Goal: Information Seeking & Learning: Find specific fact

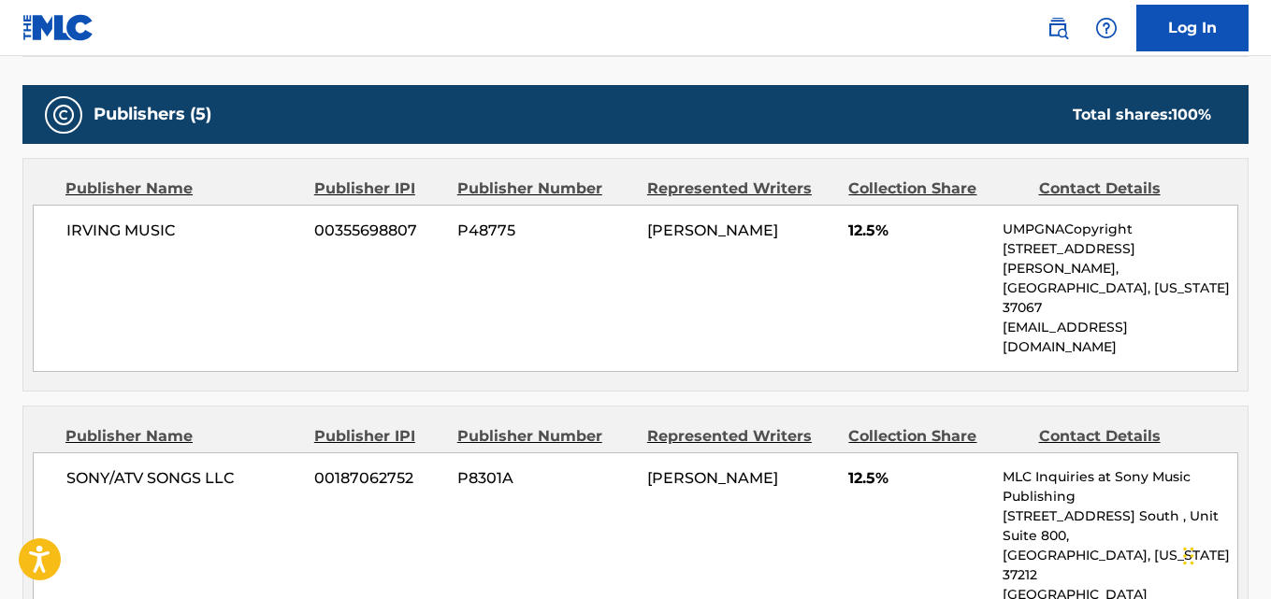
scroll to position [935, 0]
click at [416, 50] on nav "Log In" at bounding box center [635, 28] width 1271 height 56
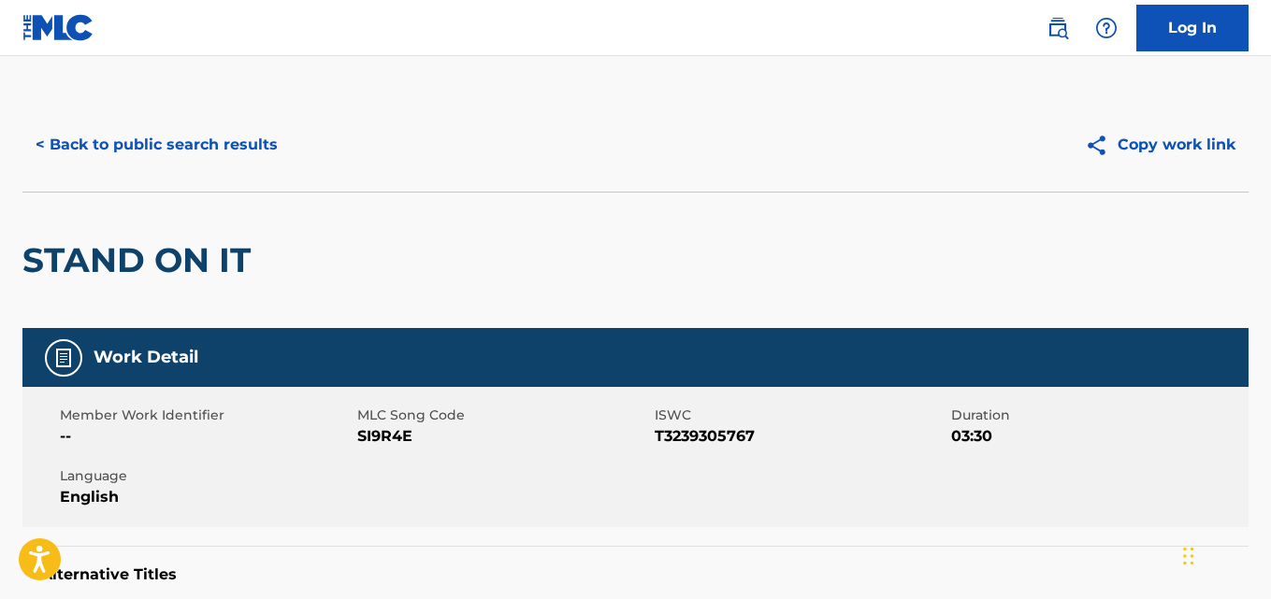
scroll to position [0, 0]
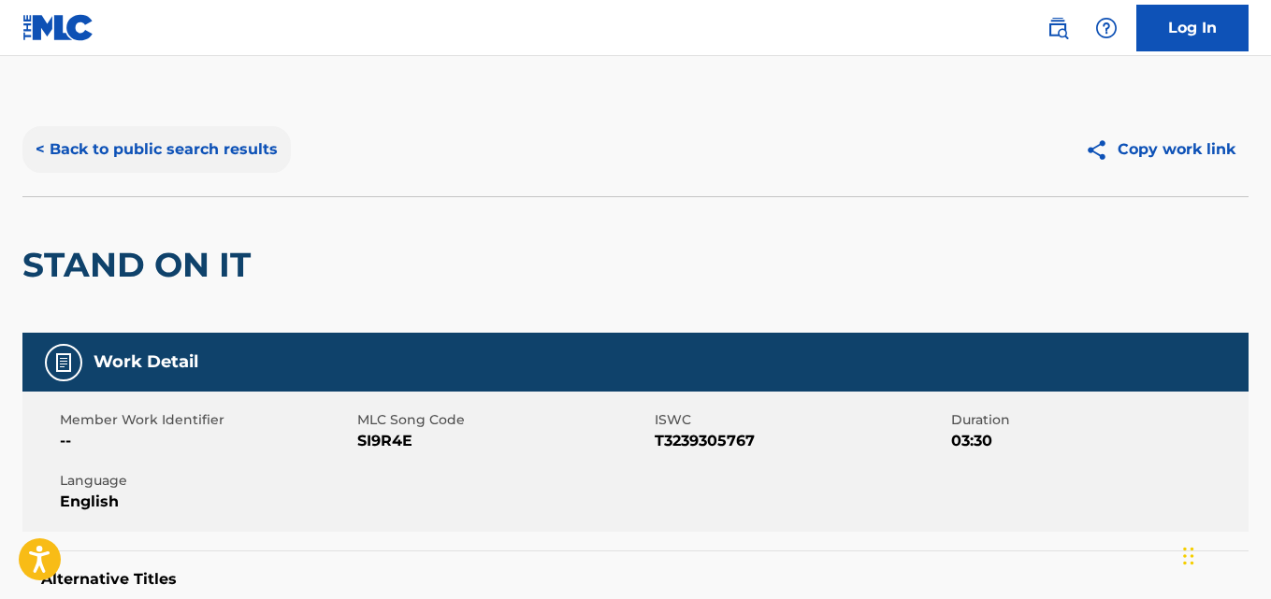
click at [237, 157] on button "< Back to public search results" at bounding box center [156, 149] width 268 height 47
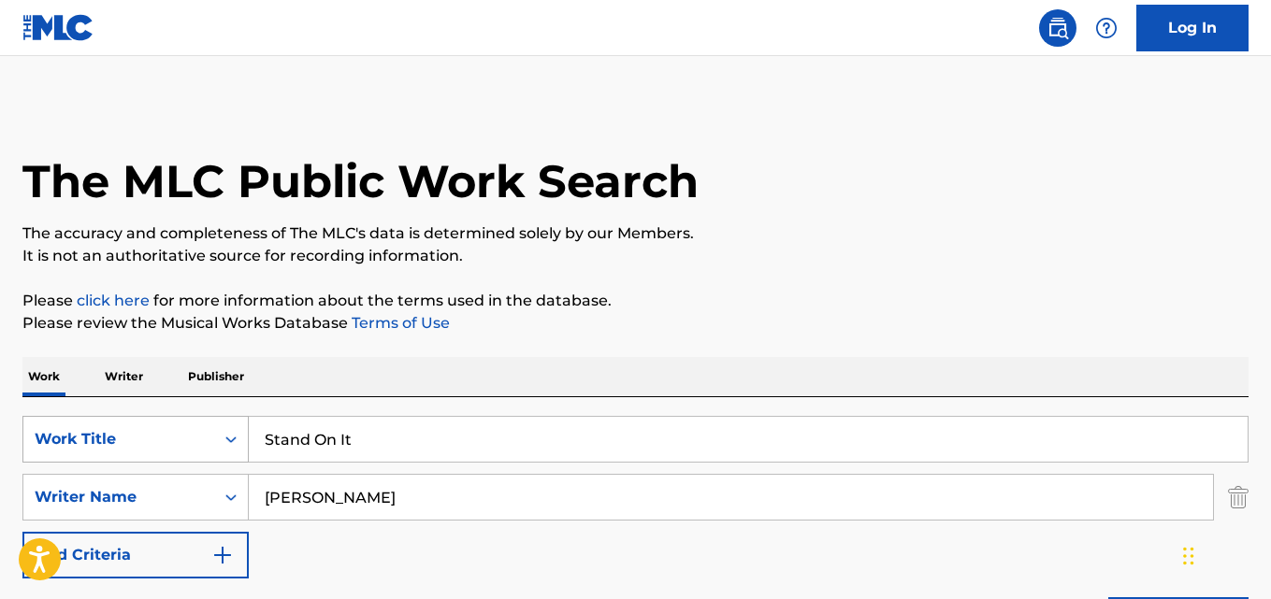
drag, startPoint x: 383, startPoint y: 432, endPoint x: 215, endPoint y: 432, distance: 168.3
click at [215, 432] on div "SearchWithCriteriafcfd7b08-372d-4579-b0b6-92dea83101f5 Work Title Stand On It" at bounding box center [635, 439] width 1226 height 47
paste input "Ain’t That A Bitch"
type input "Ain’t That A Bitch"
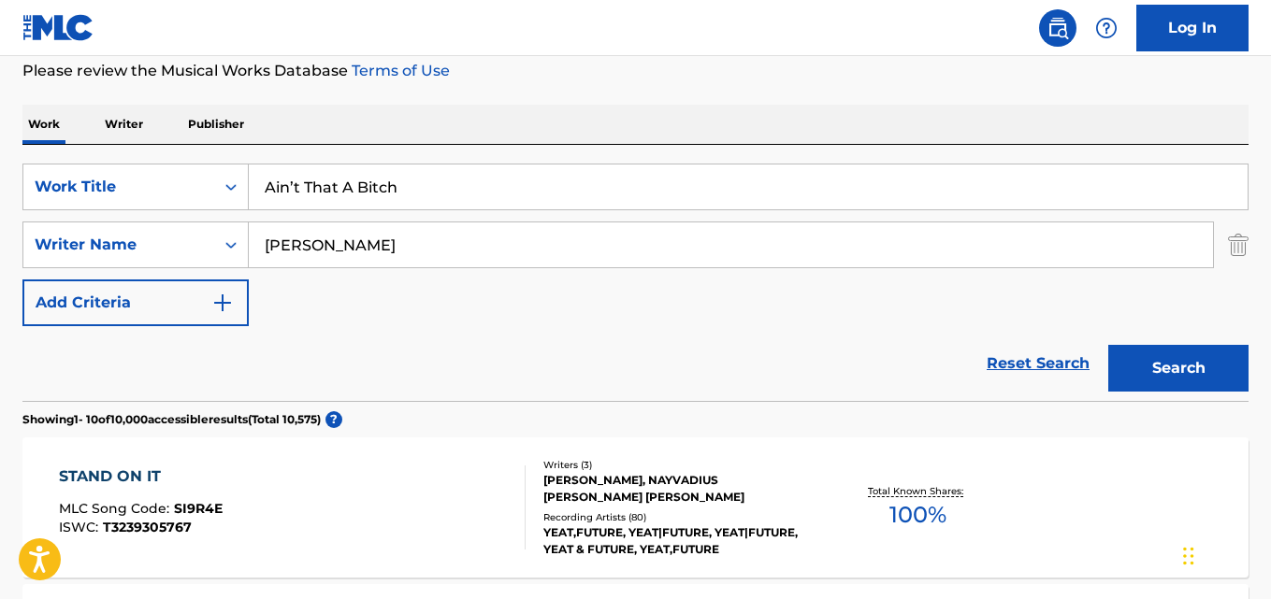
scroll to position [281, 0]
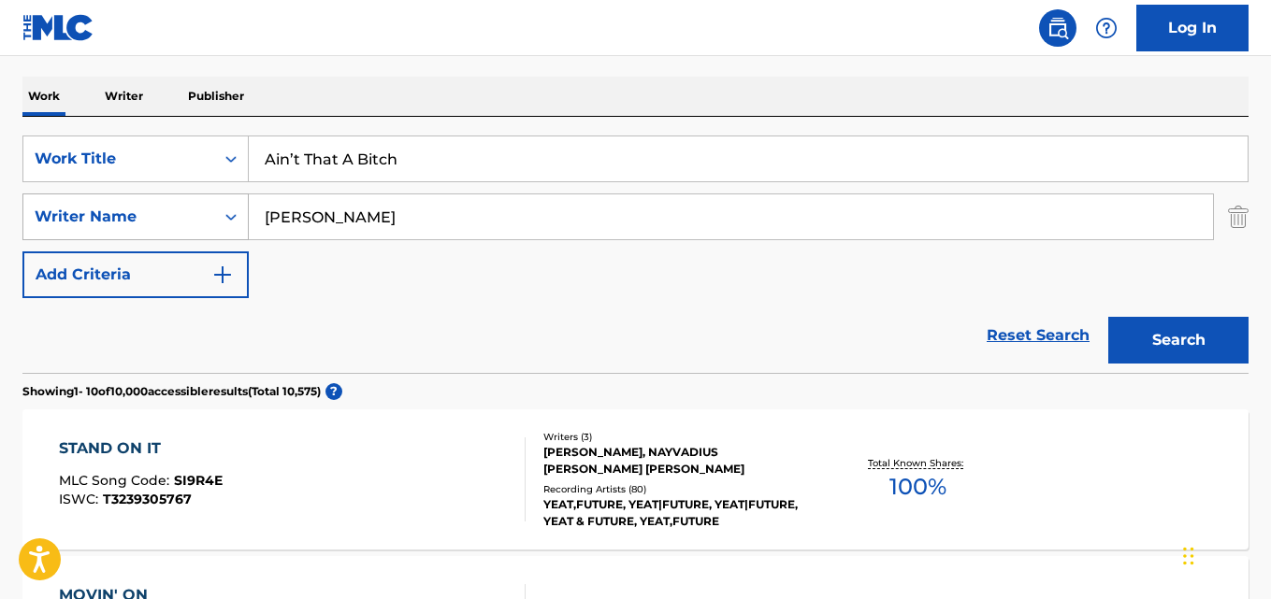
drag, startPoint x: 365, startPoint y: 232, endPoint x: 182, endPoint y: 226, distance: 182.4
click at [183, 226] on div "SearchWithCriteriacf1c2fe4-6d85-4376-80f1-2f6150c524ec Writer Name [PERSON_NAME]" at bounding box center [635, 217] width 1226 height 47
paste input "DaBaby"
drag, startPoint x: 343, startPoint y: 223, endPoint x: 201, endPoint y: 223, distance: 142.1
click at [201, 223] on div "SearchWithCriteriacf1c2fe4-6d85-4376-80f1-2f6150c524ec Writer Name DaBaby" at bounding box center [635, 217] width 1226 height 47
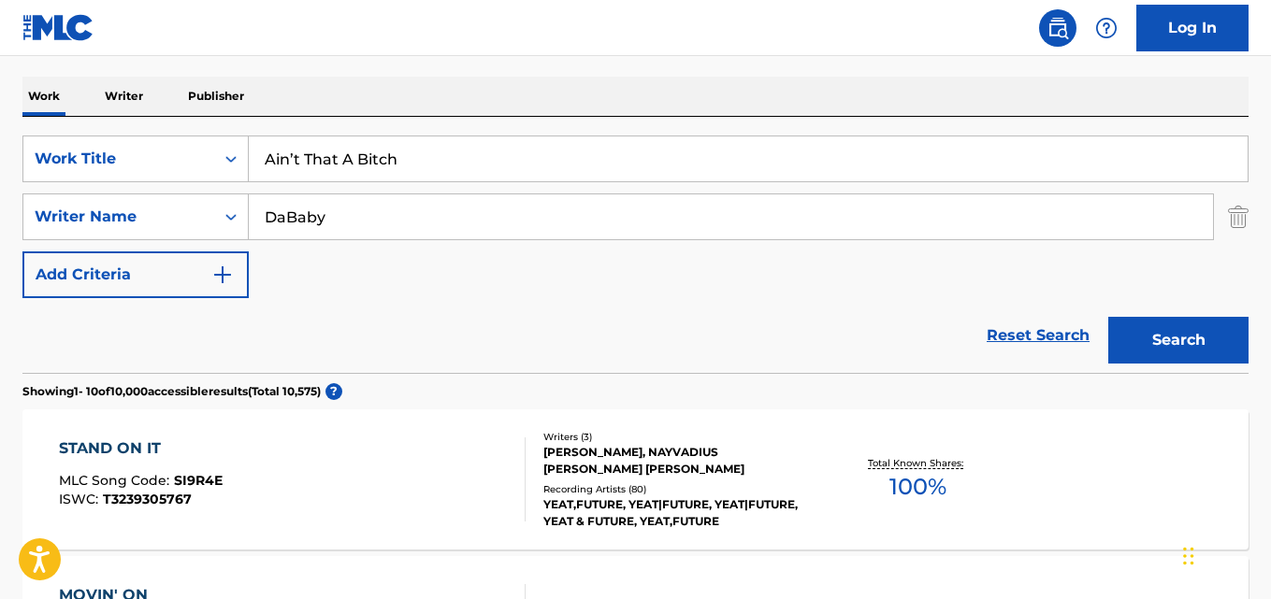
paste input "[DEMOGRAPHIC_DATA]"
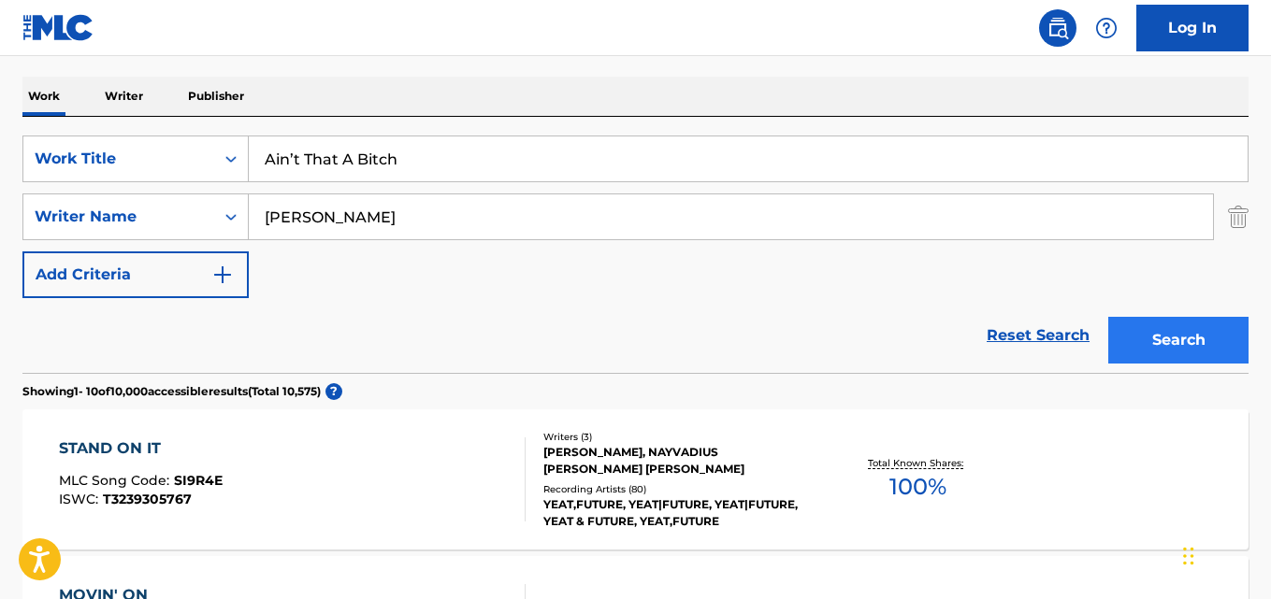
type input "[PERSON_NAME]"
click at [1158, 337] on button "Search" at bounding box center [1178, 340] width 140 height 47
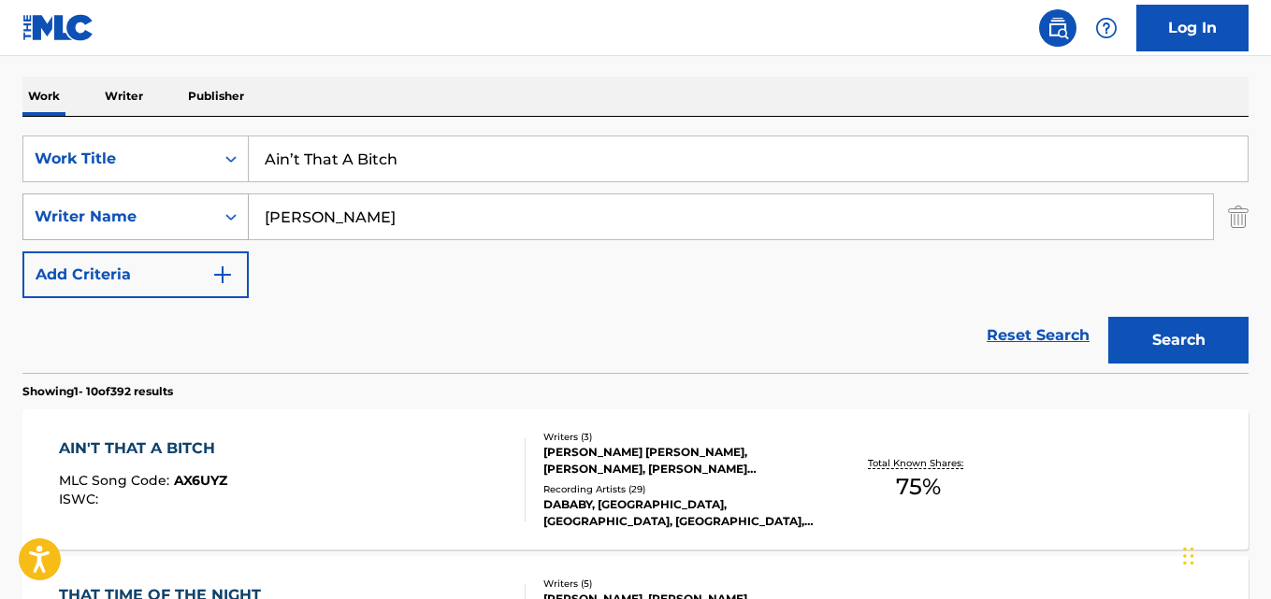
drag, startPoint x: 305, startPoint y: 211, endPoint x: 153, endPoint y: 209, distance: 151.5
click at [153, 209] on div "SearchWithCriteriacf1c2fe4-6d85-4376-80f1-2f6150c524ec Writer Name [PERSON_NAME]" at bounding box center [635, 217] width 1226 height 47
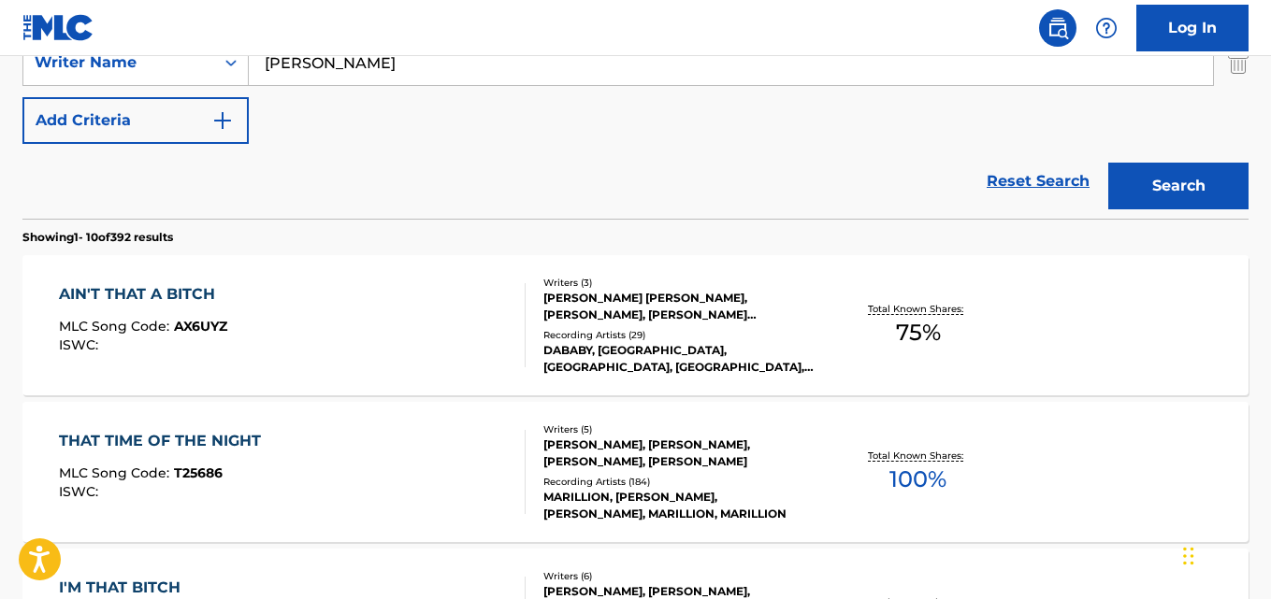
scroll to position [468, 0]
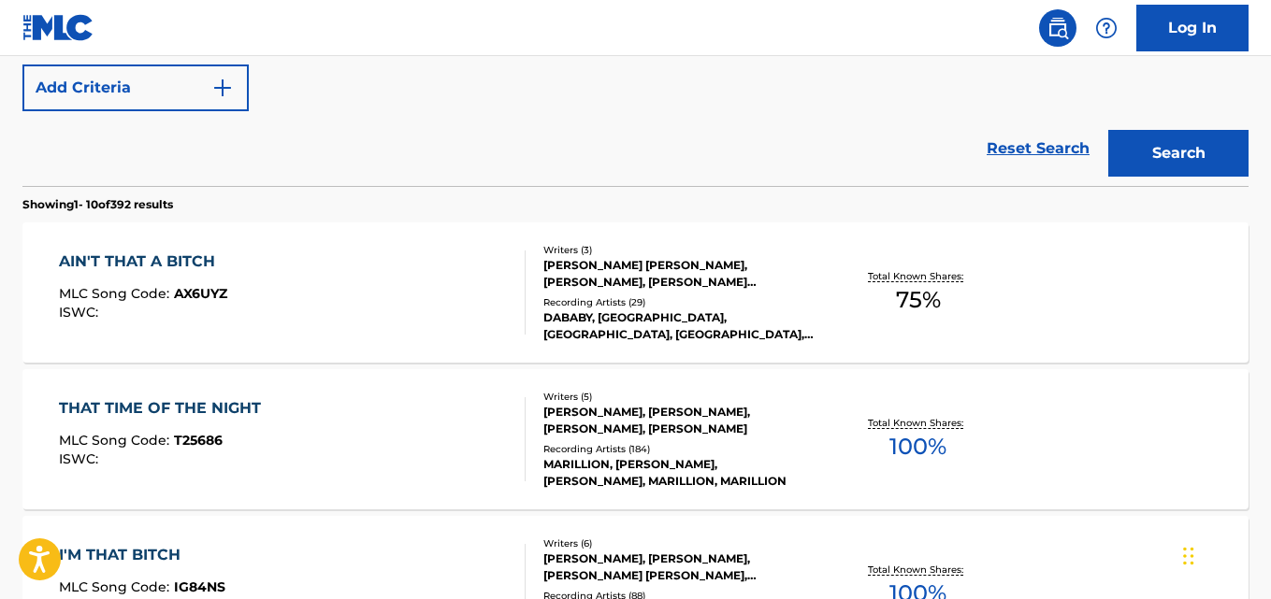
click at [192, 266] on div "AIN'T THAT A BITCH" at bounding box center [143, 262] width 168 height 22
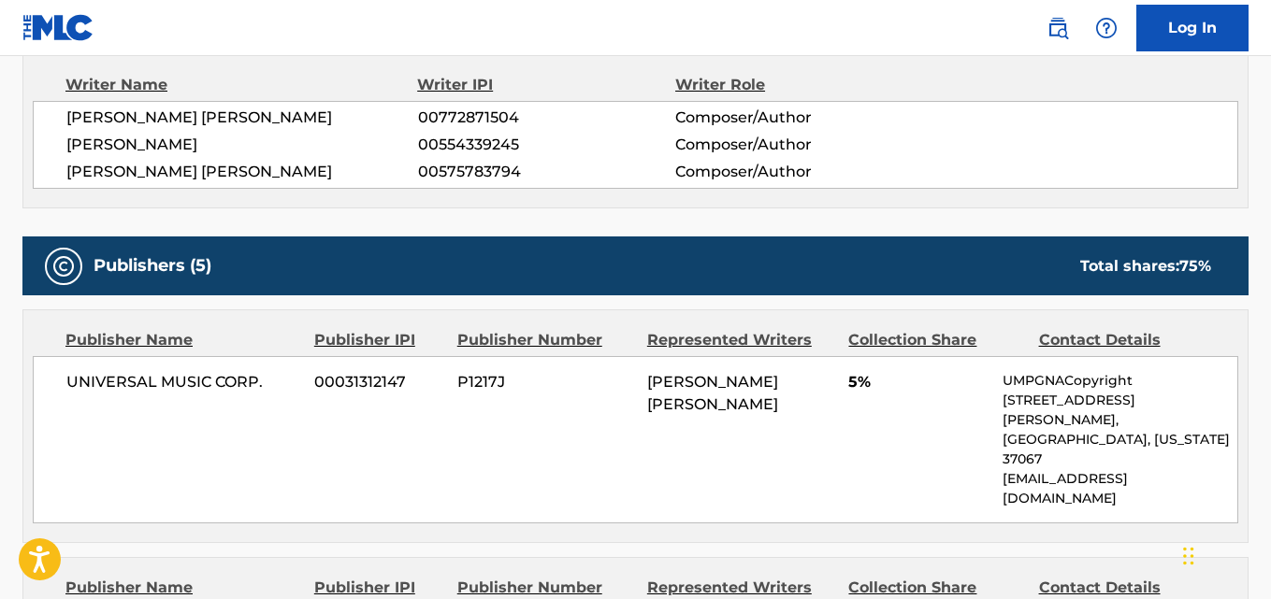
scroll to position [748, 0]
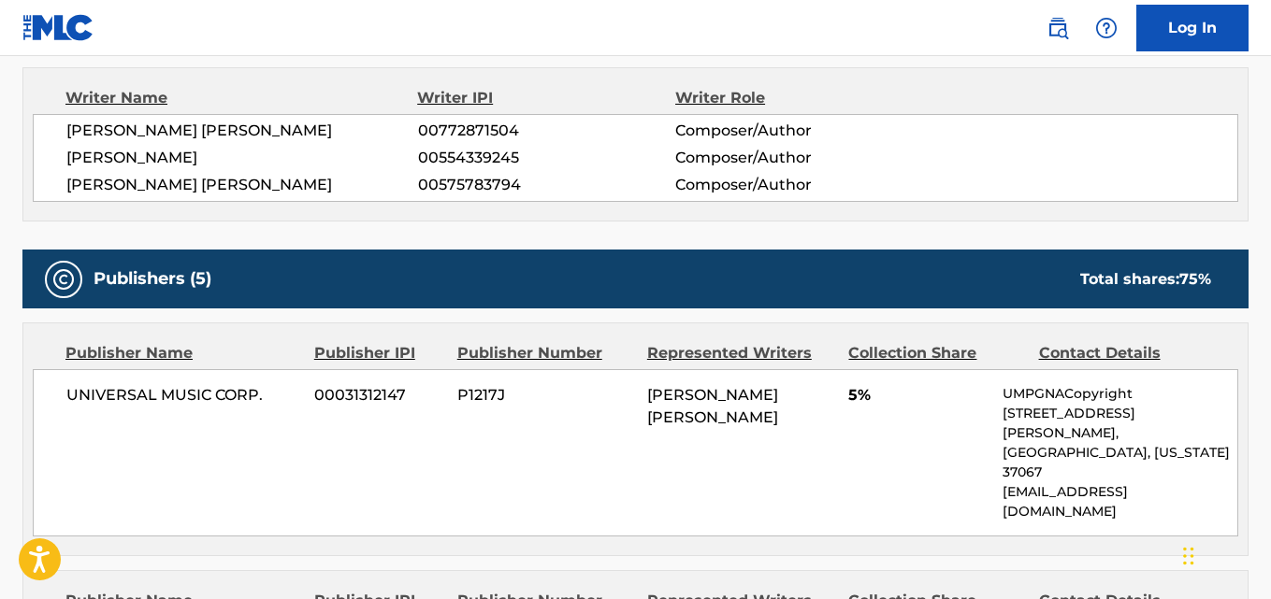
click at [217, 185] on span "[PERSON_NAME] [PERSON_NAME]" at bounding box center [242, 185] width 352 height 22
copy span "[PERSON_NAME]"
drag, startPoint x: 157, startPoint y: 129, endPoint x: 289, endPoint y: 131, distance: 131.9
click at [289, 131] on span "[PERSON_NAME] [PERSON_NAME]" at bounding box center [242, 131] width 352 height 22
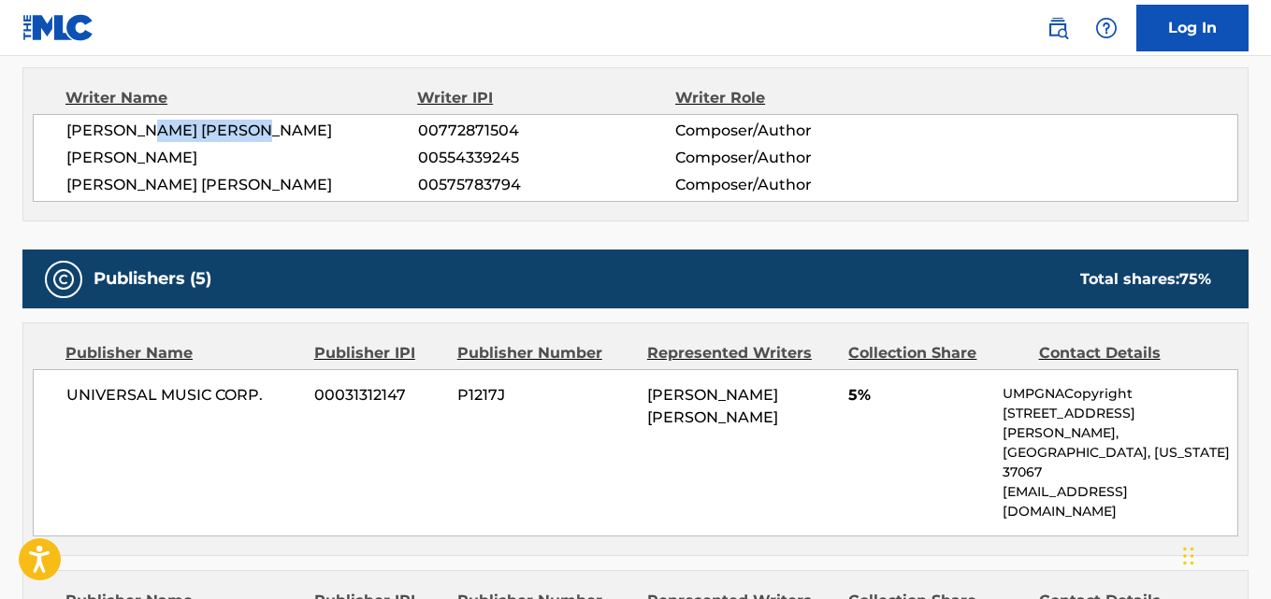
copy span "[PERSON_NAME]"
click at [201, 156] on span "[PERSON_NAME]" at bounding box center [242, 158] width 352 height 22
drag, startPoint x: 61, startPoint y: 157, endPoint x: 232, endPoint y: 161, distance: 171.2
click at [232, 161] on div "[PERSON_NAME] [PERSON_NAME] 00772871504 Composer/Author [PERSON_NAME] 005543392…" at bounding box center [635, 158] width 1205 height 88
copy span "[PERSON_NAME]"
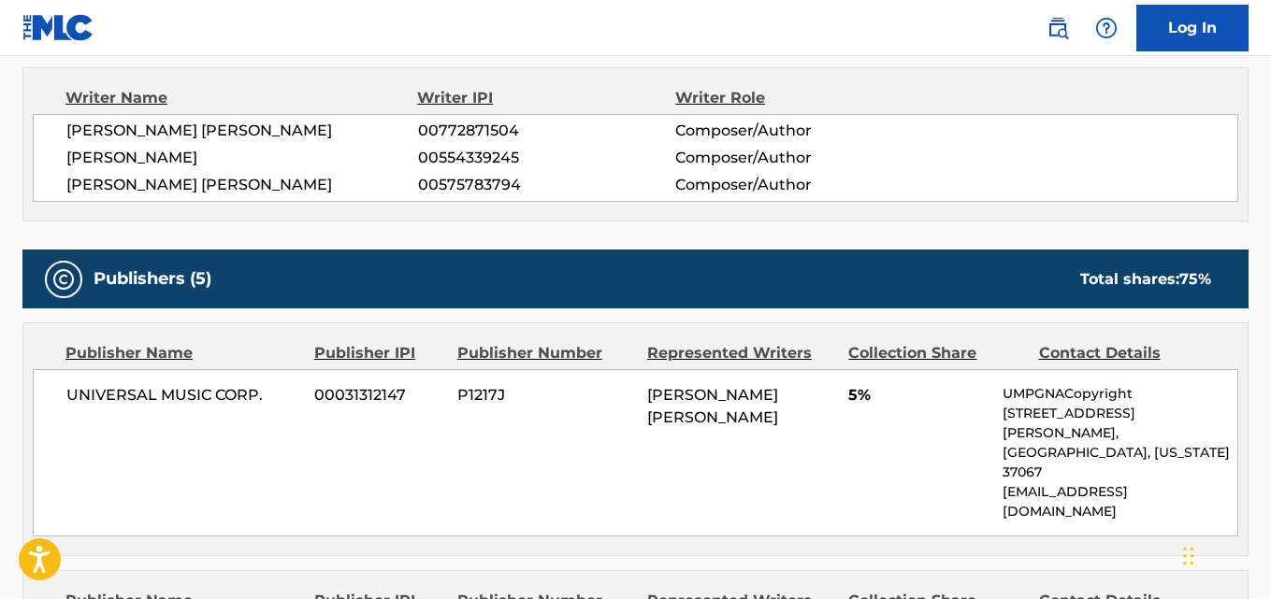
click at [243, 138] on span "[PERSON_NAME] [PERSON_NAME]" at bounding box center [242, 131] width 352 height 22
copy span "[PERSON_NAME]"
drag, startPoint x: 68, startPoint y: 396, endPoint x: 277, endPoint y: 405, distance: 208.7
click at [277, 405] on span "UNIVERSAL MUSIC CORP." at bounding box center [183, 395] width 234 height 22
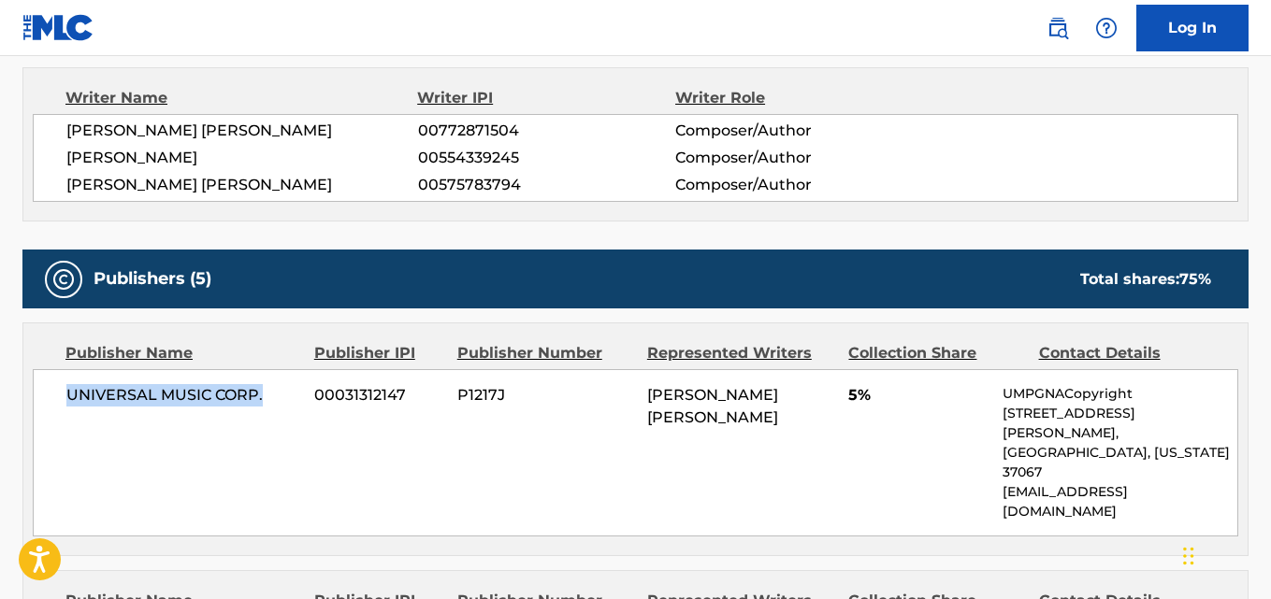
copy span "UNIVERSAL MUSIC CORP."
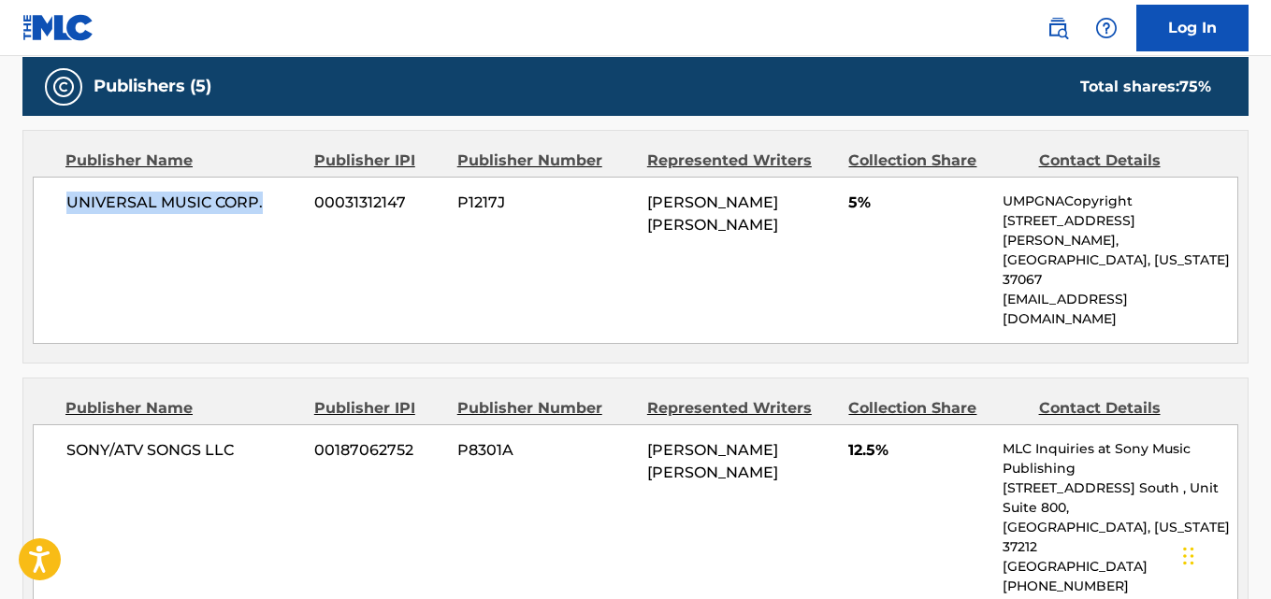
scroll to position [1122, 0]
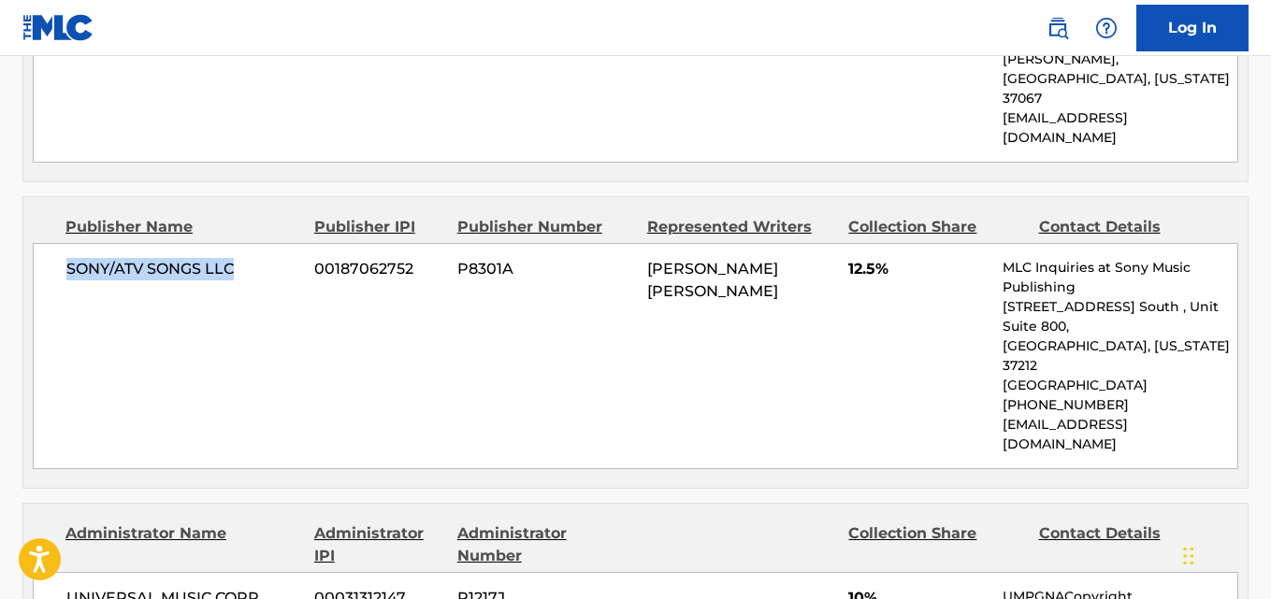
drag, startPoint x: 65, startPoint y: 220, endPoint x: 249, endPoint y: 220, distance: 183.3
click at [249, 243] on div "SONY/ATV SONGS LLC 00187062752 P8301A [PERSON_NAME] [PERSON_NAME] 12.5% MLC Inq…" at bounding box center [635, 356] width 1205 height 226
copy span "SONY/ATV SONGS LLC"
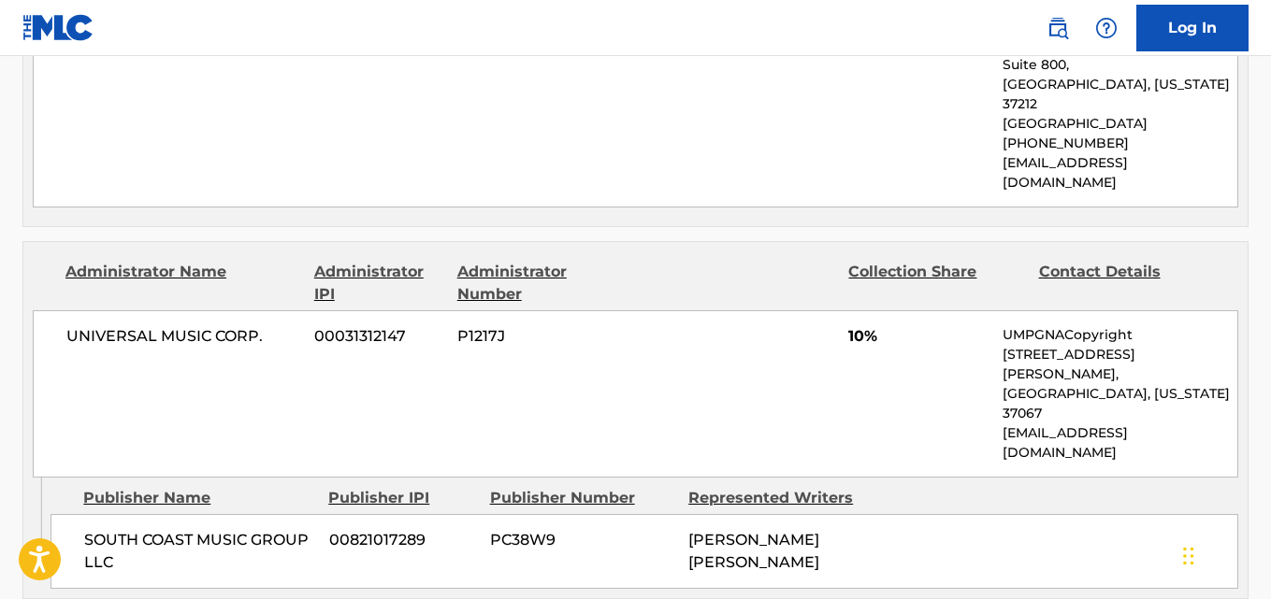
scroll to position [1403, 0]
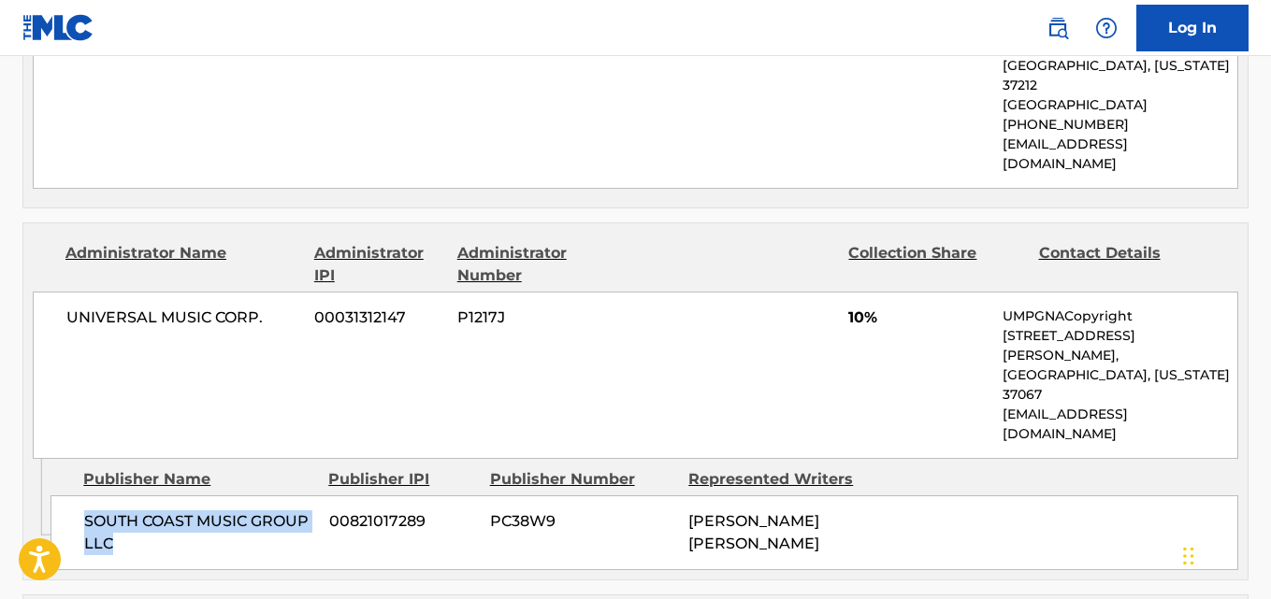
drag, startPoint x: 86, startPoint y: 373, endPoint x: 135, endPoint y: 397, distance: 54.4
click at [135, 511] on span "SOUTH COAST MUSIC GROUP LLC" at bounding box center [199, 533] width 231 height 45
copy span "SOUTH COAST MUSIC GROUP LLC"
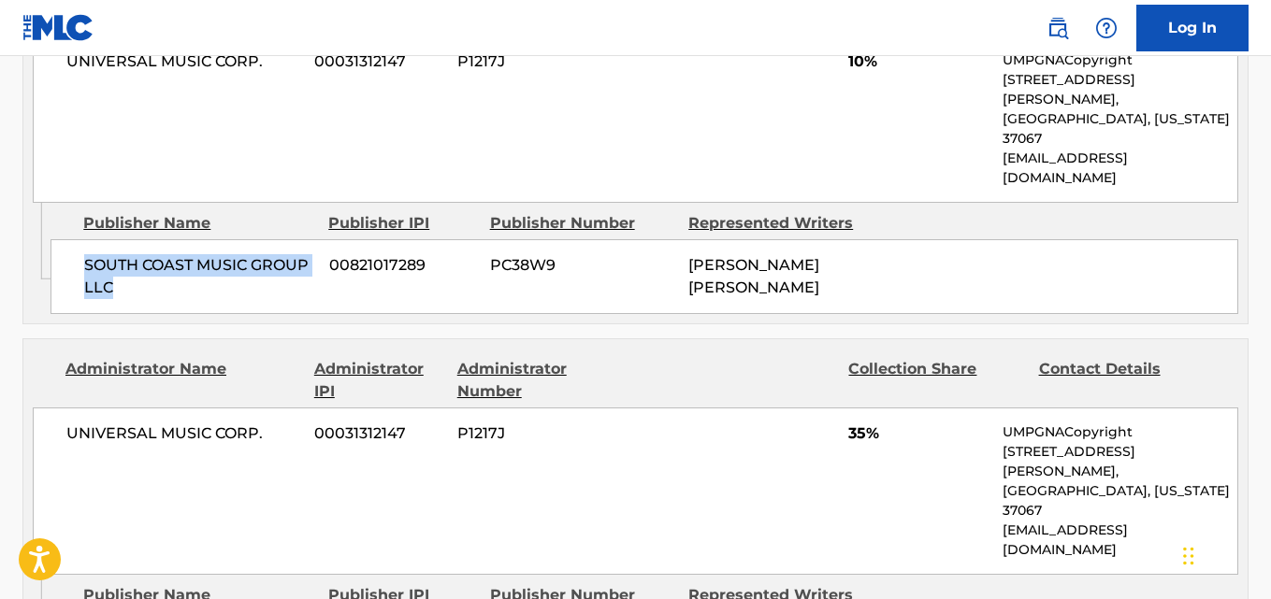
scroll to position [1683, 0]
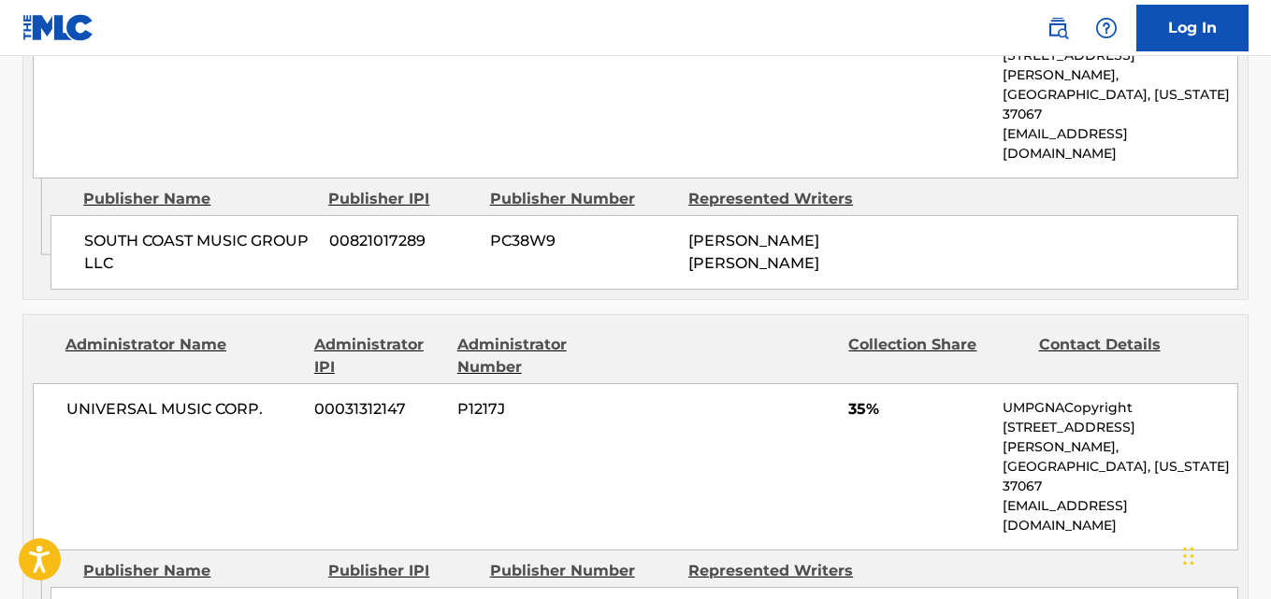
drag, startPoint x: 82, startPoint y: 394, endPoint x: 288, endPoint y: 404, distance: 206.0
copy span "BABY [DEMOGRAPHIC_DATA] PUBLISHING"
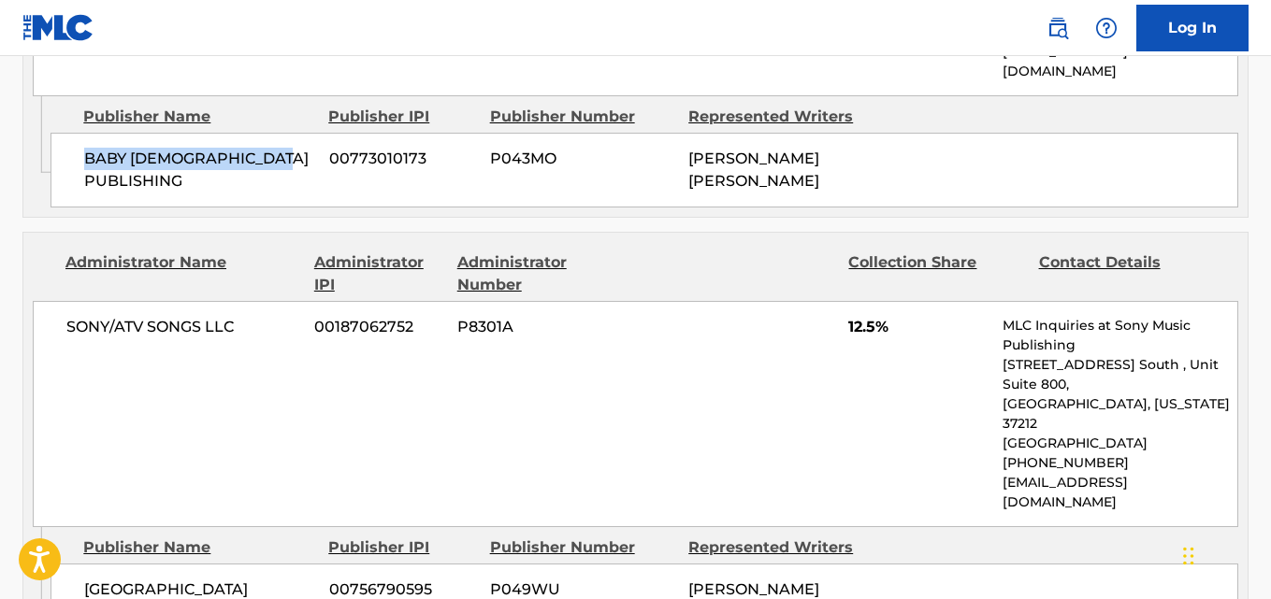
scroll to position [2151, 0]
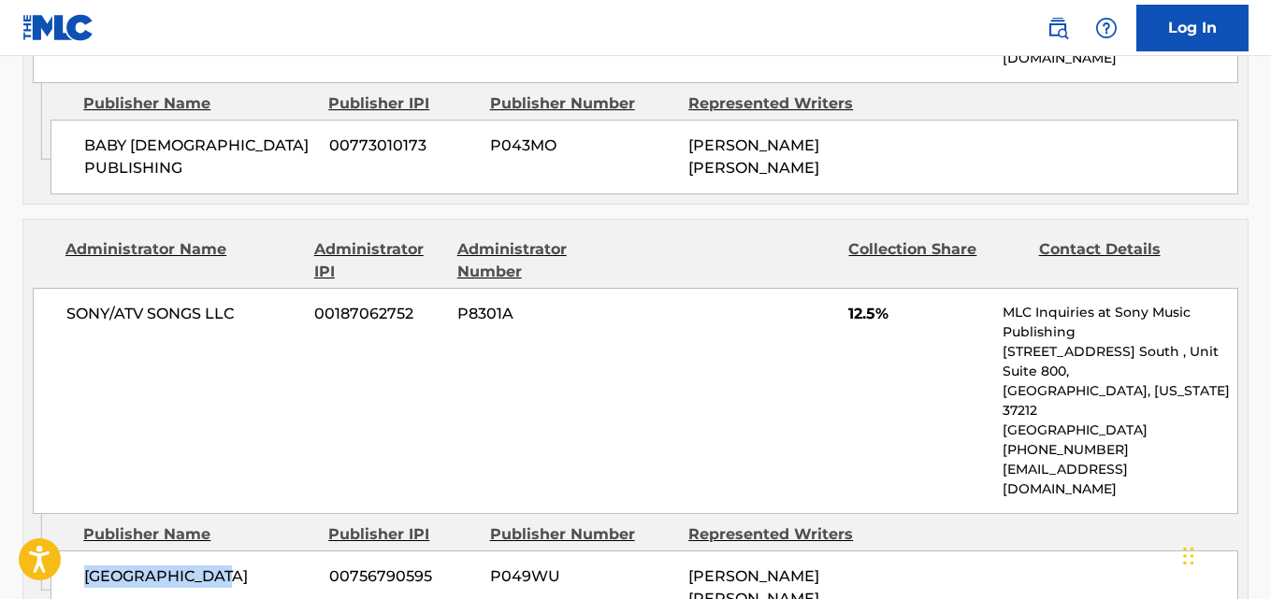
drag, startPoint x: 83, startPoint y: 326, endPoint x: 248, endPoint y: 333, distance: 164.7
click at [248, 551] on div "FIRZTONTHETRACK 00756790595 P049WU [PERSON_NAME] [PERSON_NAME]" at bounding box center [644, 588] width 1188 height 75
copy span "[GEOGRAPHIC_DATA]"
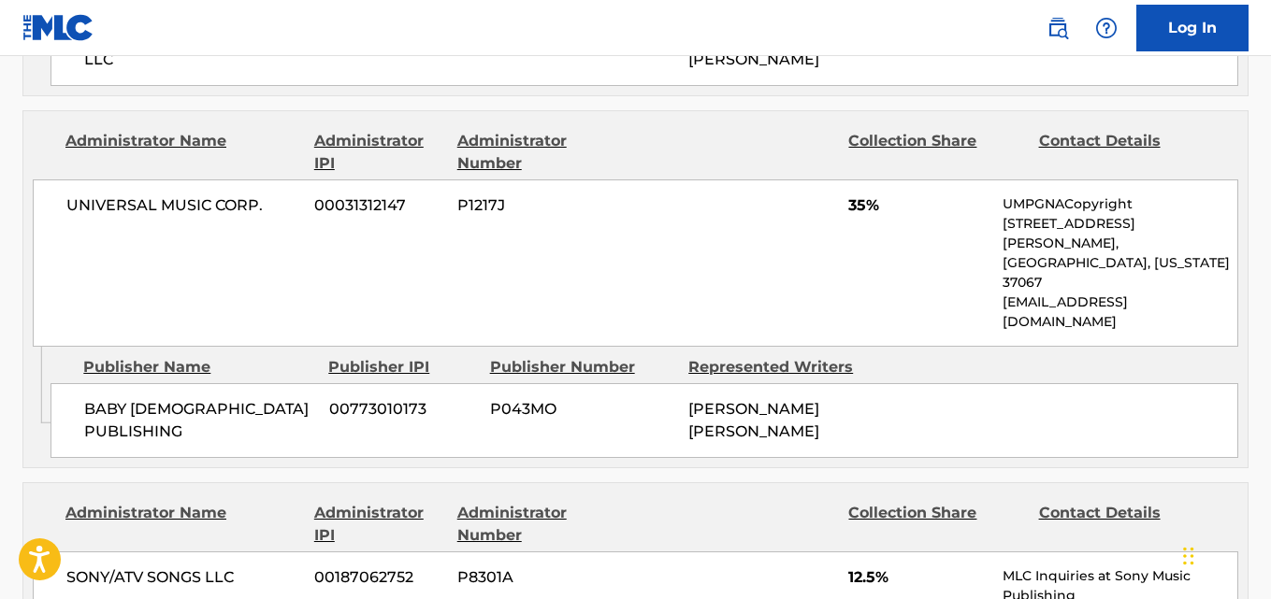
scroll to position [1870, 0]
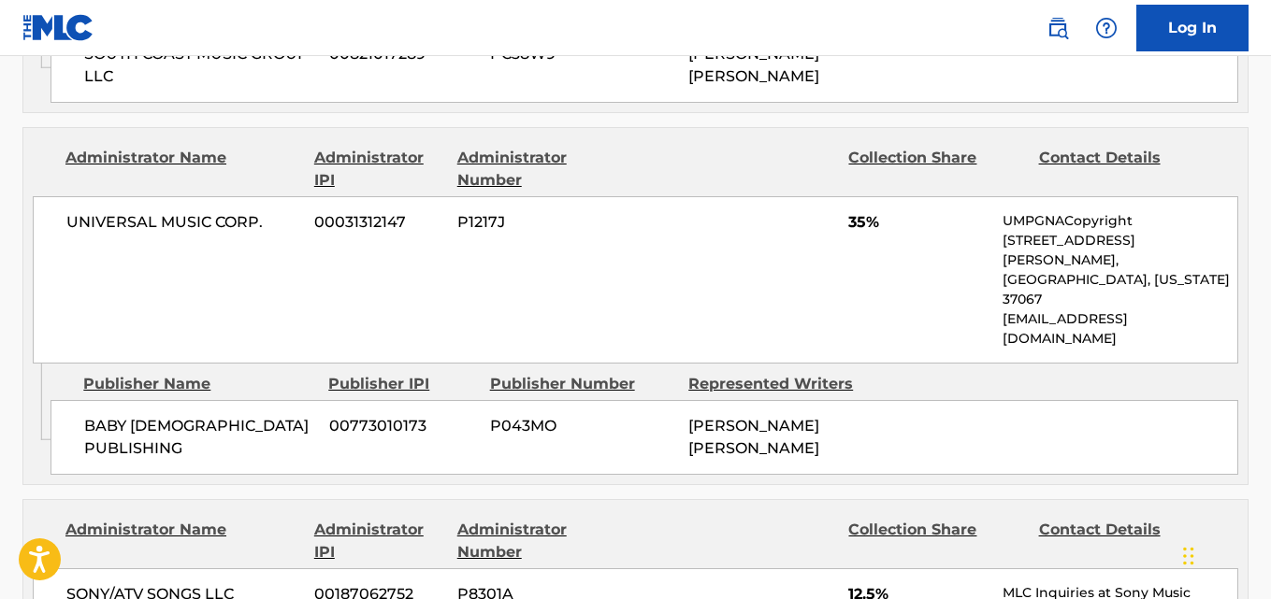
click at [314, 583] on span "00187062752" at bounding box center [378, 594] width 129 height 22
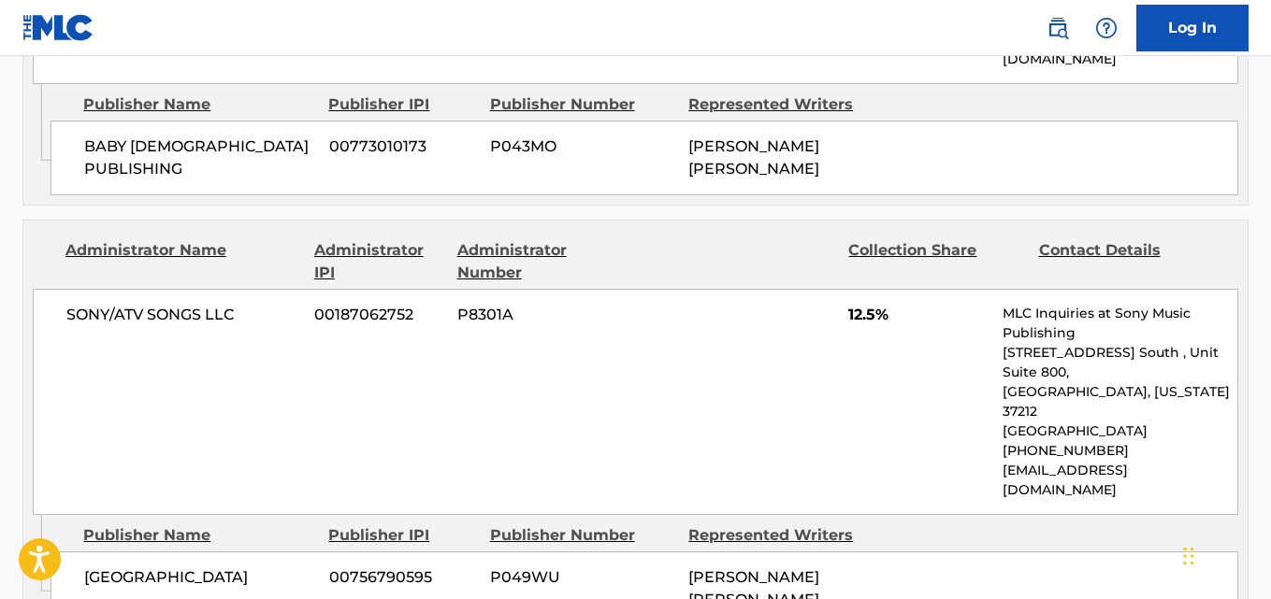
scroll to position [2151, 0]
click at [871, 303] on span "12.5%" at bounding box center [918, 314] width 140 height 22
copy span "12.5"
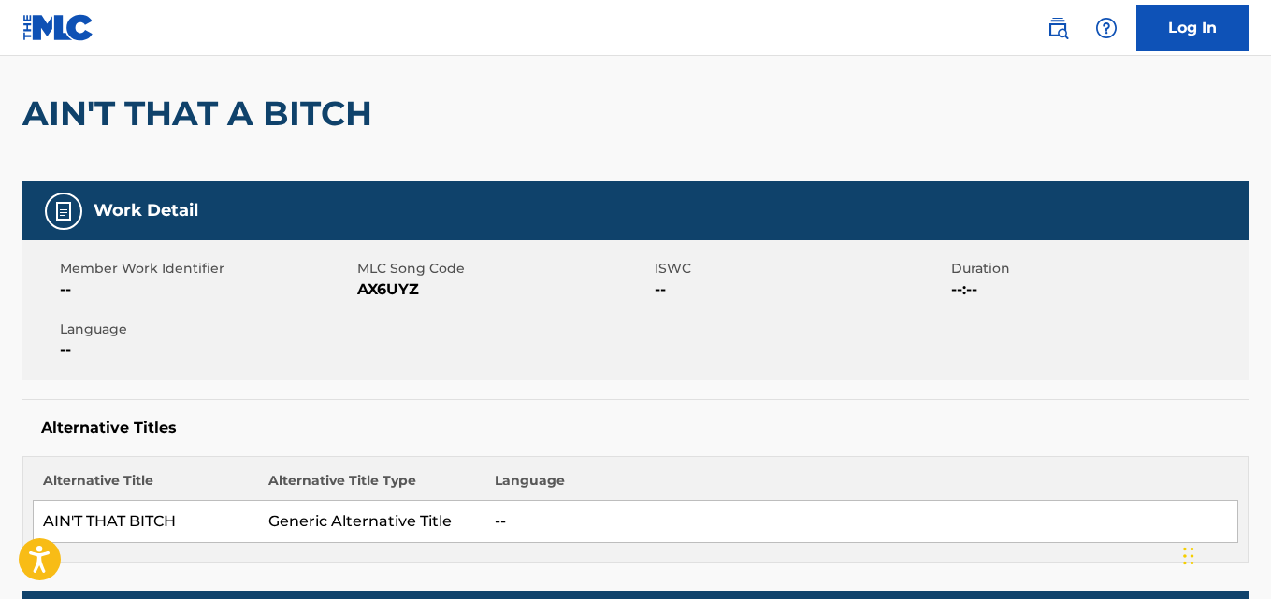
scroll to position [0, 0]
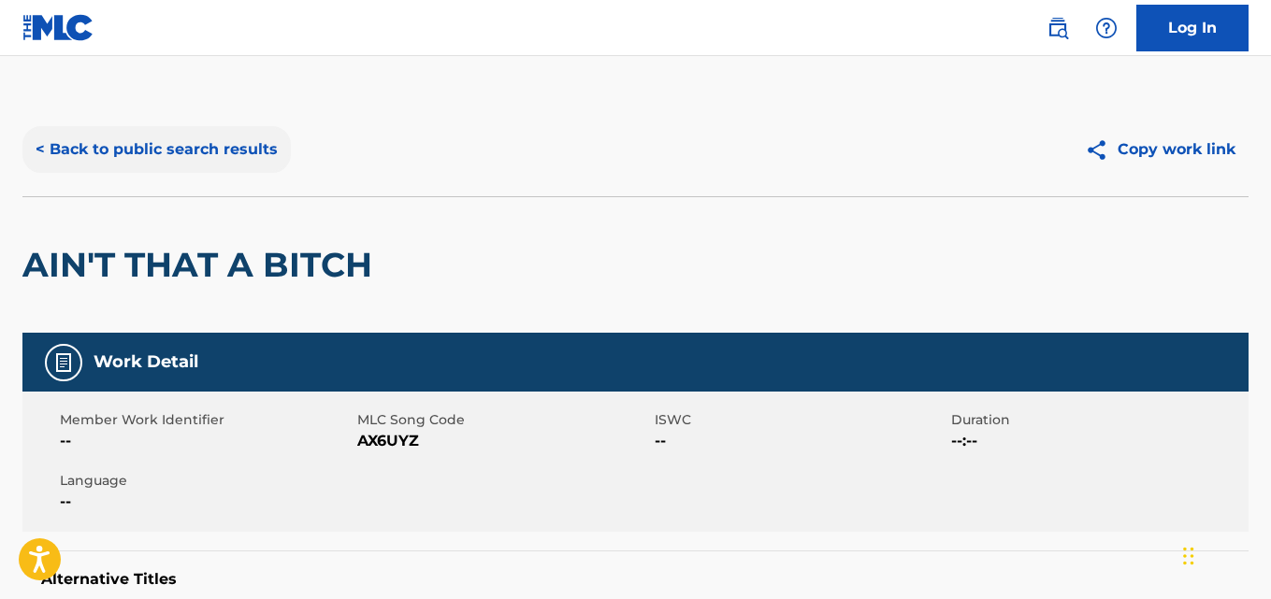
click at [230, 167] on button "< Back to public search results" at bounding box center [156, 149] width 268 height 47
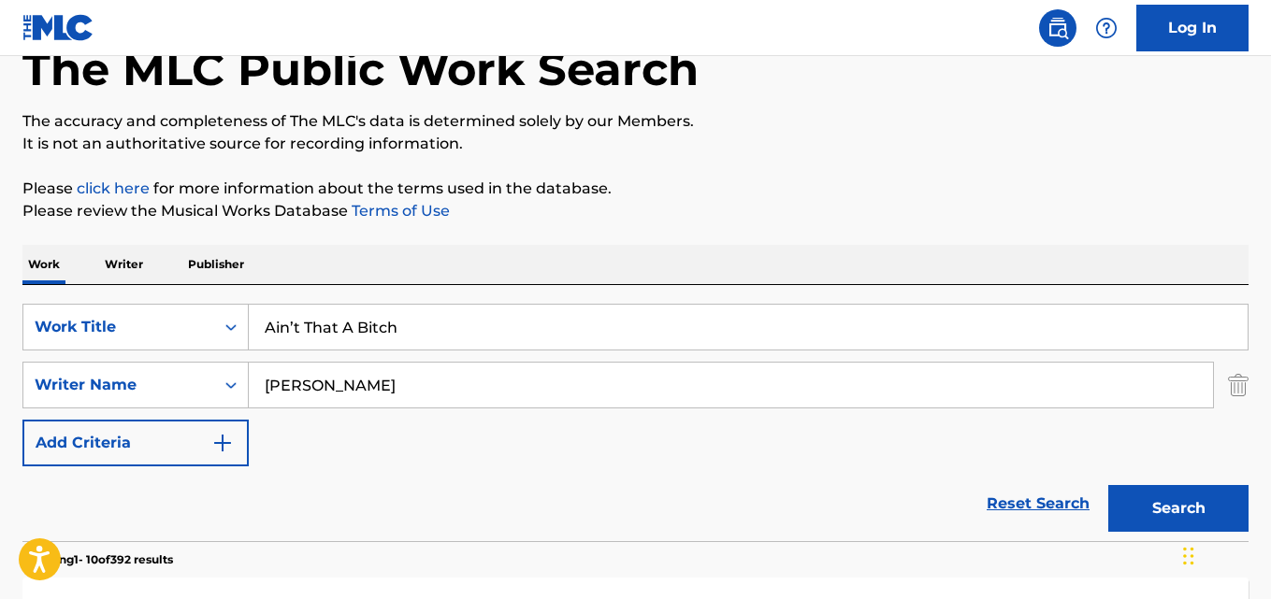
scroll to position [107, 0]
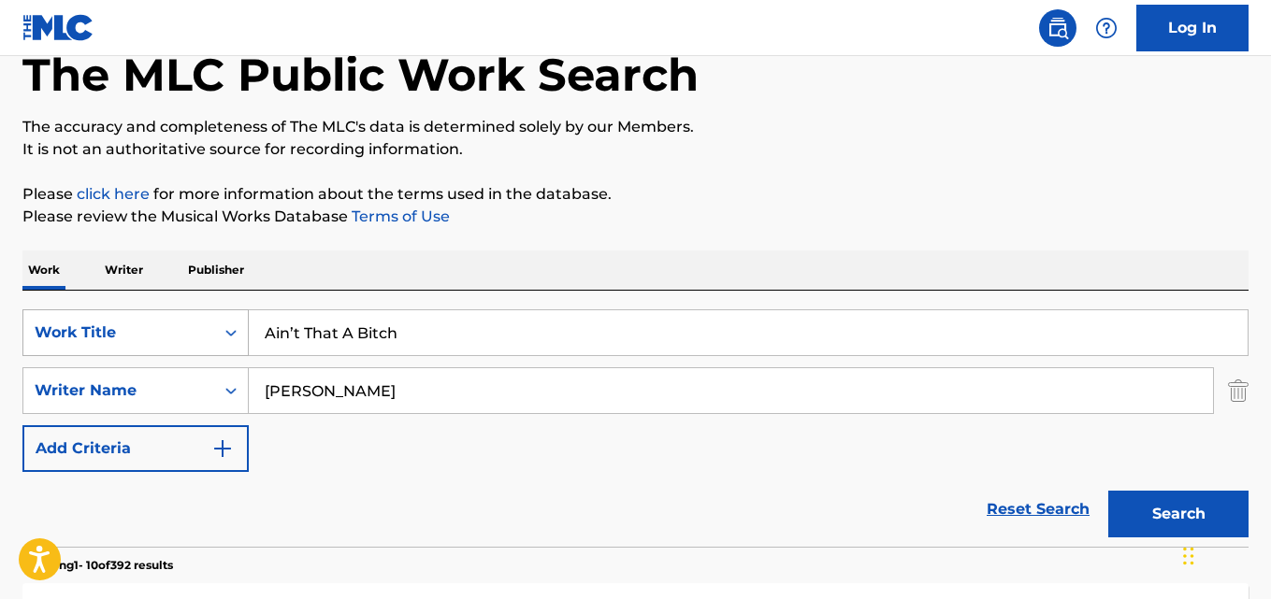
drag, startPoint x: 476, startPoint y: 325, endPoint x: 163, endPoint y: 343, distance: 313.8
click at [163, 343] on div "SearchWithCriteriafcfd7b08-372d-4579-b0b6-92dea83101f5 Work Title Ain’t That A …" at bounding box center [635, 333] width 1226 height 47
paste input "Bitch I'm Packin'"
type input "Bitch I'm Packin'"
drag, startPoint x: 379, startPoint y: 378, endPoint x: 182, endPoint y: 375, distance: 196.4
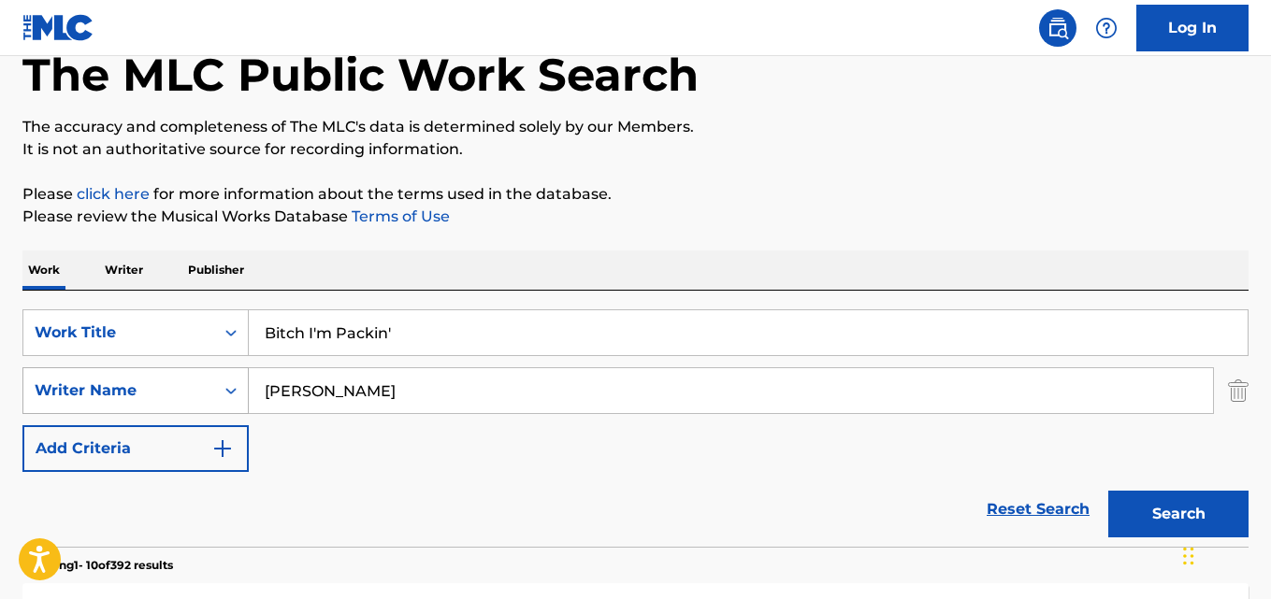
click at [182, 375] on div "SearchWithCriteriacf1c2fe4-6d85-4376-80f1-2f6150c524ec Writer Name [PERSON_NAME]" at bounding box center [635, 390] width 1226 height 47
paste input "Spice"
click at [1108, 491] on button "Search" at bounding box center [1178, 514] width 140 height 47
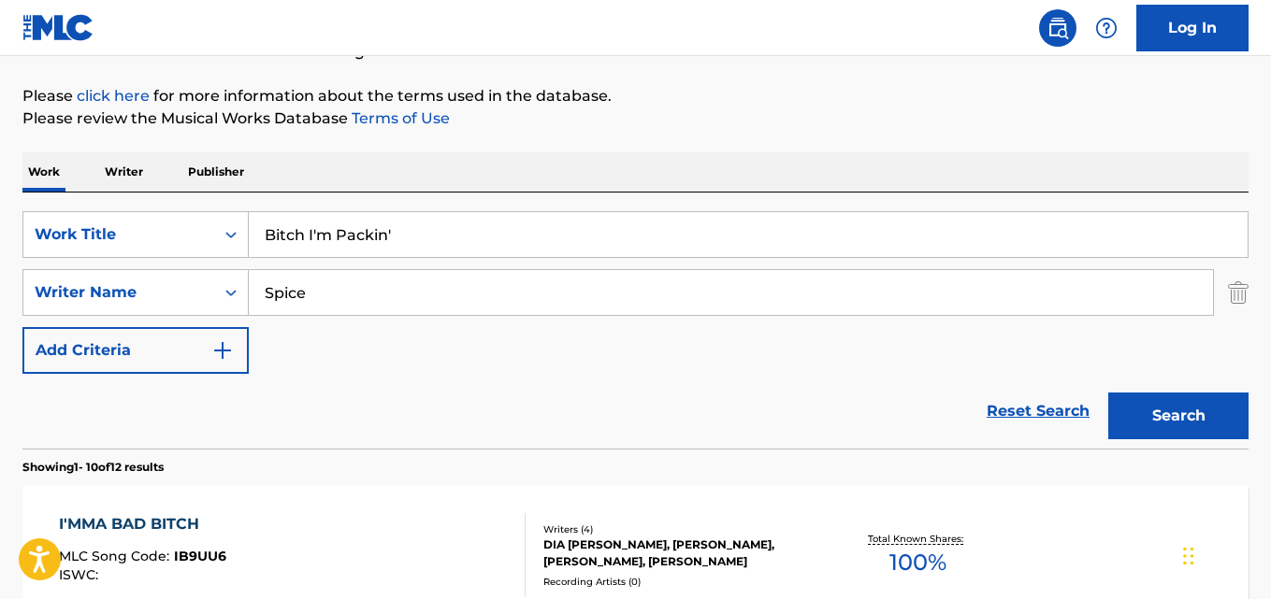
scroll to position [387, 0]
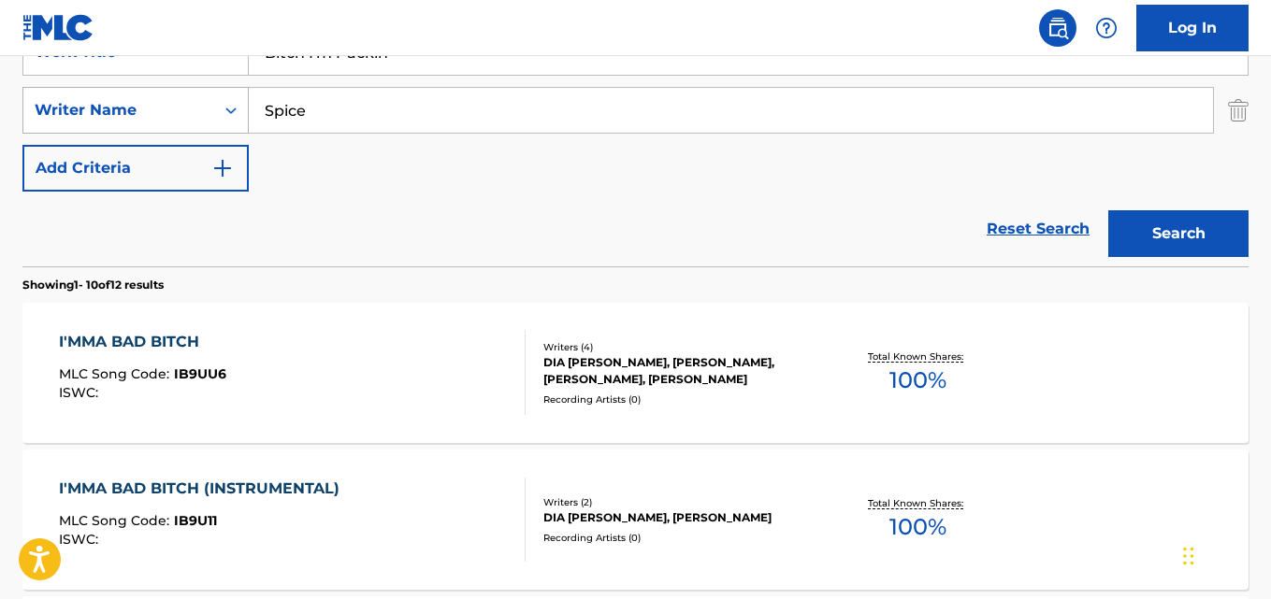
drag, startPoint x: 354, startPoint y: 122, endPoint x: 170, endPoint y: 133, distance: 184.6
click at [170, 133] on div "SearchWithCriteriacf1c2fe4-6d85-4376-80f1-2f6150c524ec Writer Name Spice" at bounding box center [635, 110] width 1226 height 47
paste input "[PERSON_NAME]"
type input "[PERSON_NAME]"
click at [1096, 215] on link "Reset Search" at bounding box center [1038, 229] width 122 height 41
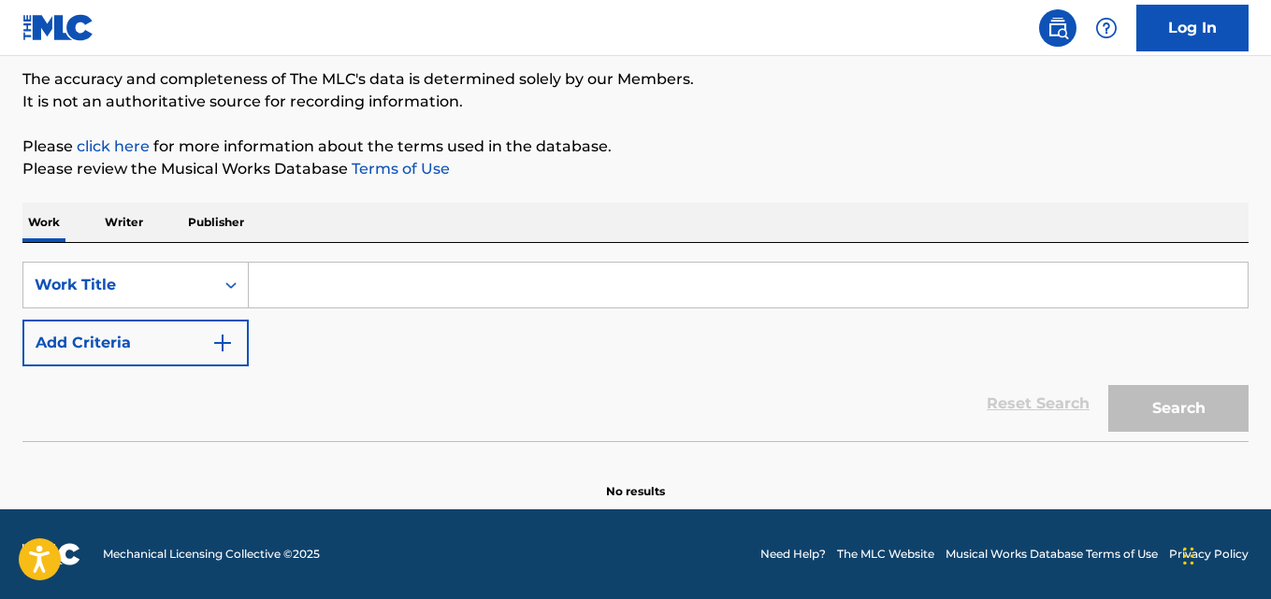
scroll to position [154, 0]
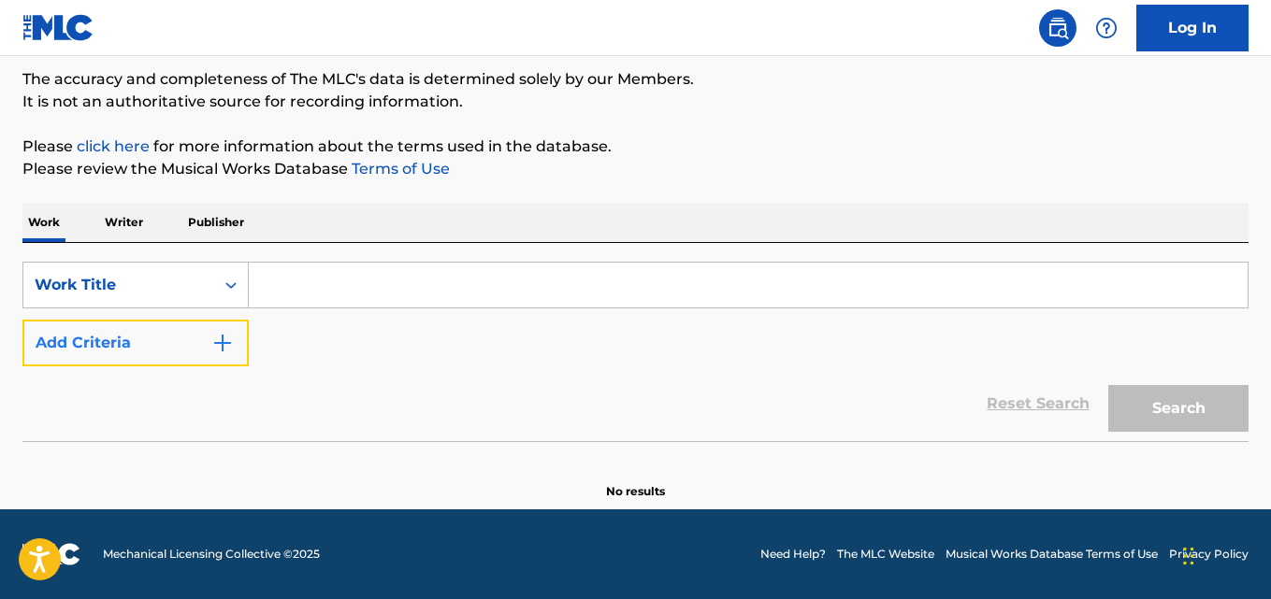
click at [160, 356] on button "Add Criteria" at bounding box center [135, 343] width 226 height 47
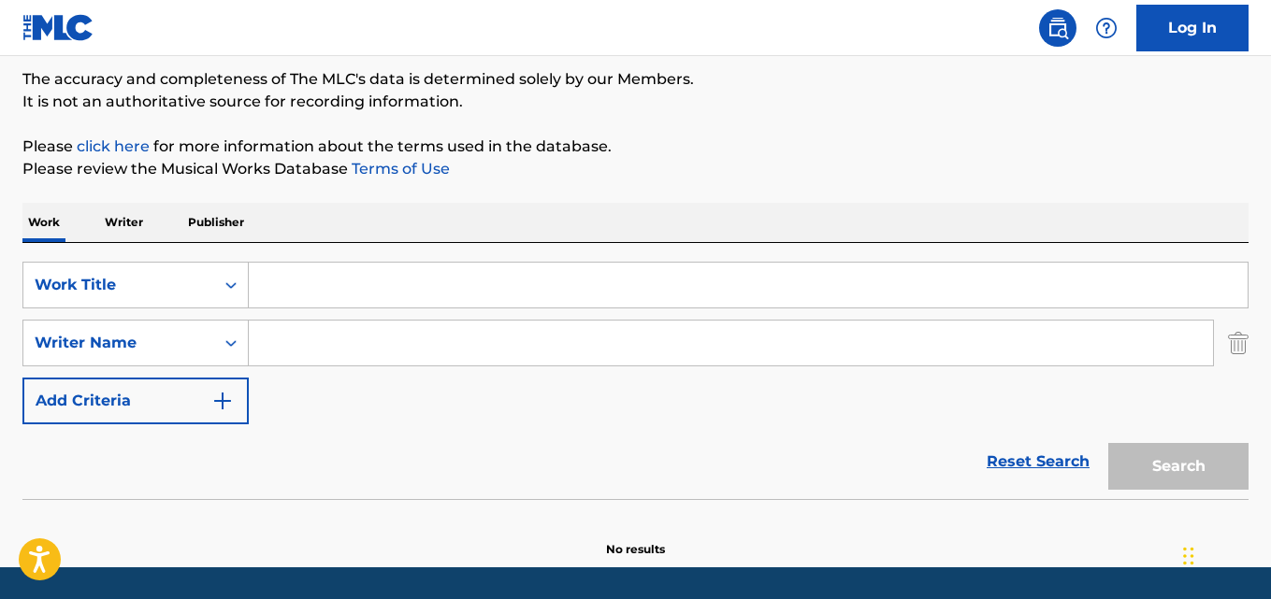
drag, startPoint x: 163, startPoint y: 356, endPoint x: 310, endPoint y: 339, distance: 148.7
click at [310, 339] on input "Search Form" at bounding box center [731, 343] width 964 height 45
paste input "[PERSON_NAME]"
type input "[PERSON_NAME]"
click at [342, 287] on input "Search Form" at bounding box center [748, 285] width 999 height 45
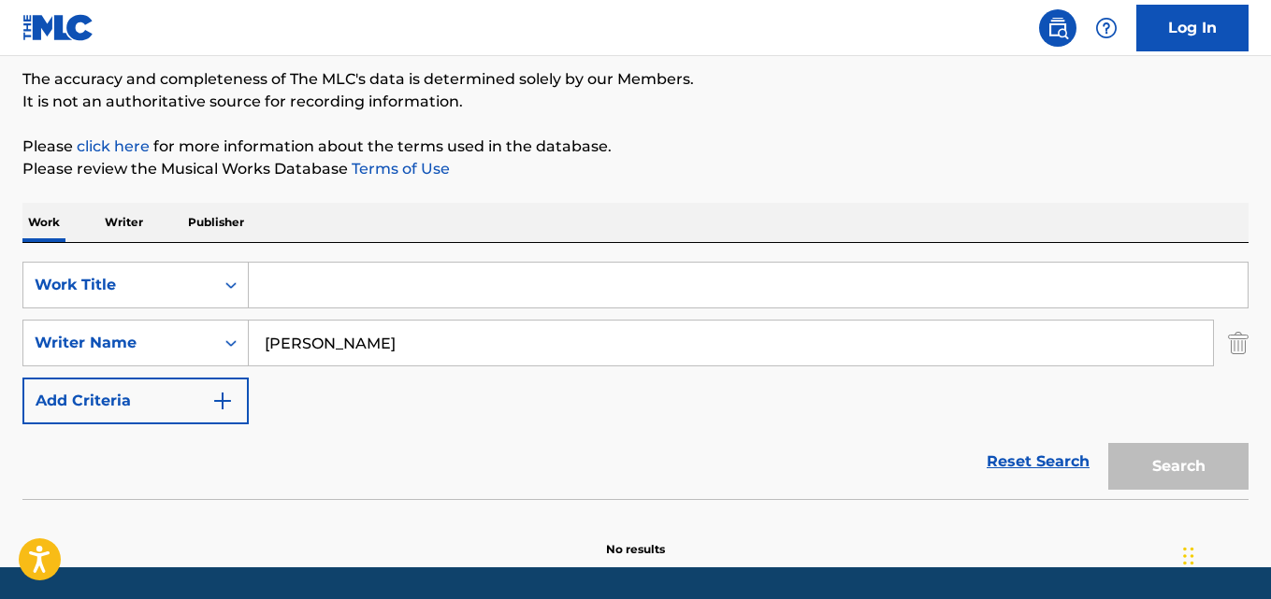
paste input "Bitch I'm Packin'"
type input "Bitch I'm Packin'"
click at [1108, 443] on button "Search" at bounding box center [1178, 466] width 140 height 47
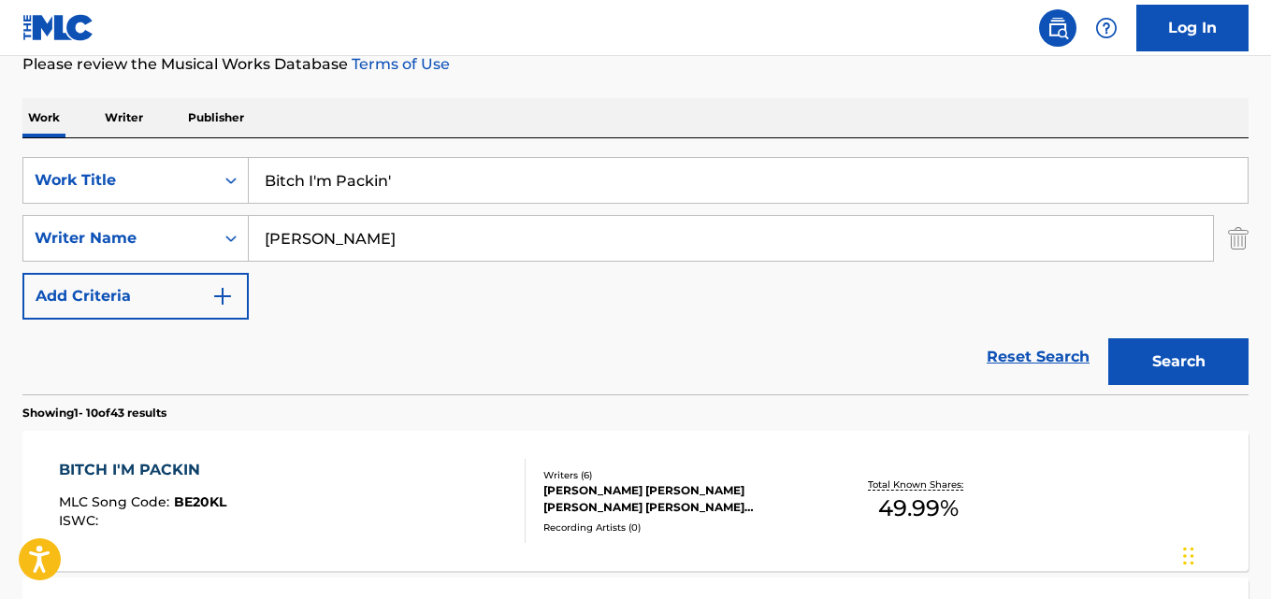
scroll to position [435, 0]
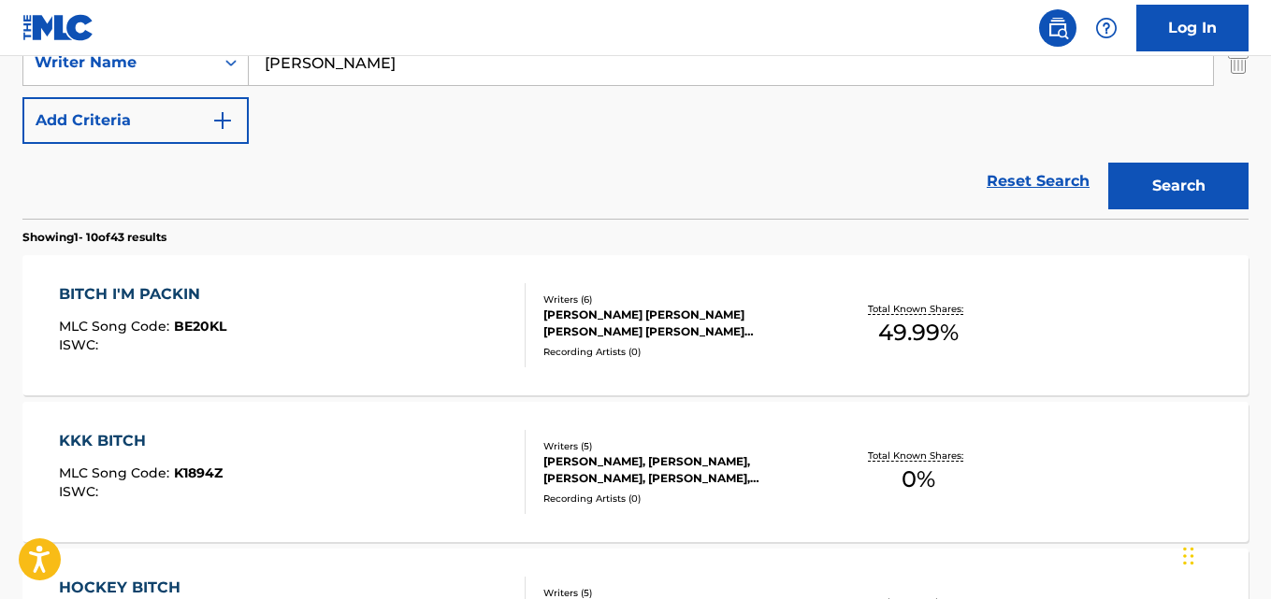
click at [150, 292] on div "BITCH I'M PACKIN" at bounding box center [142, 294] width 167 height 22
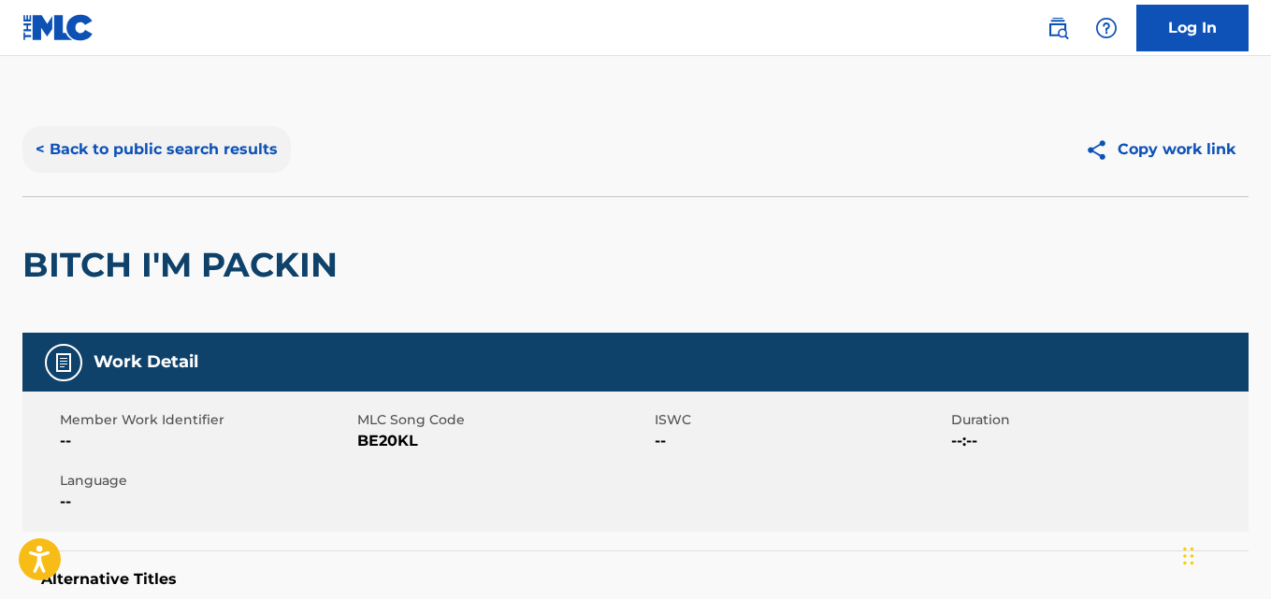
click at [231, 133] on button "< Back to public search results" at bounding box center [156, 149] width 268 height 47
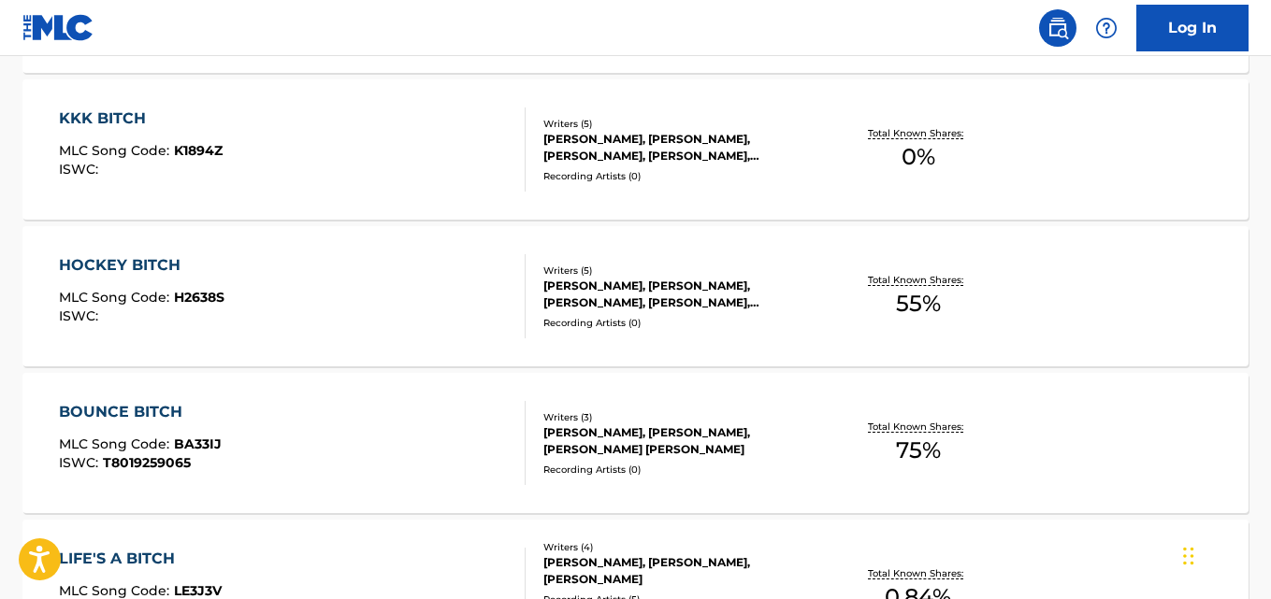
scroll to position [541, 0]
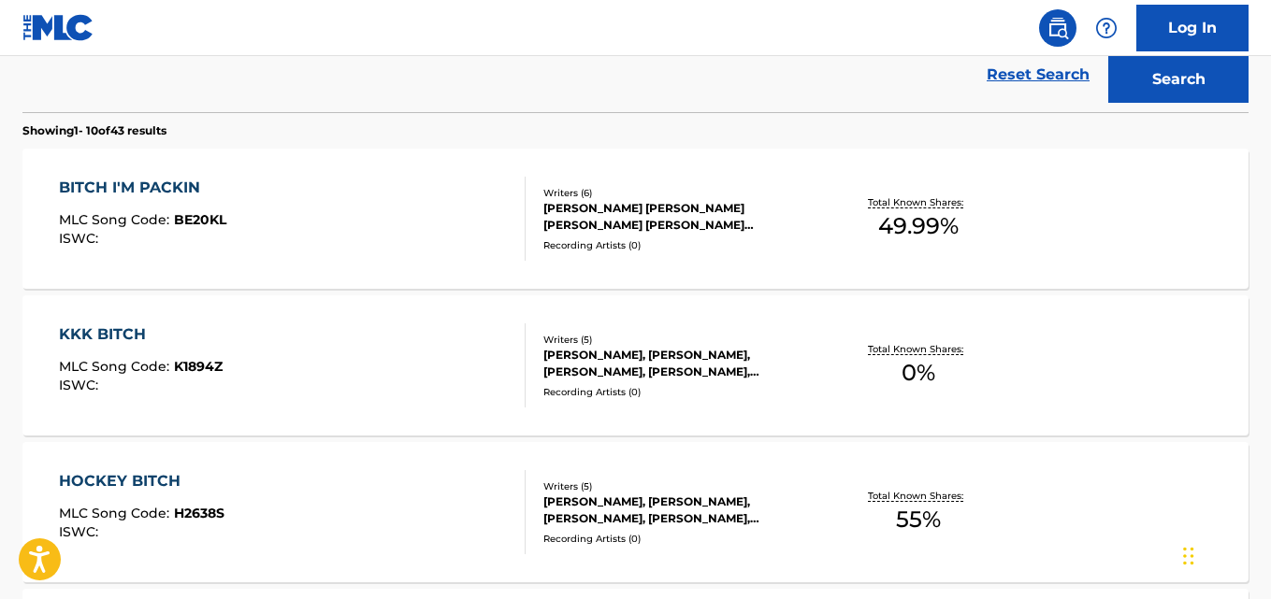
click at [653, 224] on div "[PERSON_NAME] [PERSON_NAME] [PERSON_NAME] [PERSON_NAME] [PERSON_NAME] [PERSON_N…" at bounding box center [679, 217] width 273 height 34
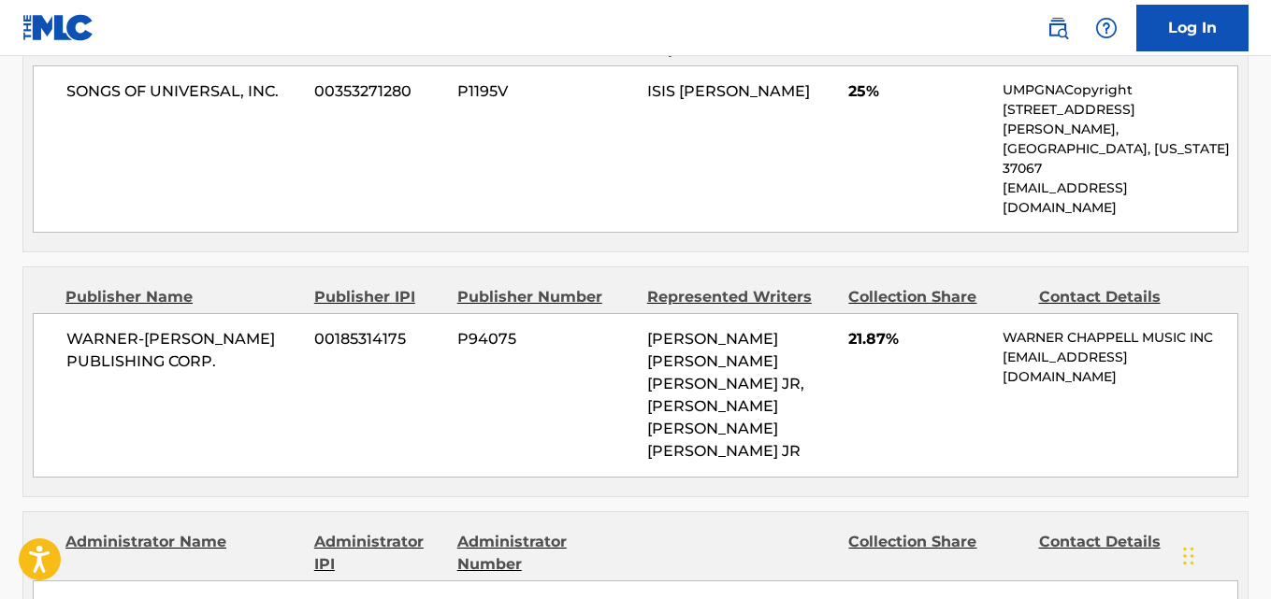
scroll to position [1029, 0]
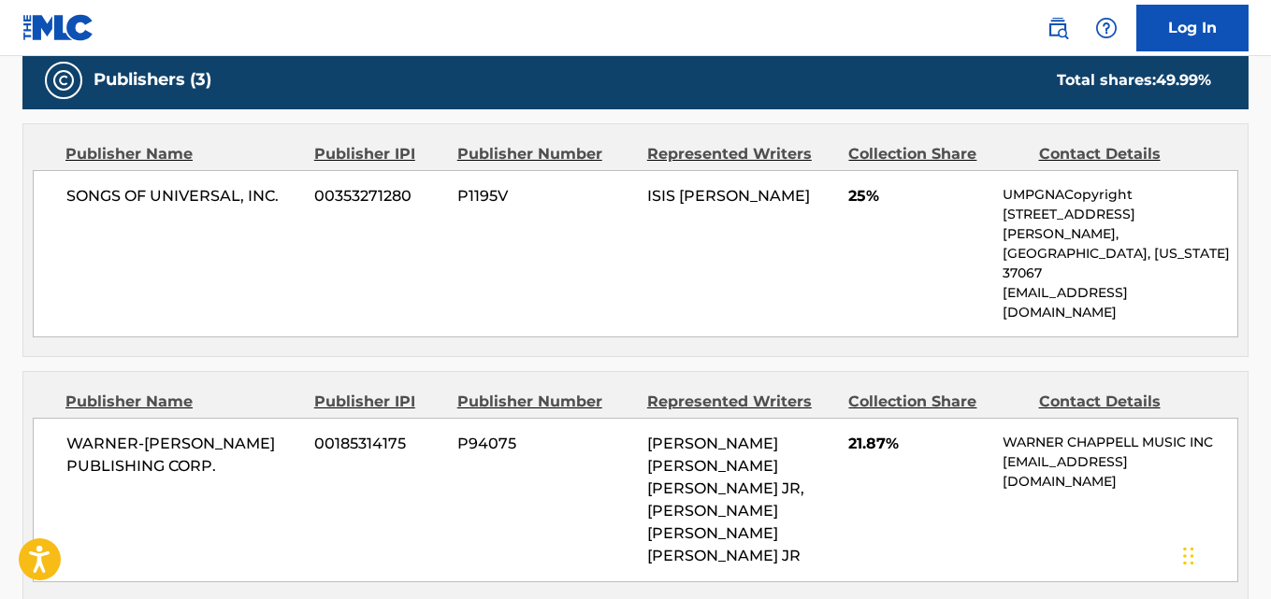
click at [70, 186] on span "SONGS OF UNIVERSAL, INC." at bounding box center [183, 196] width 234 height 22
drag, startPoint x: 65, startPoint y: 188, endPoint x: 302, endPoint y: 194, distance: 236.6
click at [302, 194] on div "SONGS OF UNIVERSAL, INC. 00353271280 P1195V ISIS NAIJA [PERSON_NAME] 25% UMPGNA…" at bounding box center [635, 253] width 1205 height 167
click at [857, 433] on span "21.87%" at bounding box center [918, 444] width 140 height 22
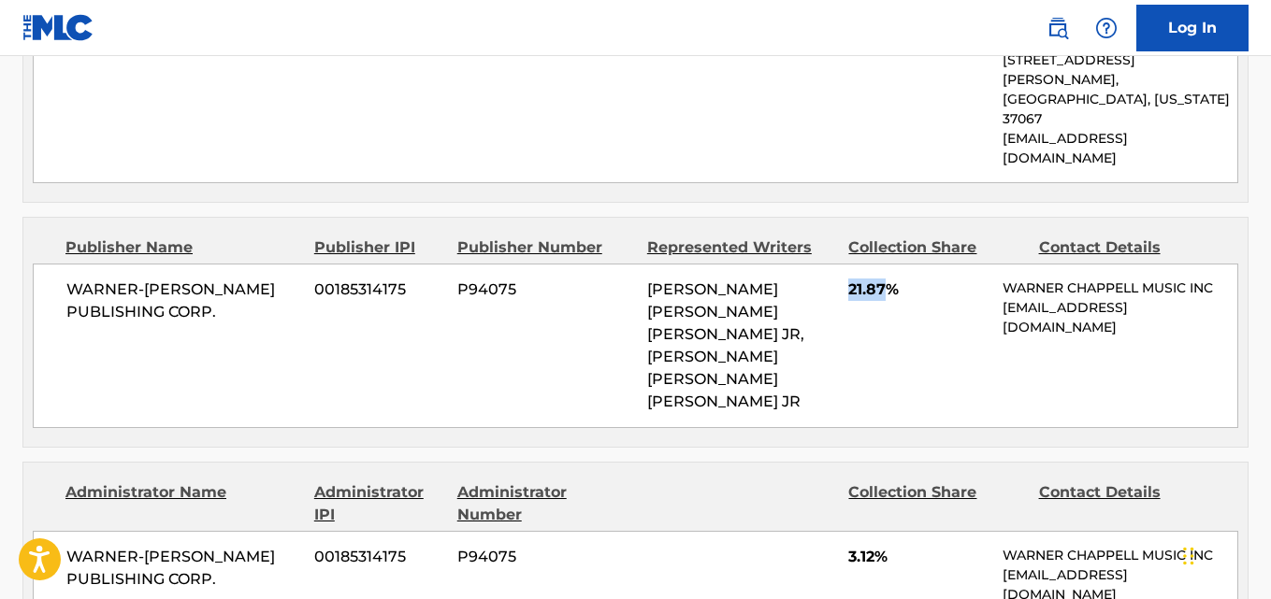
scroll to position [1216, 0]
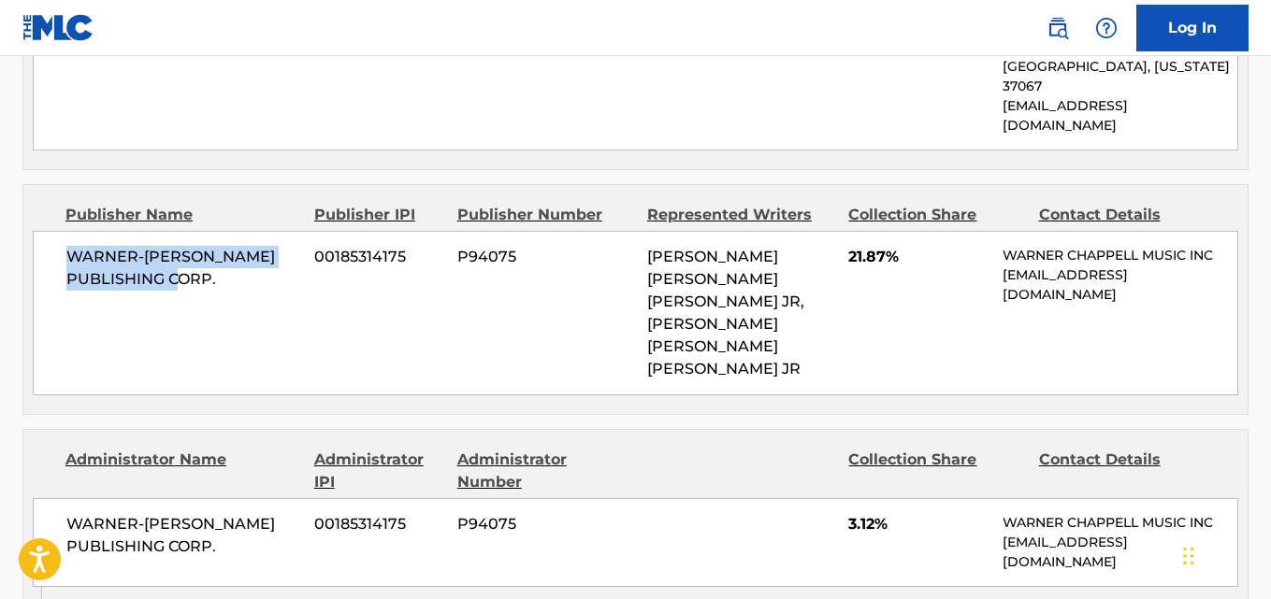
drag, startPoint x: 65, startPoint y: 198, endPoint x: 279, endPoint y: 232, distance: 215.8
click at [279, 232] on div "WARNER-[PERSON_NAME] PUBLISHING CORP. 00185314175 P94075 [PERSON_NAME] [PERSON_…" at bounding box center [635, 313] width 1205 height 165
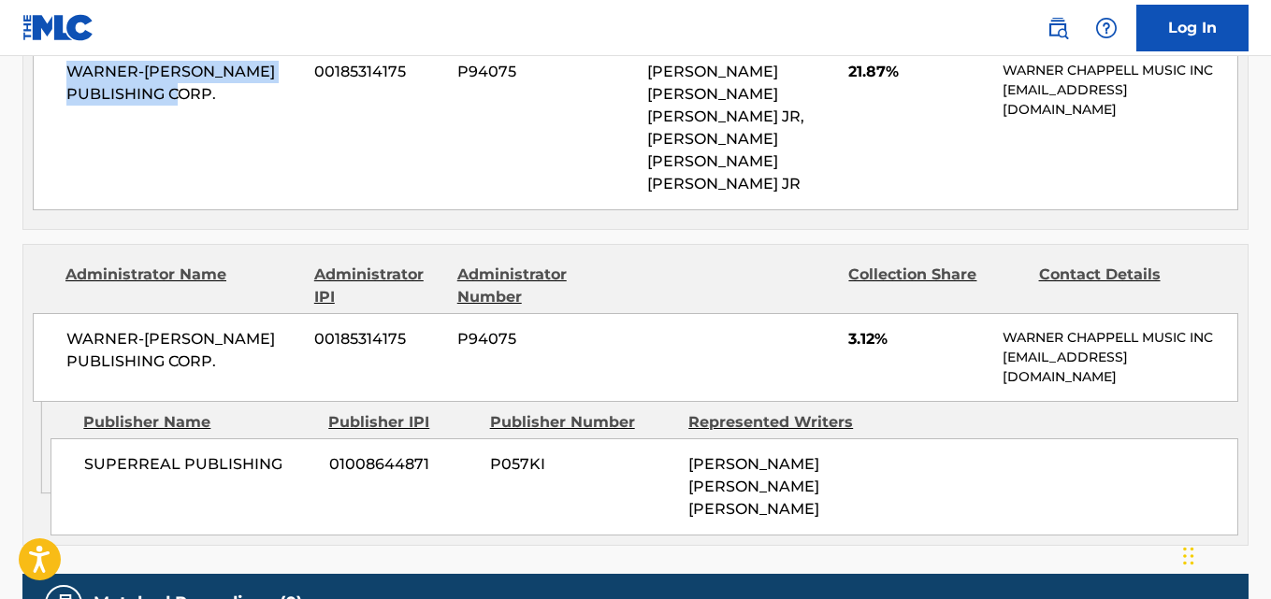
scroll to position [1403, 0]
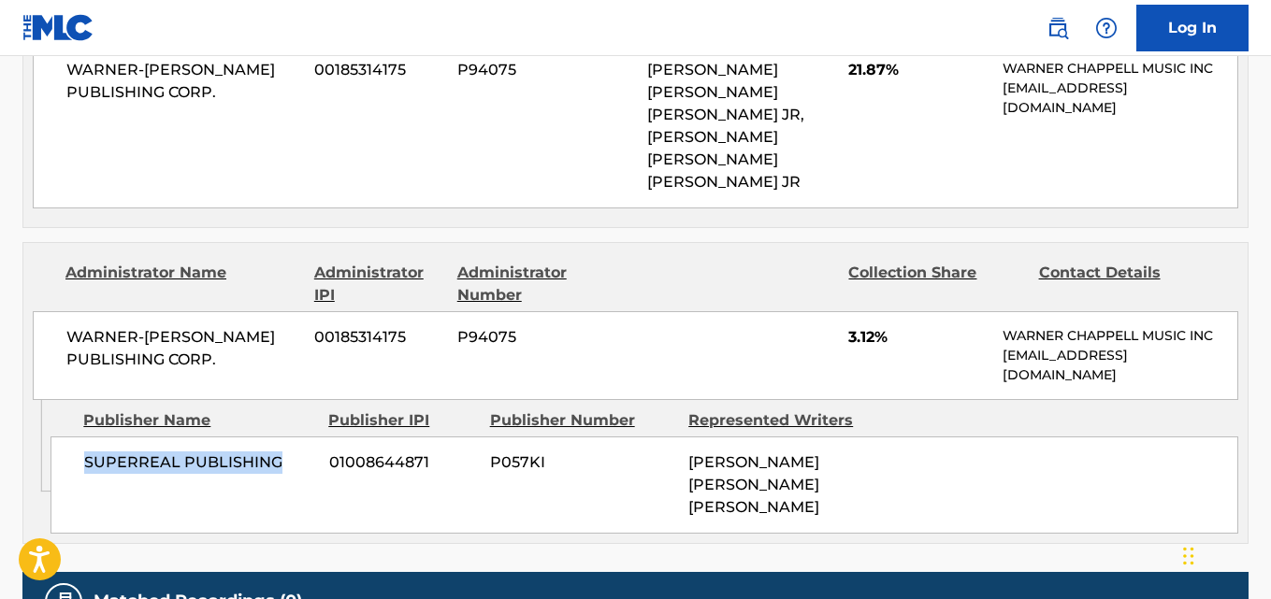
drag, startPoint x: 79, startPoint y: 402, endPoint x: 295, endPoint y: 423, distance: 217.0
click at [295, 437] on div "SUPERREAL PUBLISHING 01008644871 P057KI [PERSON_NAME] [PERSON_NAME] [PERSON_NAM…" at bounding box center [644, 485] width 1188 height 97
click at [851, 311] on div "WARNER-[PERSON_NAME] PUBLISHING CORP. 00185314175 P94075 3.12% [PERSON_NAME] MU…" at bounding box center [635, 355] width 1205 height 89
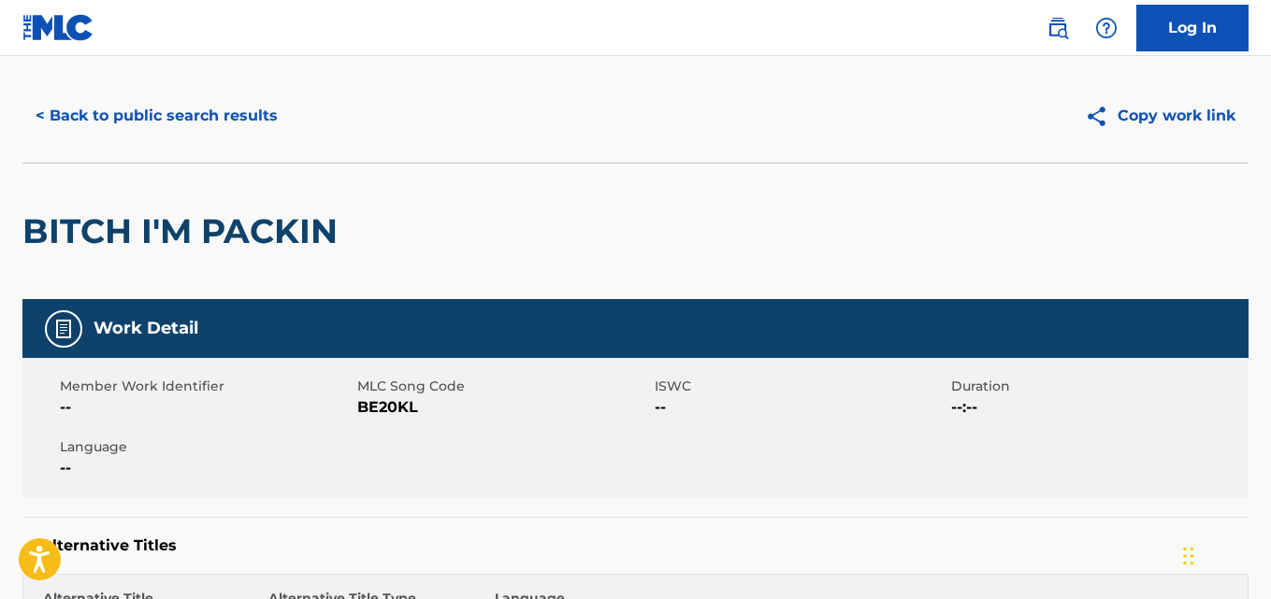
scroll to position [0, 0]
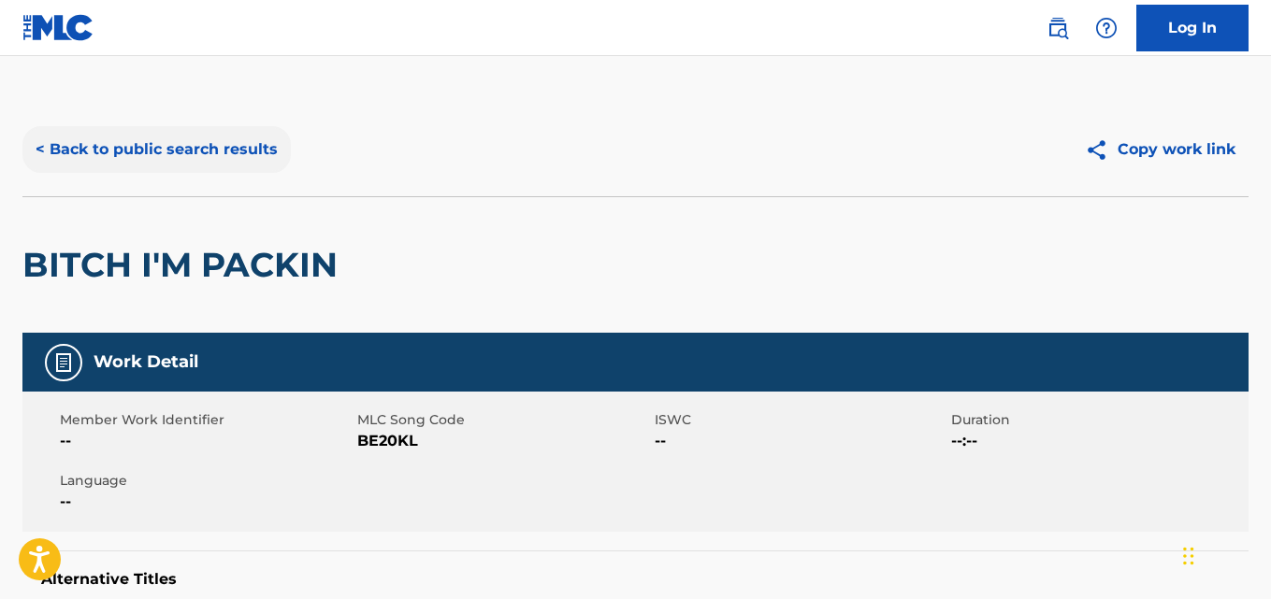
click at [146, 167] on button "< Back to public search results" at bounding box center [156, 149] width 268 height 47
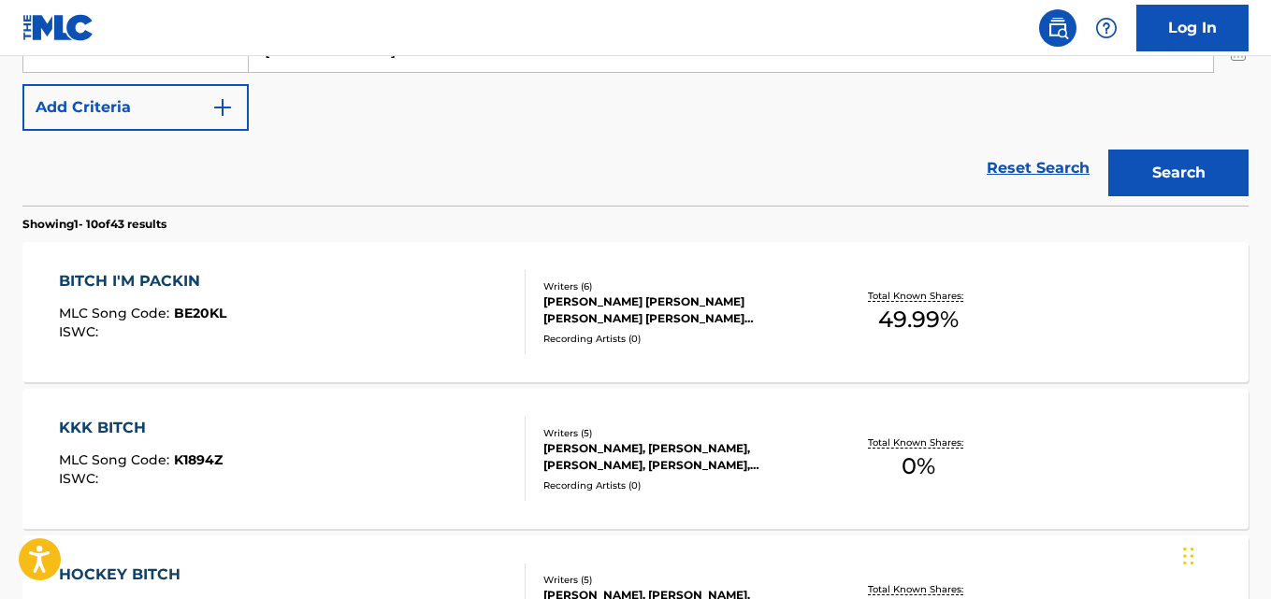
scroll to position [180, 0]
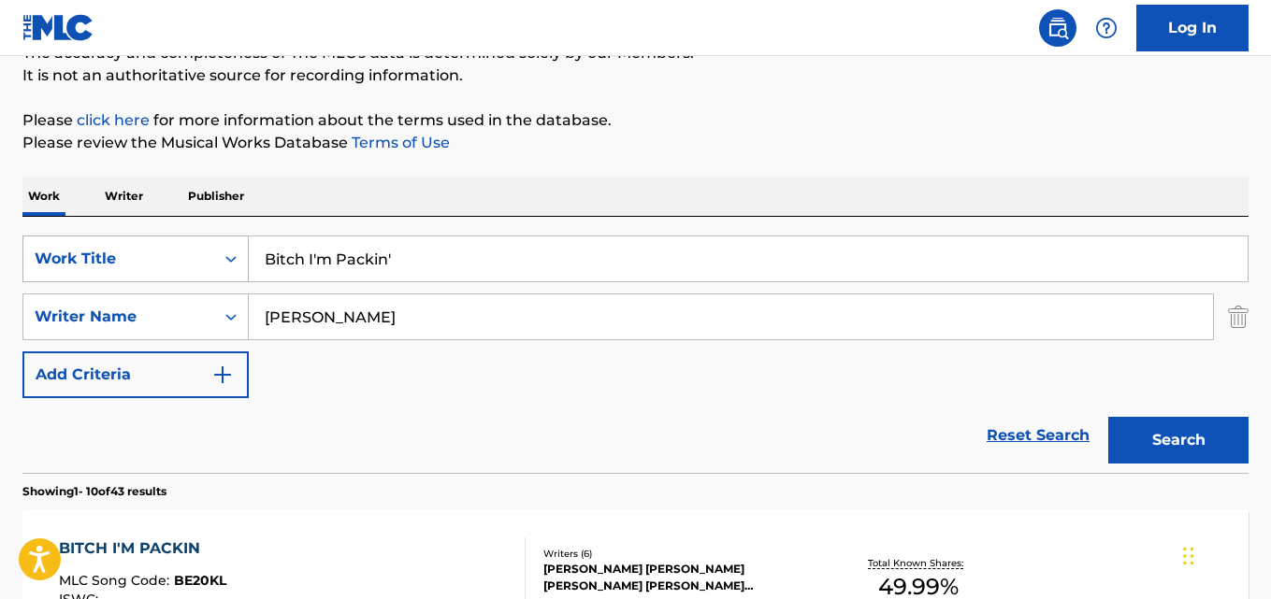
drag, startPoint x: 423, startPoint y: 254, endPoint x: 124, endPoint y: 249, distance: 298.3
click at [124, 249] on div "SearchWithCriteriafcfd7b08-372d-4579-b0b6-92dea83101f5 Work Title Bitch I'm Pac…" at bounding box center [635, 259] width 1226 height 47
paste input "rd Business"
type input "Bird Business"
drag, startPoint x: 366, startPoint y: 239, endPoint x: 348, endPoint y: 244, distance: 18.4
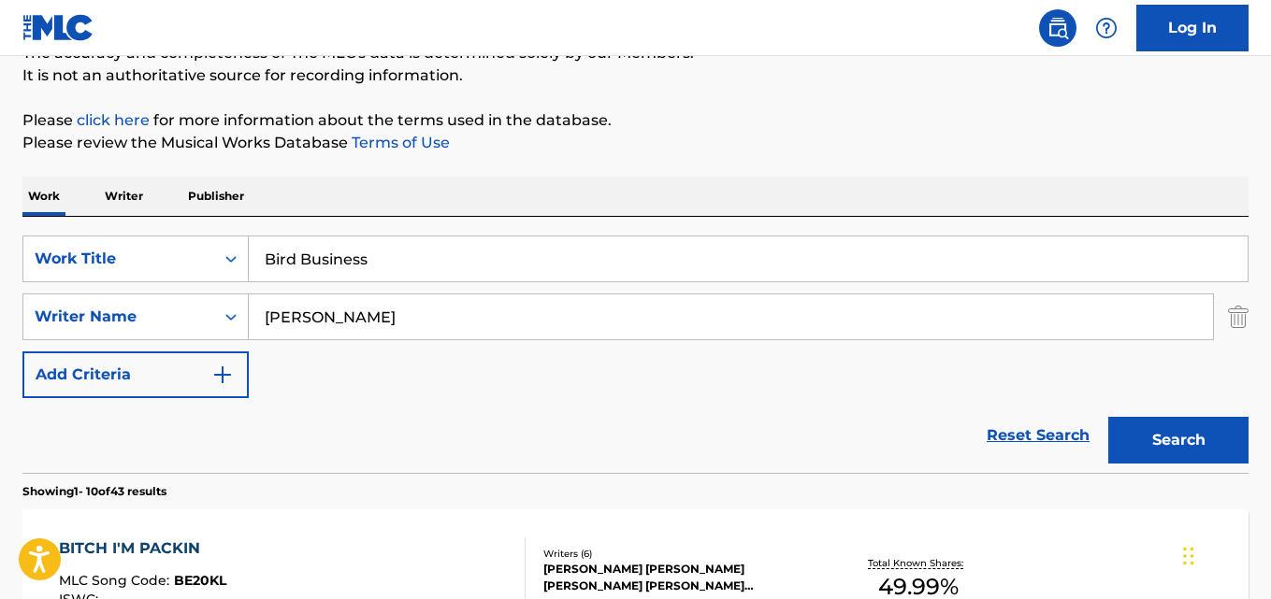
click at [348, 244] on input "Bird Business" at bounding box center [748, 259] width 999 height 45
drag, startPoint x: 339, startPoint y: 310, endPoint x: 197, endPoint y: 318, distance: 142.3
click at [197, 318] on div "SearchWithCriteriacf1c2fe4-6d85-4376-80f1-2f6150c524ec Writer Name [PERSON_NAME]" at bounding box center [635, 317] width 1226 height 47
paste input "Trap [PERSON_NAME]"
click at [1108, 417] on button "Search" at bounding box center [1178, 440] width 140 height 47
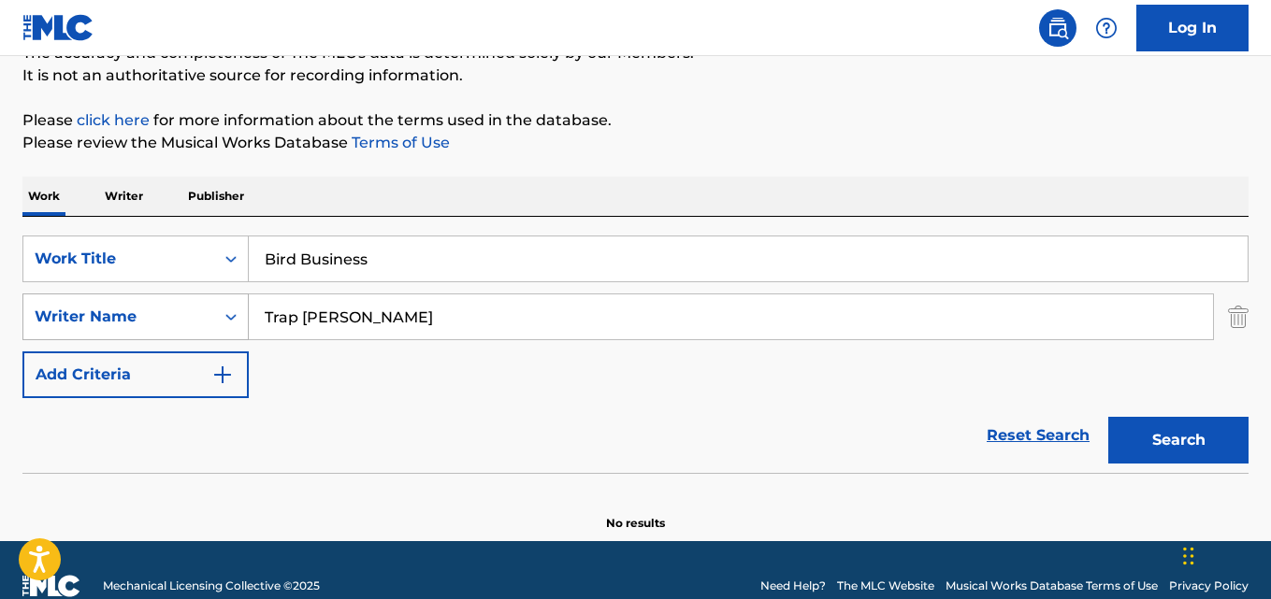
drag, startPoint x: 287, startPoint y: 329, endPoint x: 181, endPoint y: 326, distance: 105.7
click at [181, 326] on div "SearchWithCriteriacf1c2fe4-6d85-4376-80f1-2f6150c524ec Writer Name Trap [PERSON…" at bounding box center [635, 317] width 1226 height 47
paste input "vis [PERSON_NAME]"
type input "[PERSON_NAME] [PERSON_NAME]"
click at [1108, 417] on button "Search" at bounding box center [1178, 440] width 140 height 47
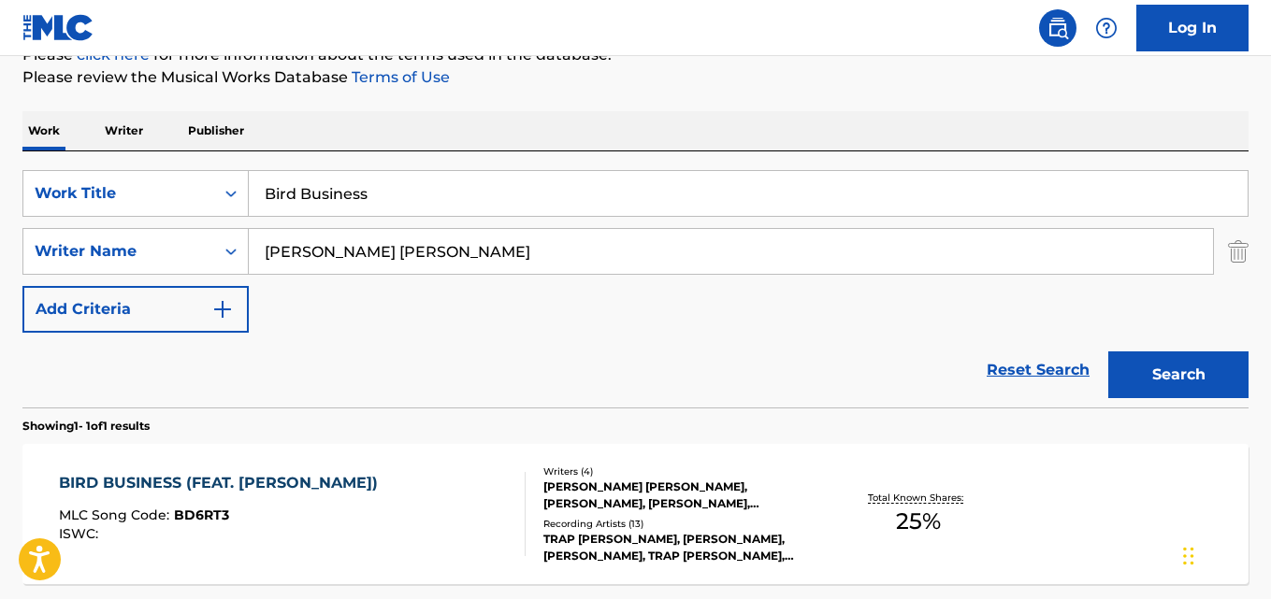
scroll to position [367, 0]
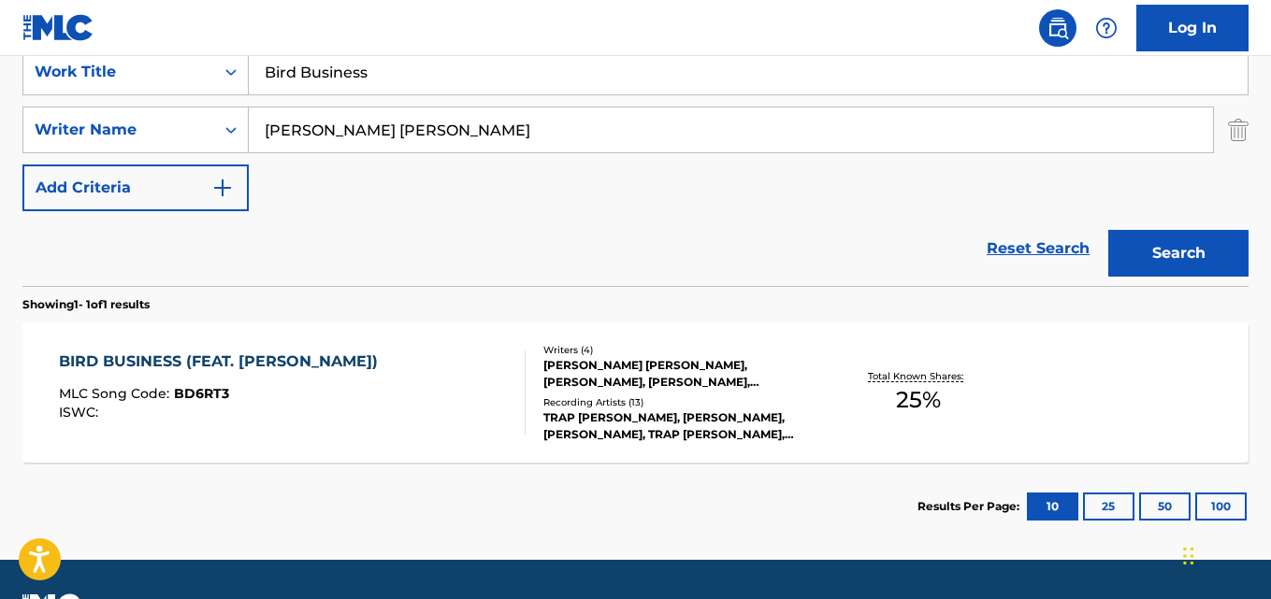
click at [314, 375] on div "BIRD BUSINESS (FEAT. [PERSON_NAME]) MLC Song Code : BD6RT3 ISWC :" at bounding box center [223, 393] width 328 height 84
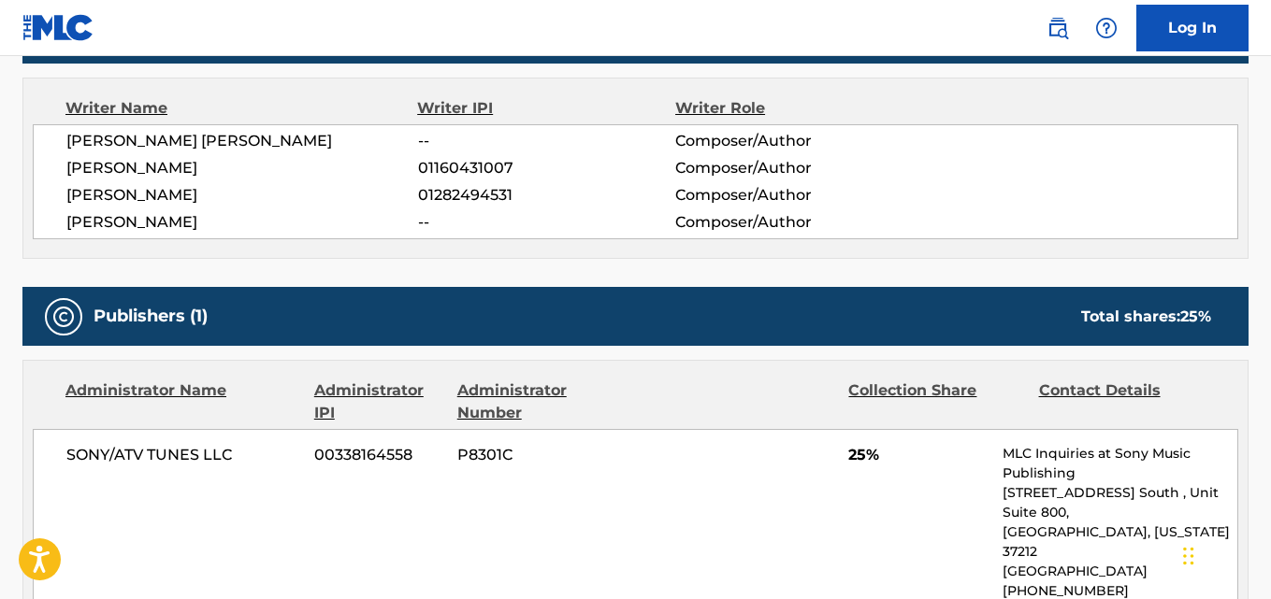
scroll to position [655, 0]
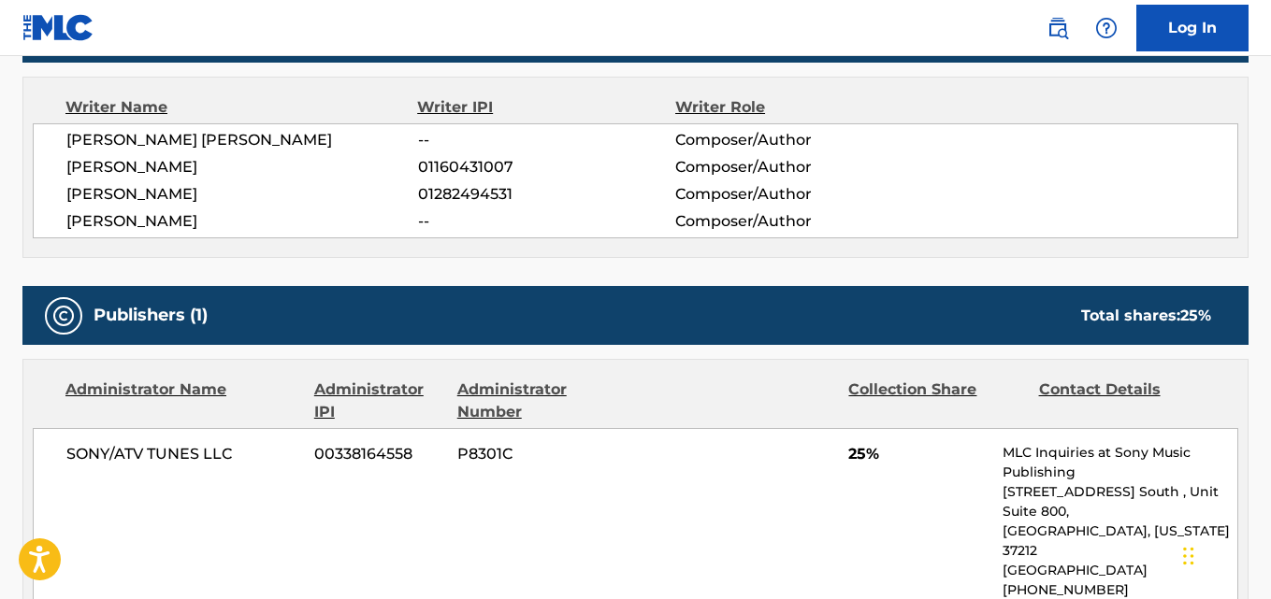
click at [210, 206] on span "[PERSON_NAME]" at bounding box center [242, 194] width 352 height 22
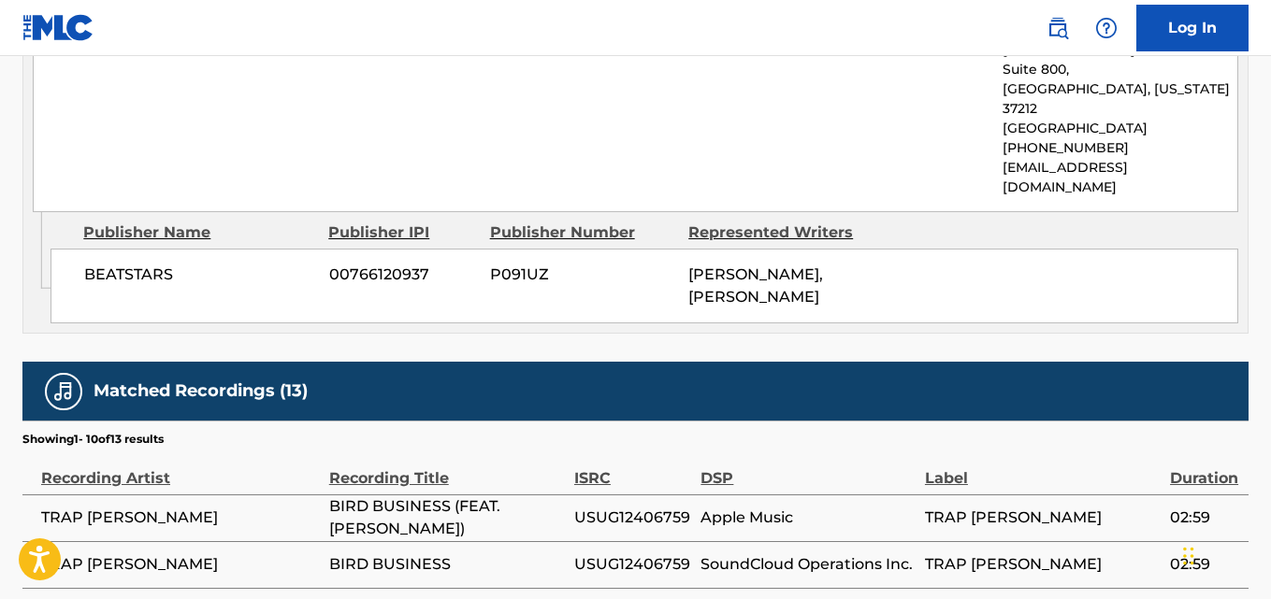
scroll to position [618, 0]
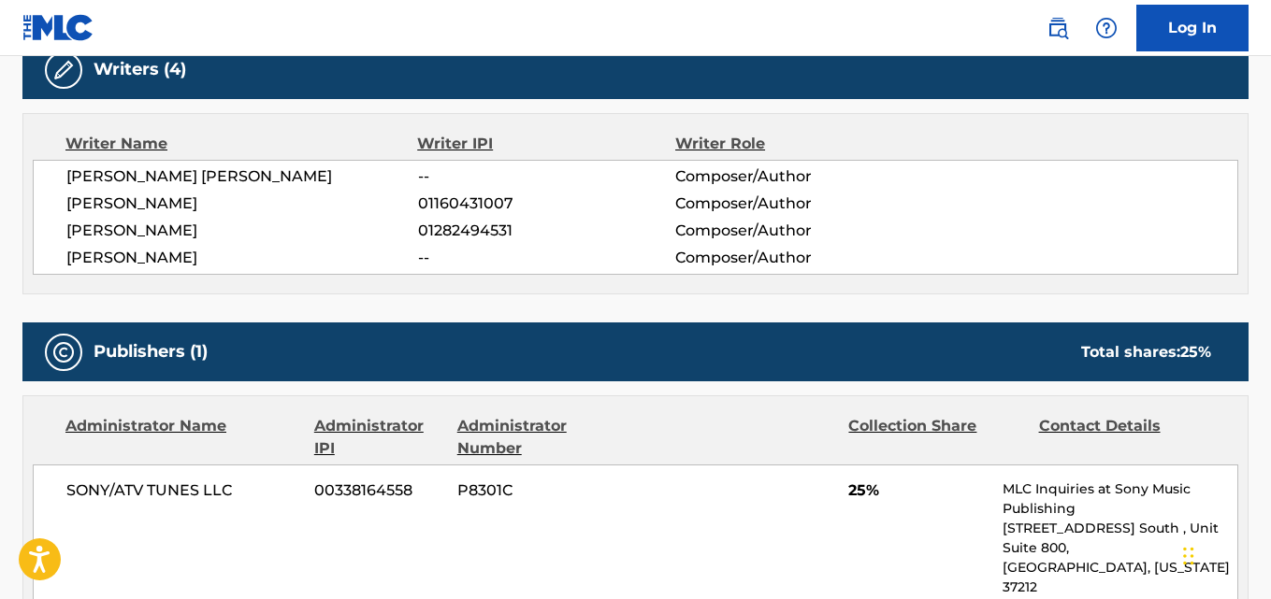
click at [98, 215] on span "[PERSON_NAME]" at bounding box center [242, 204] width 352 height 22
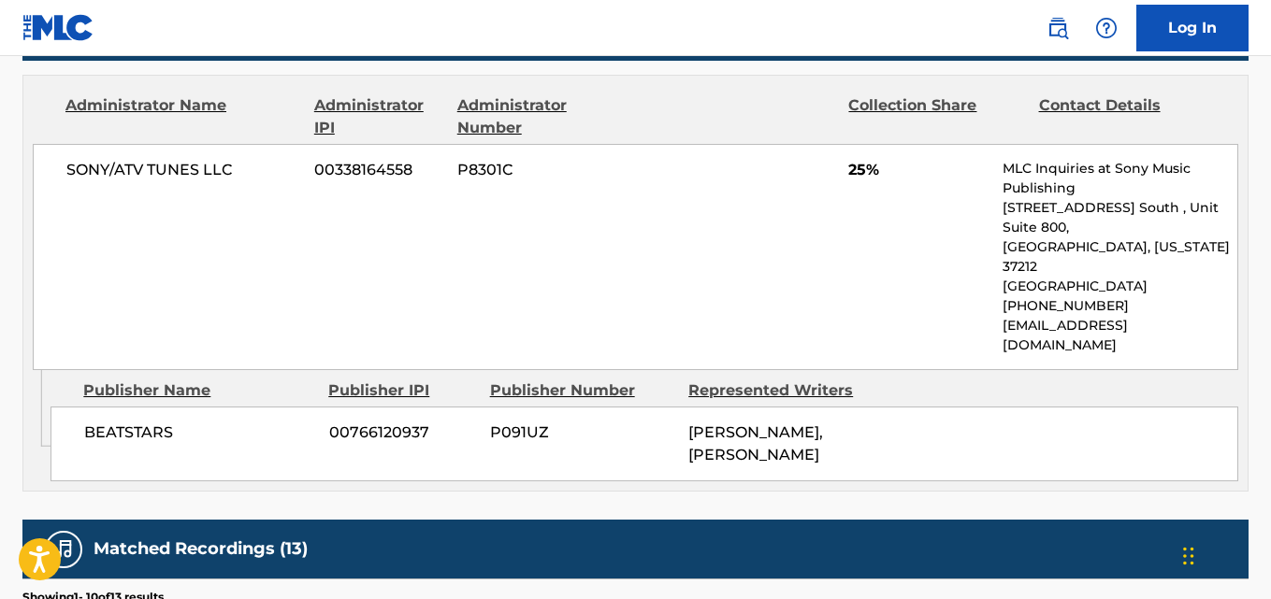
scroll to position [992, 0]
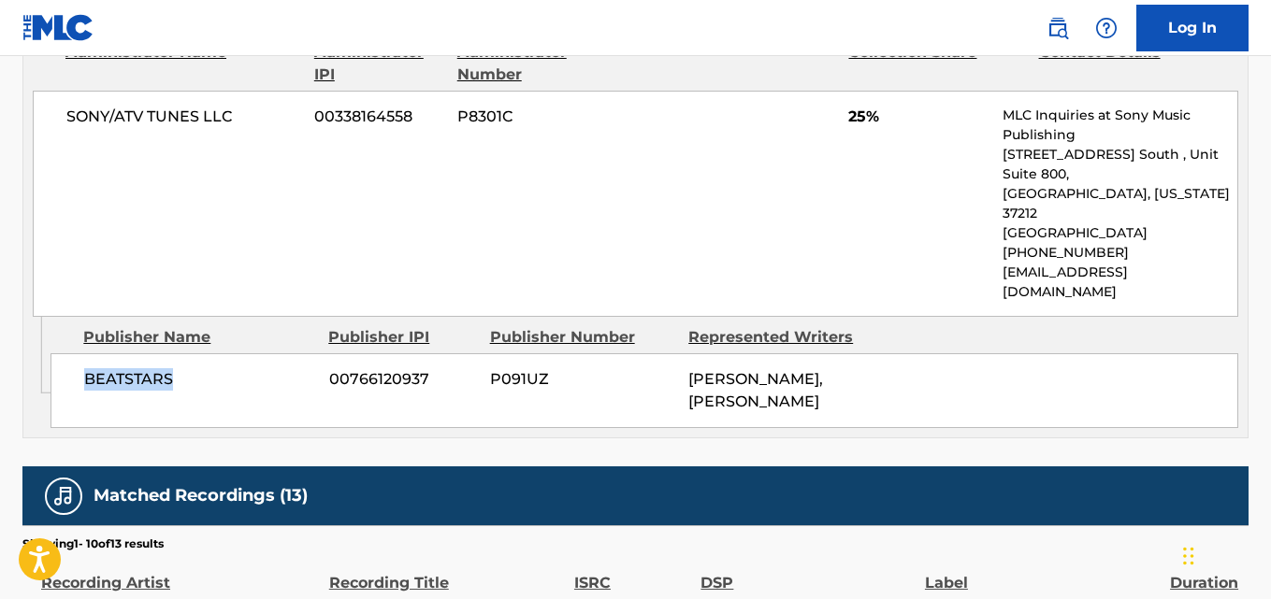
drag, startPoint x: 80, startPoint y: 378, endPoint x: 266, endPoint y: 406, distance: 187.3
click at [266, 406] on div "BEATSTARS 00766120937 P091UZ [PERSON_NAME], [PERSON_NAME]" at bounding box center [644, 390] width 1188 height 75
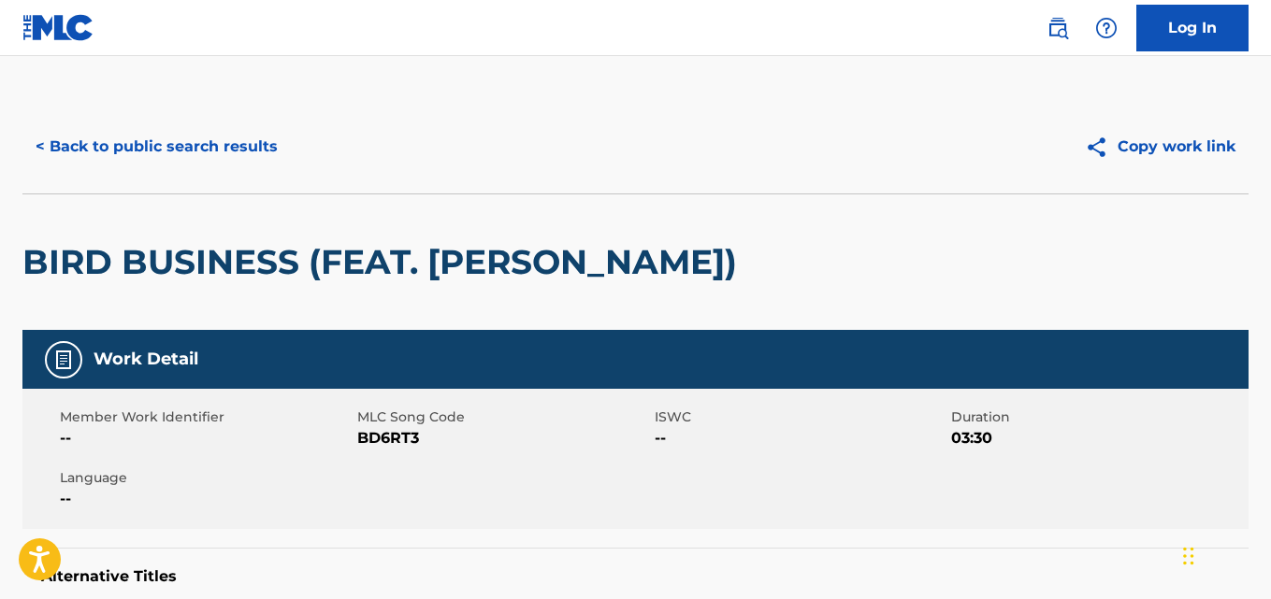
scroll to position [0, 0]
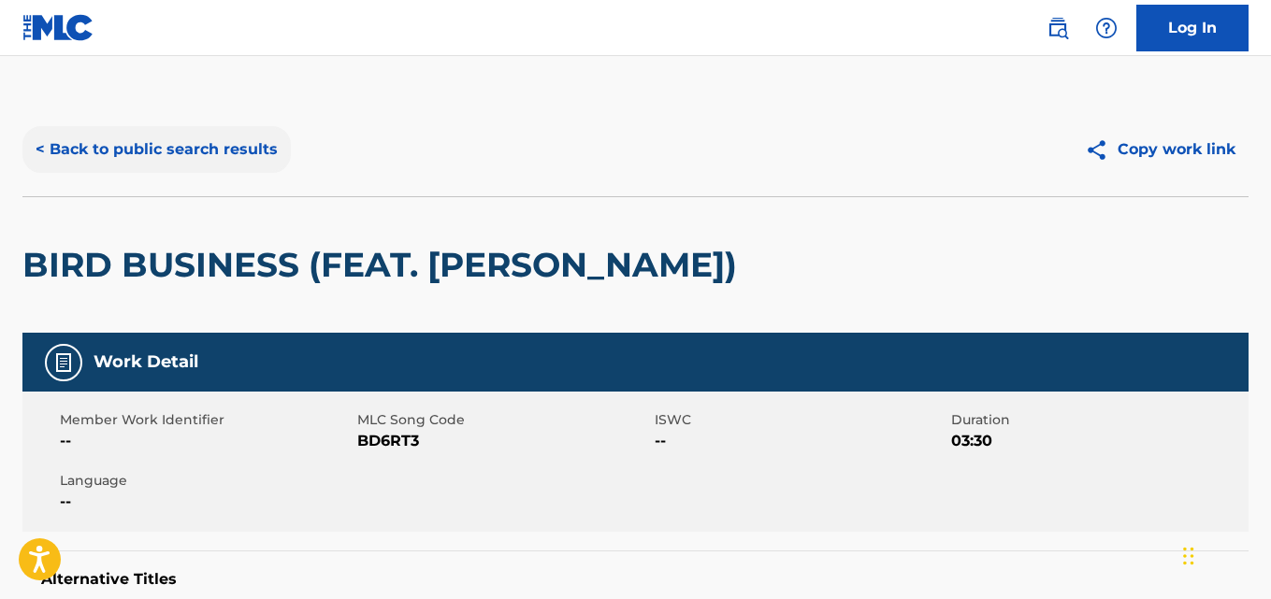
click at [245, 145] on button "< Back to public search results" at bounding box center [156, 149] width 268 height 47
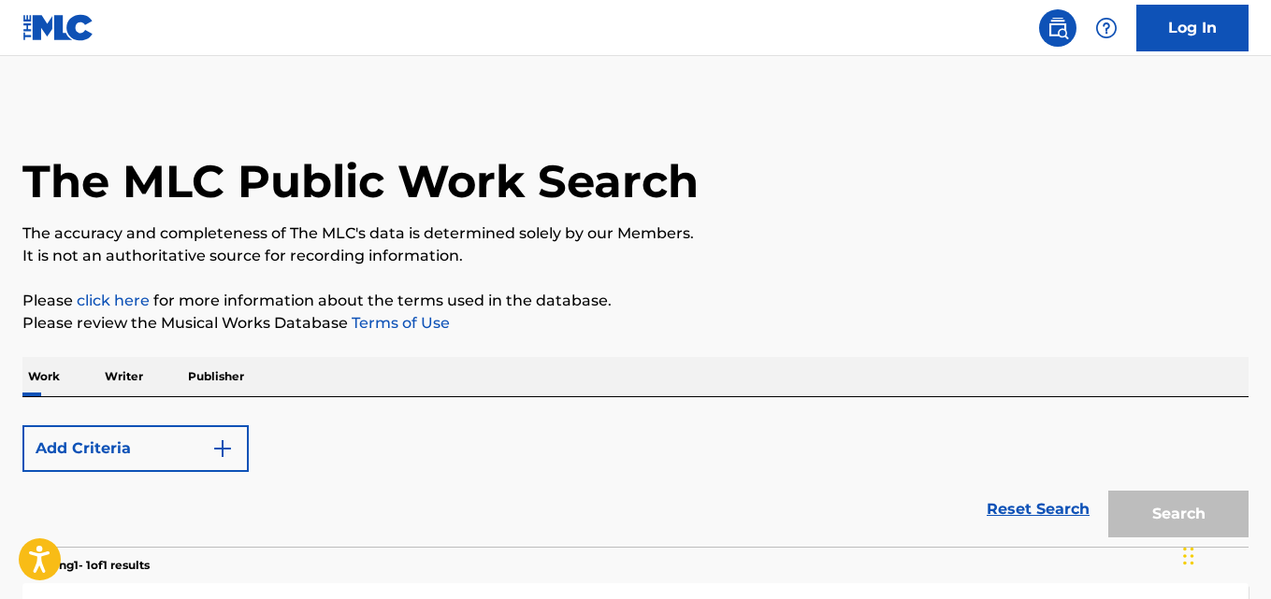
scroll to position [311, 0]
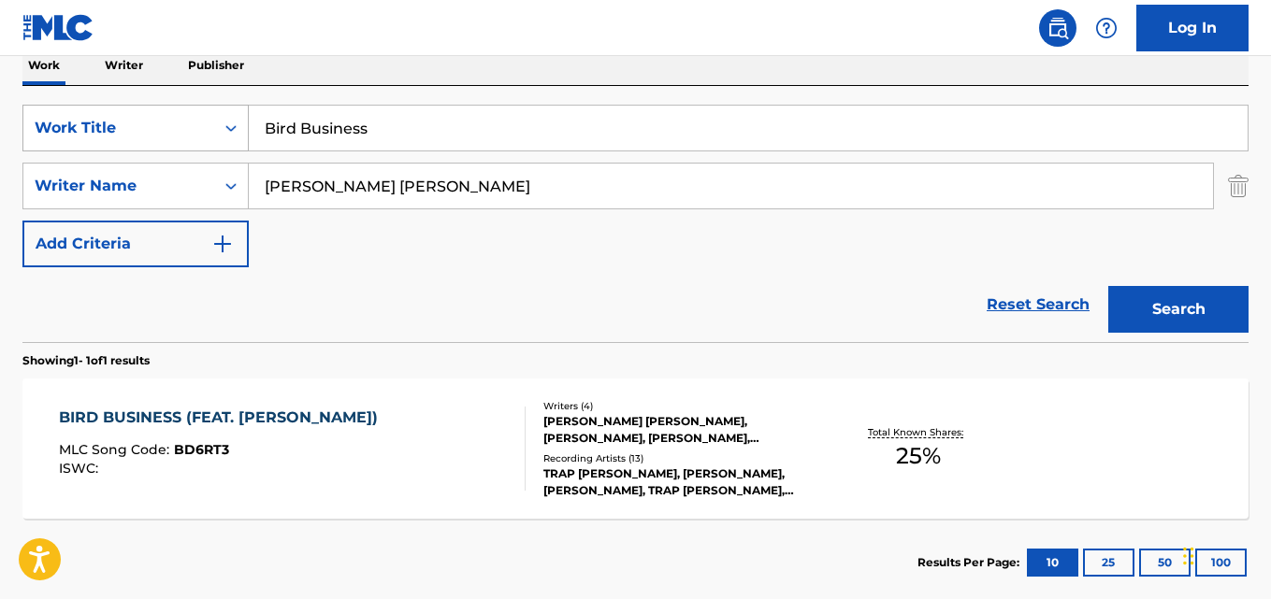
drag, startPoint x: 423, startPoint y: 133, endPoint x: 126, endPoint y: 133, distance: 296.4
click at [127, 133] on div "SearchWithCriteriafcfd7b08-372d-4579-b0b6-92dea83101f5 Work Title Bird Business" at bounding box center [635, 128] width 1226 height 47
paste input "Gettin Money"
type input "Gettin Money"
drag, startPoint x: 521, startPoint y: 191, endPoint x: 217, endPoint y: 231, distance: 306.5
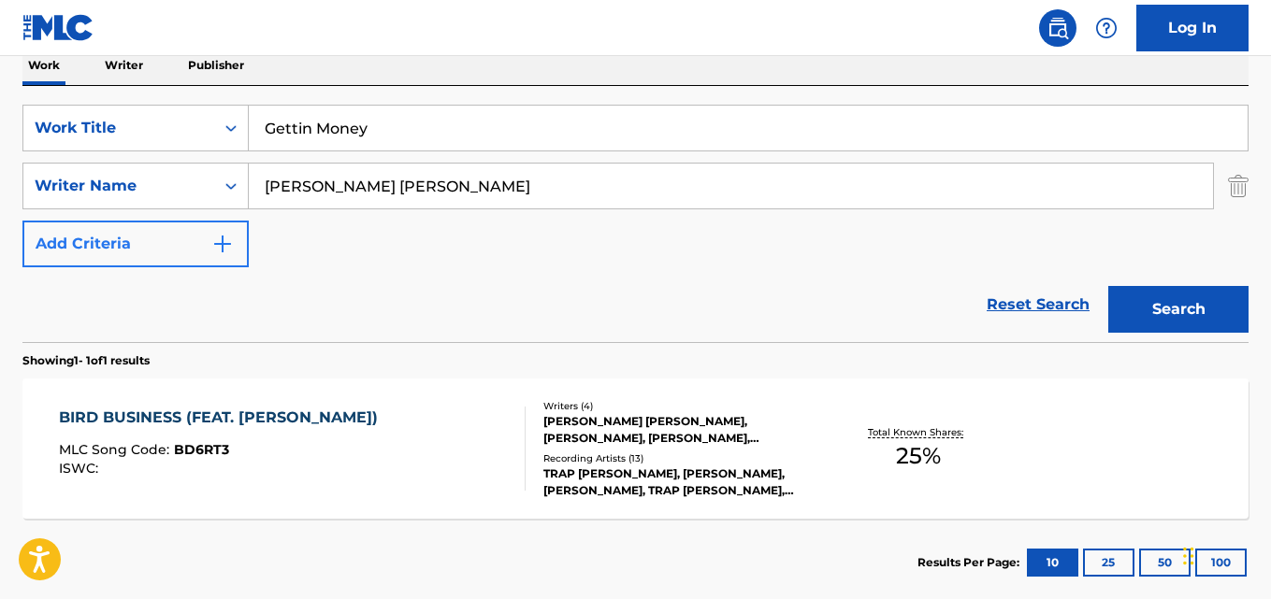
click at [201, 210] on div "SearchWithCriteriafcfd7b08-372d-4579-b0b6-92dea83101f5 Work Title Gettin Money …" at bounding box center [635, 186] width 1226 height 163
click at [454, 183] on input "Search Form" at bounding box center [731, 186] width 964 height 45
paste input "[PERSON_NAME]"
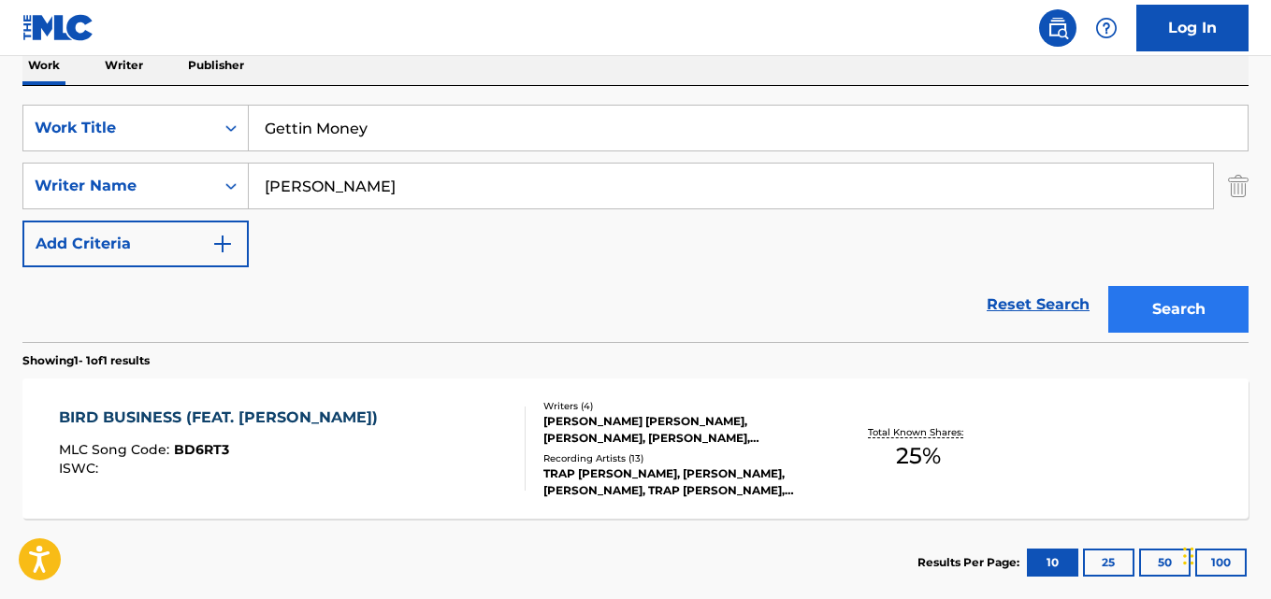
type input "[PERSON_NAME]"
click at [1172, 316] on button "Search" at bounding box center [1178, 309] width 140 height 47
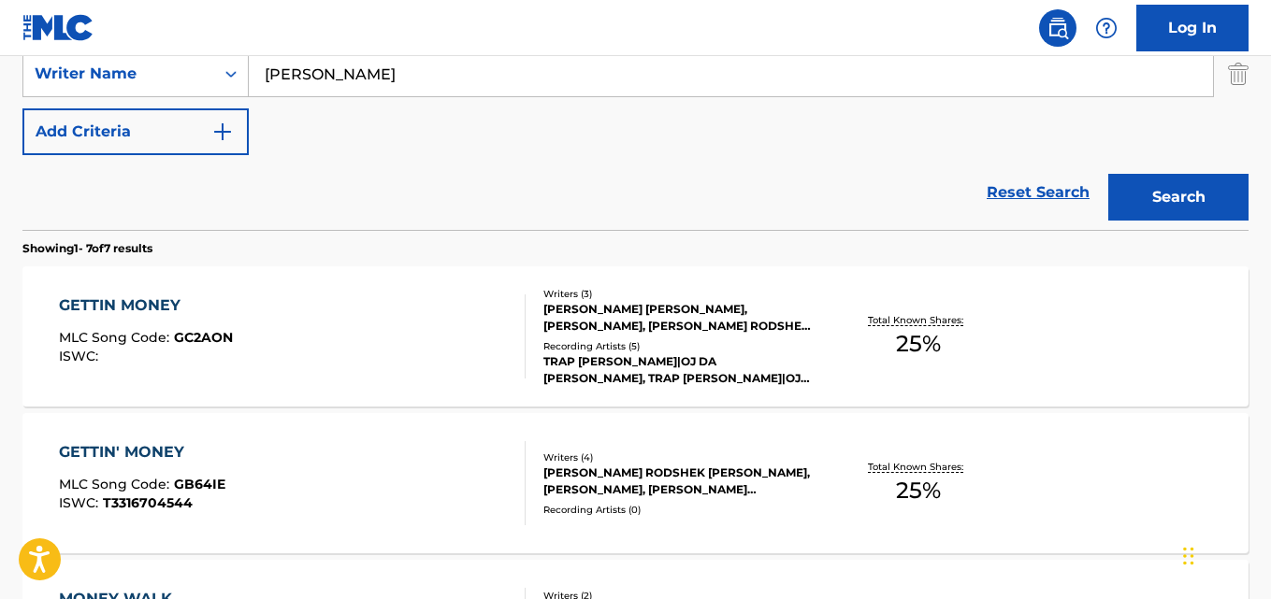
scroll to position [498, 0]
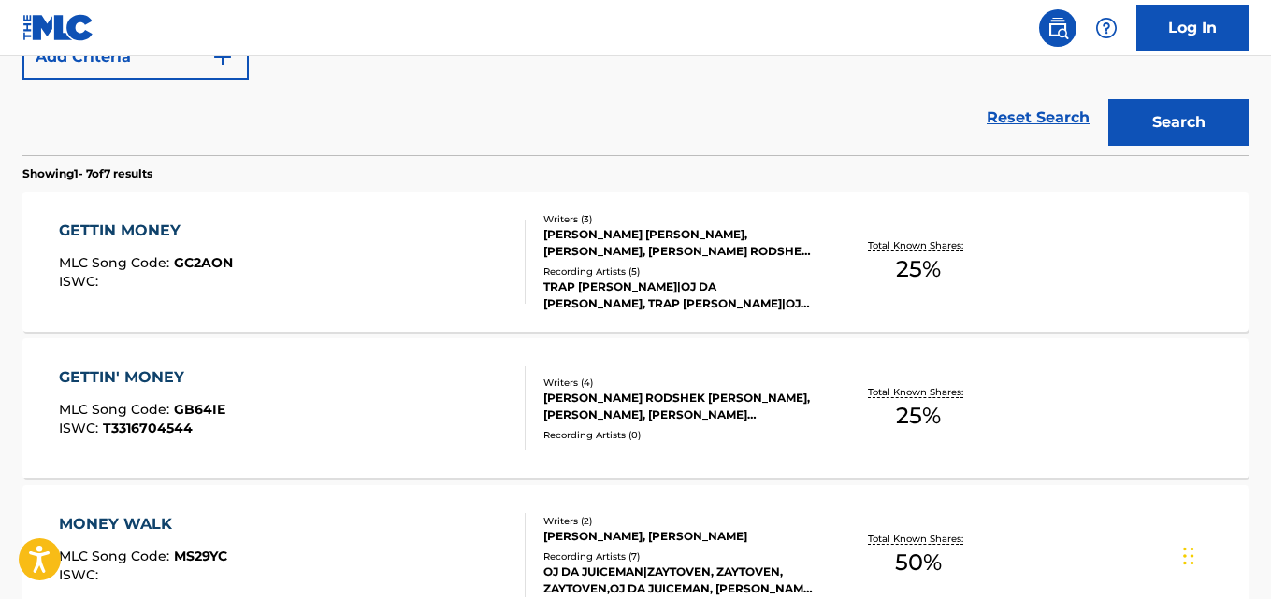
click at [134, 242] on div "GETTIN MONEY MLC Song Code : GC2AON ISWC :" at bounding box center [146, 262] width 174 height 84
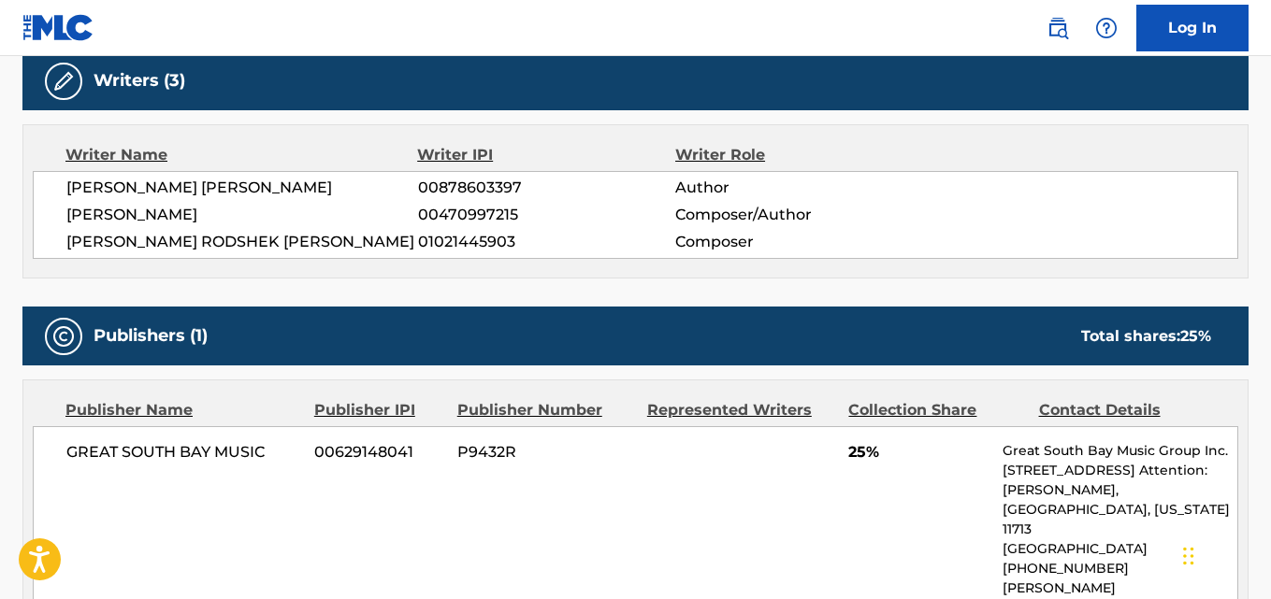
scroll to position [543, 0]
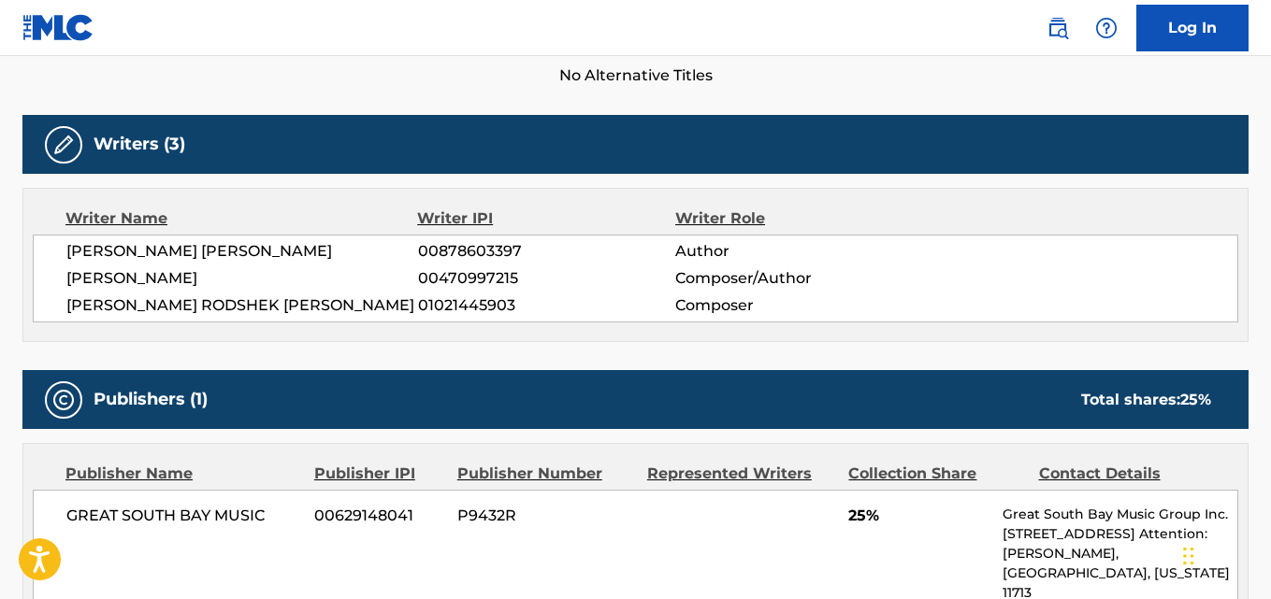
click at [259, 307] on span "[PERSON_NAME] RODSHEK [PERSON_NAME]" at bounding box center [242, 306] width 352 height 22
click at [137, 279] on span "[PERSON_NAME]" at bounding box center [242, 278] width 352 height 22
drag, startPoint x: 62, startPoint y: 269, endPoint x: 266, endPoint y: 269, distance: 203.8
click at [266, 269] on div "[PERSON_NAME] [PERSON_NAME] 00878603397 Author [PERSON_NAME] 00470997215 Compos…" at bounding box center [635, 279] width 1205 height 88
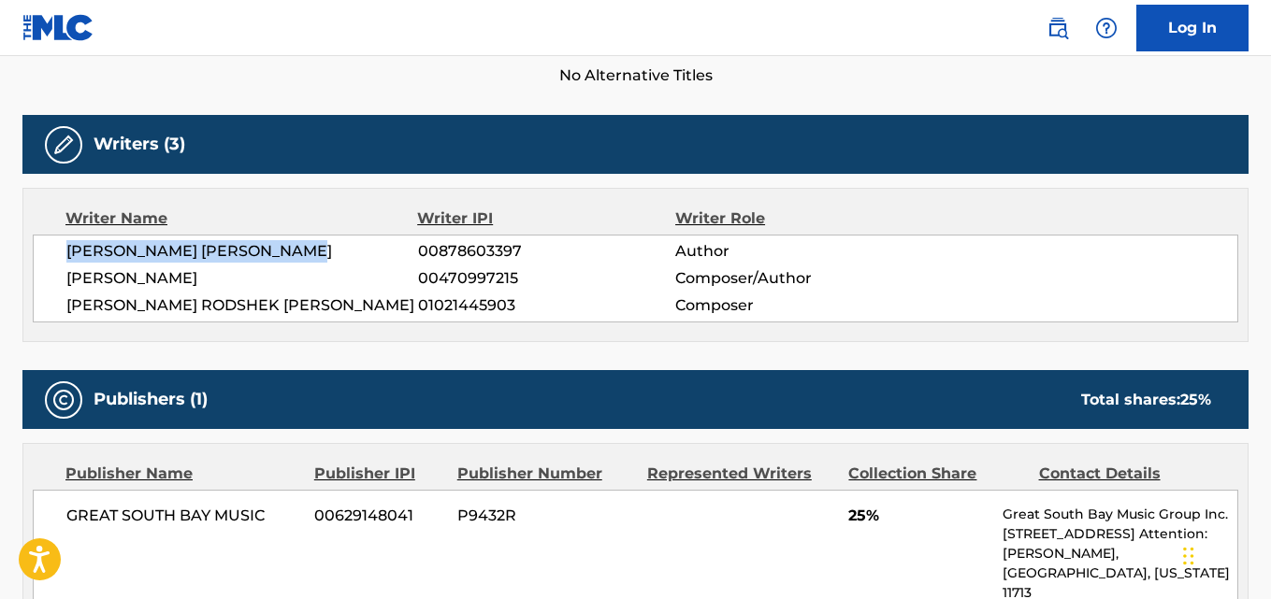
drag, startPoint x: 65, startPoint y: 245, endPoint x: 396, endPoint y: 246, distance: 330.1
click at [396, 246] on div "[PERSON_NAME] [PERSON_NAME] 00878603397 Author [PERSON_NAME] 00470997215 Compos…" at bounding box center [635, 279] width 1205 height 88
click at [237, 259] on span "[PERSON_NAME] [PERSON_NAME]" at bounding box center [242, 251] width 352 height 22
click at [283, 249] on span "[PERSON_NAME] [PERSON_NAME]" at bounding box center [242, 251] width 352 height 22
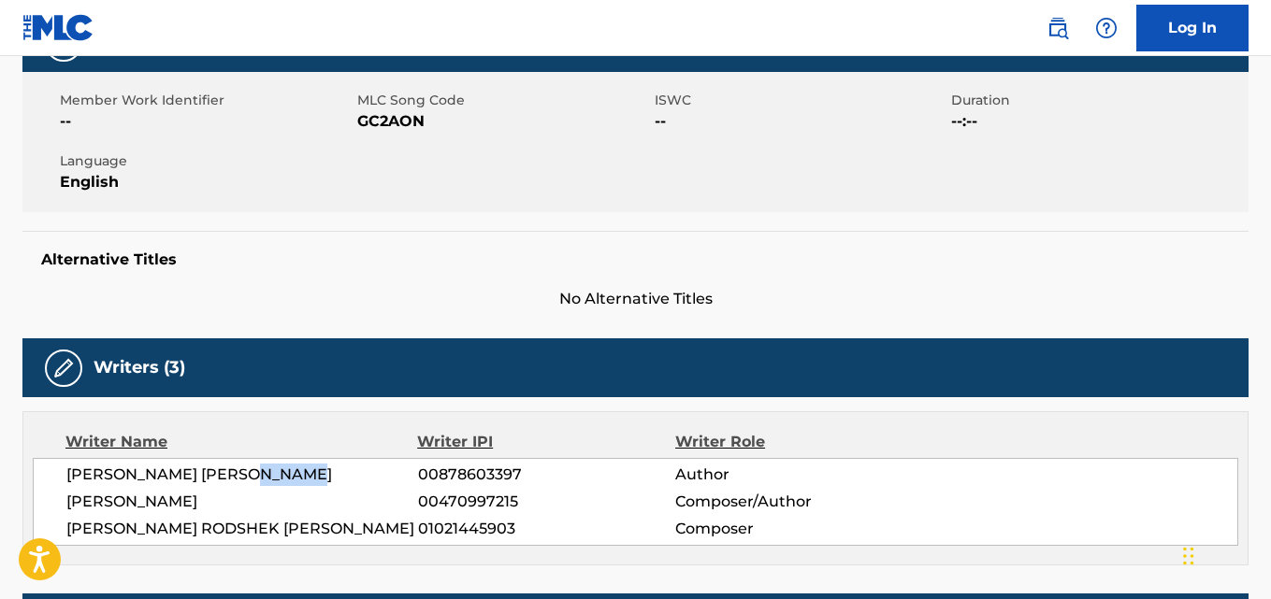
scroll to position [356, 0]
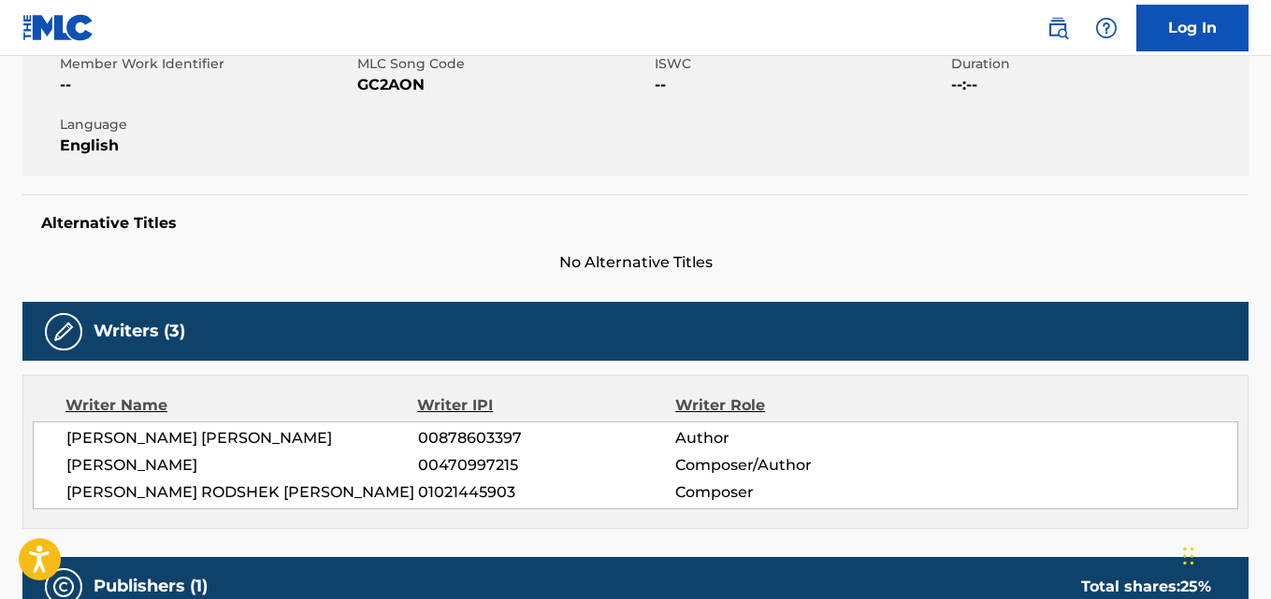
click at [83, 462] on span "[PERSON_NAME]" at bounding box center [242, 465] width 352 height 22
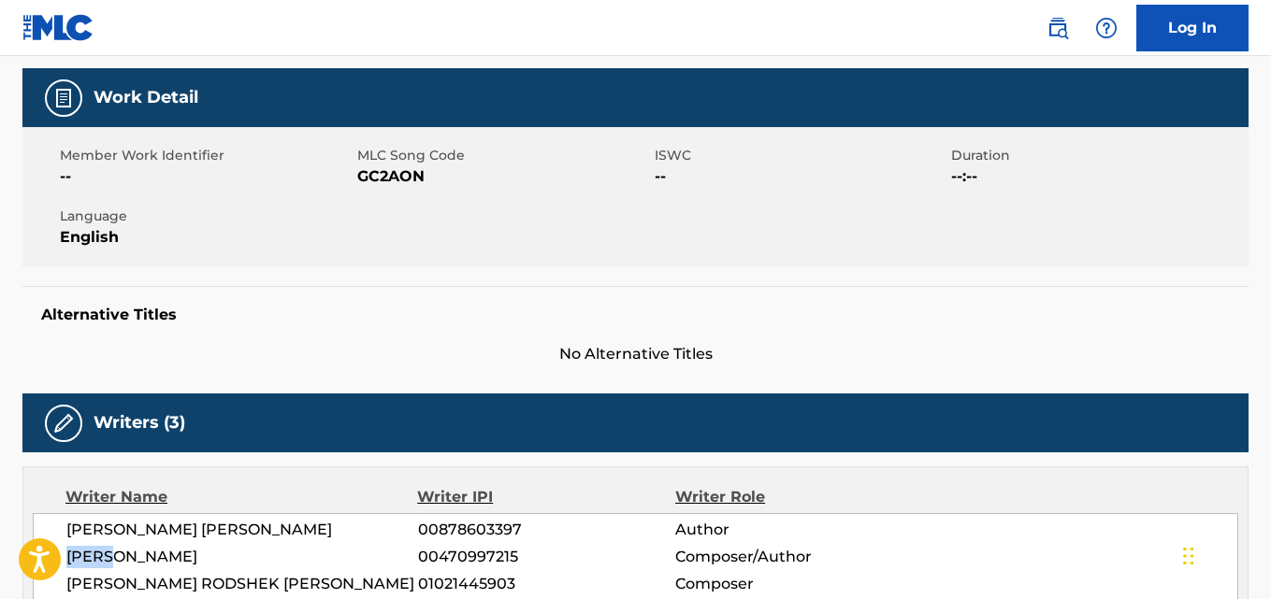
scroll to position [543, 0]
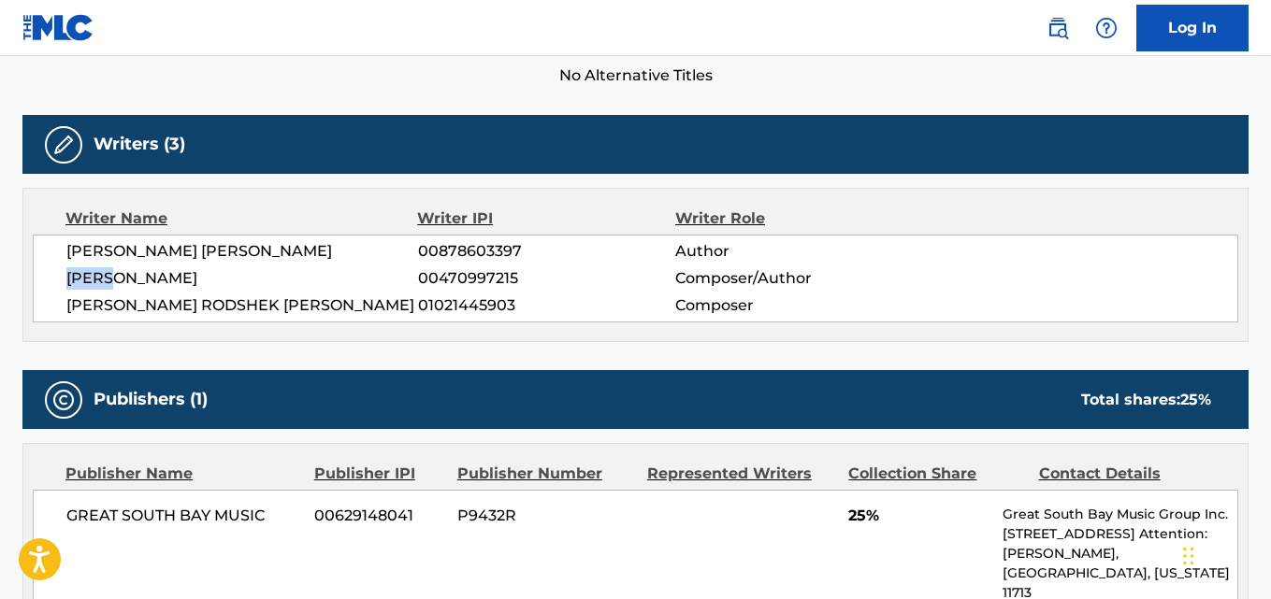
click at [88, 279] on span "[PERSON_NAME]" at bounding box center [242, 278] width 352 height 22
drag, startPoint x: 65, startPoint y: 277, endPoint x: 227, endPoint y: 280, distance: 162.7
click at [227, 280] on div "[PERSON_NAME] [PERSON_NAME] 00878603397 Author [PERSON_NAME] 00470997215 Compos…" at bounding box center [635, 279] width 1205 height 88
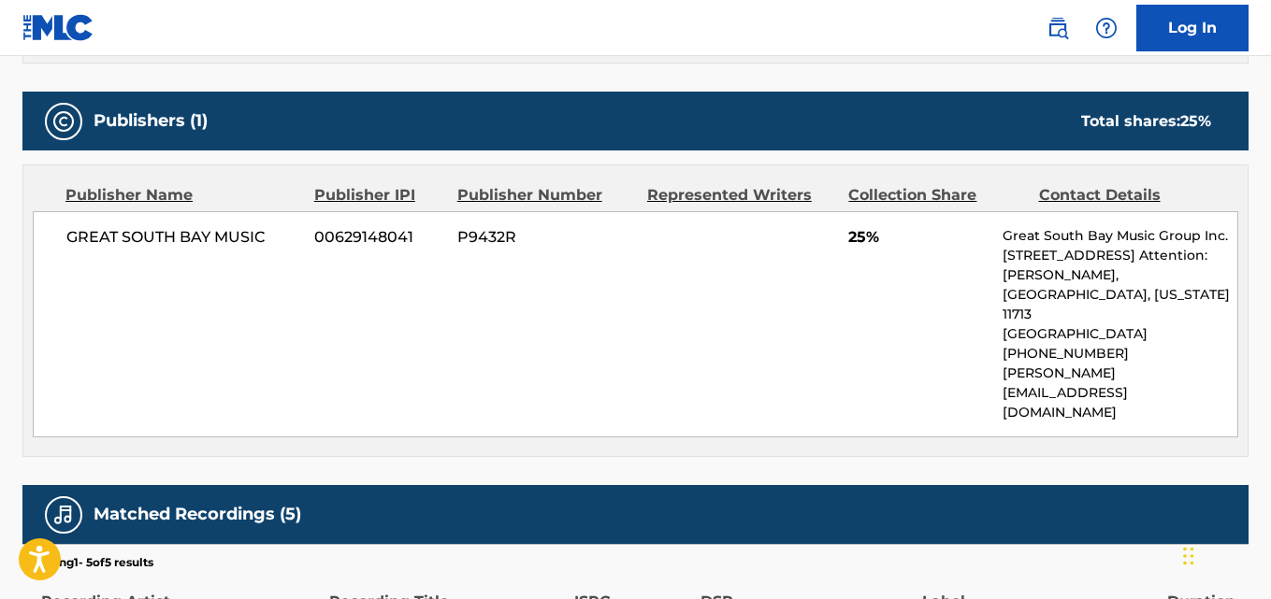
scroll to position [824, 0]
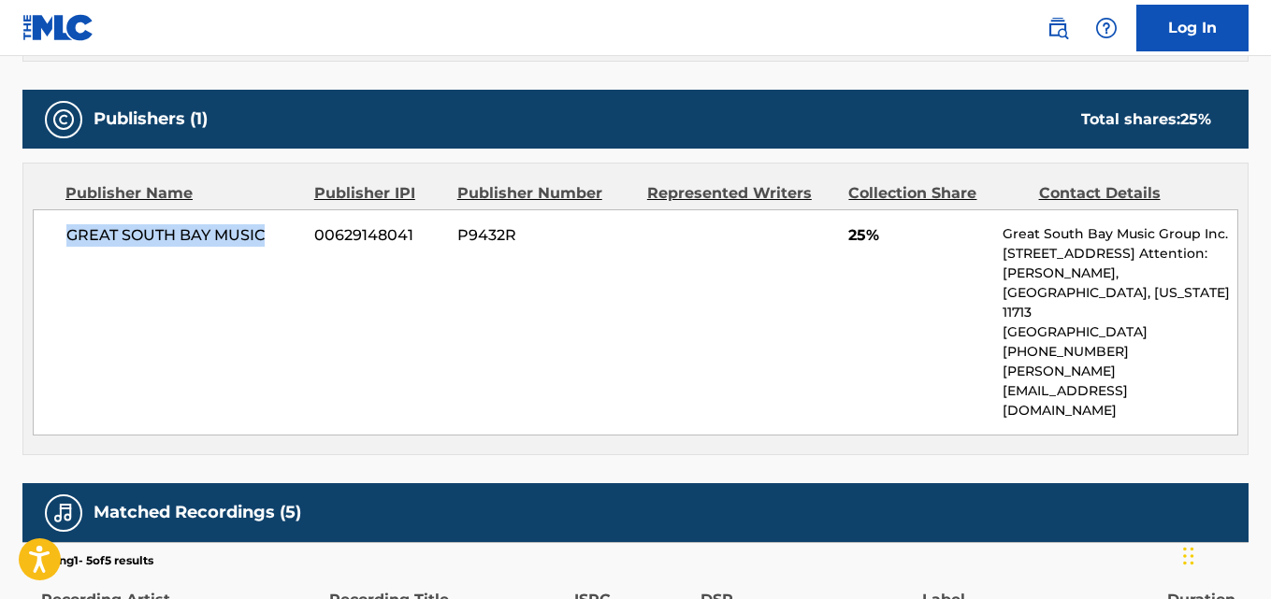
drag, startPoint x: 83, startPoint y: 236, endPoint x: 276, endPoint y: 236, distance: 192.6
click at [276, 236] on div "[GEOGRAPHIC_DATA] MUSIC 00629148041 P9432R 25% Great South Bay Music Group Inc.…" at bounding box center [635, 322] width 1205 height 226
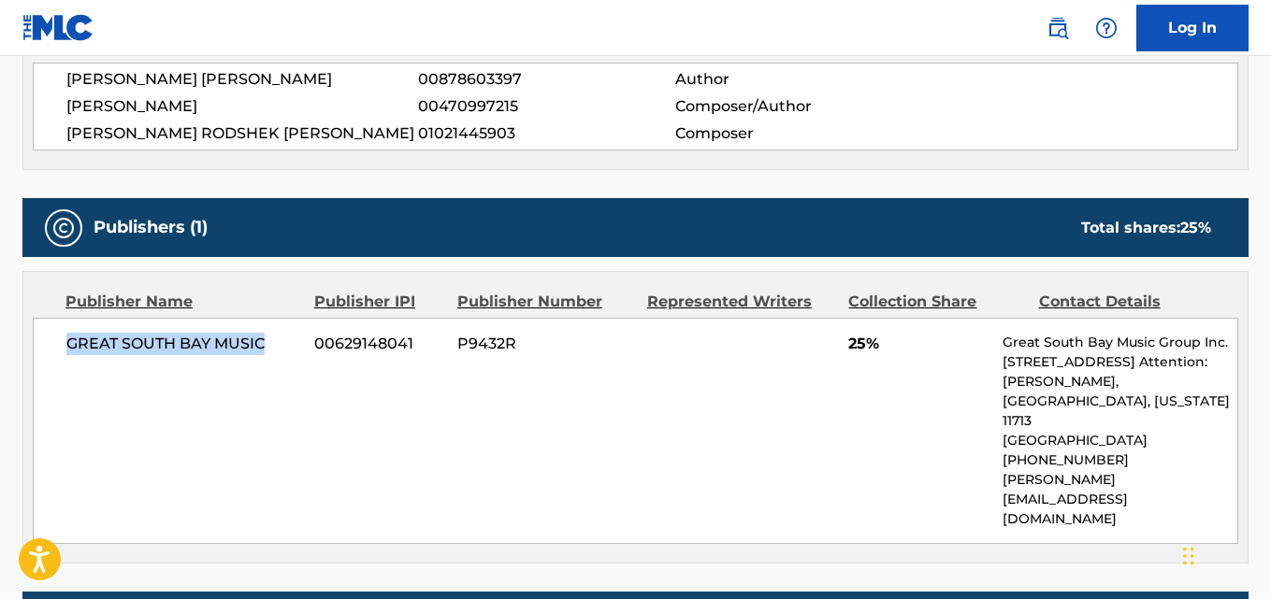
scroll to position [543, 0]
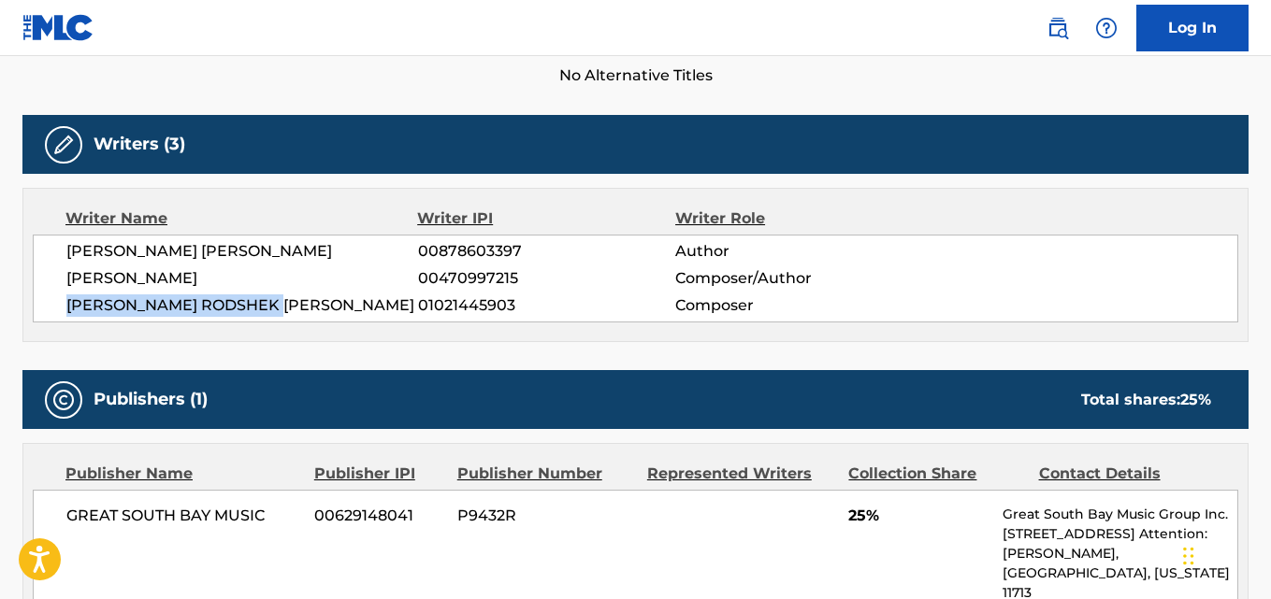
drag, startPoint x: 68, startPoint y: 308, endPoint x: 343, endPoint y: 307, distance: 274.9
click at [343, 307] on span "[PERSON_NAME] RODSHEK [PERSON_NAME]" at bounding box center [242, 306] width 352 height 22
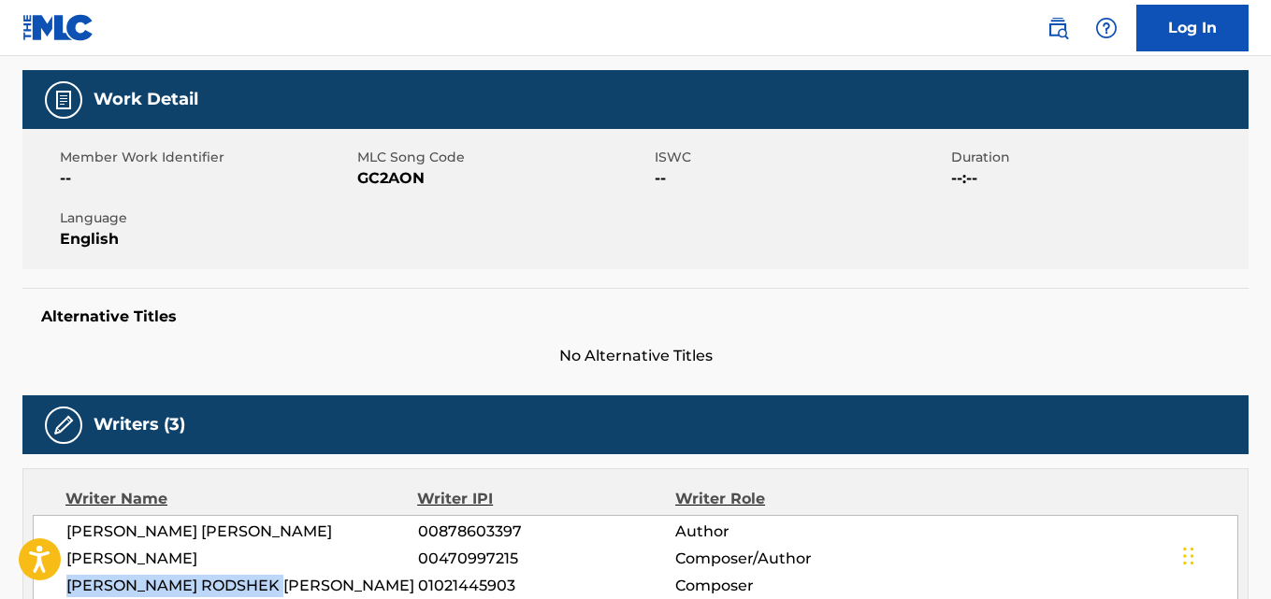
scroll to position [0, 0]
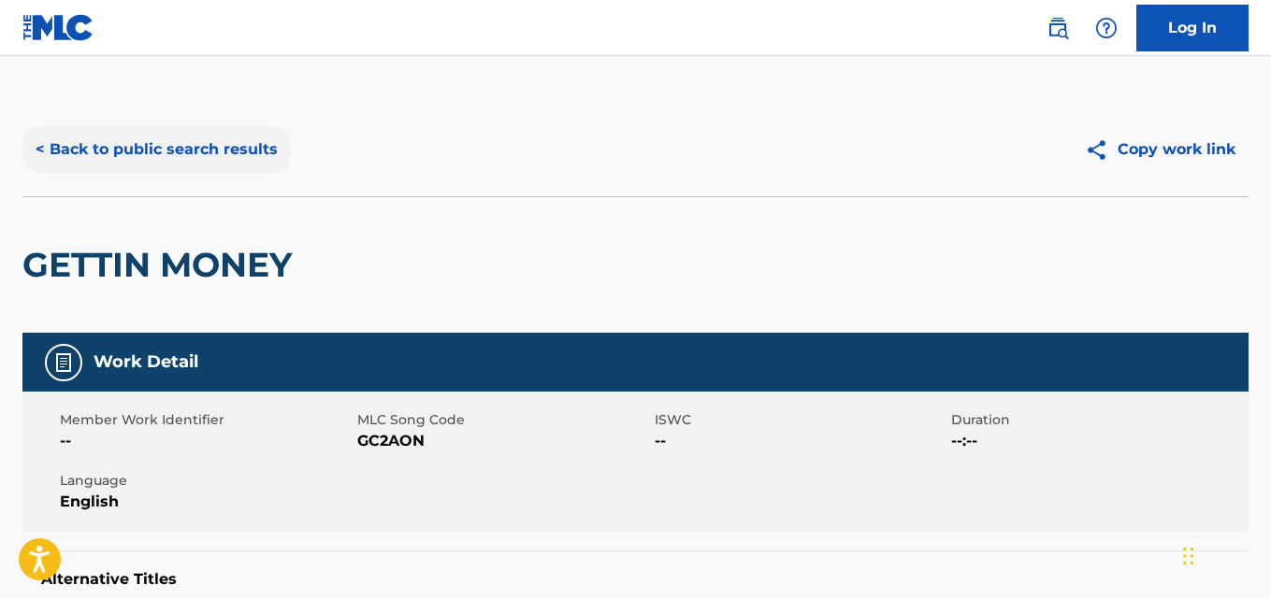
click at [217, 158] on button "< Back to public search results" at bounding box center [156, 149] width 268 height 47
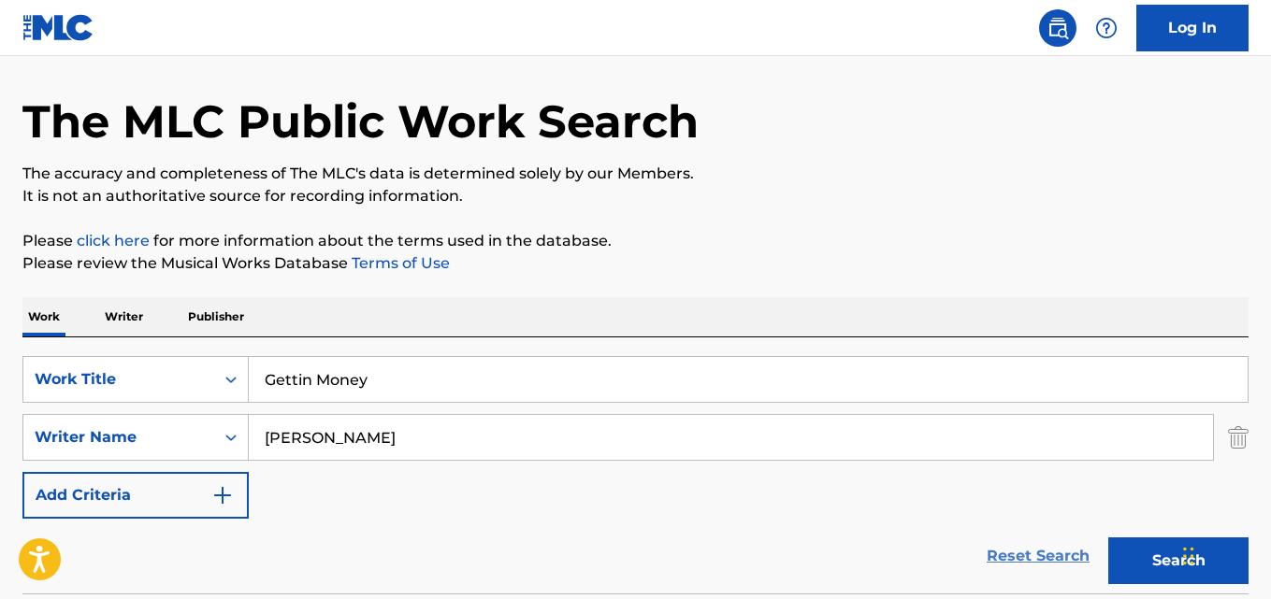
scroll to position [94, 0]
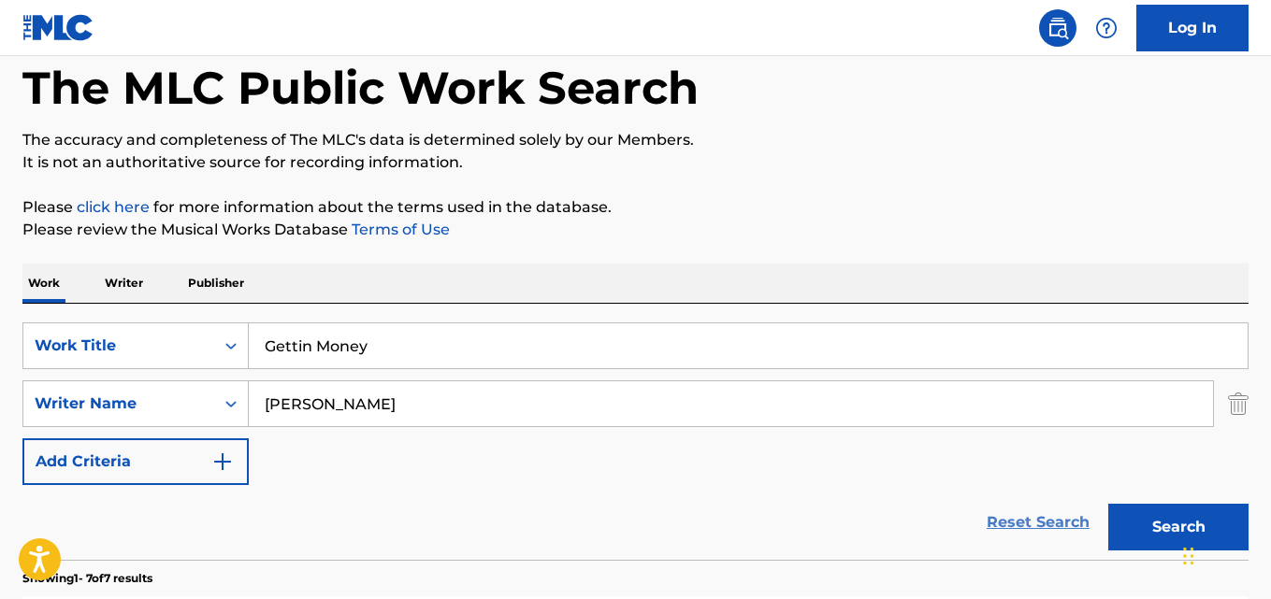
click at [1019, 516] on link "Reset Search" at bounding box center [1038, 522] width 122 height 41
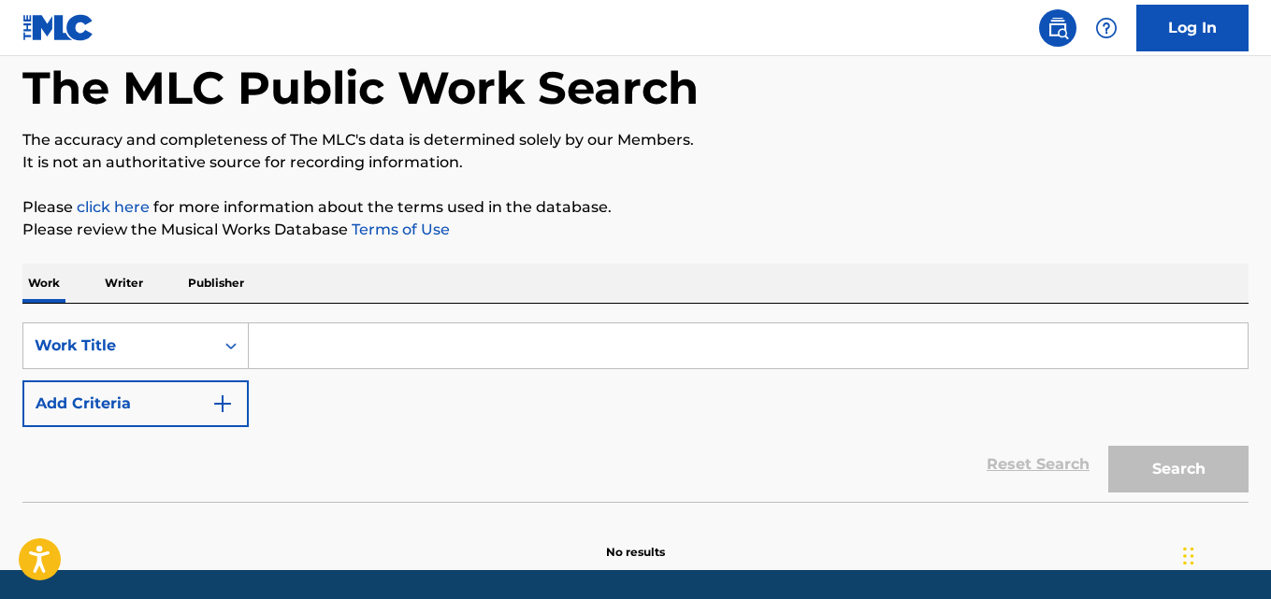
click at [353, 332] on input "Search Form" at bounding box center [748, 346] width 999 height 45
paste input "Margiela Sex"
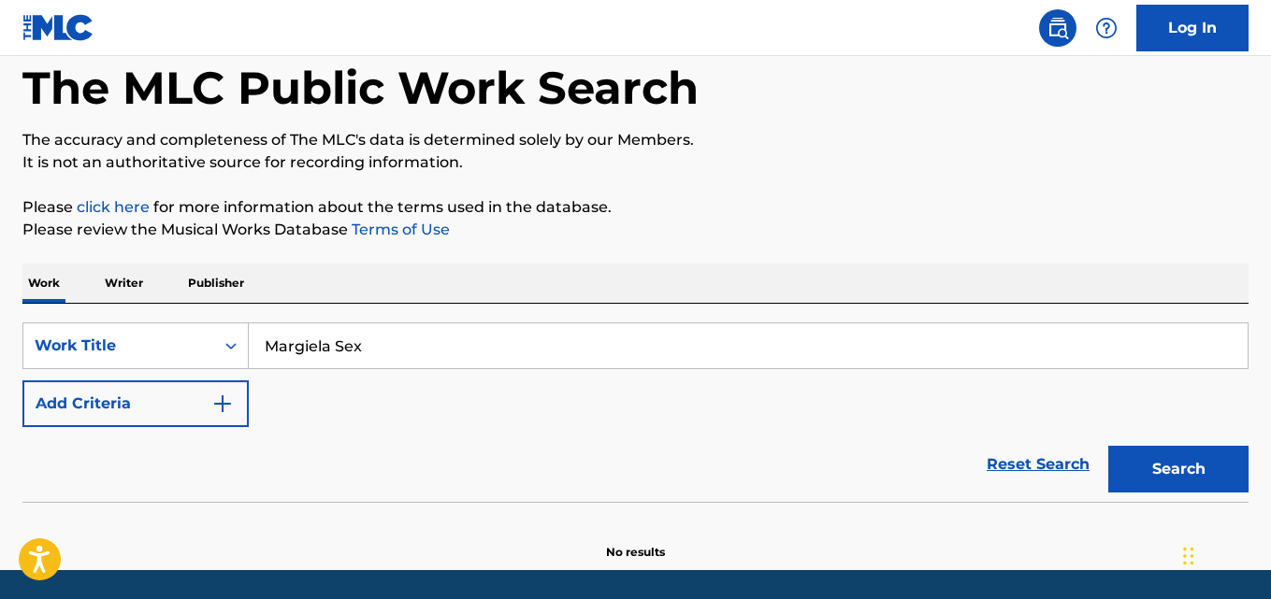
type input "Margiela Sex"
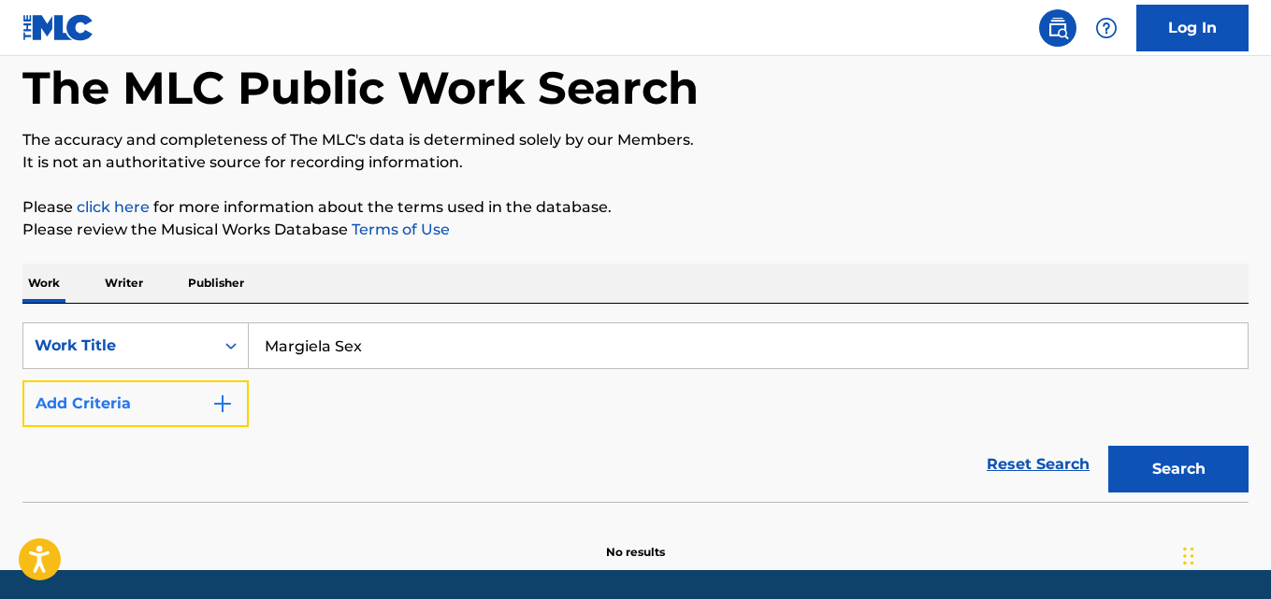
click at [206, 382] on button "Add Criteria" at bounding box center [135, 404] width 226 height 47
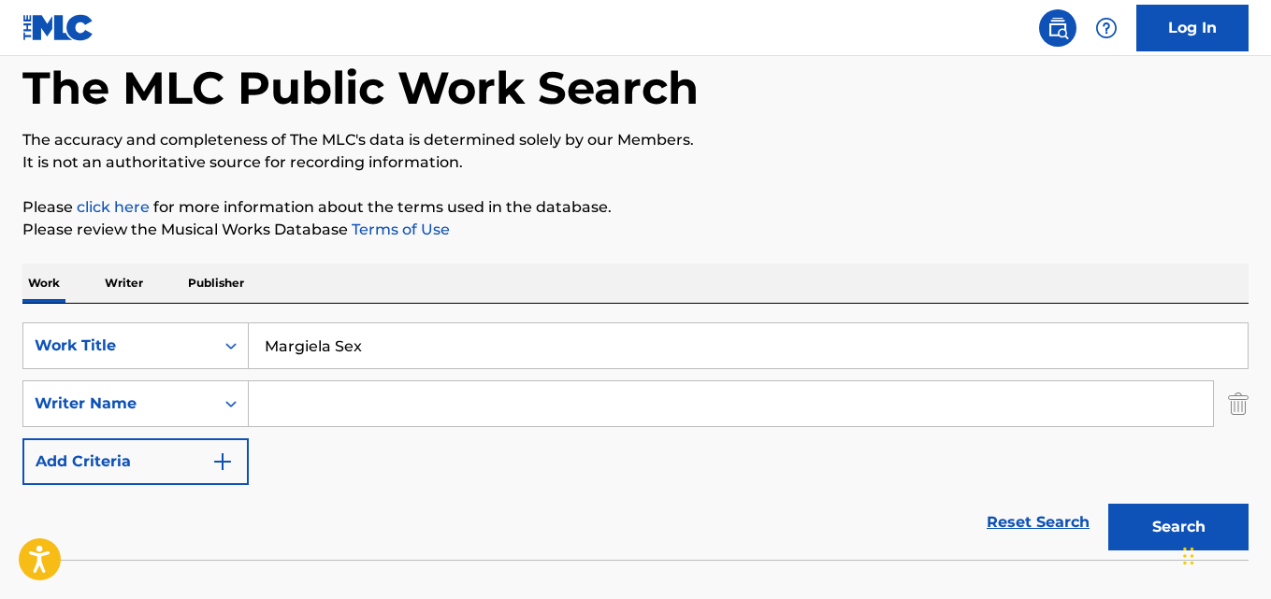
click at [303, 382] on input "Search Form" at bounding box center [731, 404] width 964 height 45
paste input "[PERSON_NAME]"
type input "[PERSON_NAME]"
click at [1108, 504] on button "Search" at bounding box center [1178, 527] width 140 height 47
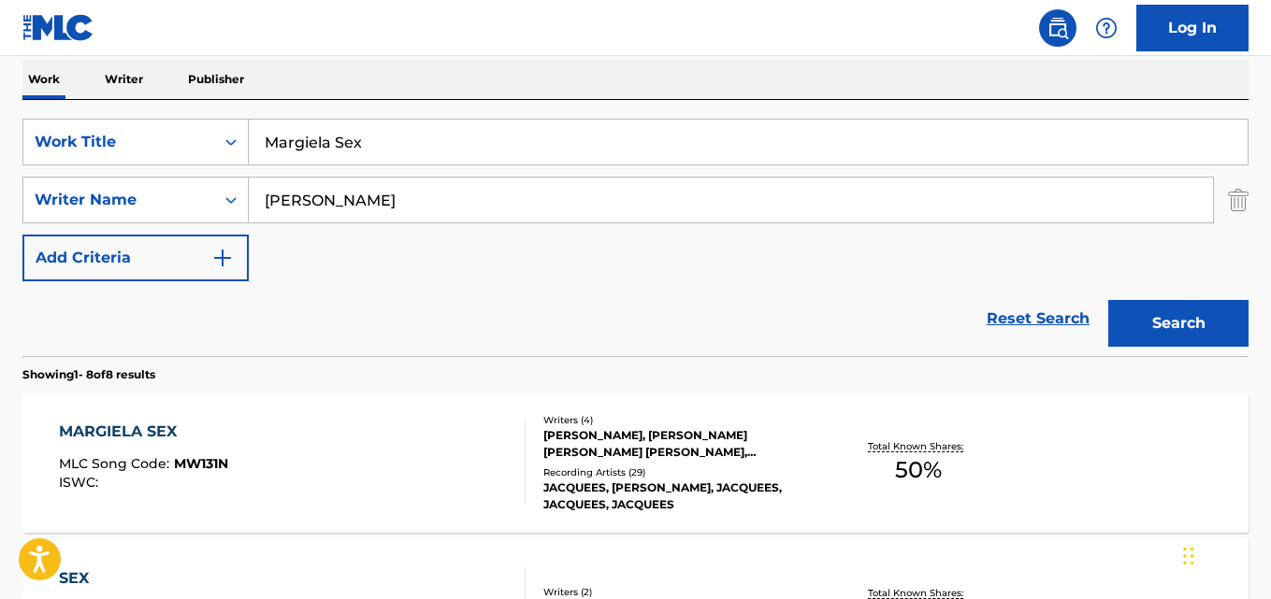
scroll to position [561, 0]
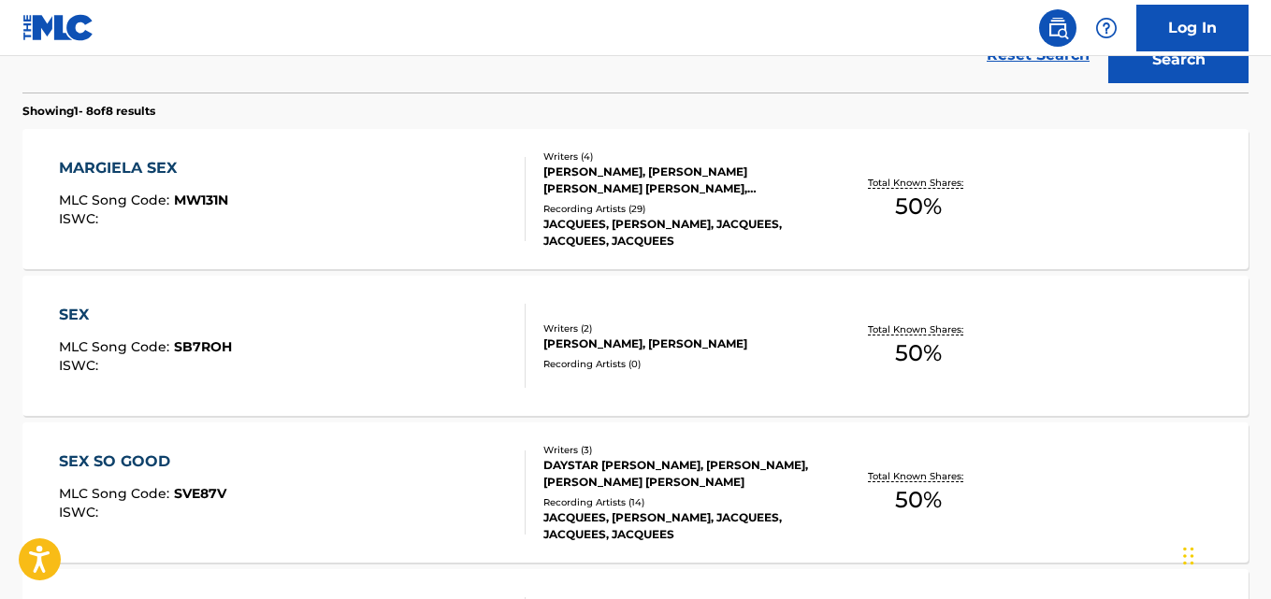
click at [576, 216] on div "JACQUEES, [PERSON_NAME], JACQUEES, JACQUEES, JACQUEES" at bounding box center [679, 233] width 273 height 34
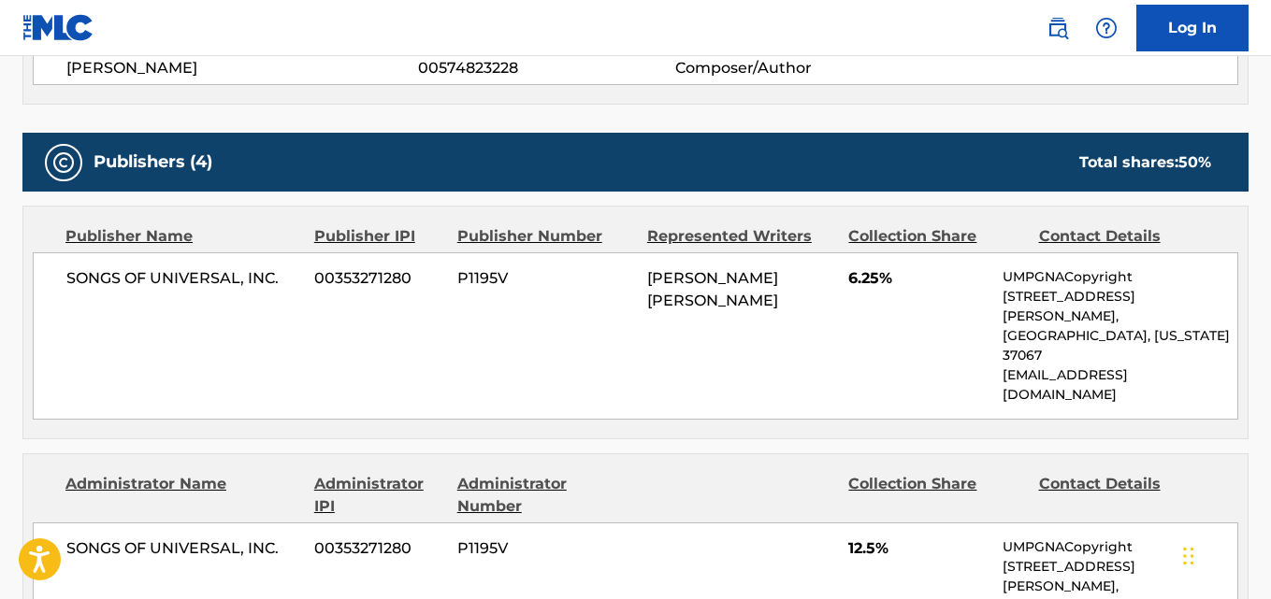
scroll to position [842, 0]
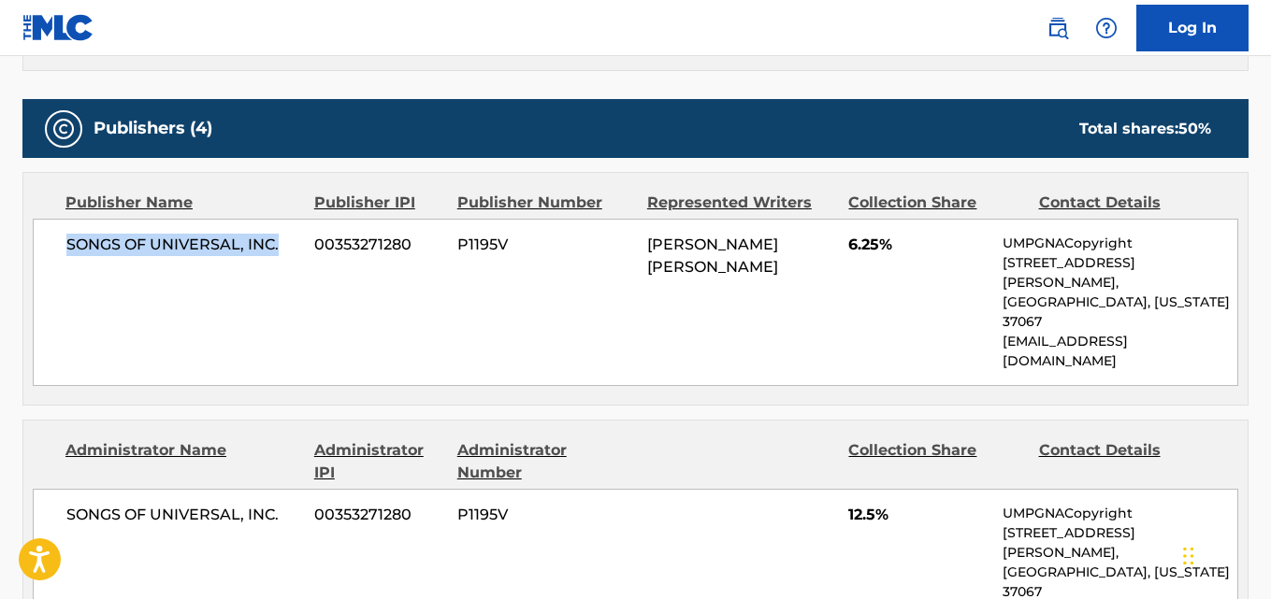
drag, startPoint x: 62, startPoint y: 246, endPoint x: 295, endPoint y: 249, distance: 232.8
click at [295, 249] on div "SONGS OF UNIVERSAL, INC. 00353271280 P1195V [PERSON_NAME] [PERSON_NAME] 6.25% U…" at bounding box center [635, 302] width 1205 height 167
click at [847, 247] on div "SONGS OF UNIVERSAL, INC. 00353271280 P1195V [PERSON_NAME] [PERSON_NAME] 6.25% U…" at bounding box center [635, 302] width 1205 height 167
click at [842, 489] on div "SONGS OF UNIVERSAL, INC. 00353271280 P1195V 12.5% UMPGNACopyright [STREET_ADDRE…" at bounding box center [635, 572] width 1205 height 167
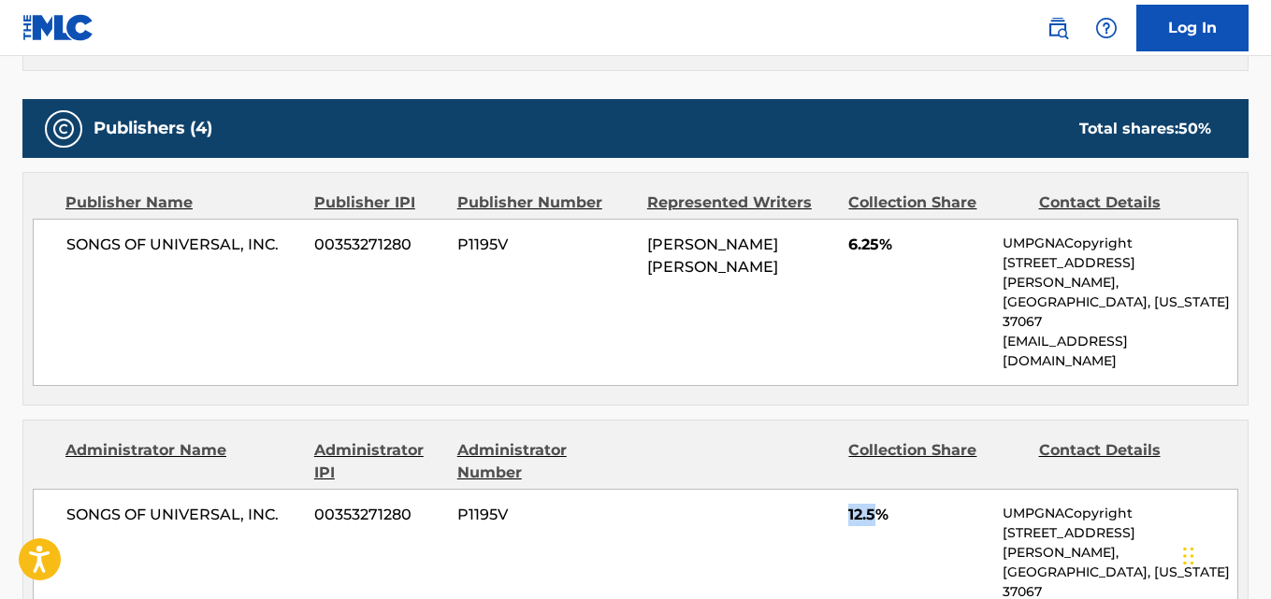
click at [842, 489] on div "SONGS OF UNIVERSAL, INC. 00353271280 P1195V 12.5% UMPGNACopyright [STREET_ADDRE…" at bounding box center [635, 572] width 1205 height 167
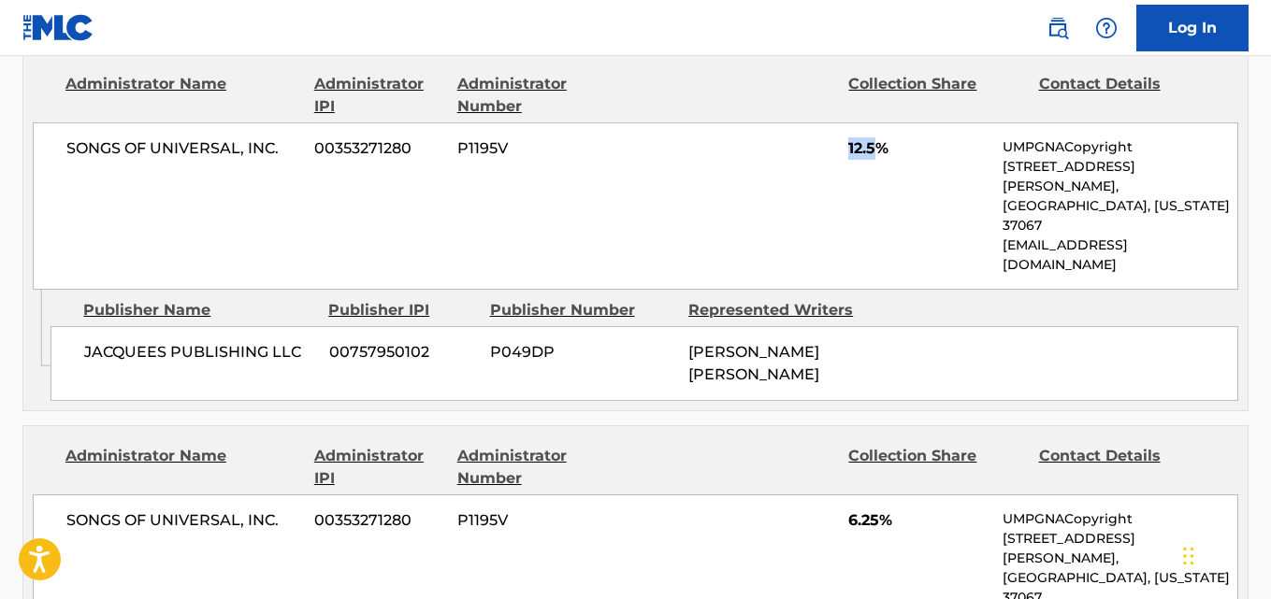
scroll to position [1216, 0]
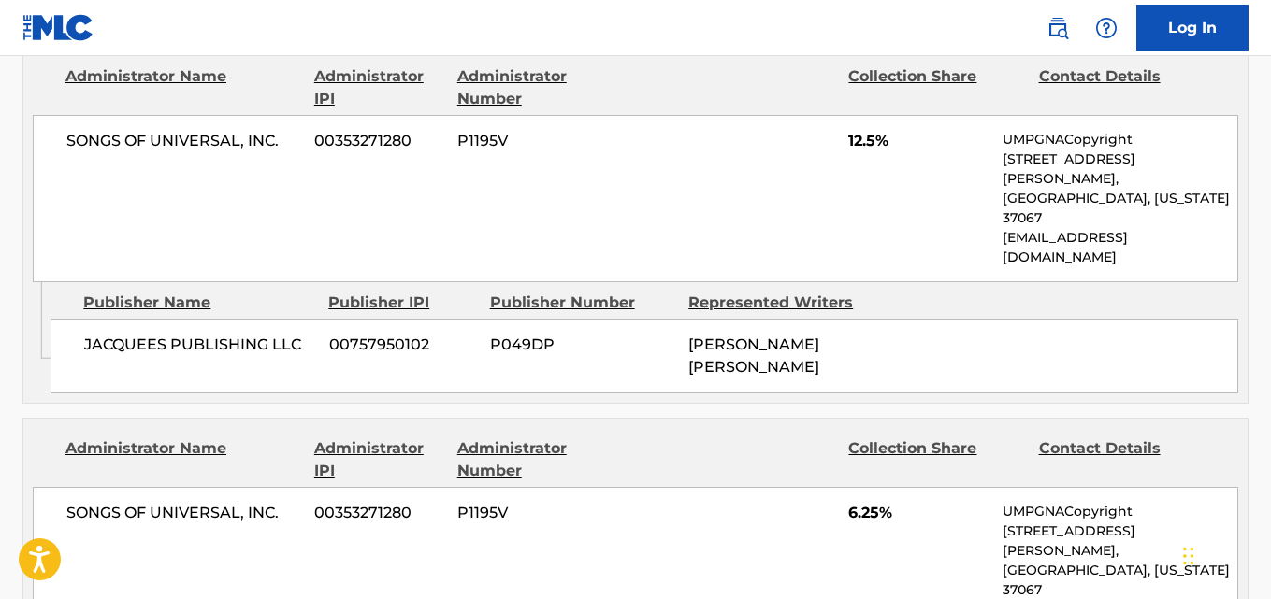
click at [861, 487] on div "SONGS OF UNIVERSAL, INC. 00353271280 P1195V 6.25% UMPGNACopyright [STREET_ADDRE…" at bounding box center [635, 570] width 1205 height 167
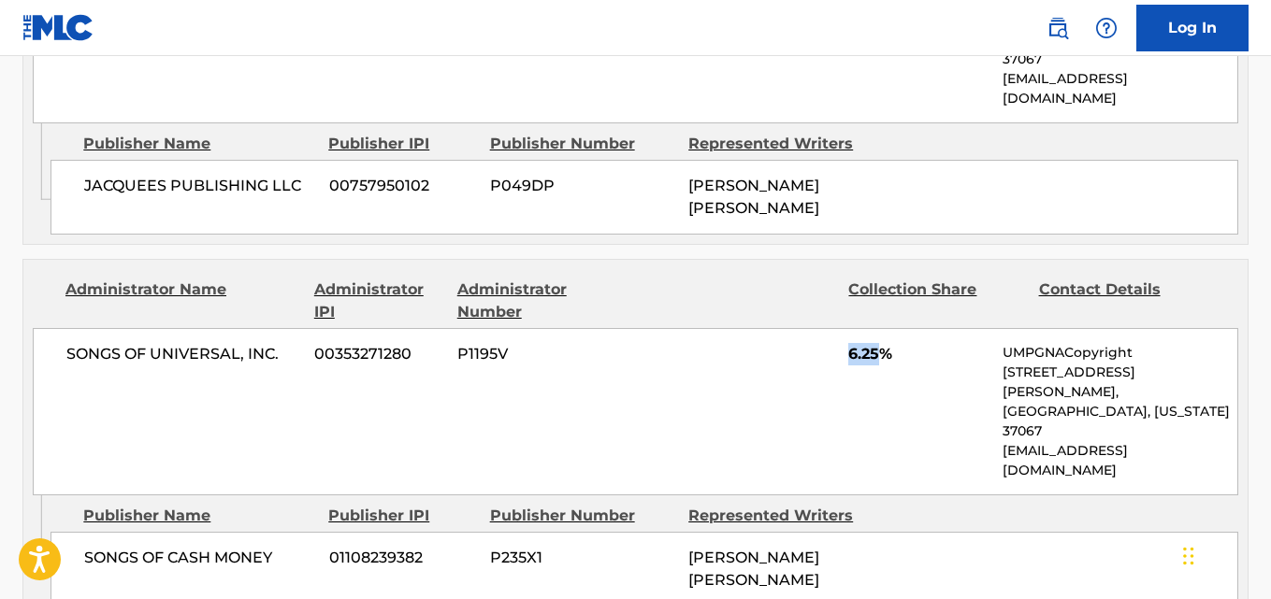
scroll to position [1496, 0]
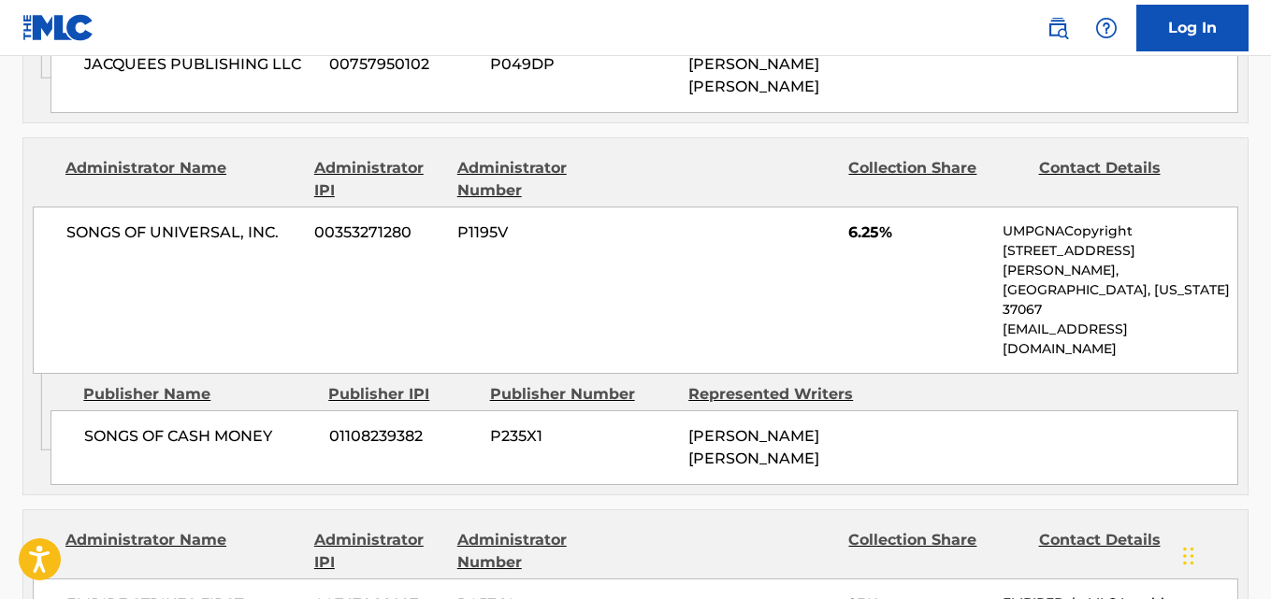
click at [849, 594] on span "25%" at bounding box center [918, 605] width 140 height 22
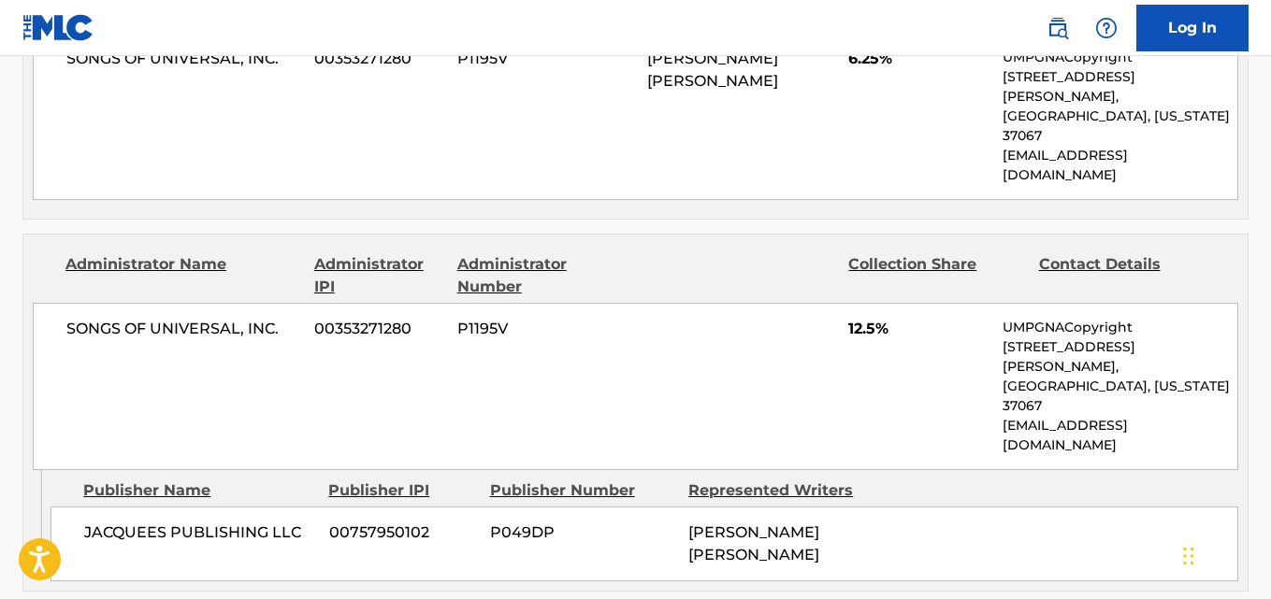
scroll to position [1029, 0]
drag, startPoint x: 75, startPoint y: 422, endPoint x: 309, endPoint y: 423, distance: 233.8
click at [309, 506] on div "JACQUEES PUBLISHING LLC 00757950102 P049DP [PERSON_NAME] [PERSON_NAME]" at bounding box center [644, 543] width 1188 height 75
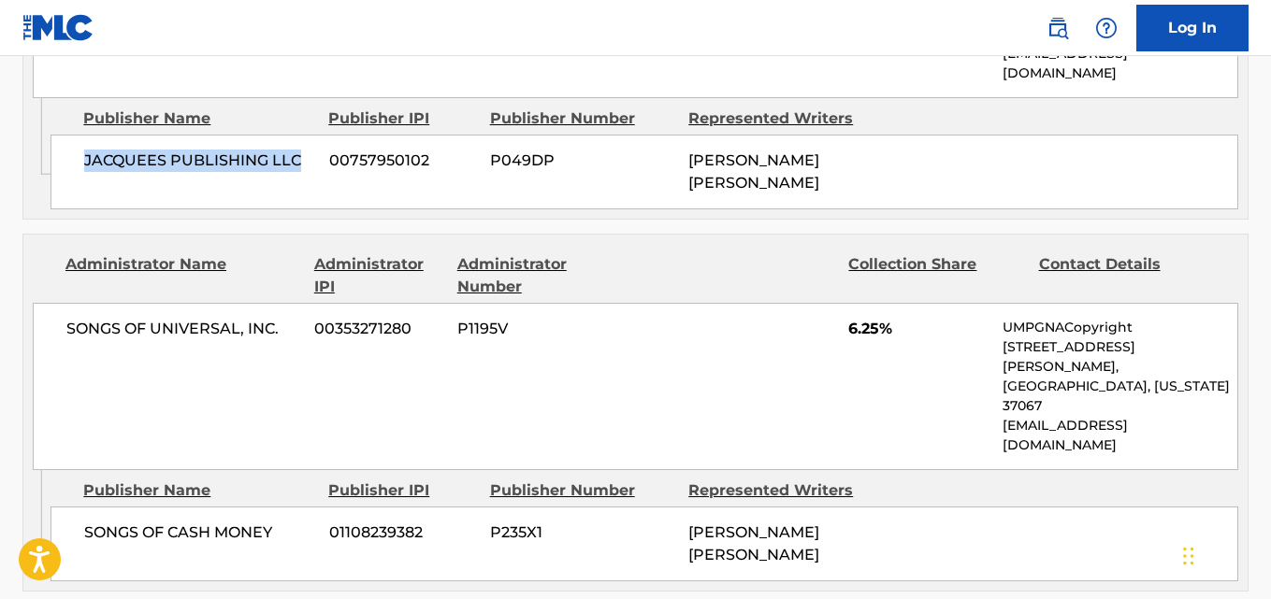
scroll to position [1403, 0]
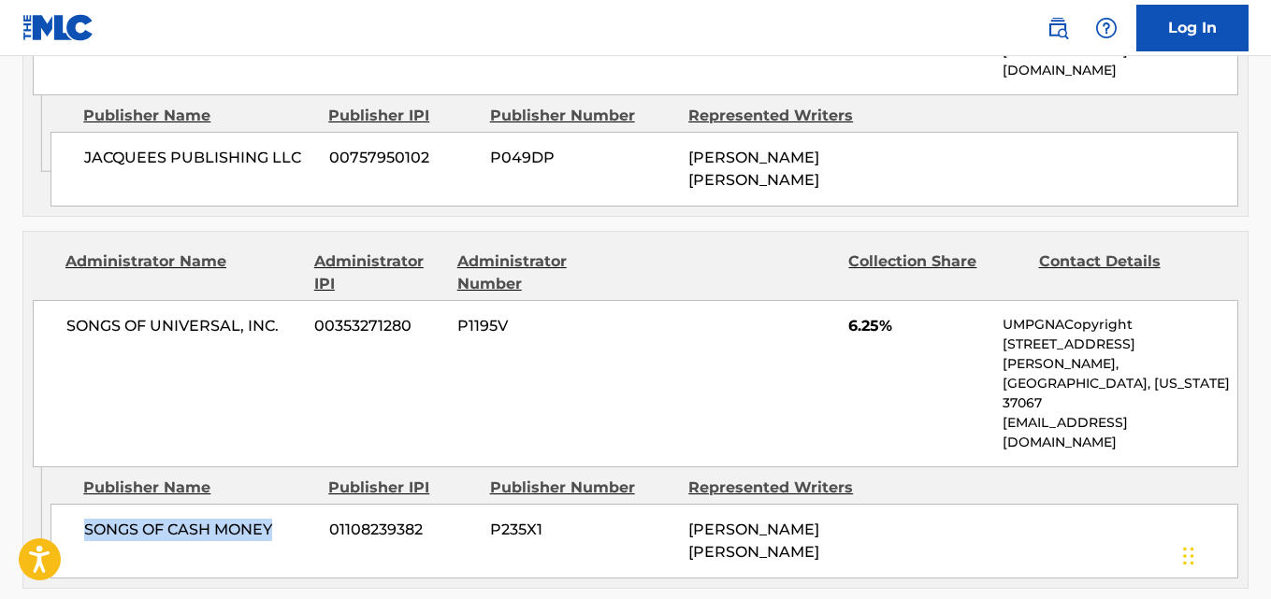
drag, startPoint x: 77, startPoint y: 344, endPoint x: 273, endPoint y: 350, distance: 196.4
click at [273, 504] on div "SONGS OF CASH MONEY 01108239382 P235X1 [PERSON_NAME] [PERSON_NAME]" at bounding box center [644, 541] width 1188 height 75
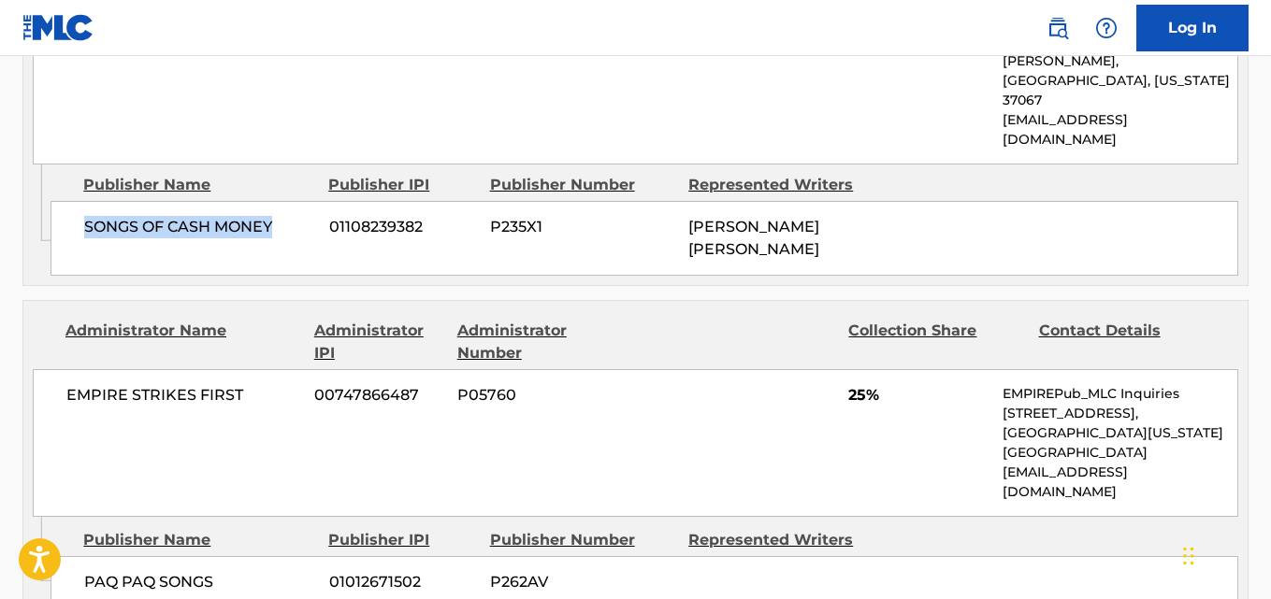
scroll to position [1777, 0]
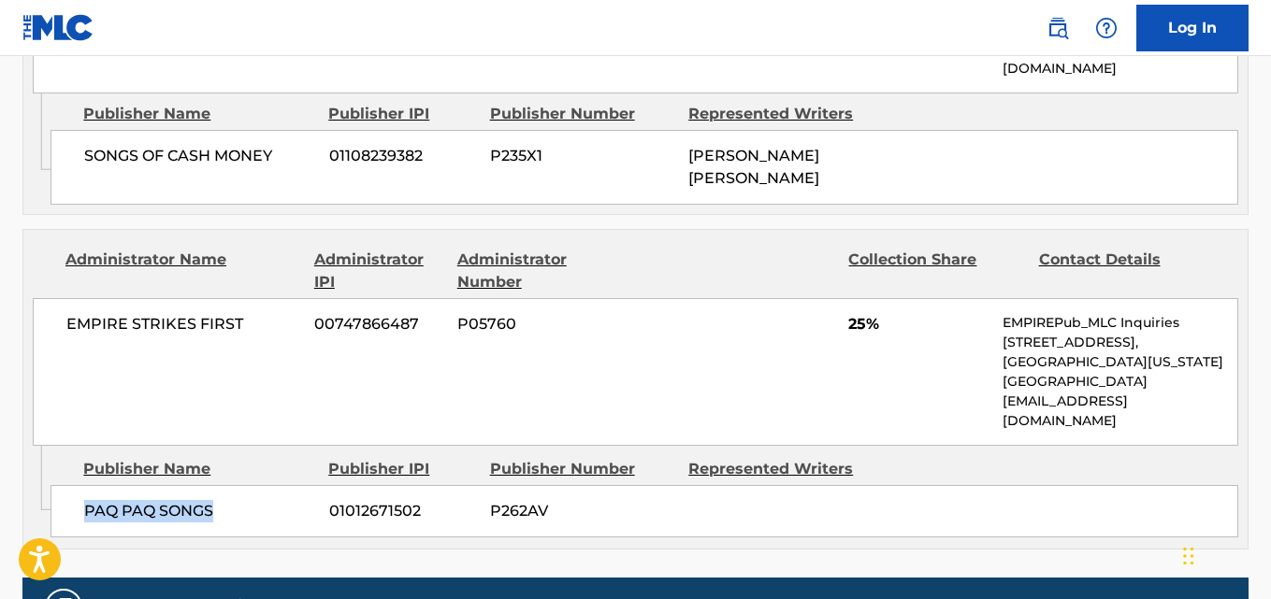
drag, startPoint x: 83, startPoint y: 319, endPoint x: 222, endPoint y: 319, distance: 138.4
click at [222, 485] on div "PAQ PAQ SONGS 01012671502 P262AV" at bounding box center [644, 511] width 1188 height 52
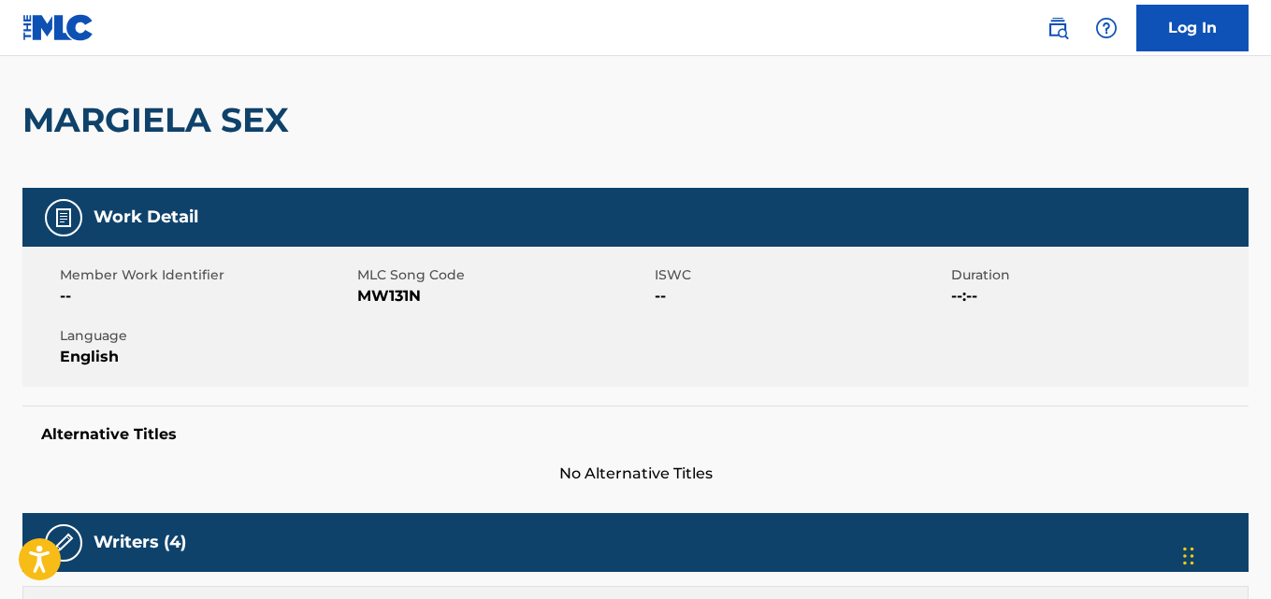
scroll to position [0, 0]
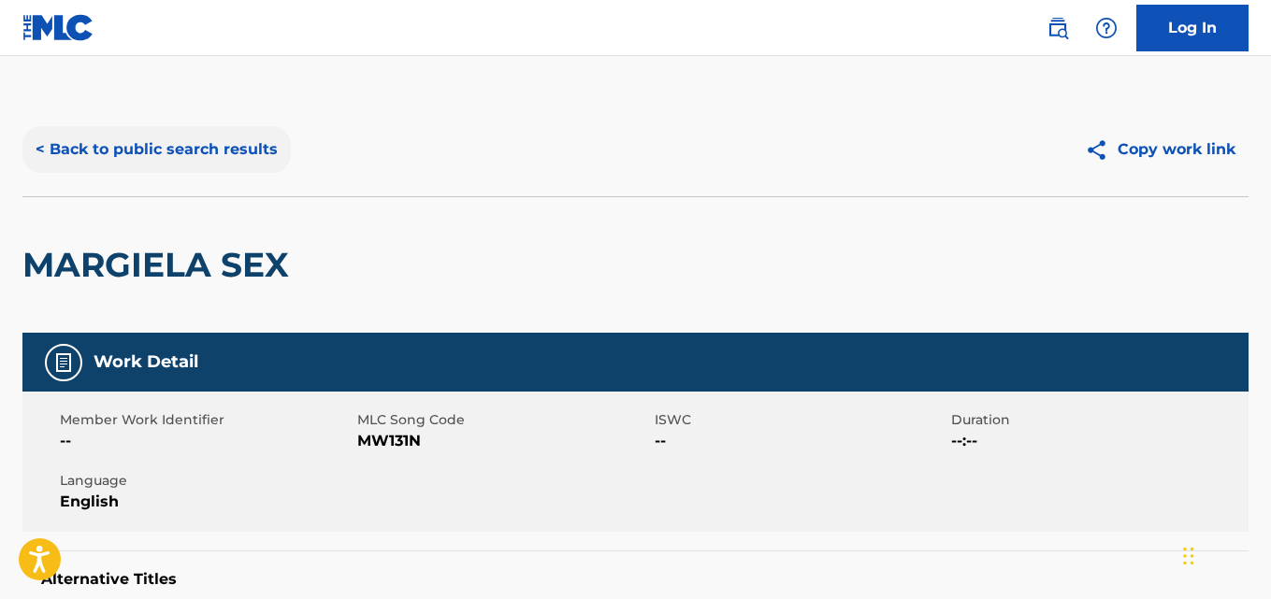
click at [235, 165] on button "< Back to public search results" at bounding box center [156, 149] width 268 height 47
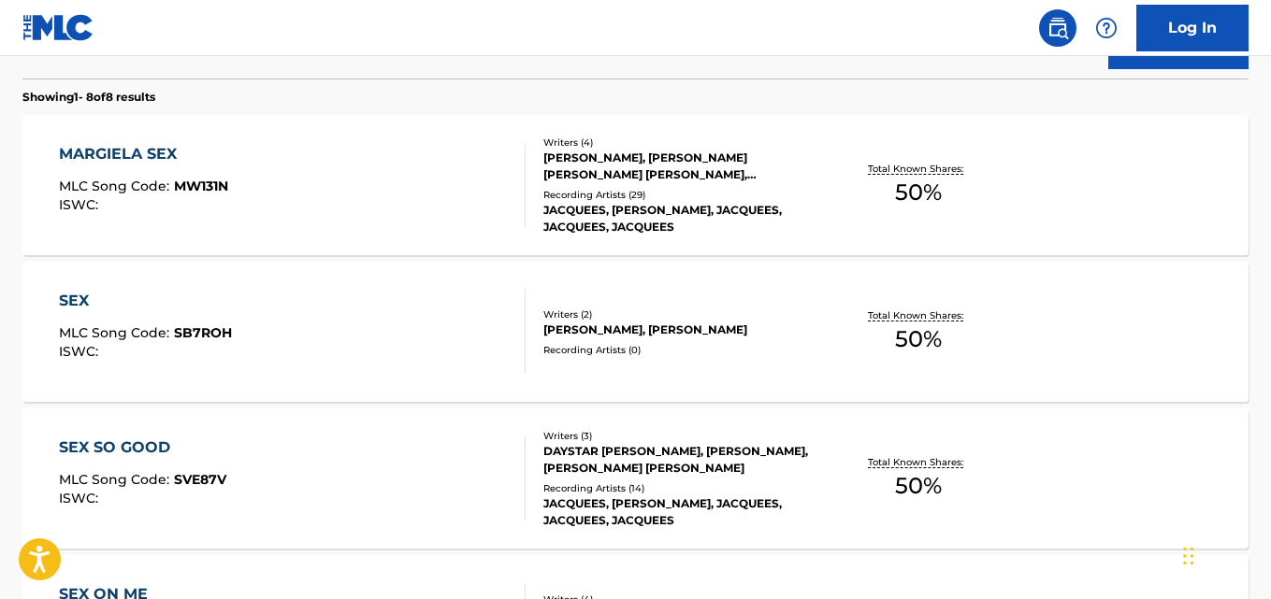
scroll to position [294, 0]
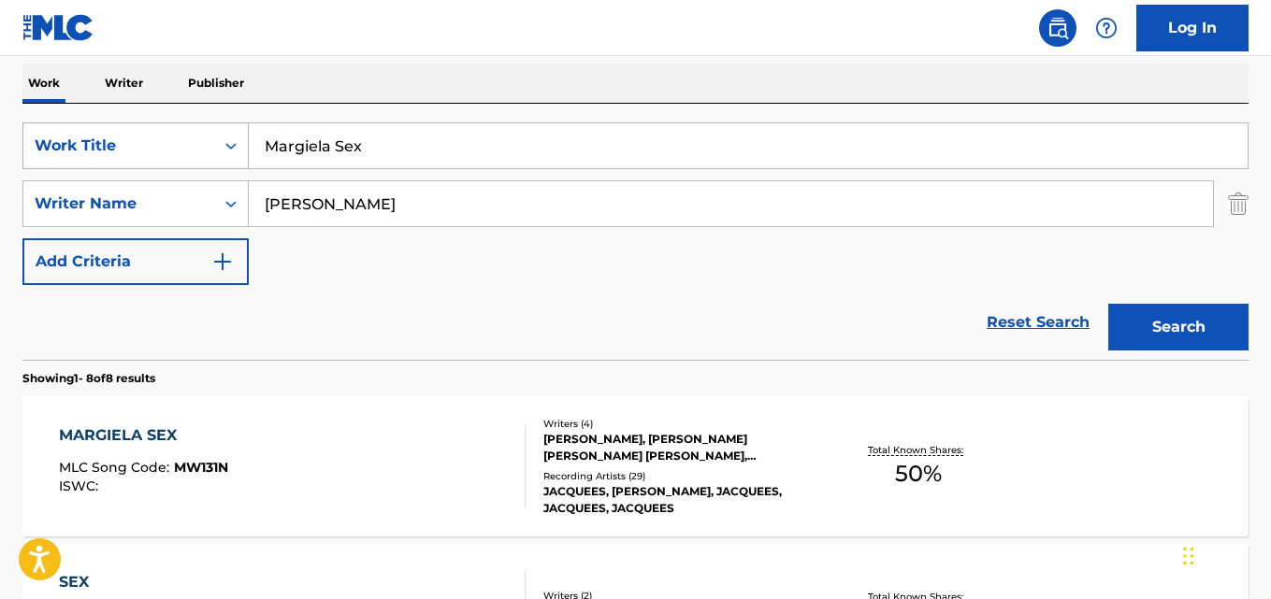
drag, startPoint x: 393, startPoint y: 156, endPoint x: 166, endPoint y: 156, distance: 226.3
click at [166, 156] on div "SearchWithCriteriafcfd7b08-372d-4579-b0b6-92dea83101f5 Work Title Margiela Sex" at bounding box center [635, 145] width 1226 height 47
paste input "Sex Like This"
type input "Sex Like This"
drag, startPoint x: 428, startPoint y: 215, endPoint x: 254, endPoint y: 214, distance: 173.9
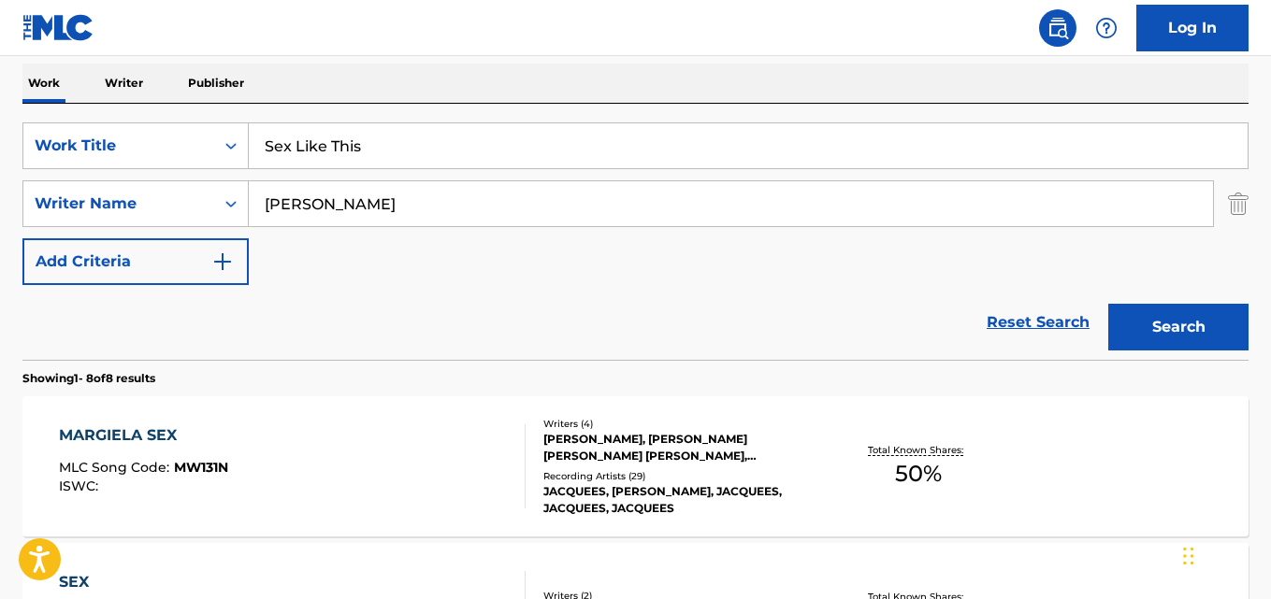
click at [254, 214] on input "[PERSON_NAME]" at bounding box center [731, 203] width 964 height 45
paste input "[PERSON_NAME]"
type input "[PERSON_NAME] [PERSON_NAME]"
click at [1108, 304] on button "Search" at bounding box center [1178, 327] width 140 height 47
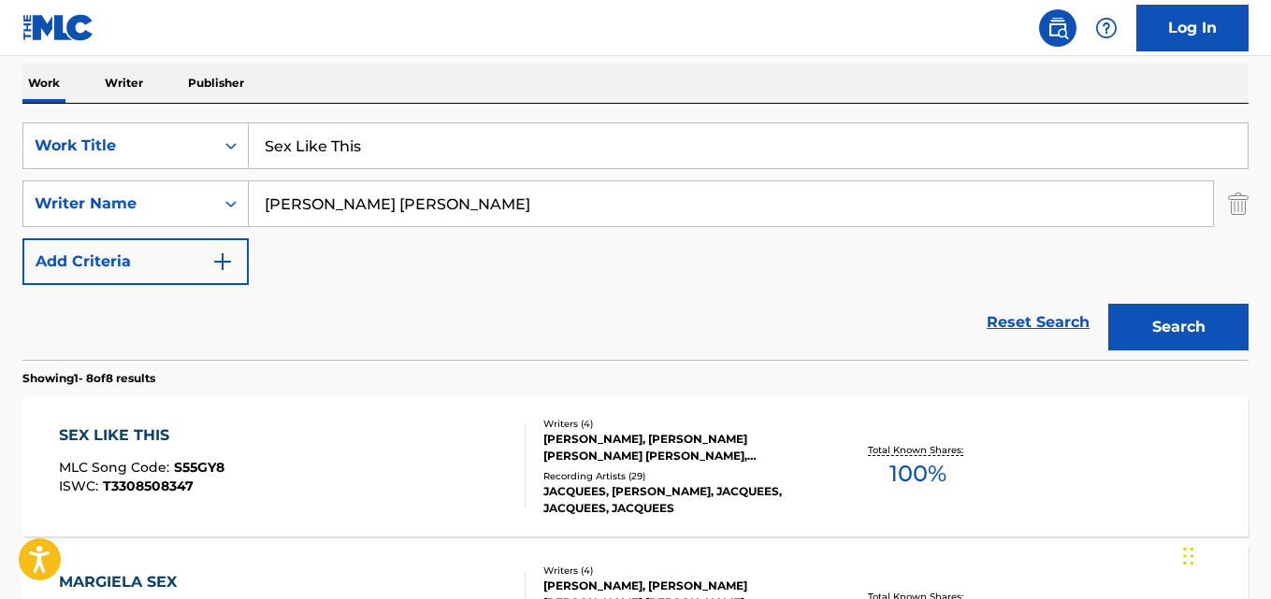
click at [337, 355] on div "Reset Search Search" at bounding box center [635, 322] width 1226 height 75
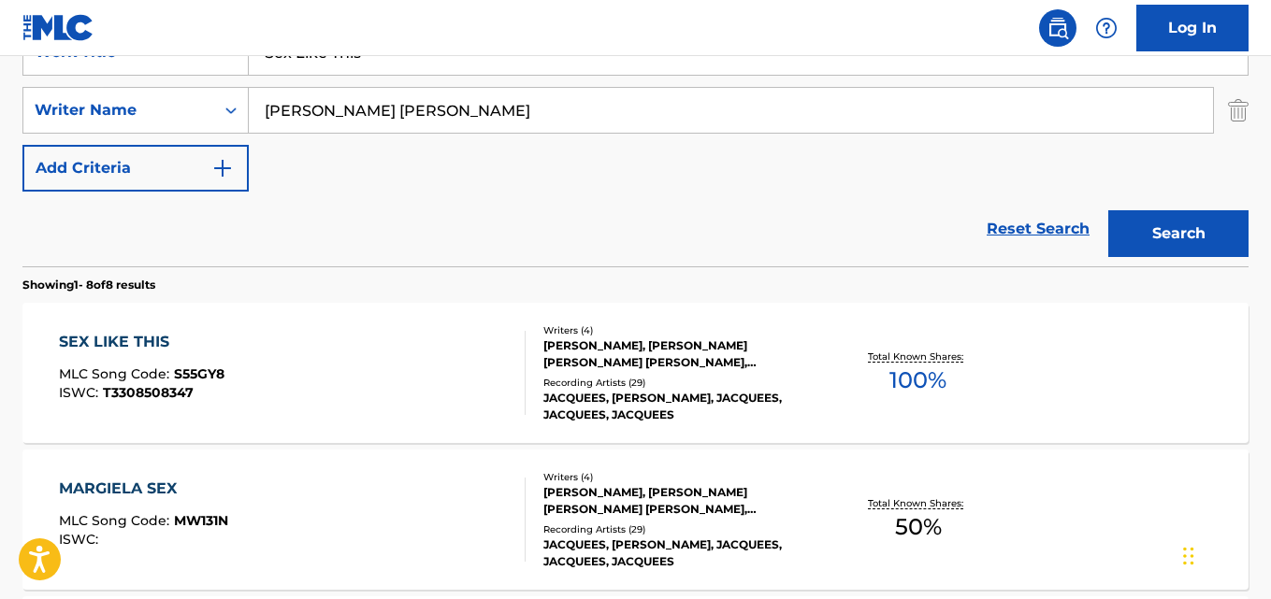
click at [131, 358] on div "SEX LIKE THIS MLC Song Code : S55GY8 ISWC : T3308508347" at bounding box center [142, 373] width 166 height 84
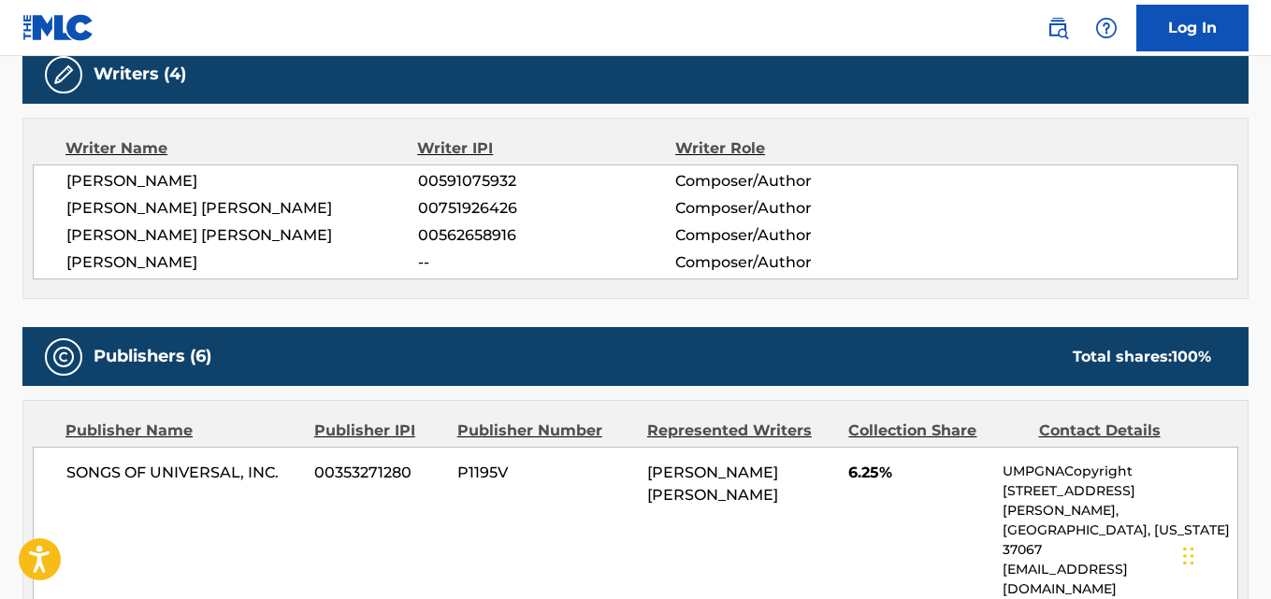
scroll to position [655, 0]
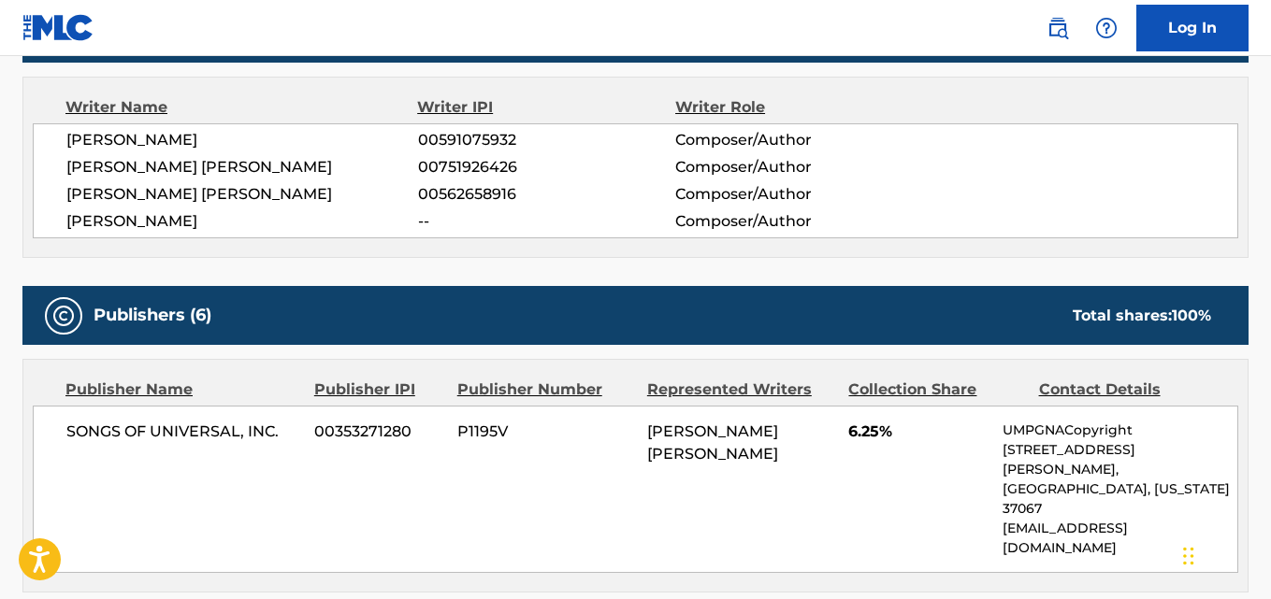
click at [126, 137] on span "[PERSON_NAME]" at bounding box center [242, 140] width 352 height 22
click at [106, 172] on span "[PERSON_NAME] [PERSON_NAME]" at bounding box center [242, 167] width 352 height 22
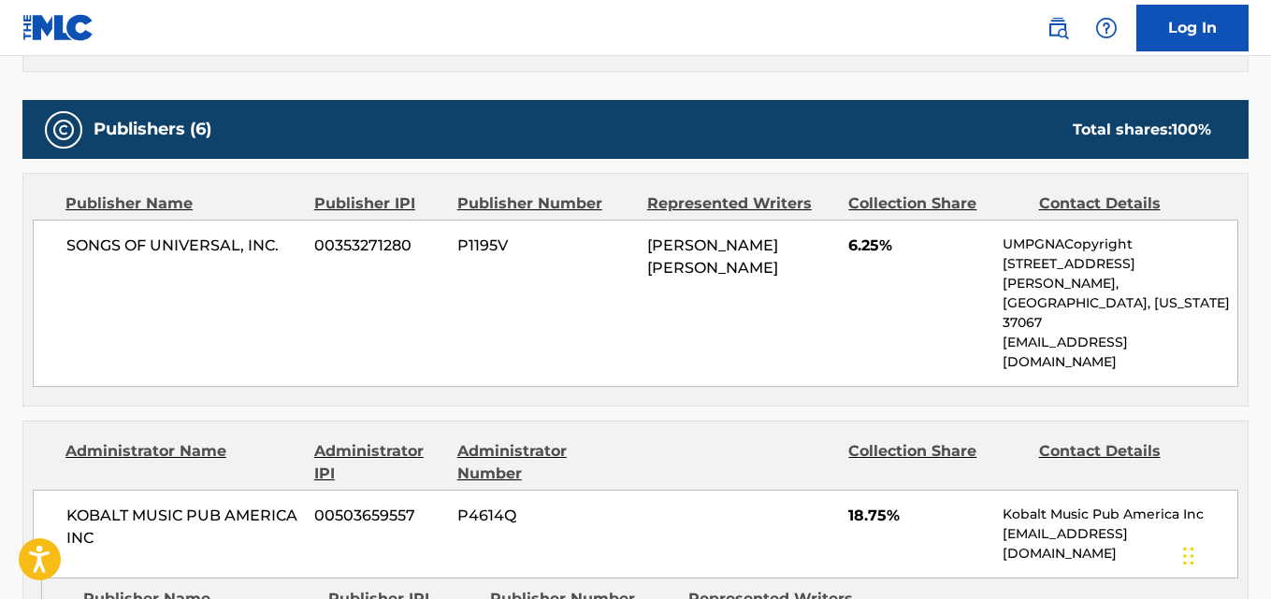
scroll to position [842, 0]
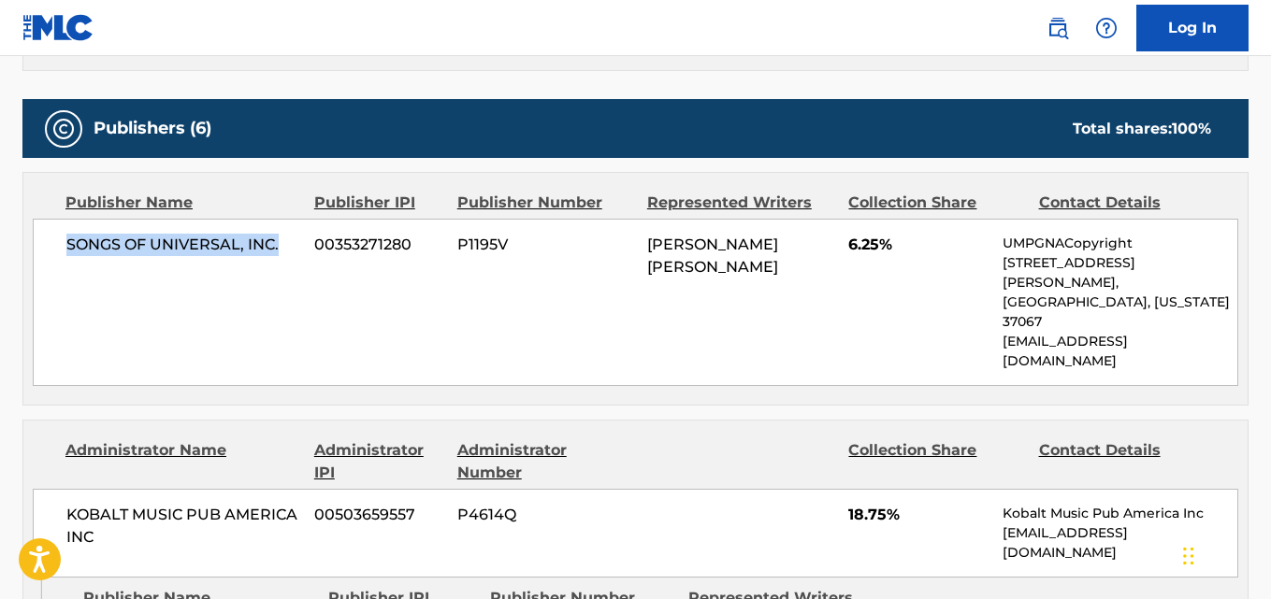
drag, startPoint x: 65, startPoint y: 247, endPoint x: 293, endPoint y: 257, distance: 228.4
click at [293, 257] on div "SONGS OF UNIVERSAL, INC. 00353271280 P1195V [PERSON_NAME] [PERSON_NAME] 6.25% U…" at bounding box center [635, 302] width 1205 height 167
click at [868, 234] on span "6.25%" at bounding box center [918, 245] width 140 height 22
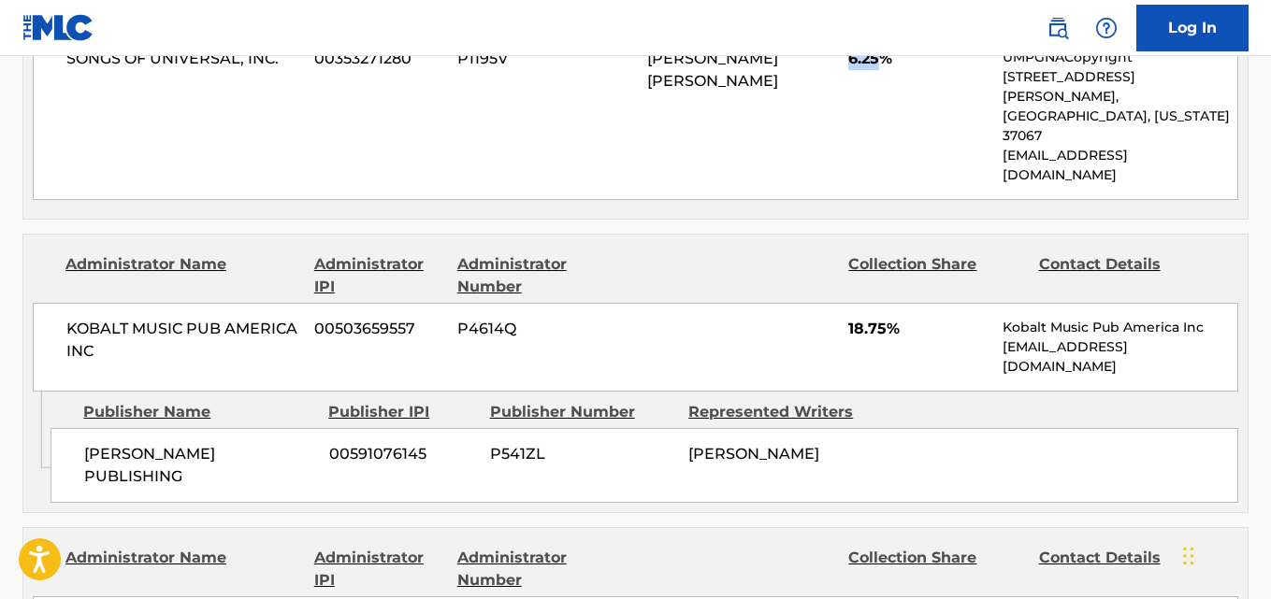
scroll to position [1029, 0]
click at [857, 302] on div "KOBALT MUSIC PUB AMERICA INC 00503659557 P4614Q 18.75% Kobalt Music Pub America…" at bounding box center [635, 346] width 1205 height 89
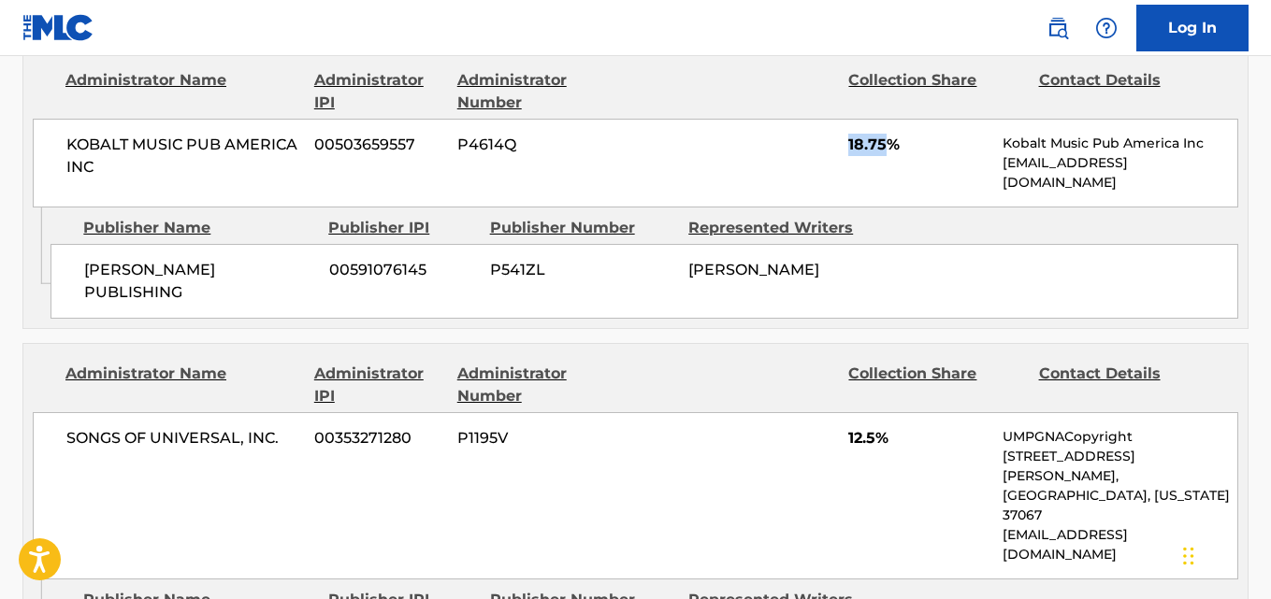
scroll to position [1216, 0]
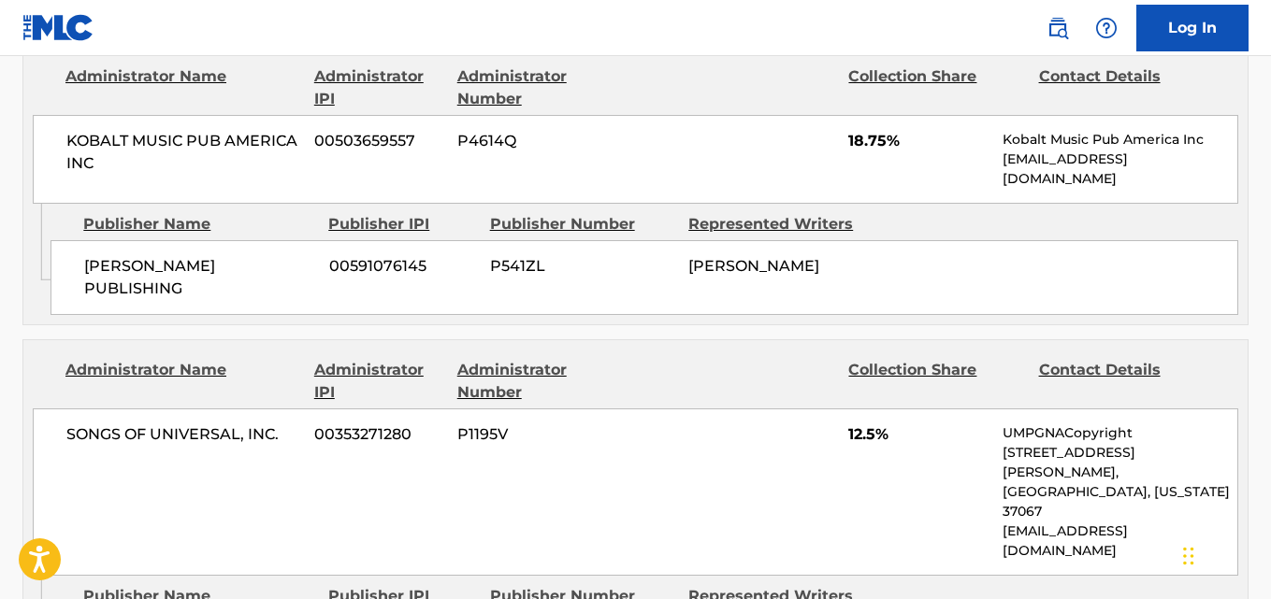
click at [849, 424] on span "12.5%" at bounding box center [918, 435] width 140 height 22
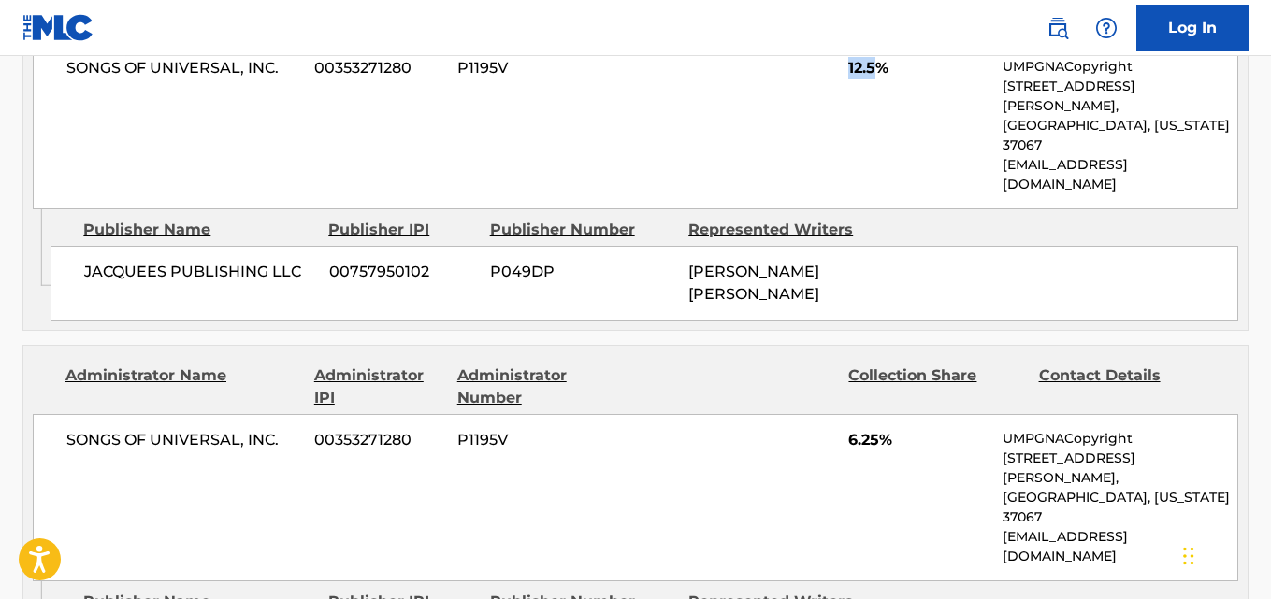
scroll to position [1590, 0]
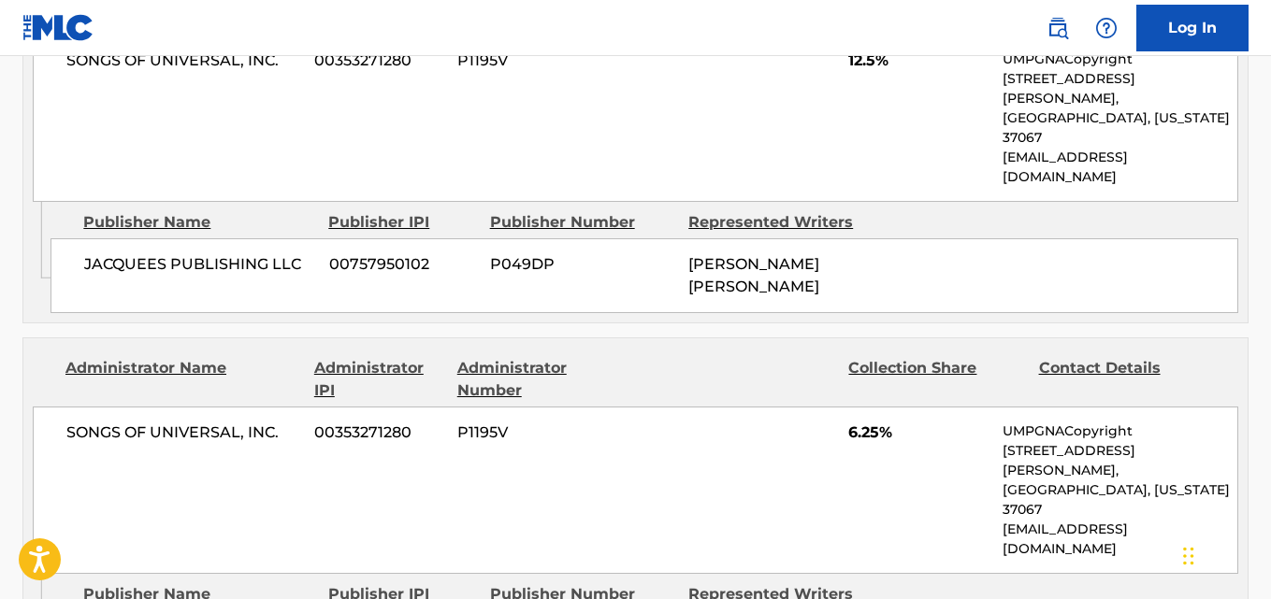
click at [848, 407] on div "SONGS OF UNIVERSAL, INC. 00353271280 P1195V 6.25% UMPGNACopyright [STREET_ADDRE…" at bounding box center [635, 490] width 1205 height 167
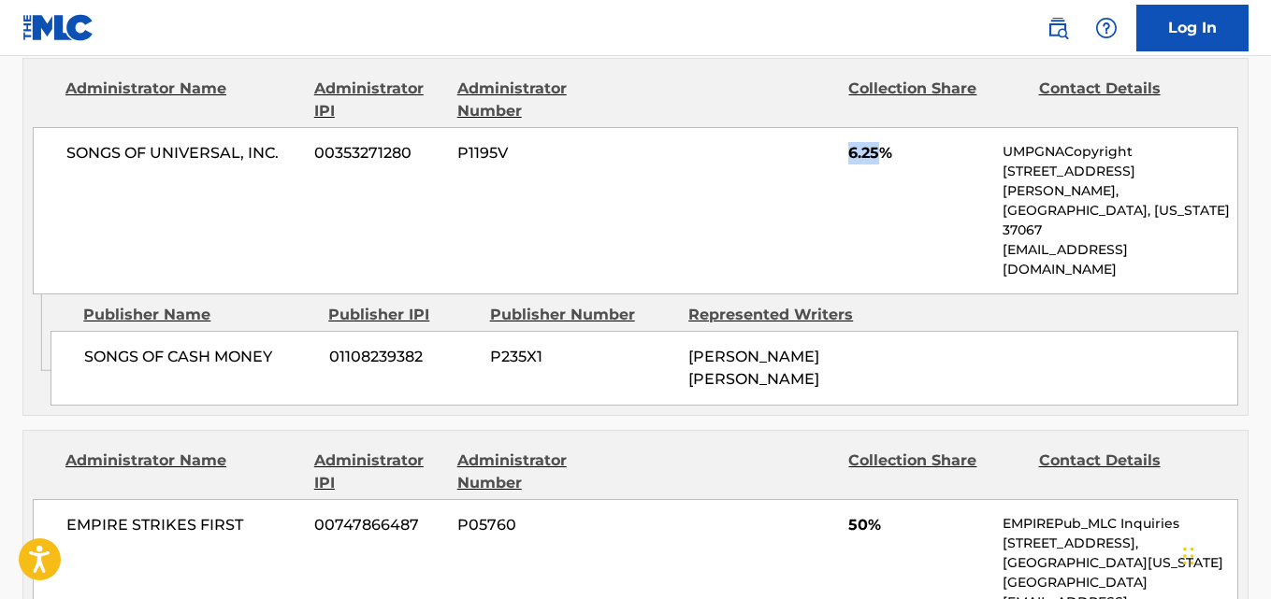
scroll to position [1870, 0]
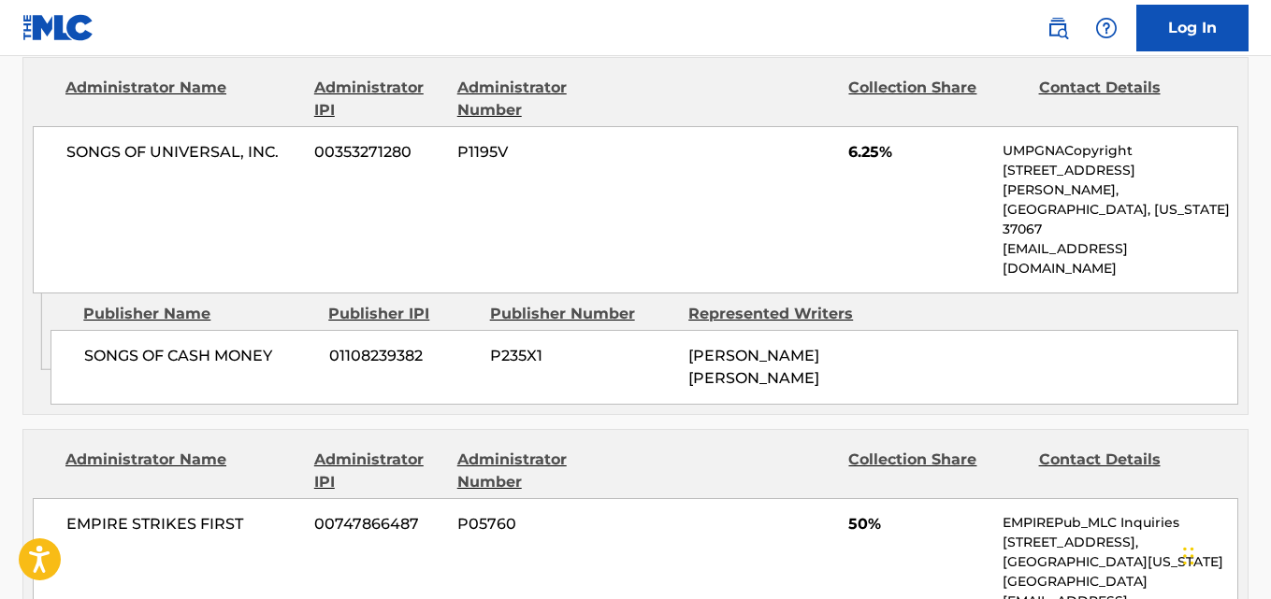
click at [855, 513] on span "50%" at bounding box center [918, 524] width 140 height 22
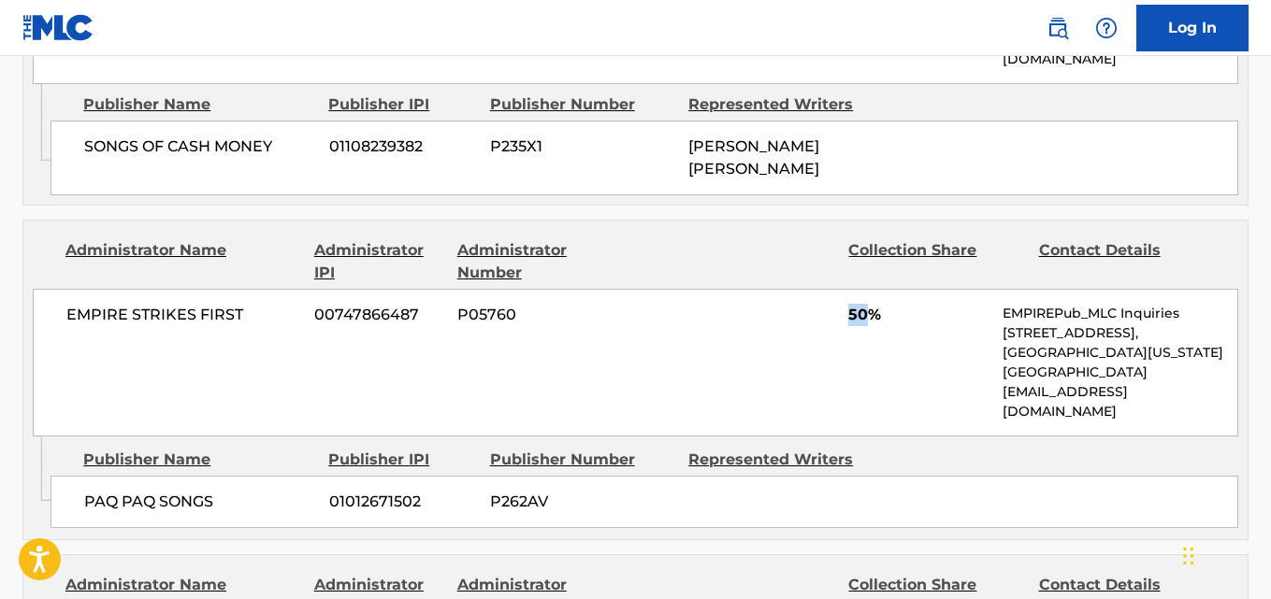
scroll to position [2151, 0]
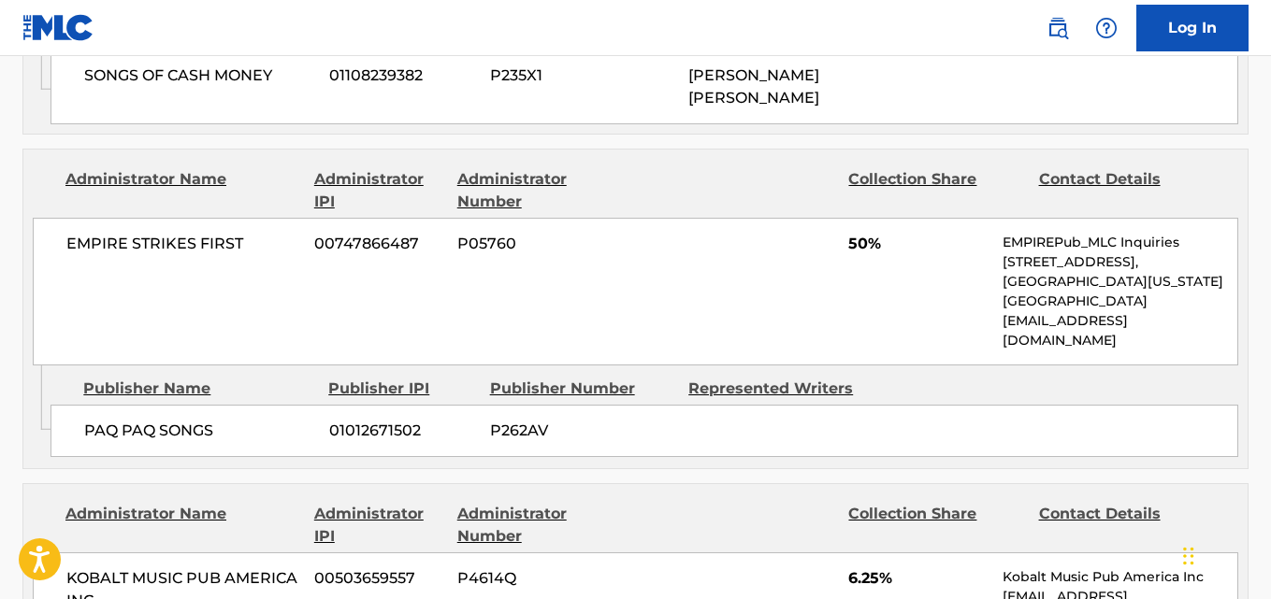
click at [859, 568] on span "6.25%" at bounding box center [918, 579] width 140 height 22
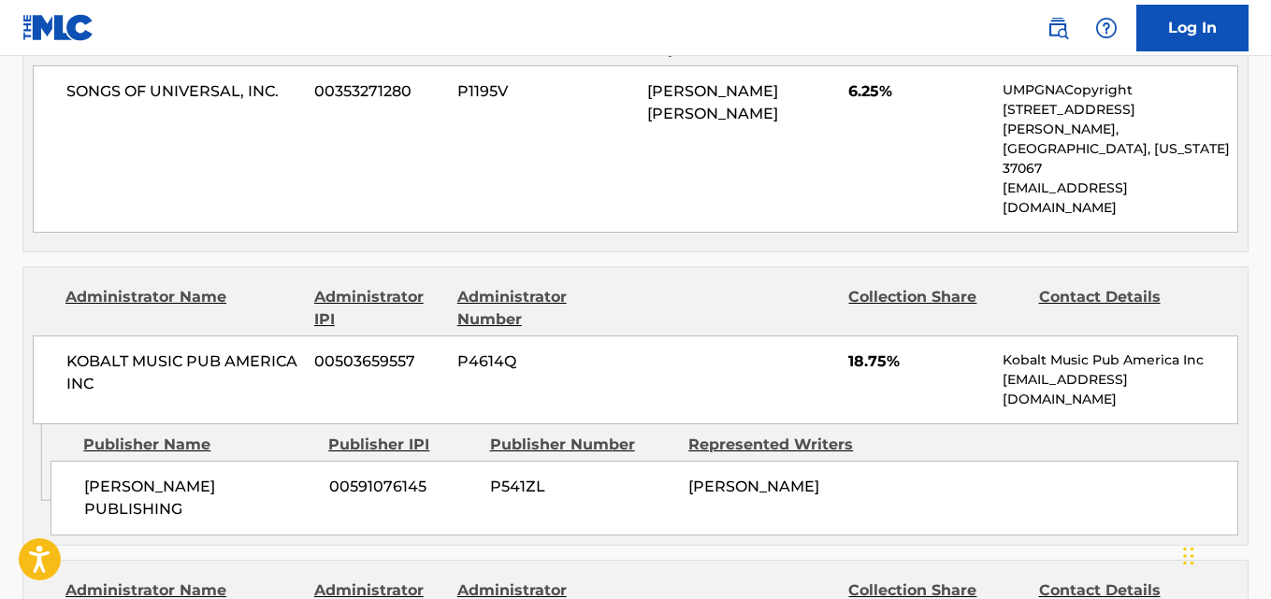
scroll to position [935, 0]
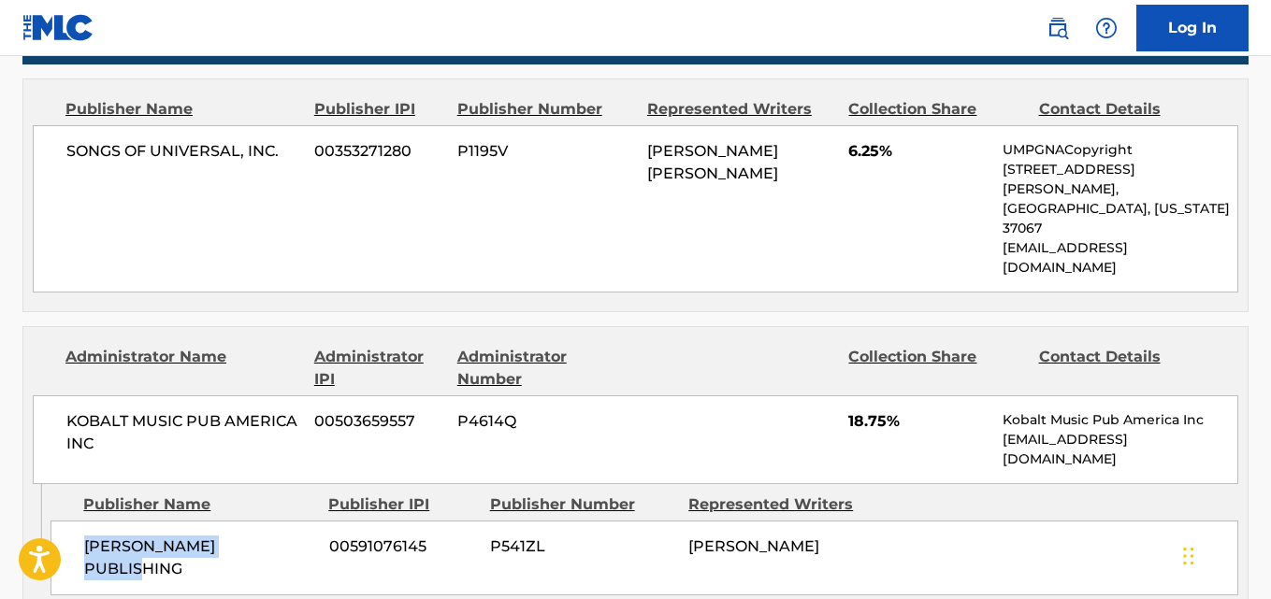
drag, startPoint x: 83, startPoint y: 486, endPoint x: 290, endPoint y: 486, distance: 206.7
click at [290, 521] on div "[PERSON_NAME] PUBLISHING 00591076145 P541ZL [PERSON_NAME]" at bounding box center [644, 558] width 1188 height 75
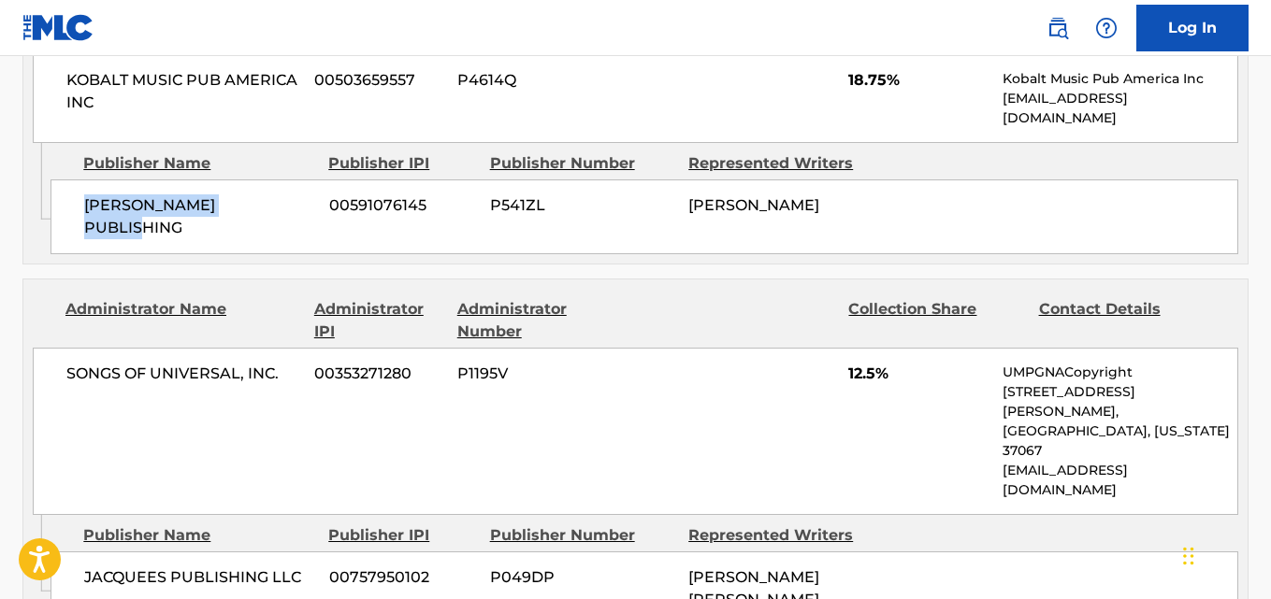
scroll to position [1309, 0]
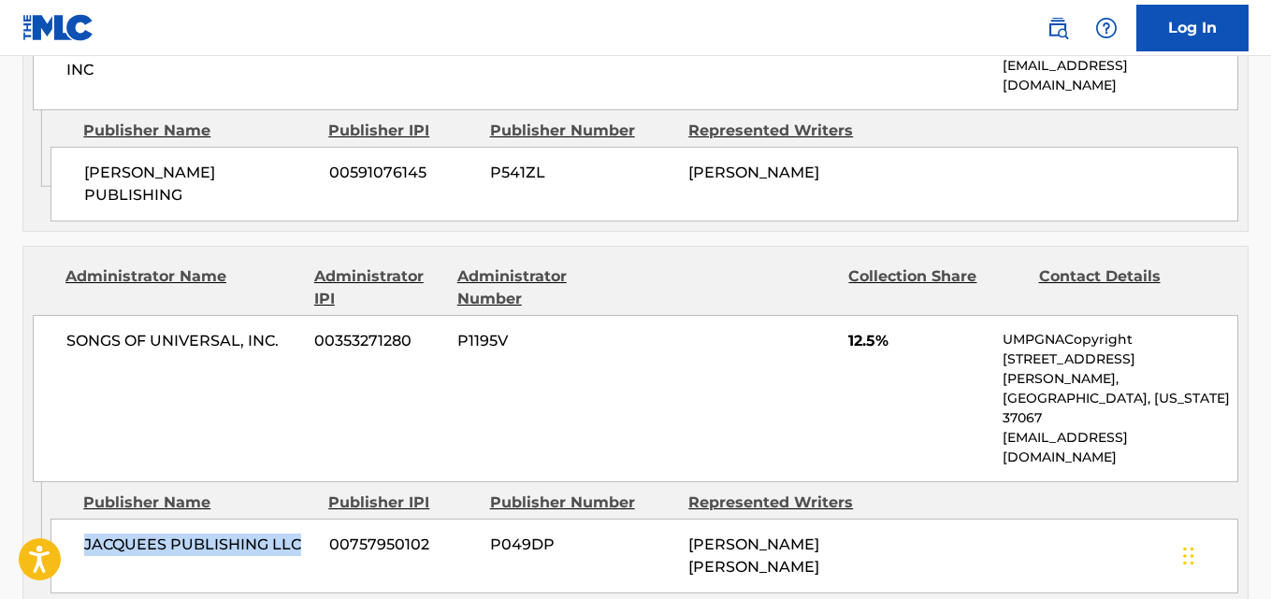
drag, startPoint x: 86, startPoint y: 413, endPoint x: 301, endPoint y: 426, distance: 215.5
click at [301, 519] on div "JACQUEES PUBLISHING LLC 00757950102 P049DP [PERSON_NAME] [PERSON_NAME]" at bounding box center [644, 556] width 1188 height 75
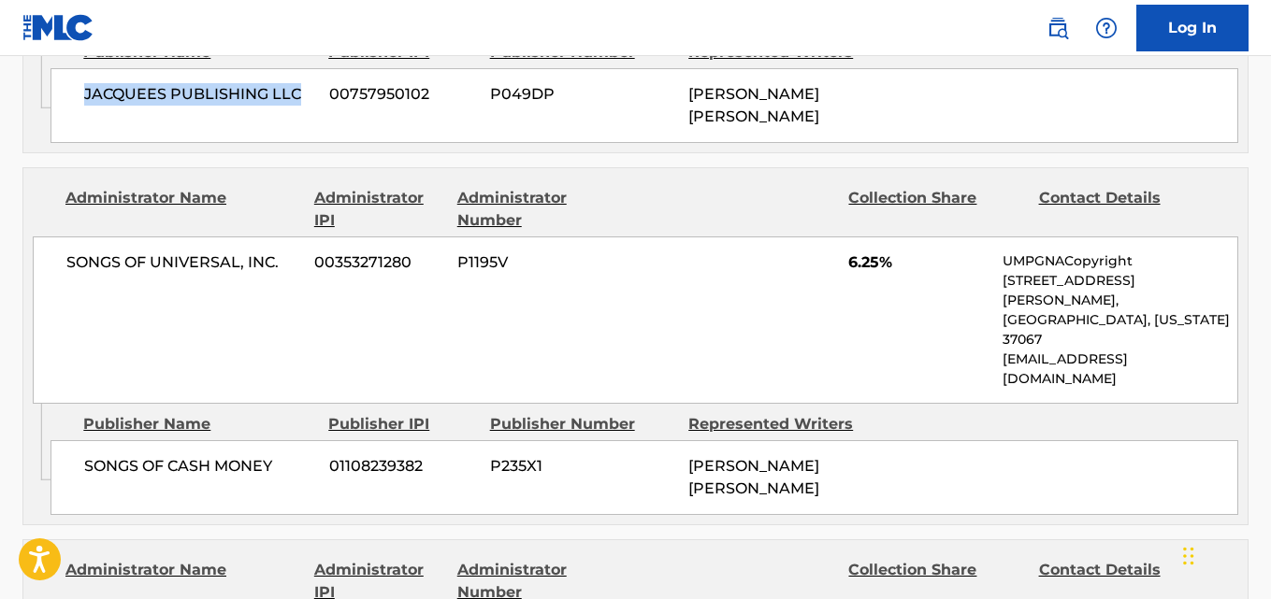
scroll to position [1777, 0]
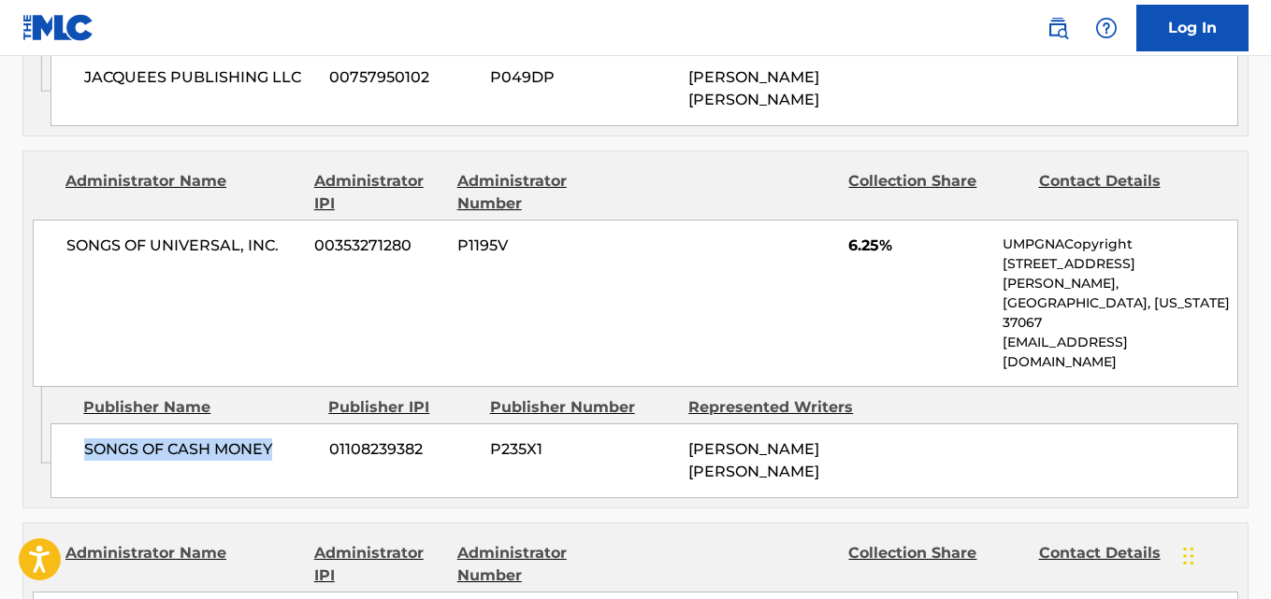
drag, startPoint x: 71, startPoint y: 280, endPoint x: 294, endPoint y: 279, distance: 222.5
click at [294, 424] on div "SONGS OF CASH MONEY 01108239382 P235X1 [PERSON_NAME] [PERSON_NAME]" at bounding box center [644, 461] width 1188 height 75
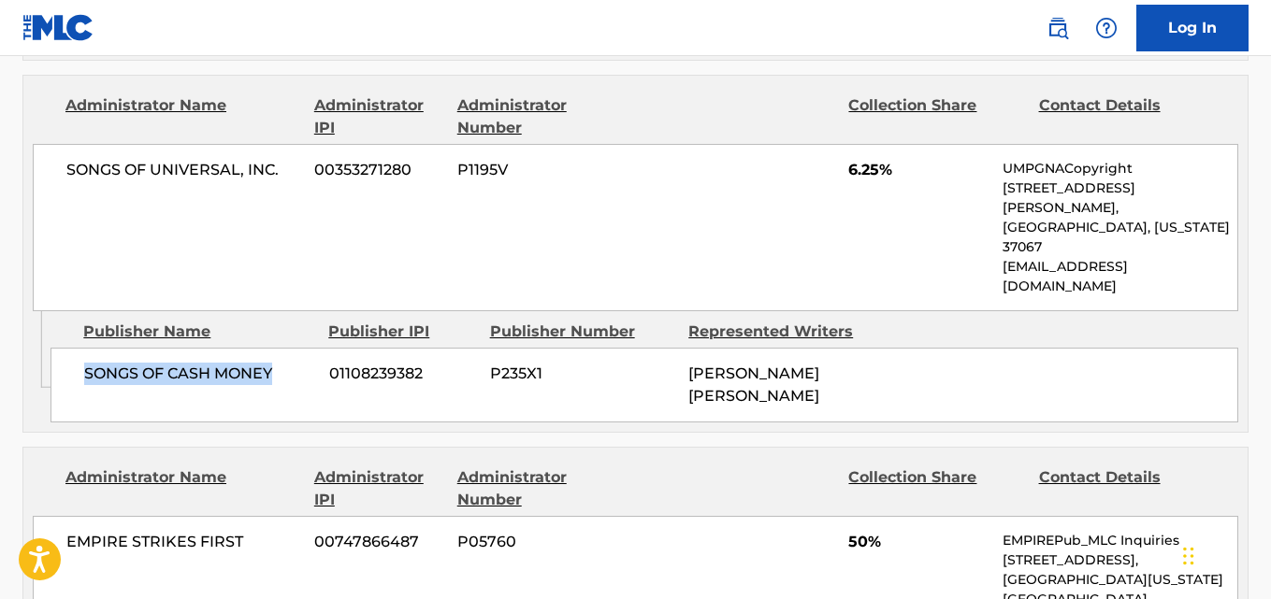
scroll to position [2057, 0]
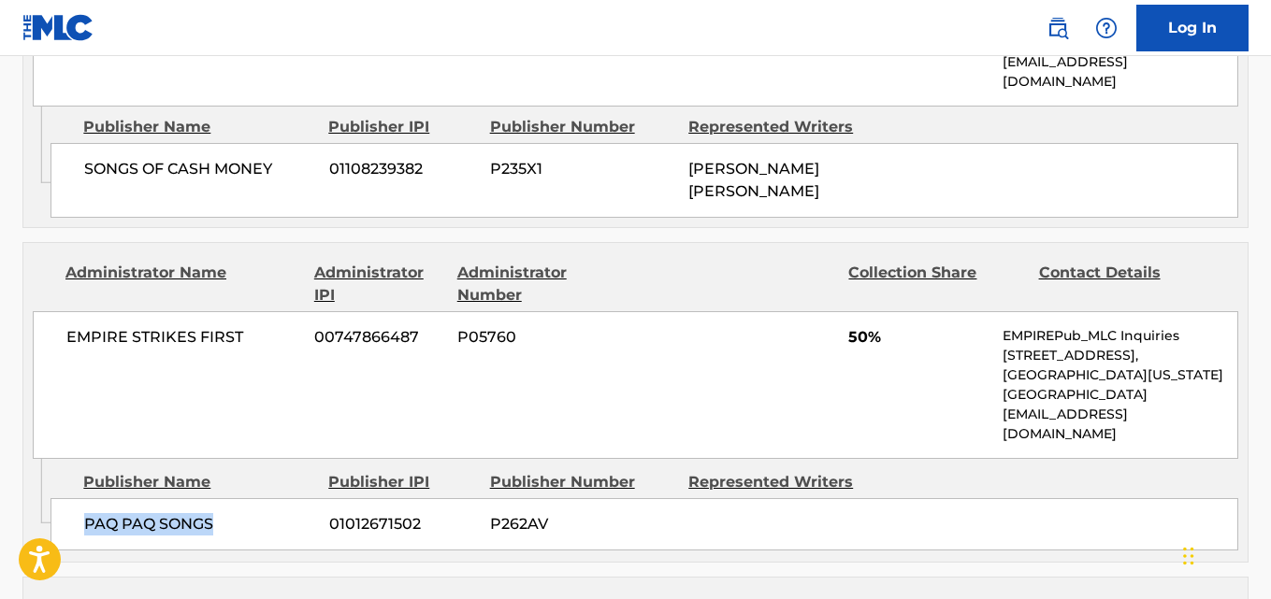
drag, startPoint x: 84, startPoint y: 341, endPoint x: 243, endPoint y: 340, distance: 159.0
click at [243, 498] on div "PAQ PAQ SONGS 01012671502 P262AV" at bounding box center [644, 524] width 1188 height 52
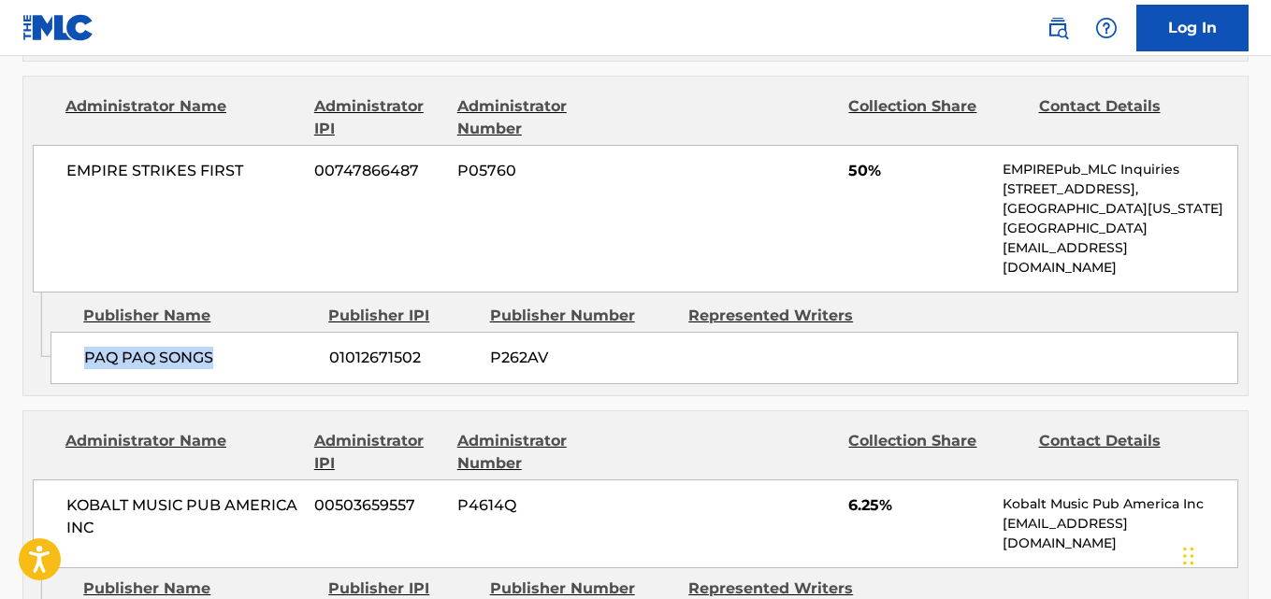
scroll to position [2244, 0]
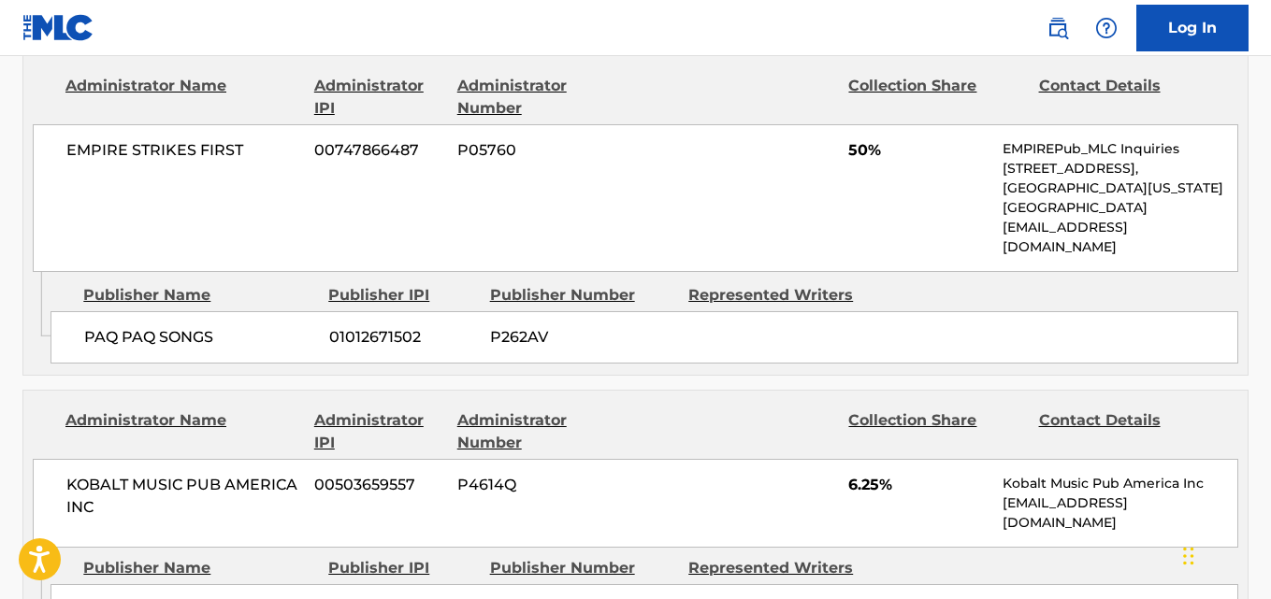
drag, startPoint x: 84, startPoint y: 412, endPoint x: 165, endPoint y: 438, distance: 84.3
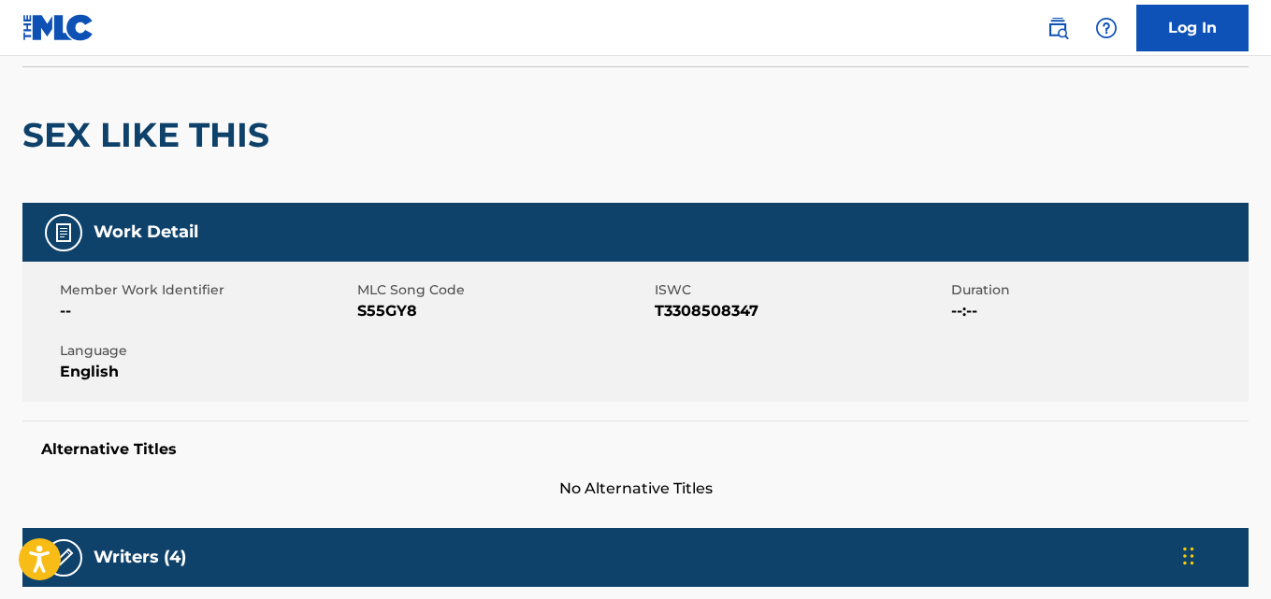
scroll to position [0, 0]
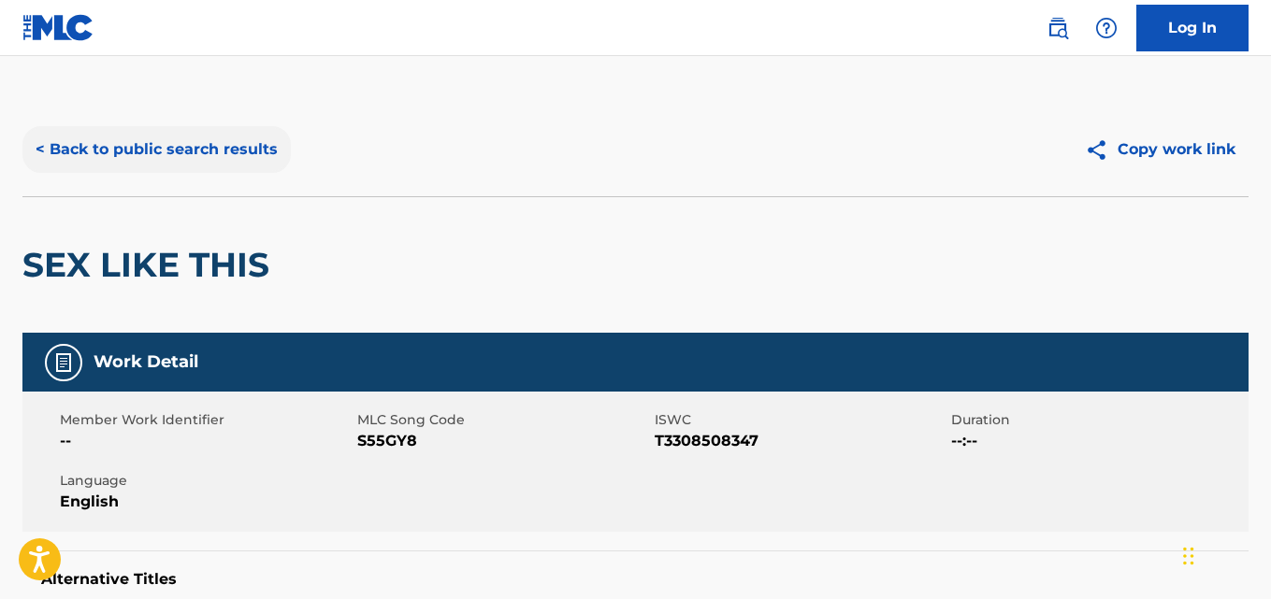
click at [248, 158] on button "< Back to public search results" at bounding box center [156, 149] width 268 height 47
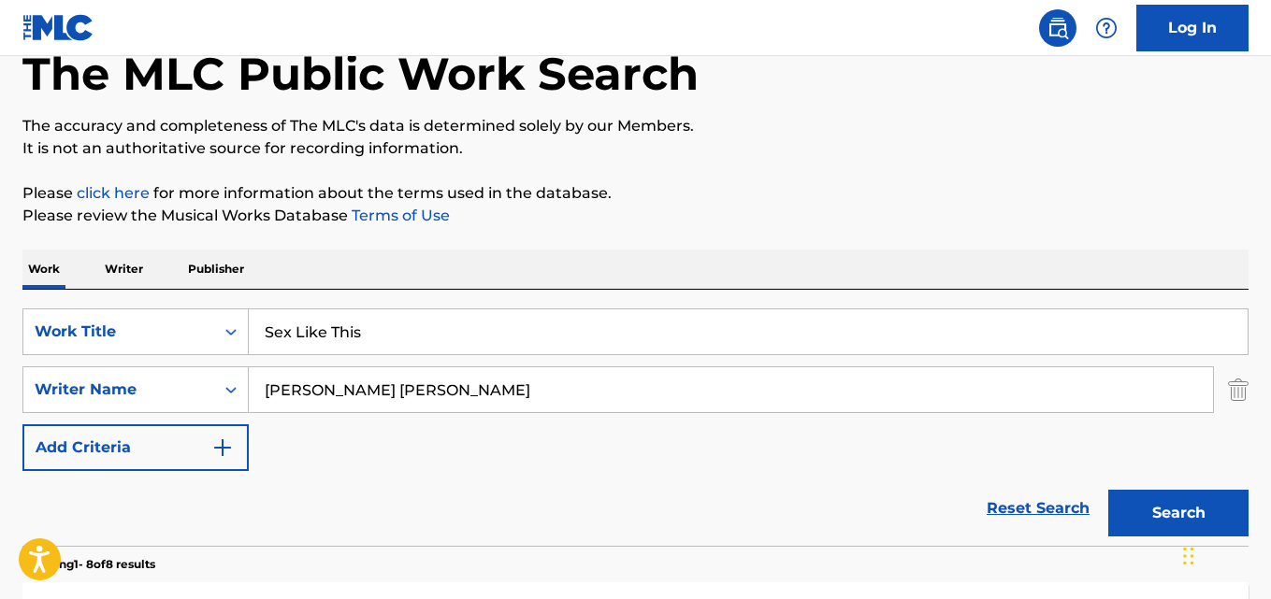
scroll to position [107, 0]
drag, startPoint x: 144, startPoint y: 336, endPoint x: 73, endPoint y: 337, distance: 71.1
click at [73, 337] on div "SearchWithCriteriafcfd7b08-372d-4579-b0b6-92dea83101f5 Work Title Sex Like This" at bounding box center [635, 333] width 1226 height 47
paste input "tart Trippin"
type input "Start Trippin"
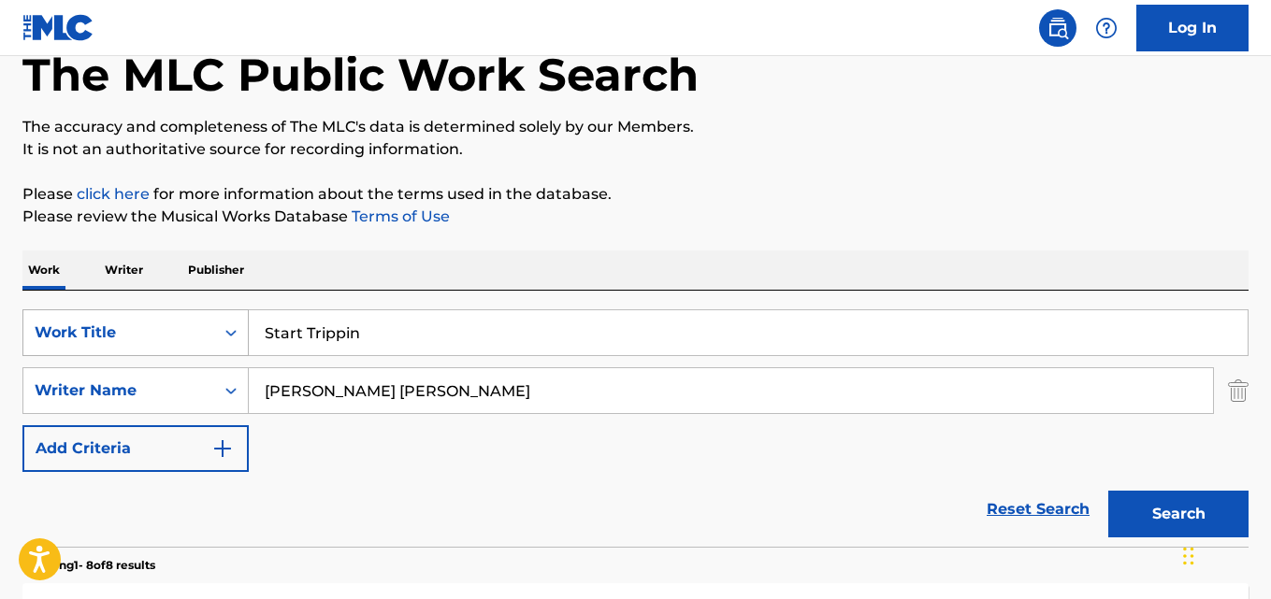
drag, startPoint x: 542, startPoint y: 388, endPoint x: 187, endPoint y: 347, distance: 357.7
click at [187, 347] on div "SearchWithCriteriafcfd7b08-372d-4579-b0b6-92dea83101f5 Work Title Start Trippin…" at bounding box center [635, 391] width 1226 height 163
paste input "[PERSON_NAME]"
type input "[PERSON_NAME]"
click at [1108, 491] on button "Search" at bounding box center [1178, 514] width 140 height 47
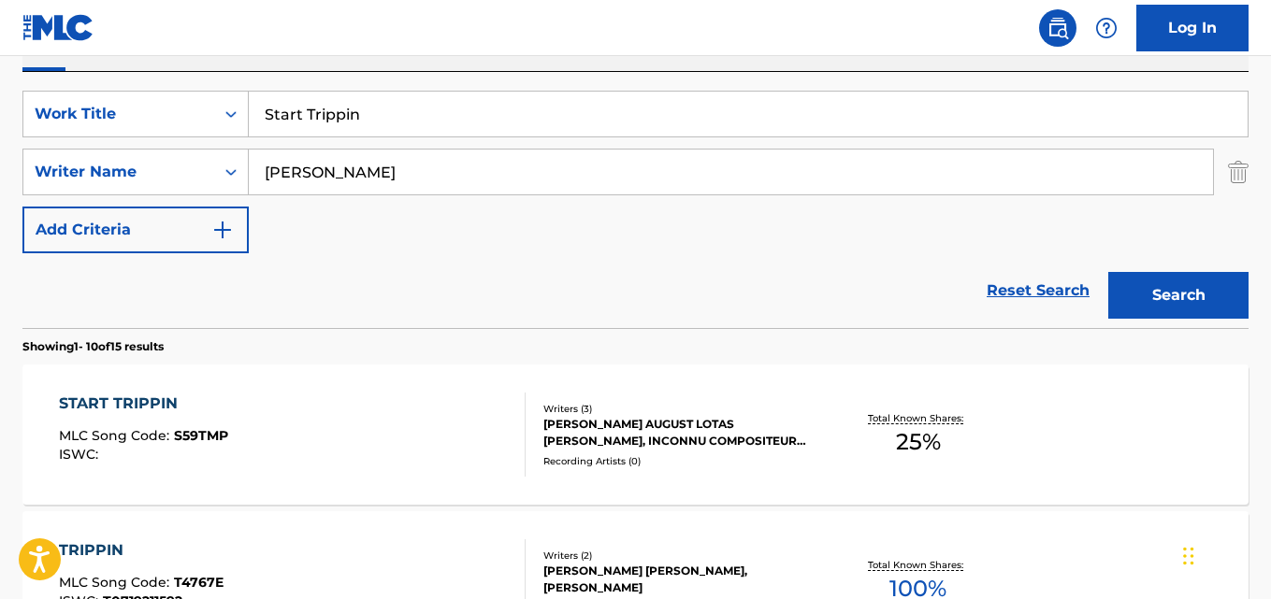
scroll to position [294, 0]
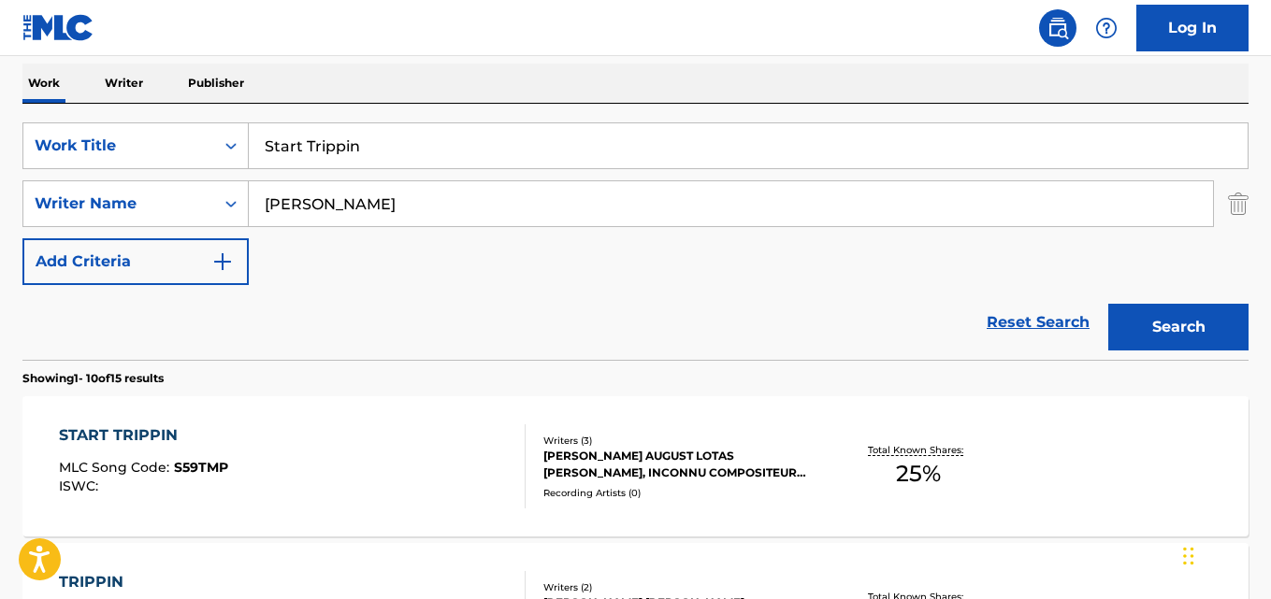
click at [159, 453] on div "START TRIPPIN MLC Song Code : S59TMP ISWC :" at bounding box center [143, 467] width 169 height 84
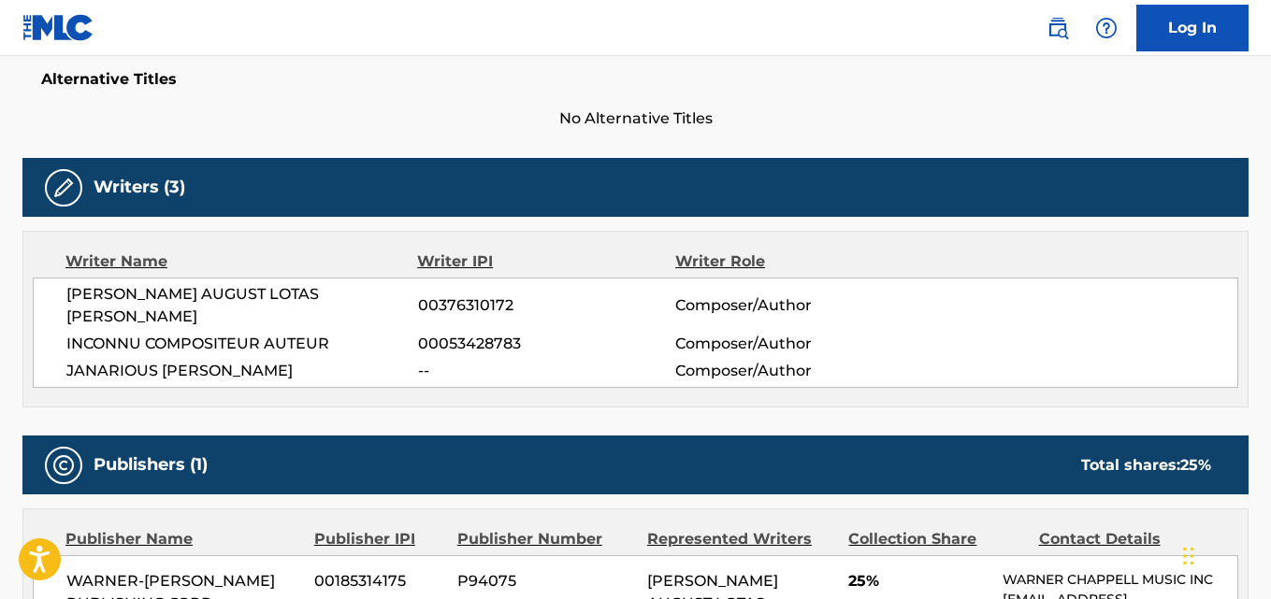
scroll to position [433, 0]
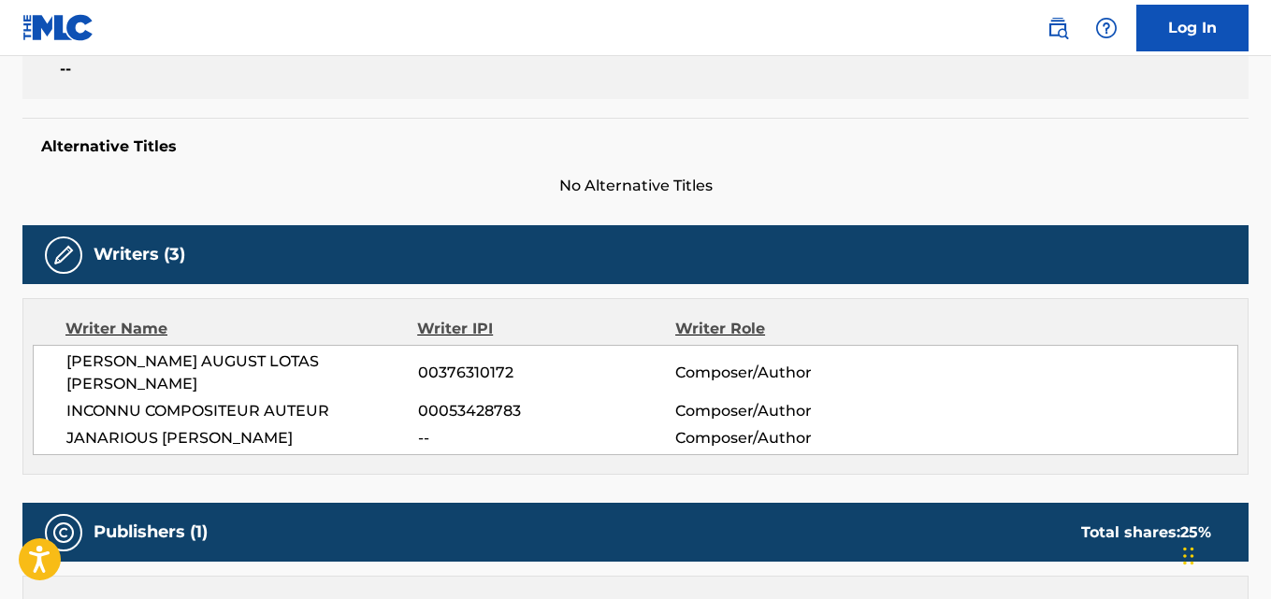
click at [209, 427] on span "JANARIOUS [PERSON_NAME]" at bounding box center [242, 438] width 352 height 22
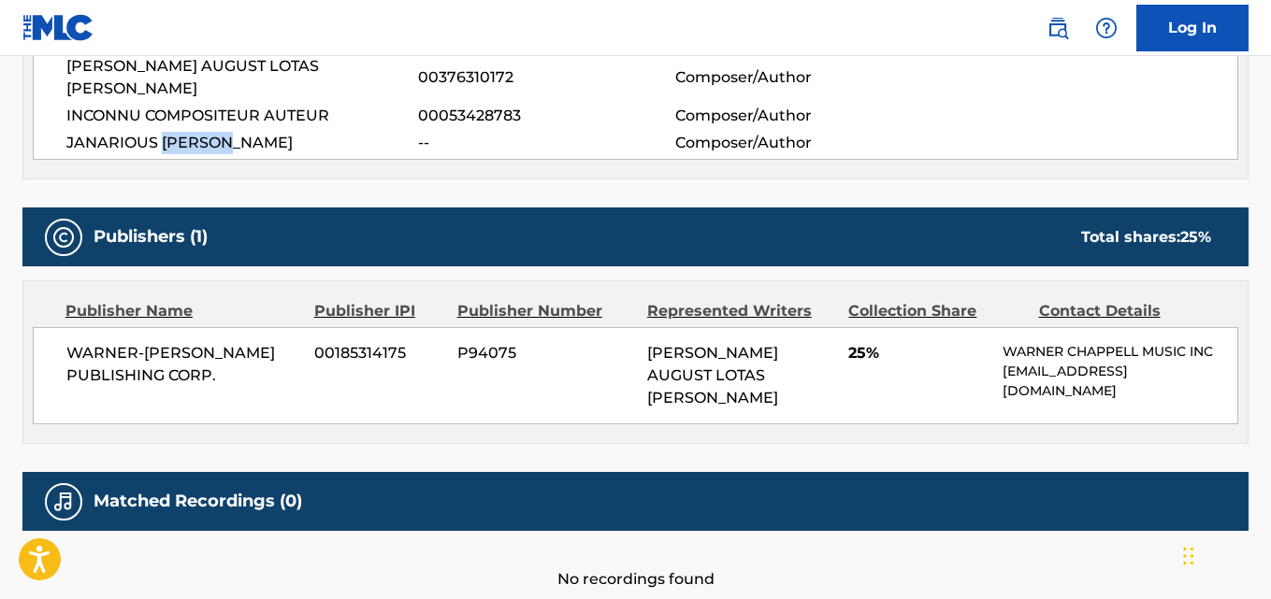
scroll to position [620, 0]
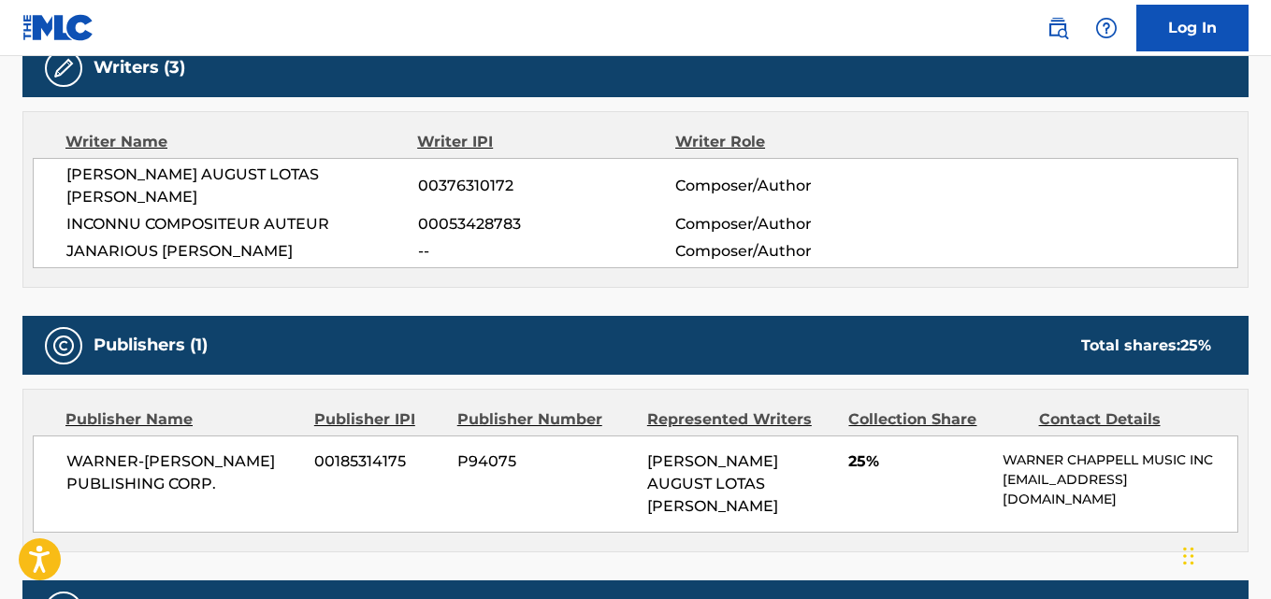
click at [204, 281] on div "Work Detail Member Work Identifier -- MLC Song Code S59TMP ISWC -- Duration --:…" at bounding box center [635, 206] width 1226 height 987
drag, startPoint x: 71, startPoint y: 175, endPoint x: 353, endPoint y: 170, distance: 282.4
click at [353, 170] on span "[PERSON_NAME] AUGUST LOTAS [PERSON_NAME]" at bounding box center [242, 186] width 352 height 45
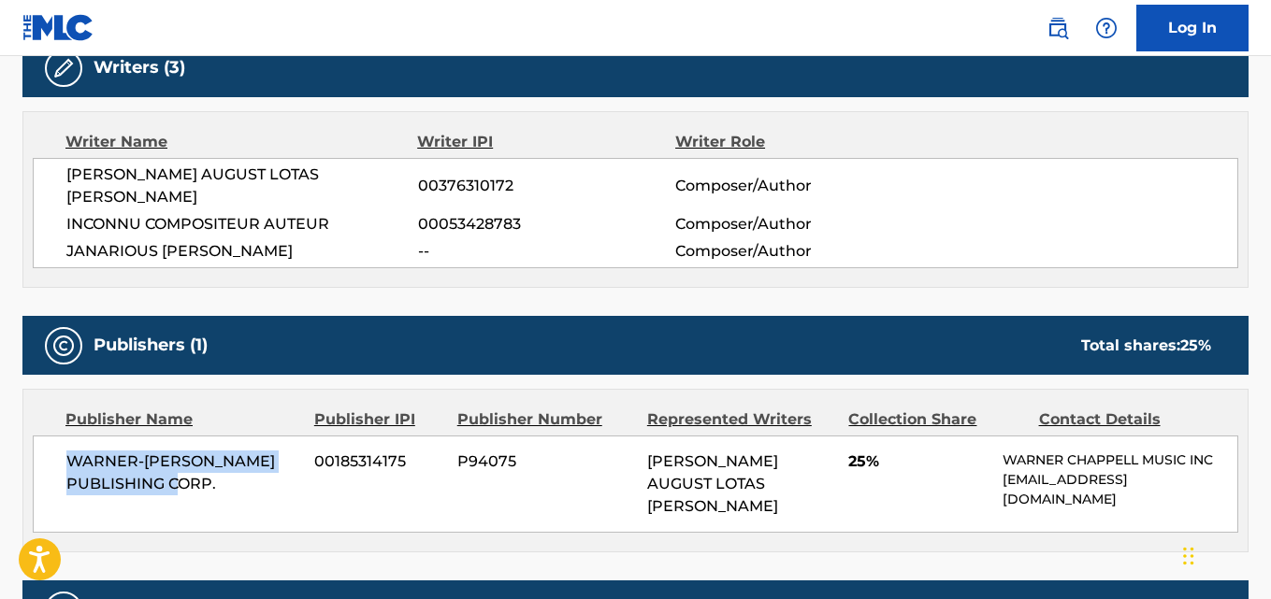
drag, startPoint x: 62, startPoint y: 442, endPoint x: 285, endPoint y: 477, distance: 226.1
click at [285, 477] on div "WARNER-[PERSON_NAME] PUBLISHING CORP. 00185314175 P94075 [PERSON_NAME] AUGUST L…" at bounding box center [635, 484] width 1205 height 97
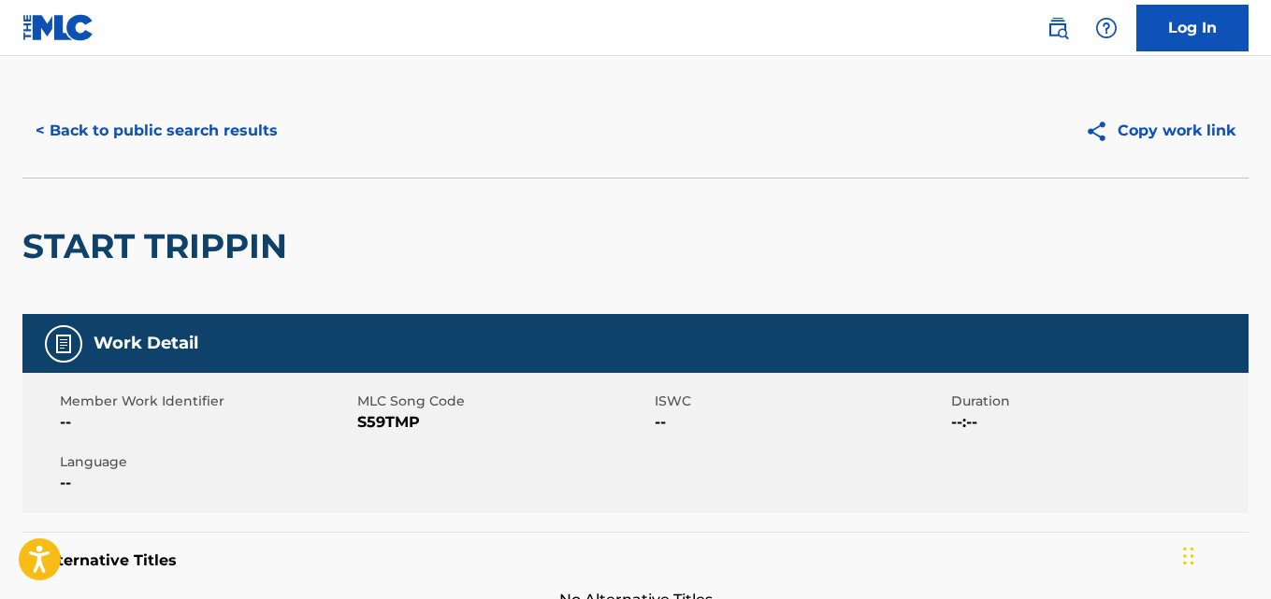
scroll to position [0, 0]
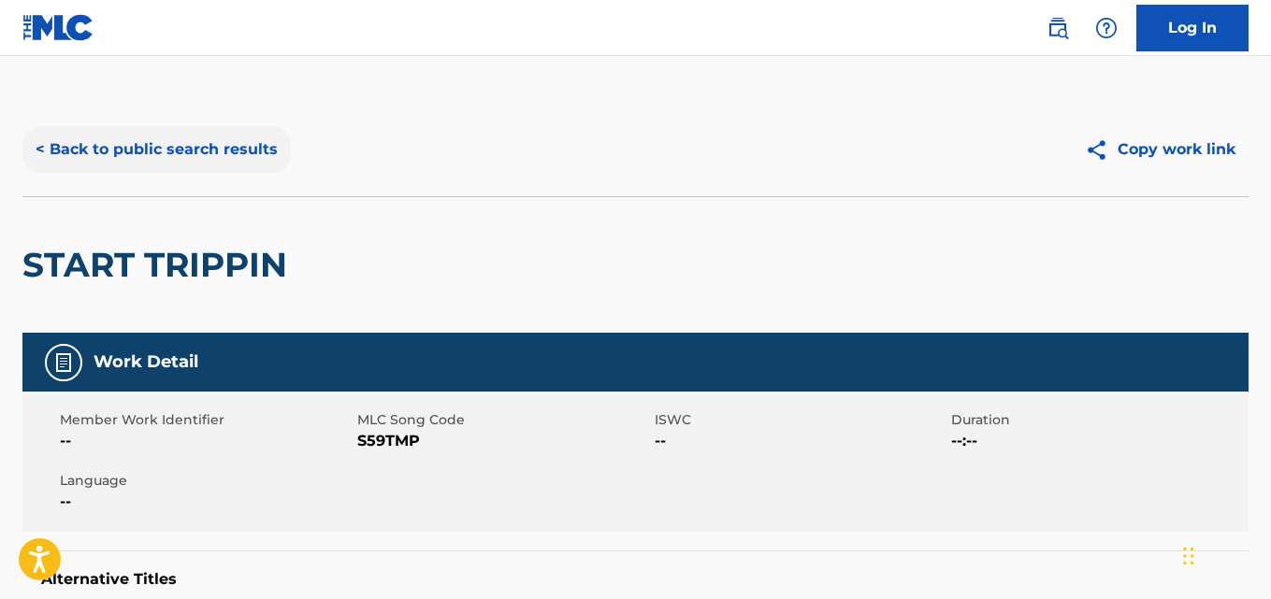
click at [252, 159] on button "< Back to public search results" at bounding box center [156, 149] width 268 height 47
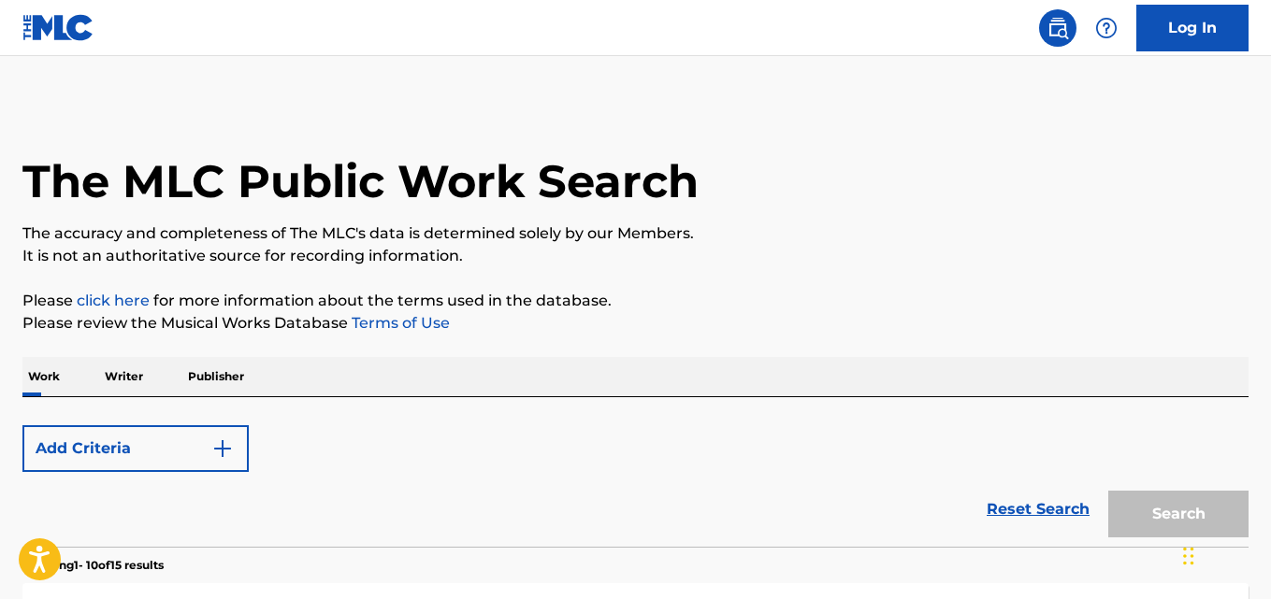
scroll to position [294, 0]
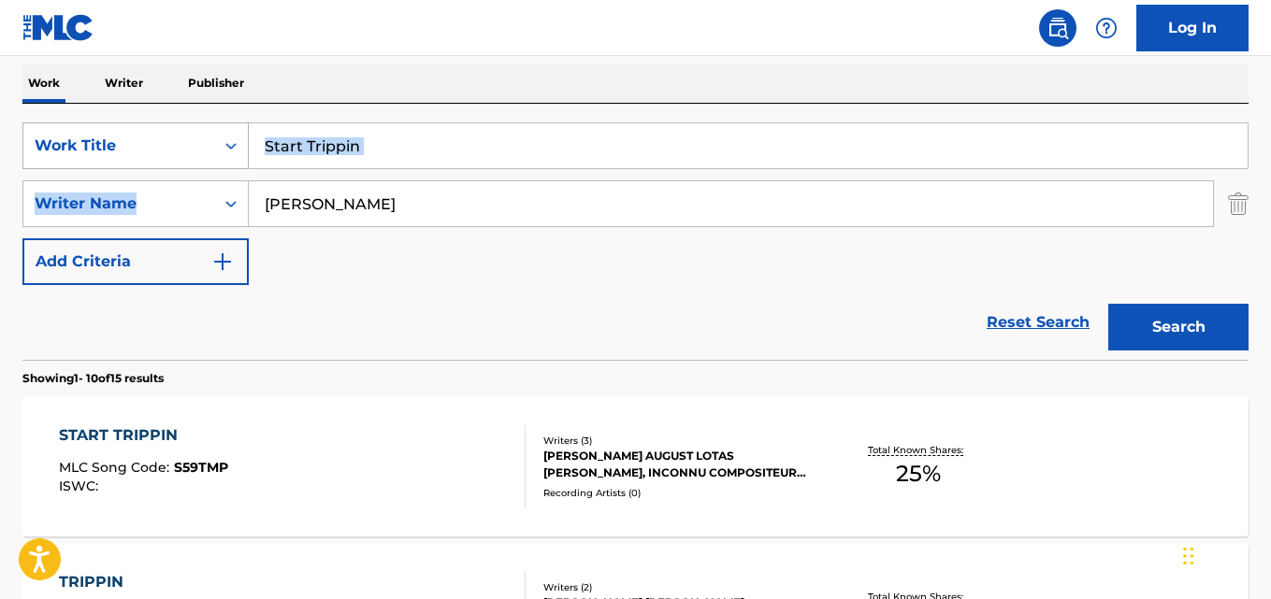
drag, startPoint x: 482, startPoint y: 173, endPoint x: 194, endPoint y: 161, distance: 288.3
click at [194, 161] on div "SearchWithCriteriafcfd7b08-372d-4579-b0b6-92dea83101f5 Work Title Start Trippin…" at bounding box center [635, 203] width 1226 height 163
click at [320, 161] on input "Start Trippin" at bounding box center [748, 145] width 999 height 45
click at [435, 148] on input "Start Trippin" at bounding box center [748, 145] width 999 height 45
click at [408, 145] on input "Start Trippin" at bounding box center [748, 145] width 999 height 45
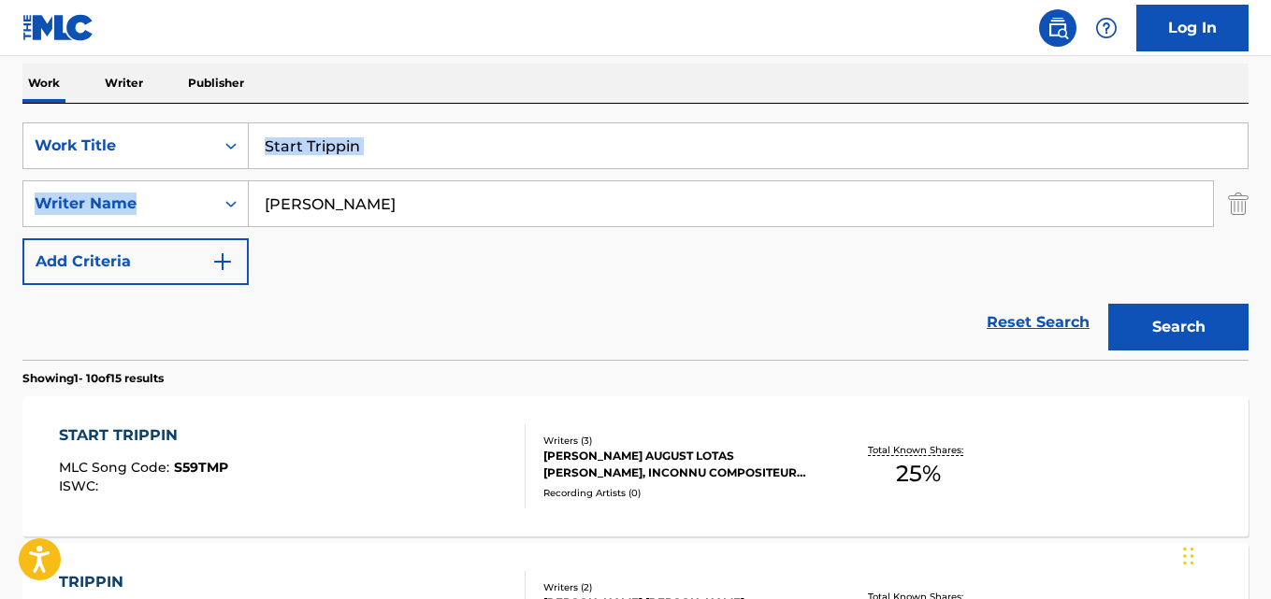
click at [347, 143] on input "Start Trippin" at bounding box center [748, 145] width 999 height 45
click at [444, 149] on input "Start Trippin" at bounding box center [748, 145] width 999 height 45
drag, startPoint x: 411, startPoint y: 152, endPoint x: 157, endPoint y: 151, distance: 254.3
click at [157, 151] on div "SearchWithCriteriafcfd7b08-372d-4579-b0b6-92dea83101f5 Work Title Start Trippin" at bounding box center [635, 145] width 1226 height 47
paste input "Hip-Hop"
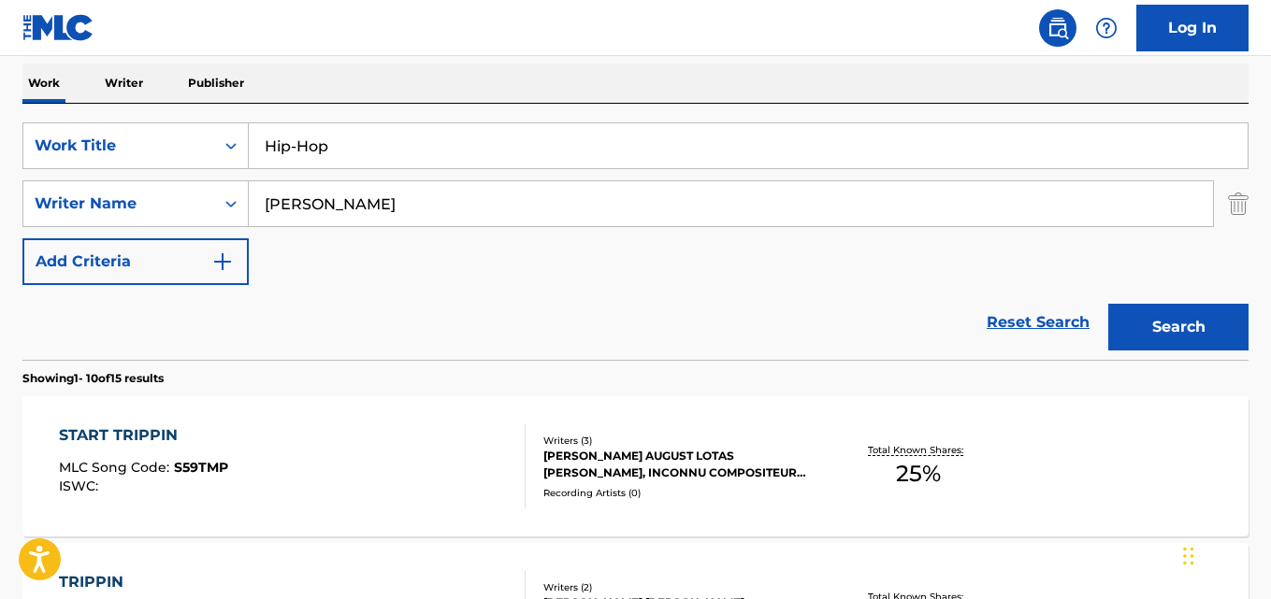
type input "Hip-Hop"
drag, startPoint x: 423, startPoint y: 202, endPoint x: 131, endPoint y: 214, distance: 292.0
click at [134, 205] on div "SearchWithCriteriacf1c2fe4-6d85-4376-80f1-2f6150c524ec Writer Name [PERSON_NAME]" at bounding box center [635, 203] width 1226 height 47
drag, startPoint x: 354, startPoint y: 147, endPoint x: 168, endPoint y: 142, distance: 186.1
click at [168, 142] on div "SearchWithCriteriafcfd7b08-372d-4579-b0b6-92dea83101f5 Work Title Hip-Hop" at bounding box center [635, 145] width 1226 height 47
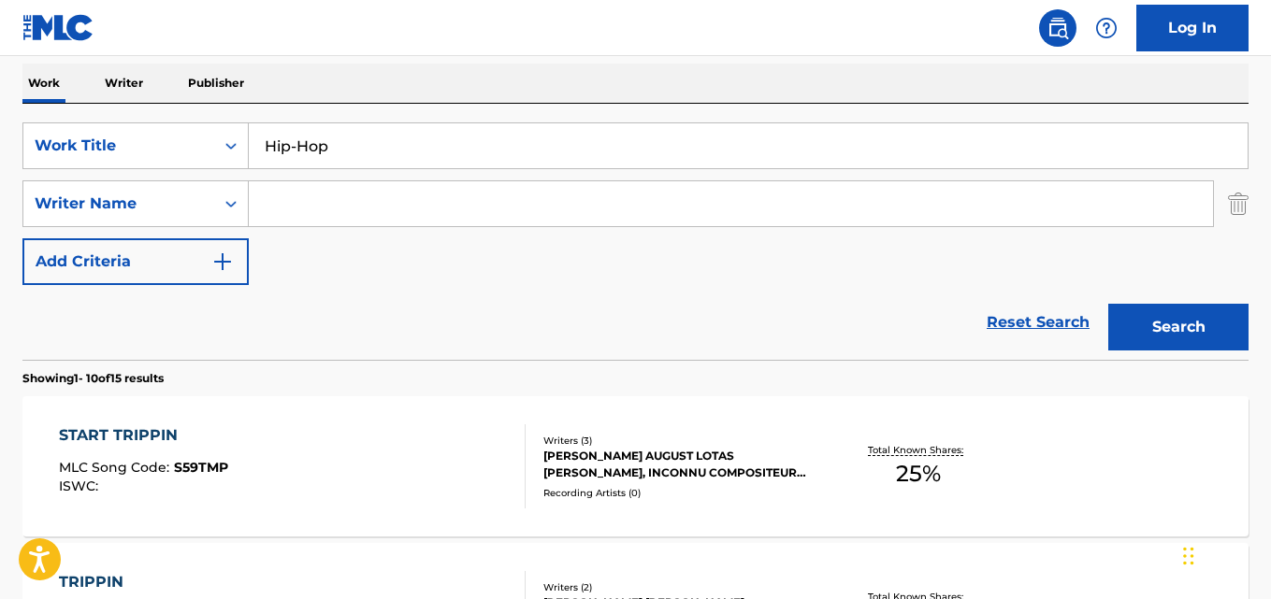
click at [386, 190] on input "Search Form" at bounding box center [731, 203] width 964 height 45
paste input "[PERSON_NAME]"
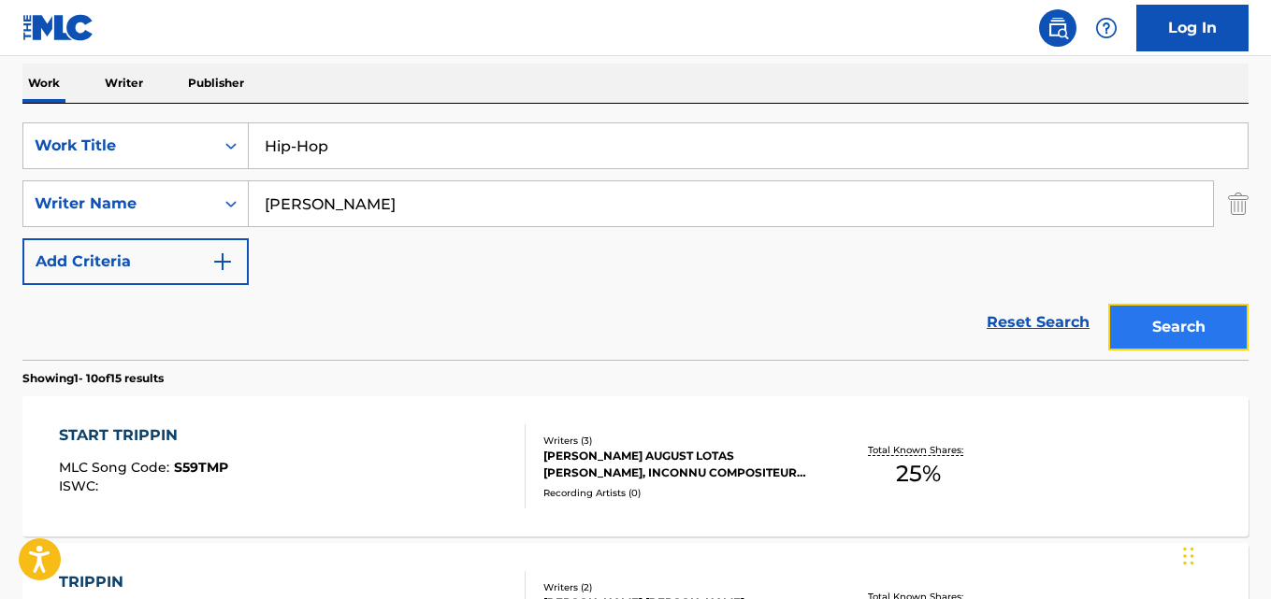
click at [1196, 332] on button "Search" at bounding box center [1178, 327] width 140 height 47
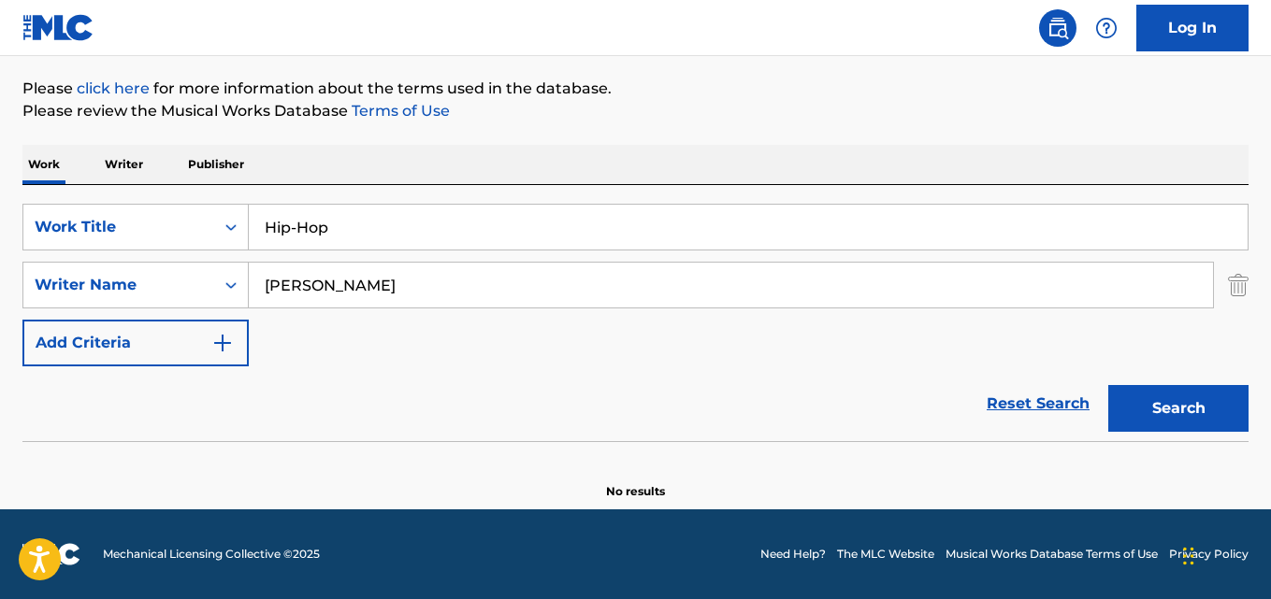
scroll to position [212, 0]
drag, startPoint x: 361, startPoint y: 296, endPoint x: 229, endPoint y: 297, distance: 131.8
click at [229, 297] on div "SearchWithCriteriacf1c2fe4-6d85-4376-80f1-2f6150c524ec Writer Name [PERSON_NAME]" at bounding box center [635, 285] width 1226 height 47
paste input "Einer Bankz"
click at [1108, 385] on button "Search" at bounding box center [1178, 408] width 140 height 47
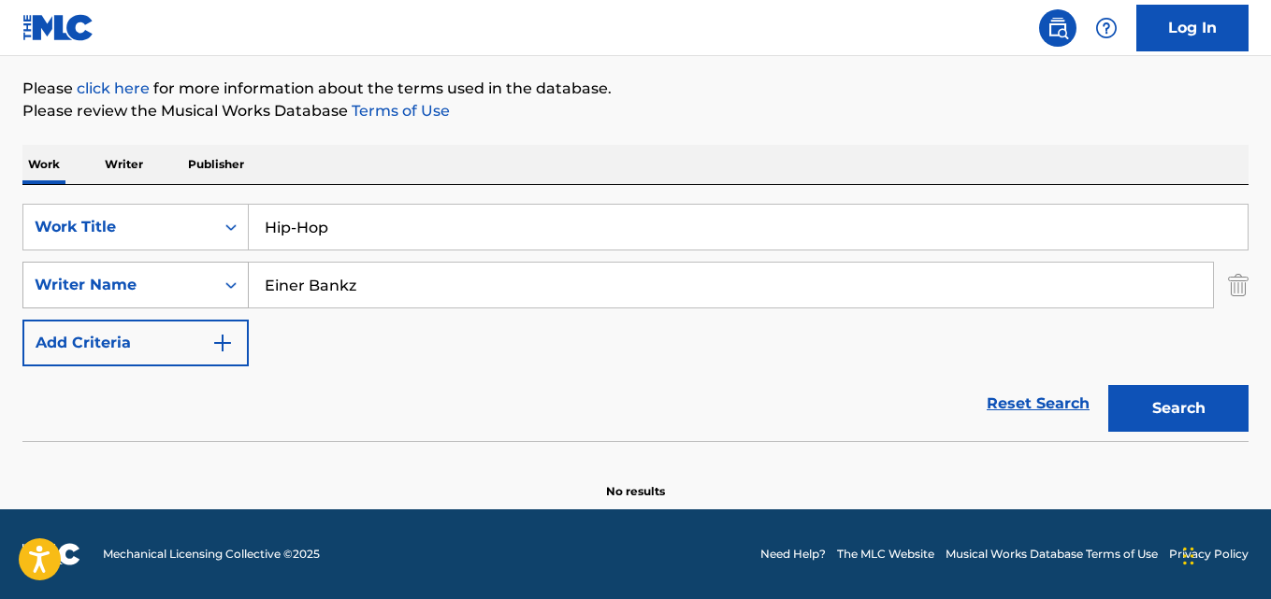
drag, startPoint x: 446, startPoint y: 280, endPoint x: 196, endPoint y: 295, distance: 250.1
click at [196, 295] on div "SearchWithCriteriacf1c2fe4-6d85-4376-80f1-2f6150c524ec Writer Name Einer Bankz" at bounding box center [635, 285] width 1226 height 47
paste input "LANDUM"
type input "LANDUM"
click at [1108, 385] on button "Search" at bounding box center [1178, 408] width 140 height 47
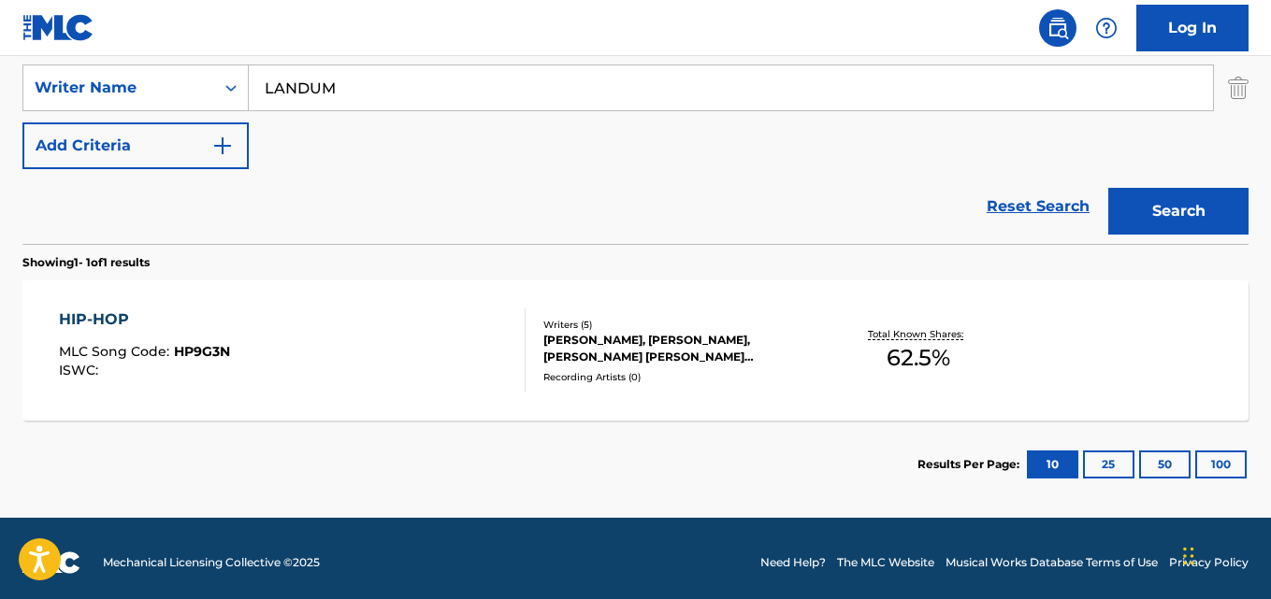
scroll to position [418, 0]
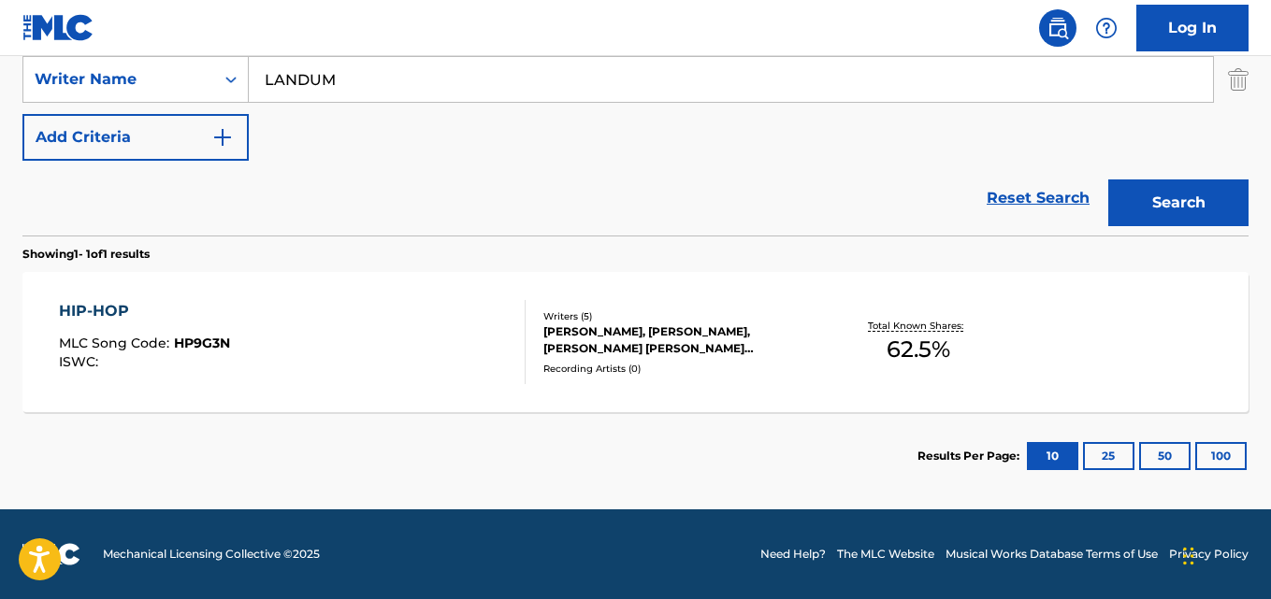
click at [572, 355] on div "[PERSON_NAME], [PERSON_NAME], [PERSON_NAME] [PERSON_NAME] [PERSON_NAME] [PERSON…" at bounding box center [679, 341] width 273 height 34
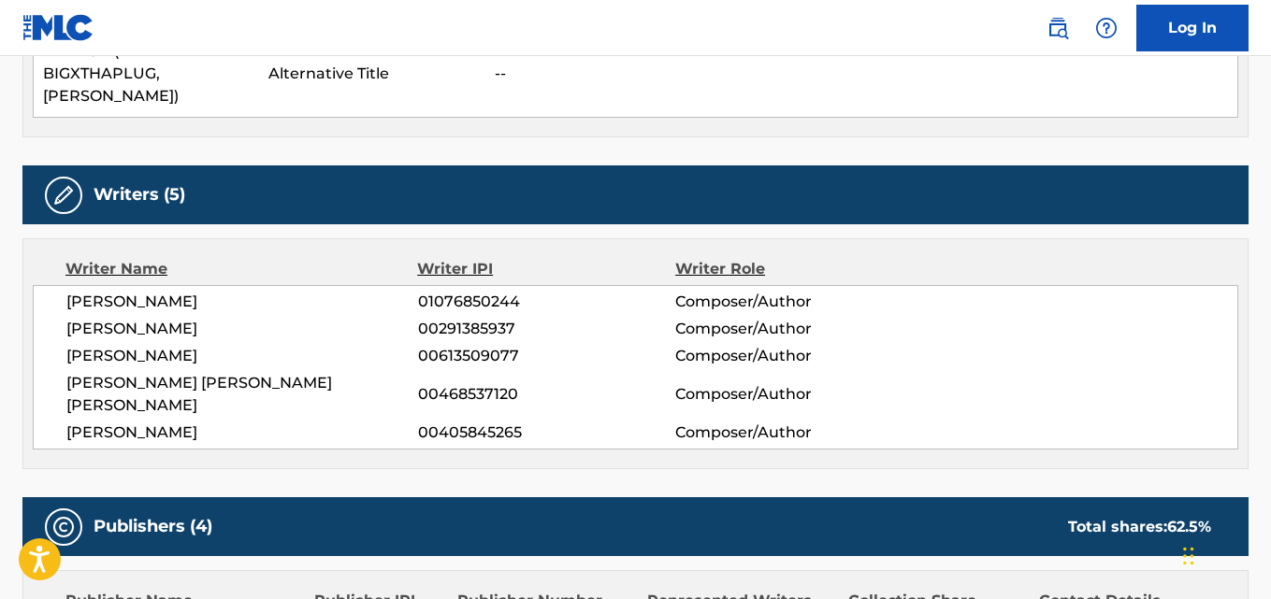
scroll to position [617, 0]
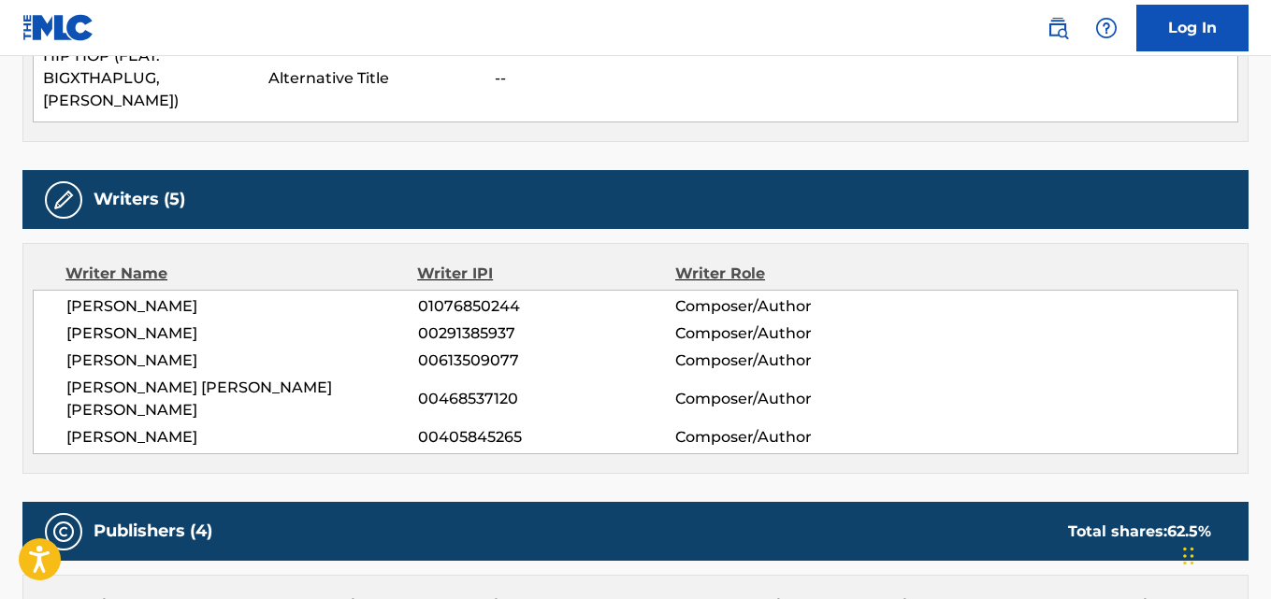
click at [103, 350] on span "[PERSON_NAME]" at bounding box center [242, 361] width 352 height 22
click at [90, 377] on span "[PERSON_NAME] [PERSON_NAME] [PERSON_NAME]" at bounding box center [242, 399] width 352 height 45
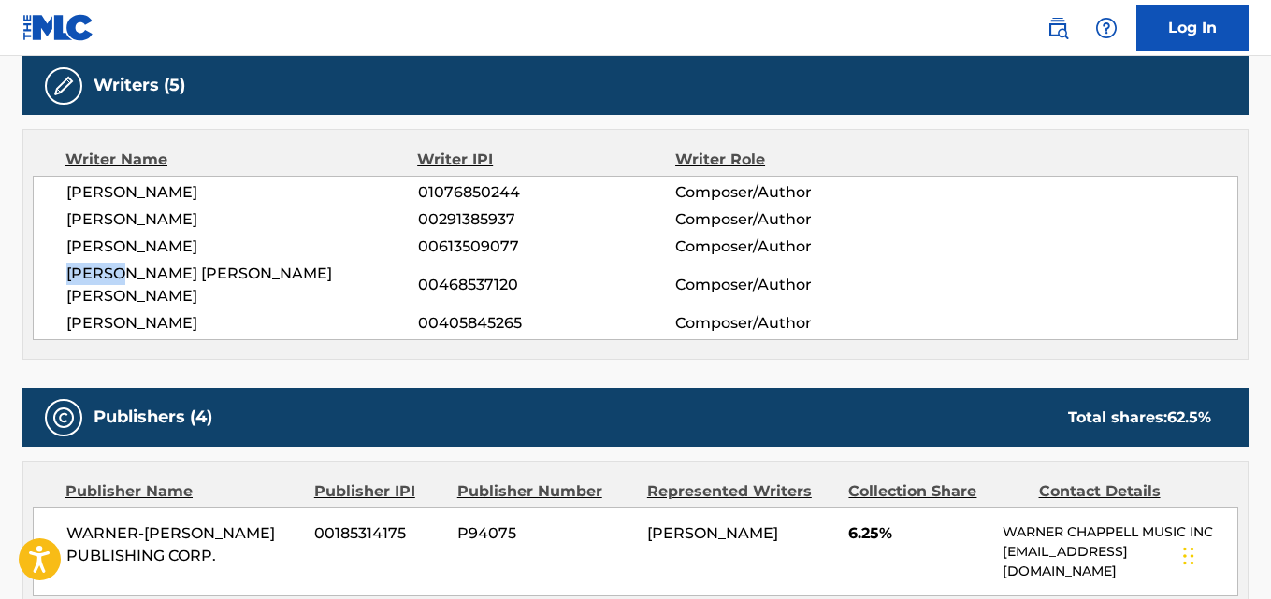
scroll to position [898, 0]
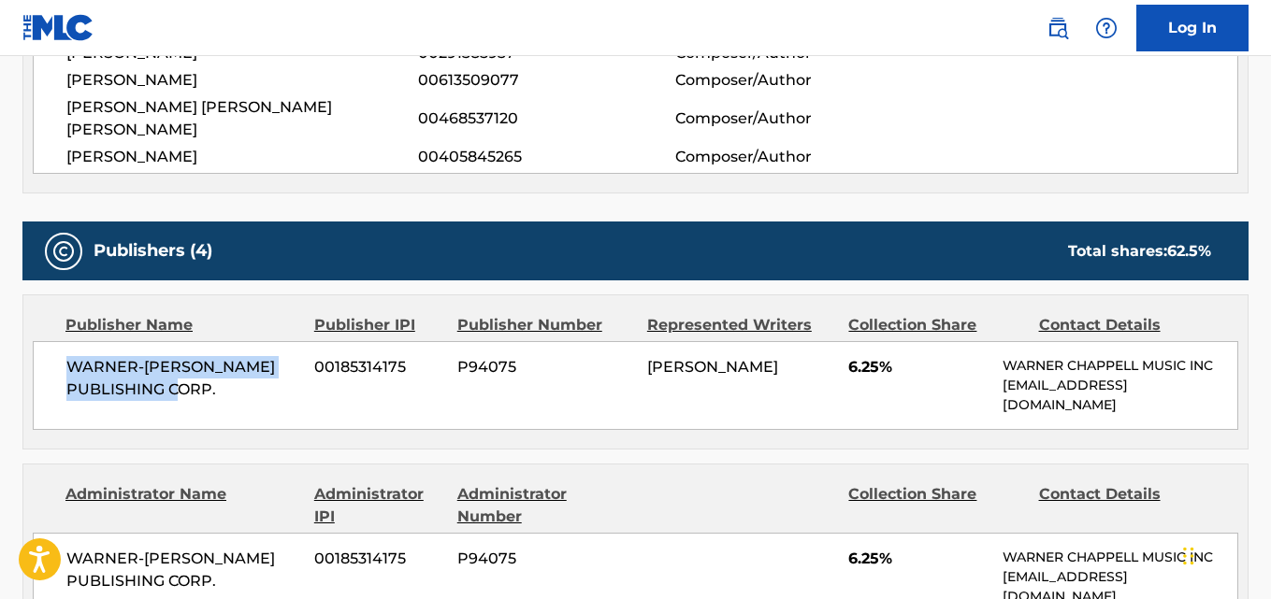
drag, startPoint x: 65, startPoint y: 327, endPoint x: 252, endPoint y: 349, distance: 188.2
click at [252, 349] on div "WARNER-[PERSON_NAME] PUBLISHING CORP. 00185314175 P94075 [PERSON_NAME] 6.25% [P…" at bounding box center [635, 385] width 1205 height 89
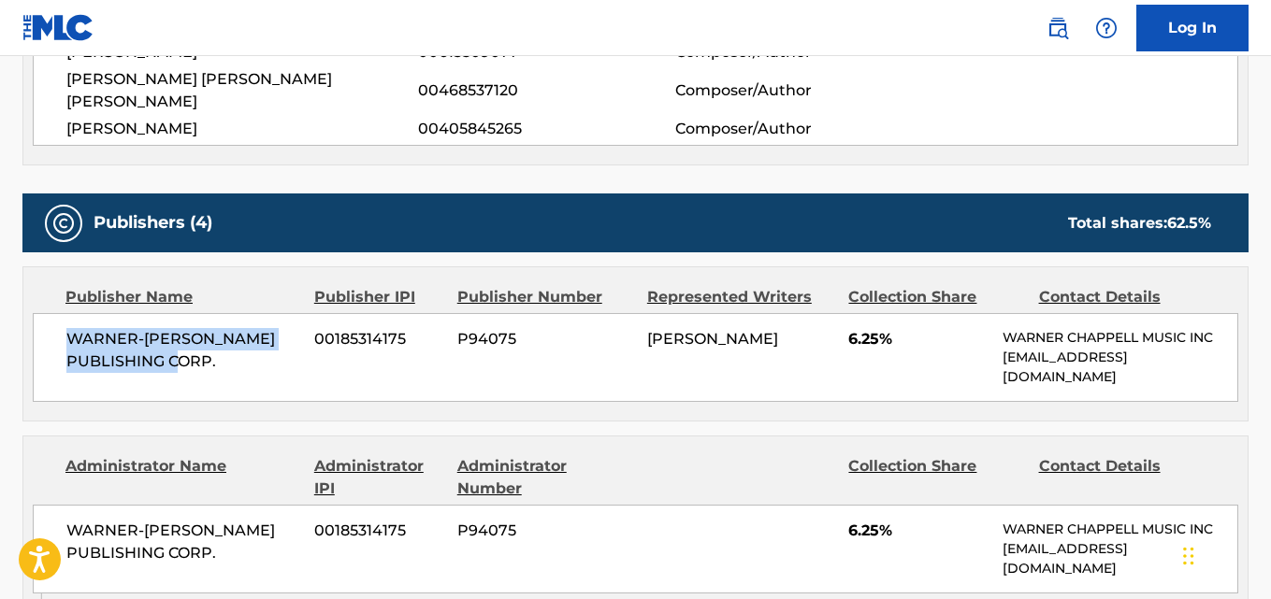
scroll to position [1178, 0]
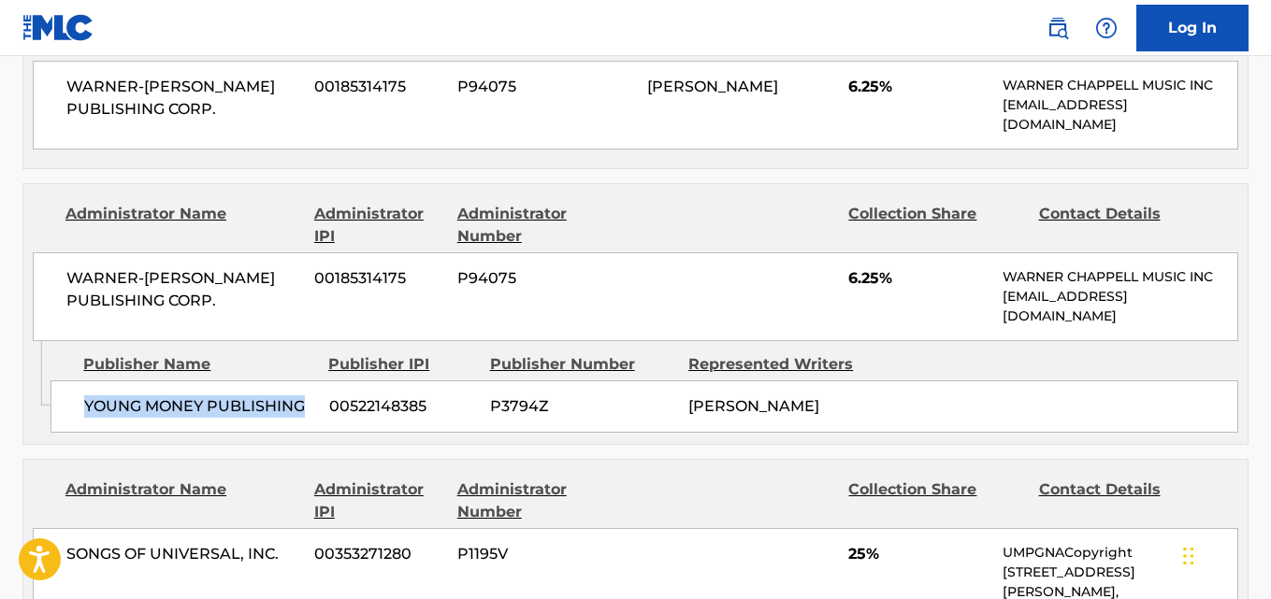
drag, startPoint x: 84, startPoint y: 353, endPoint x: 308, endPoint y: 359, distance: 223.6
click at [308, 396] on span "YOUNG MONEY PUBLISHING" at bounding box center [199, 407] width 231 height 22
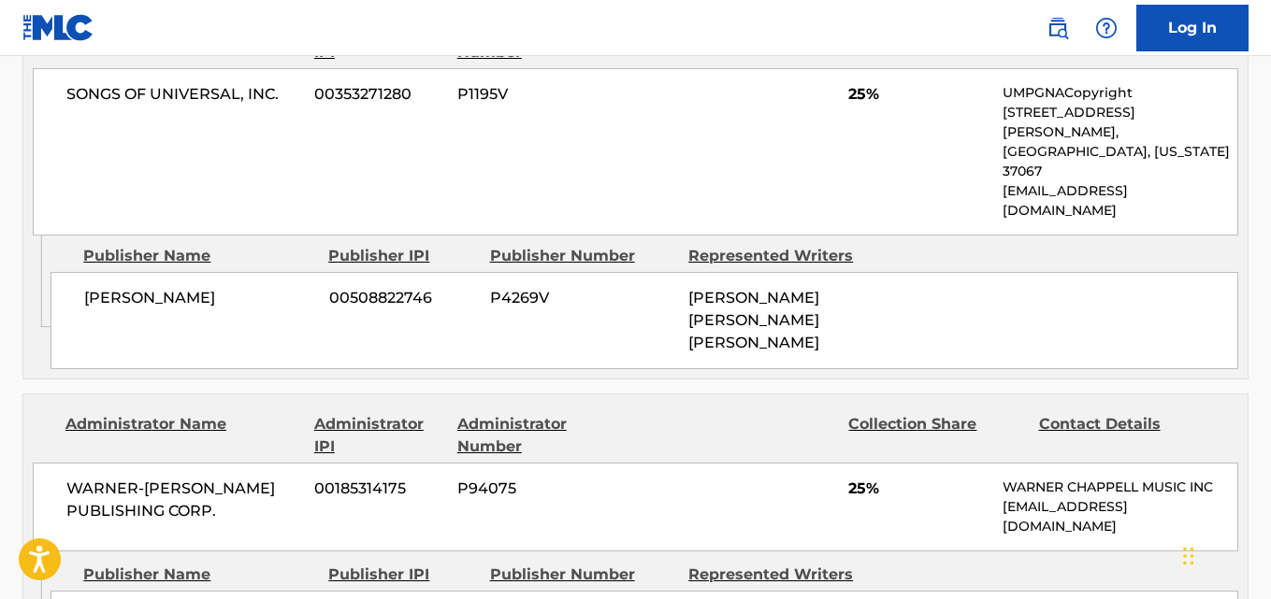
scroll to position [1646, 0]
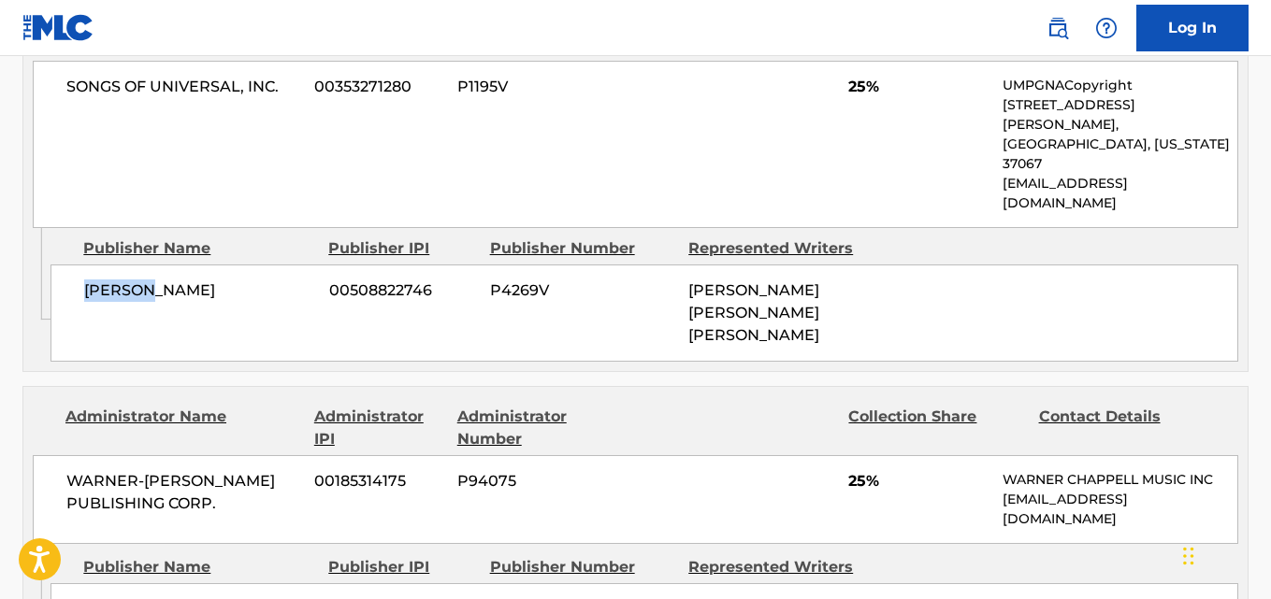
drag, startPoint x: 79, startPoint y: 189, endPoint x: 208, endPoint y: 188, distance: 129.0
click at [208, 265] on div "[PERSON_NAME] 00508822746 P4269V [PERSON_NAME] [PERSON_NAME] [PERSON_NAME]" at bounding box center [644, 313] width 1188 height 97
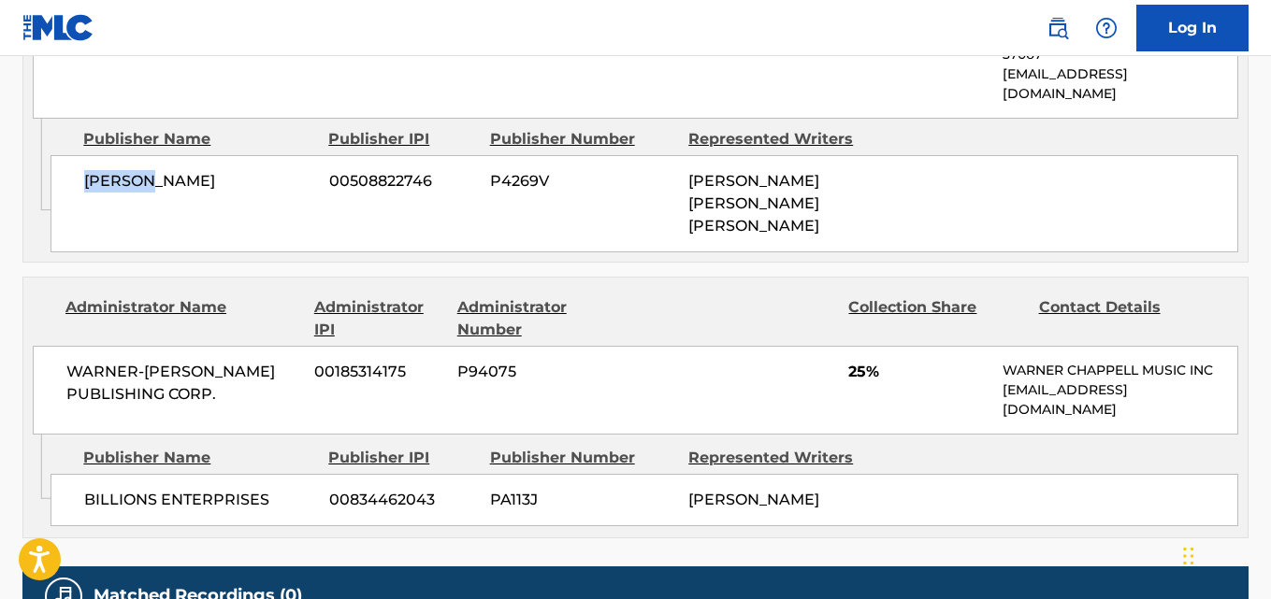
scroll to position [1833, 0]
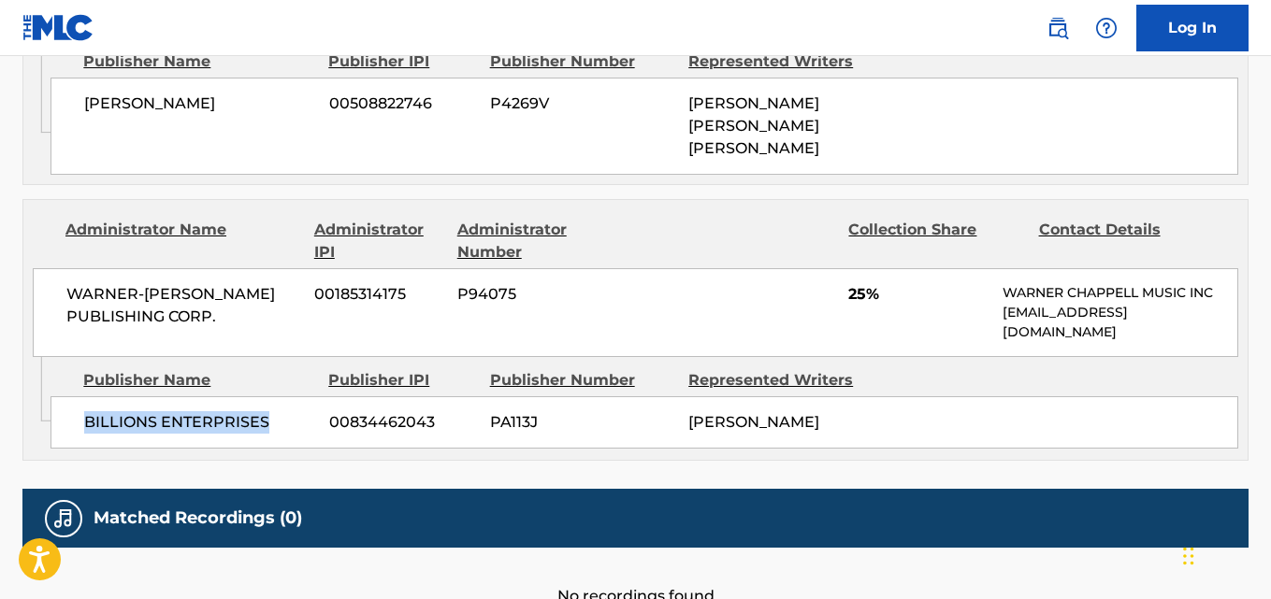
drag, startPoint x: 173, startPoint y: 305, endPoint x: 294, endPoint y: 305, distance: 120.6
click at [294, 396] on div "BILLIONS ENTERPRISES 00834462043 PA113J [PERSON_NAME]" at bounding box center [644, 422] width 1188 height 52
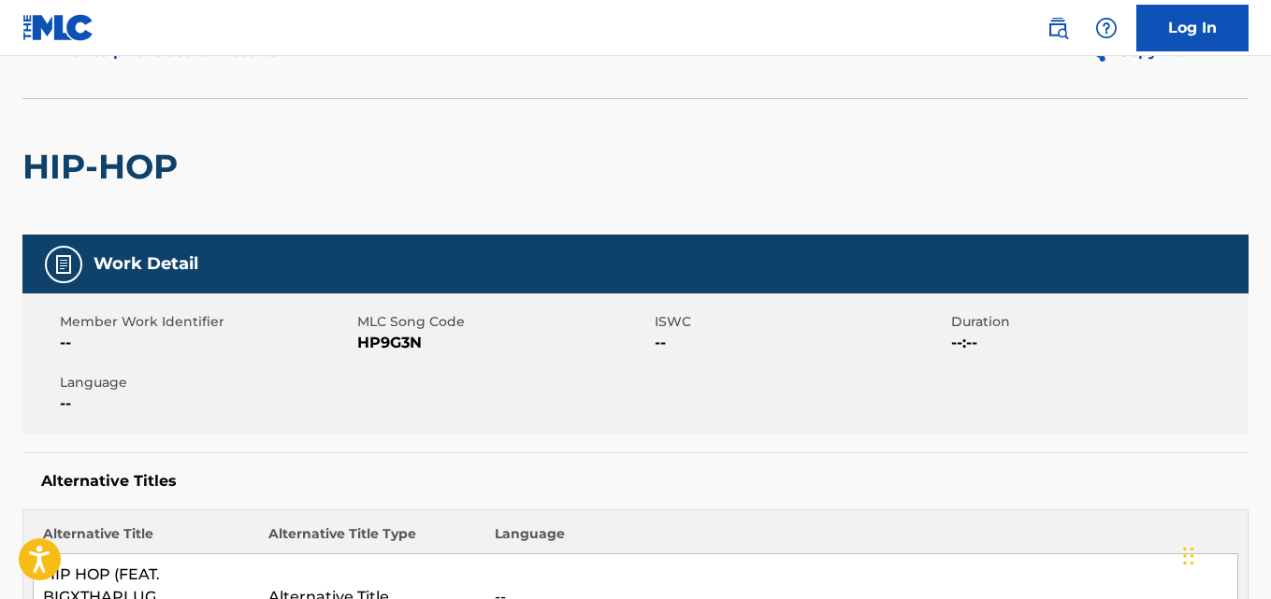
scroll to position [0, 0]
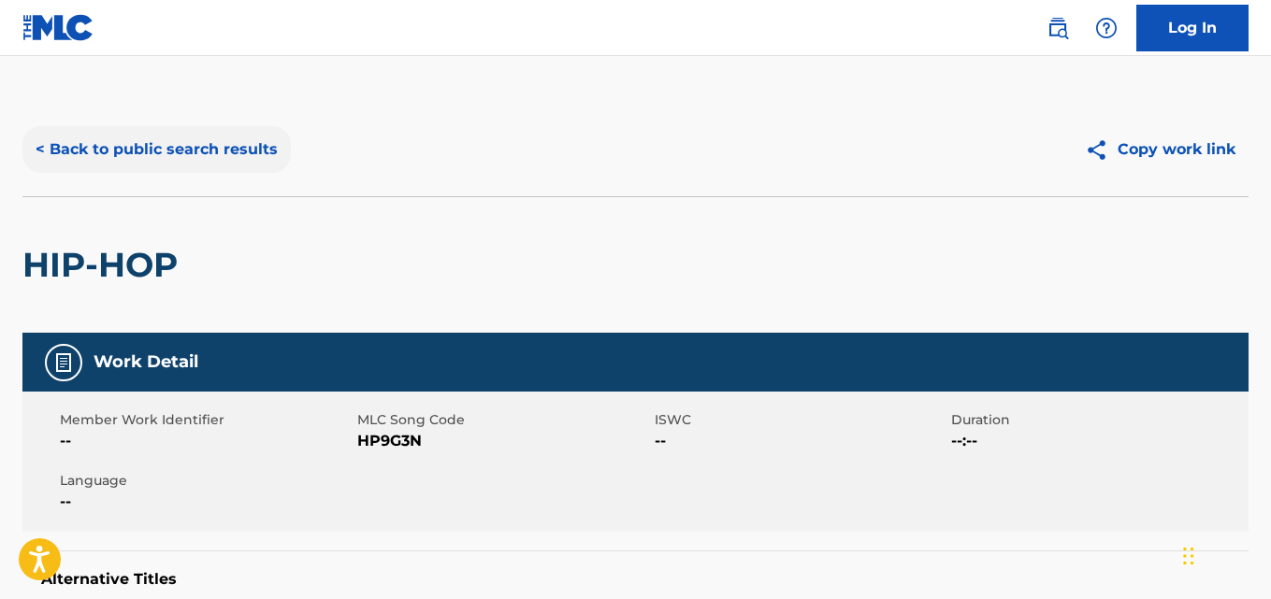
click at [220, 153] on button "< Back to public search results" at bounding box center [156, 149] width 268 height 47
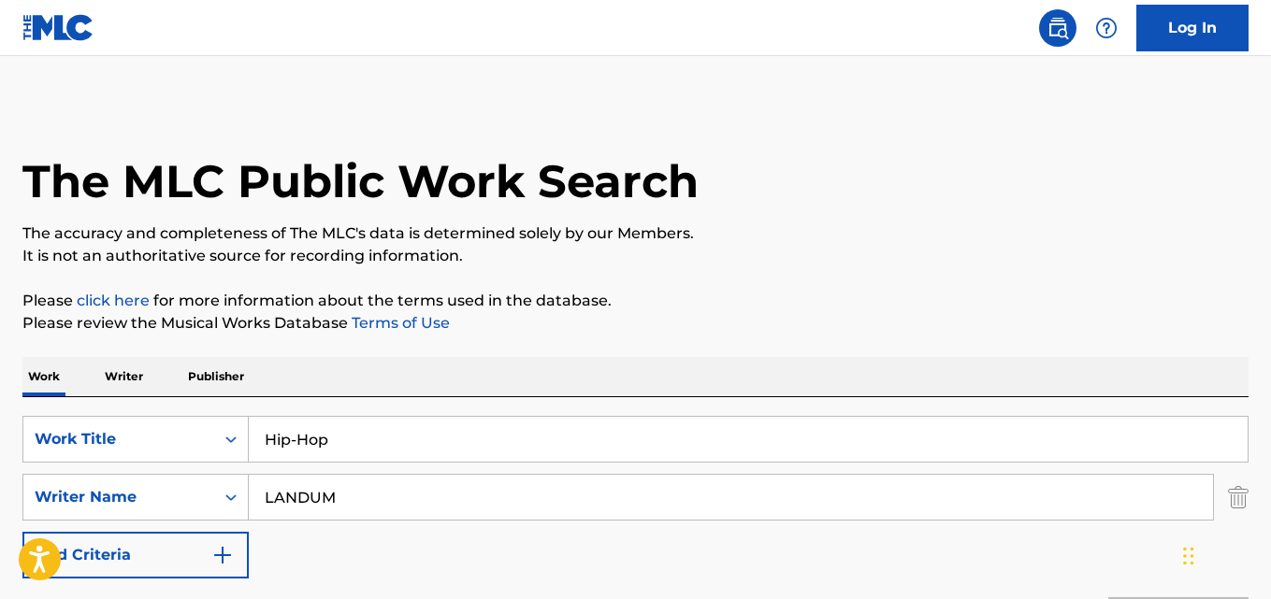
scroll to position [311, 0]
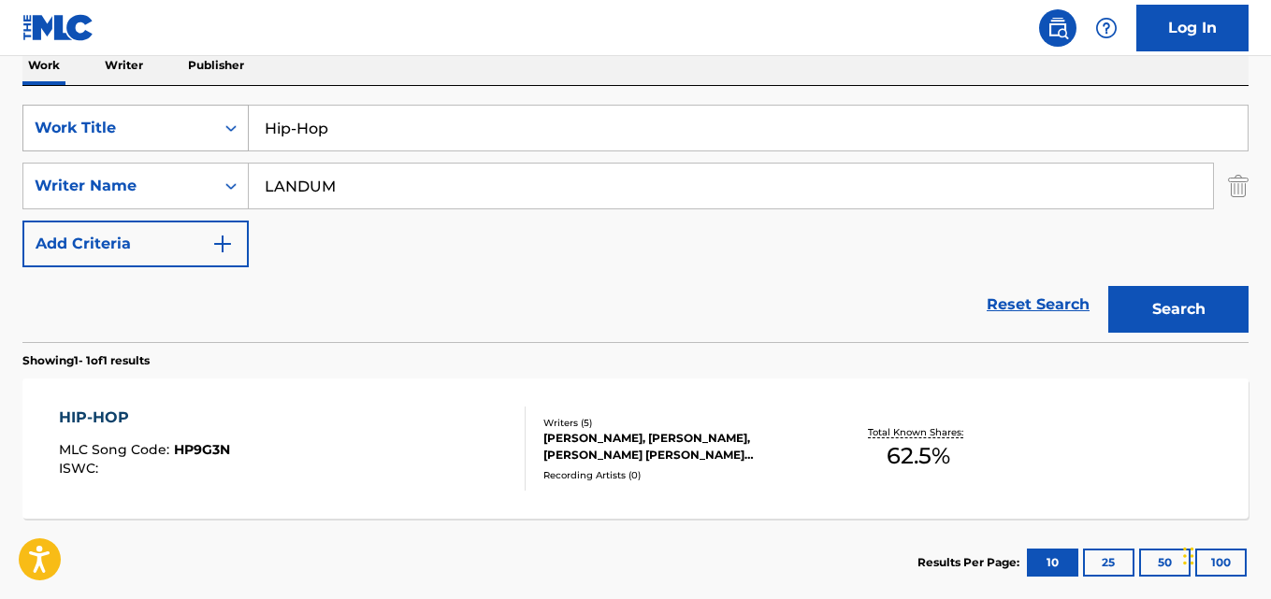
drag, startPoint x: 316, startPoint y: 134, endPoint x: 177, endPoint y: 134, distance: 139.3
click at [177, 134] on div "SearchWithCriteriafcfd7b08-372d-4579-b0b6-92dea83101f5 Work Title Hip-Hop" at bounding box center [635, 128] width 1226 height 47
paste input "Can't Come Back"
type input "Can't Come Back"
drag, startPoint x: 375, startPoint y: 202, endPoint x: 241, endPoint y: 192, distance: 134.1
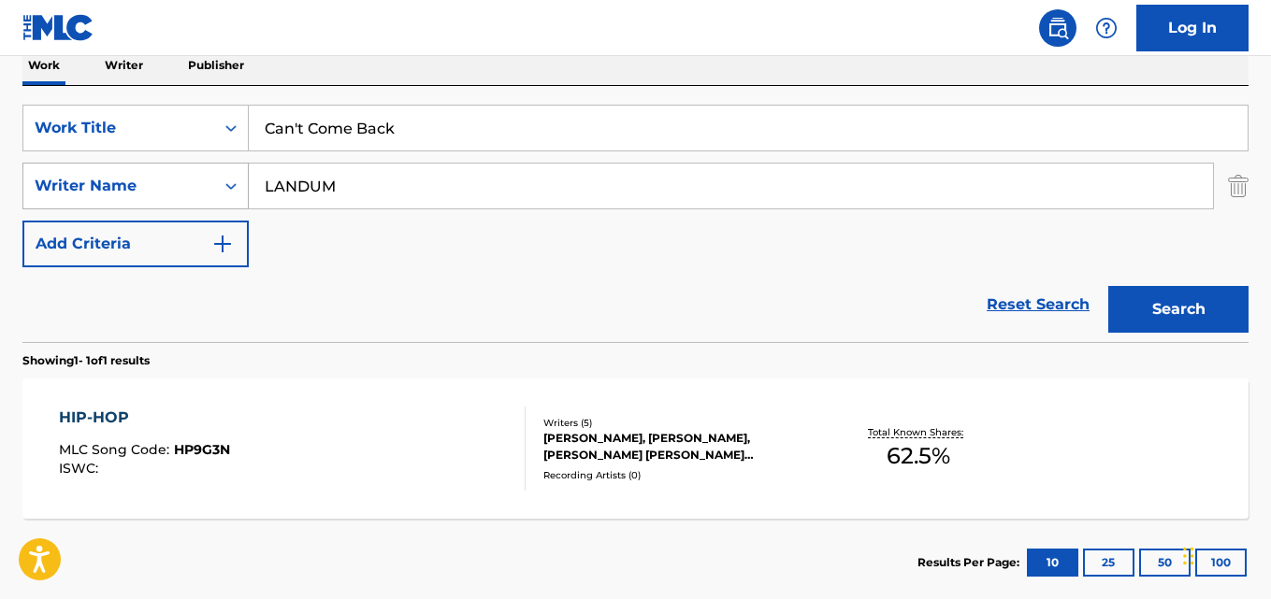
click at [241, 192] on div "SearchWithCriteriacf1c2fe4-6d85-4376-80f1-2f6150c524ec Writer Name LANDUM" at bounding box center [635, 186] width 1226 height 47
paste input "eray"
type input "Leray"
click at [1108, 286] on button "Search" at bounding box center [1178, 309] width 140 height 47
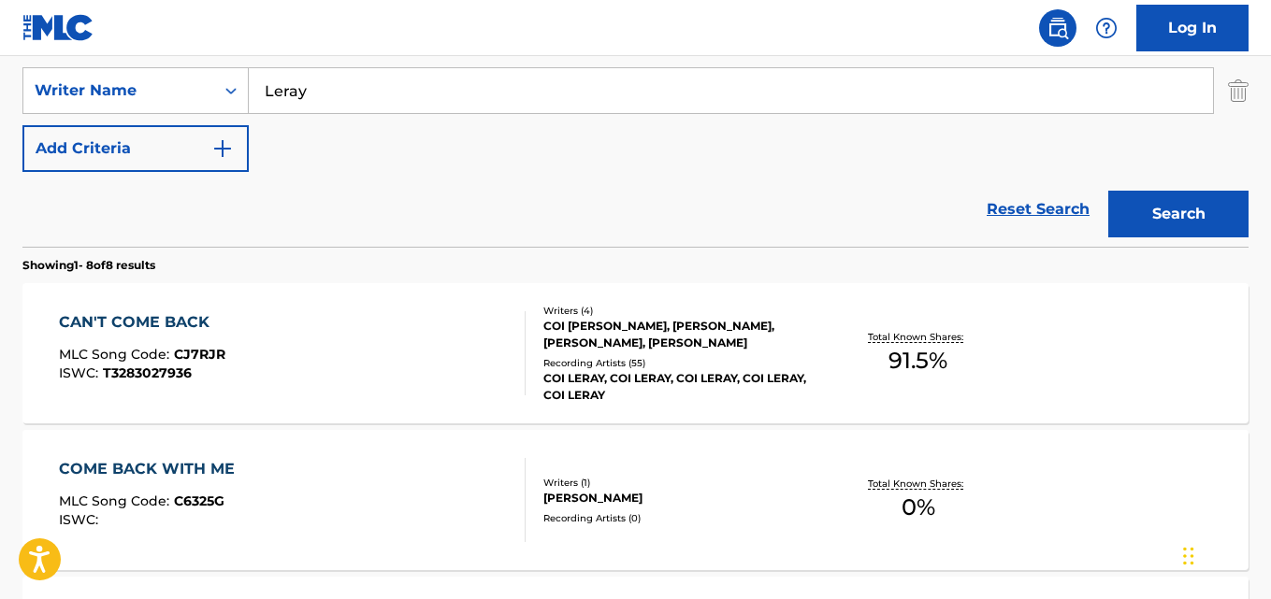
scroll to position [405, 0]
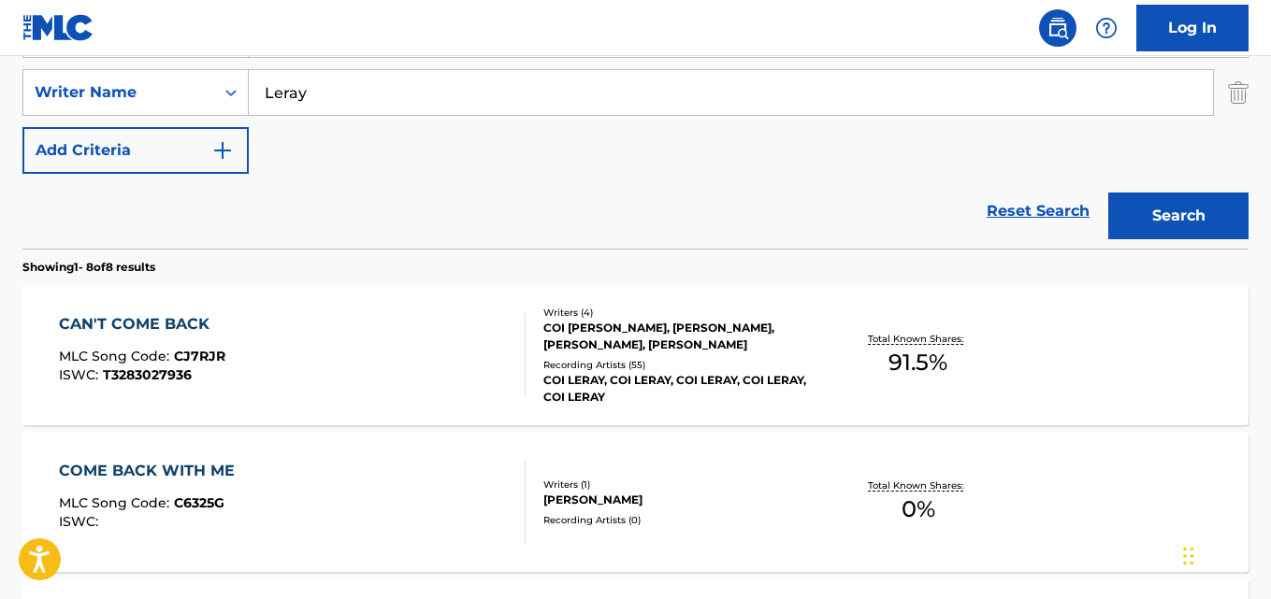
click at [172, 320] on div "CAN'T COME BACK" at bounding box center [142, 324] width 166 height 22
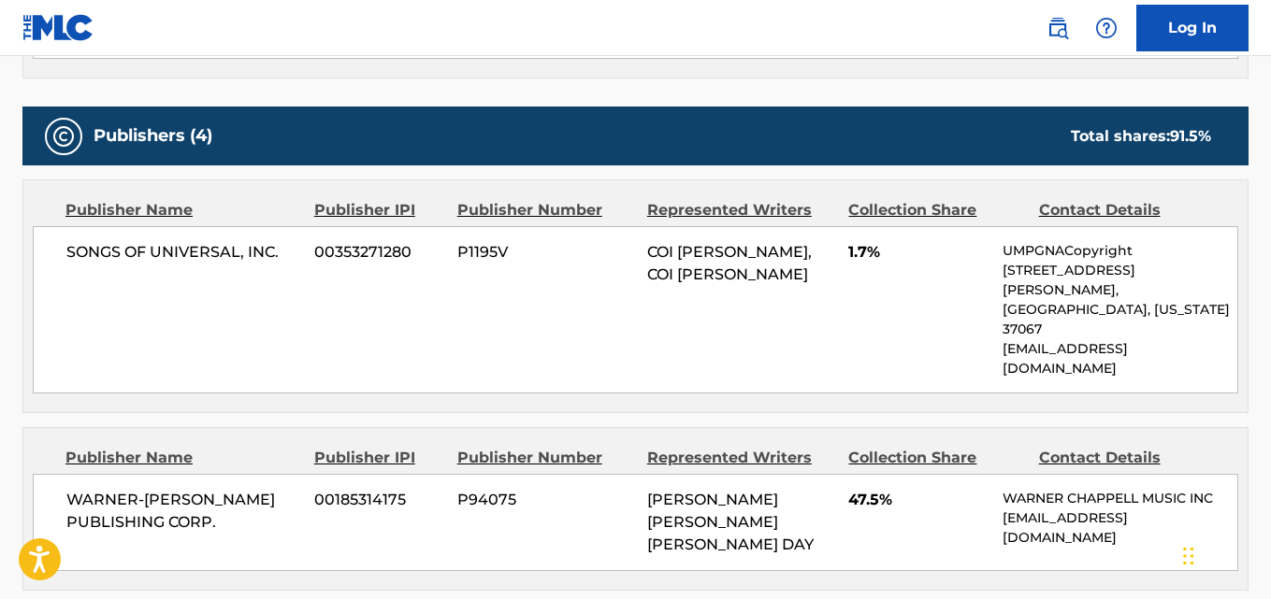
scroll to position [842, 0]
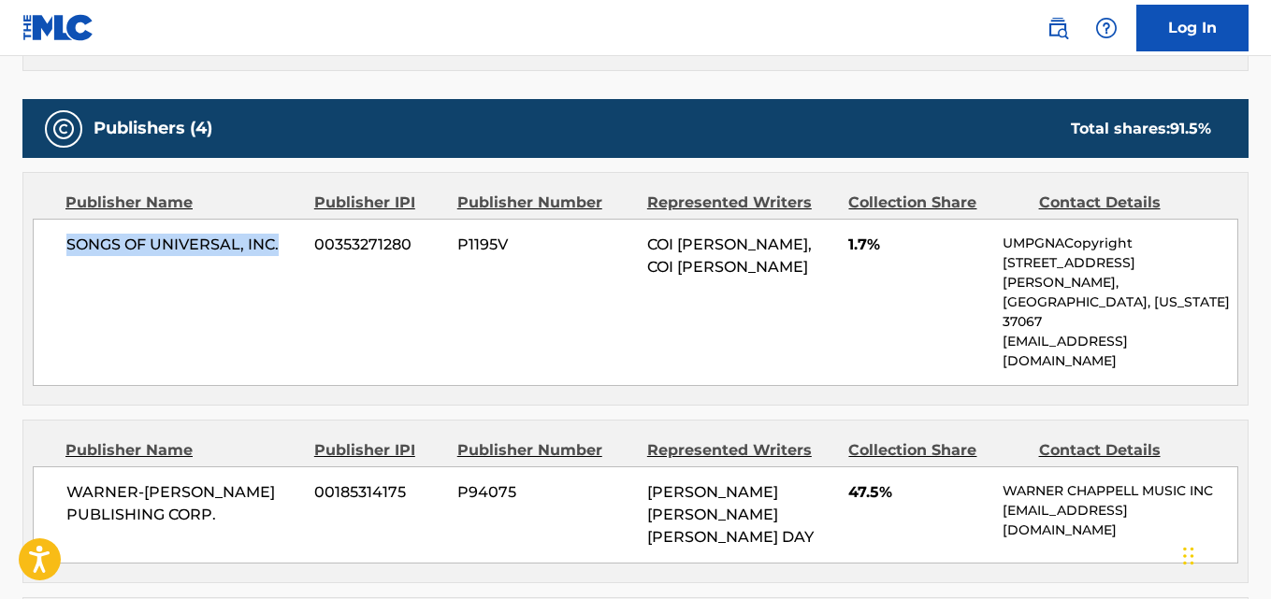
drag, startPoint x: 64, startPoint y: 251, endPoint x: 297, endPoint y: 255, distance: 233.8
click at [297, 255] on div "SONGS OF UNIVERSAL, INC. 00353271280 P1195V COI [PERSON_NAME], COI [PERSON_NAME…" at bounding box center [635, 302] width 1205 height 167
click at [856, 249] on span "1.7%" at bounding box center [918, 245] width 140 height 22
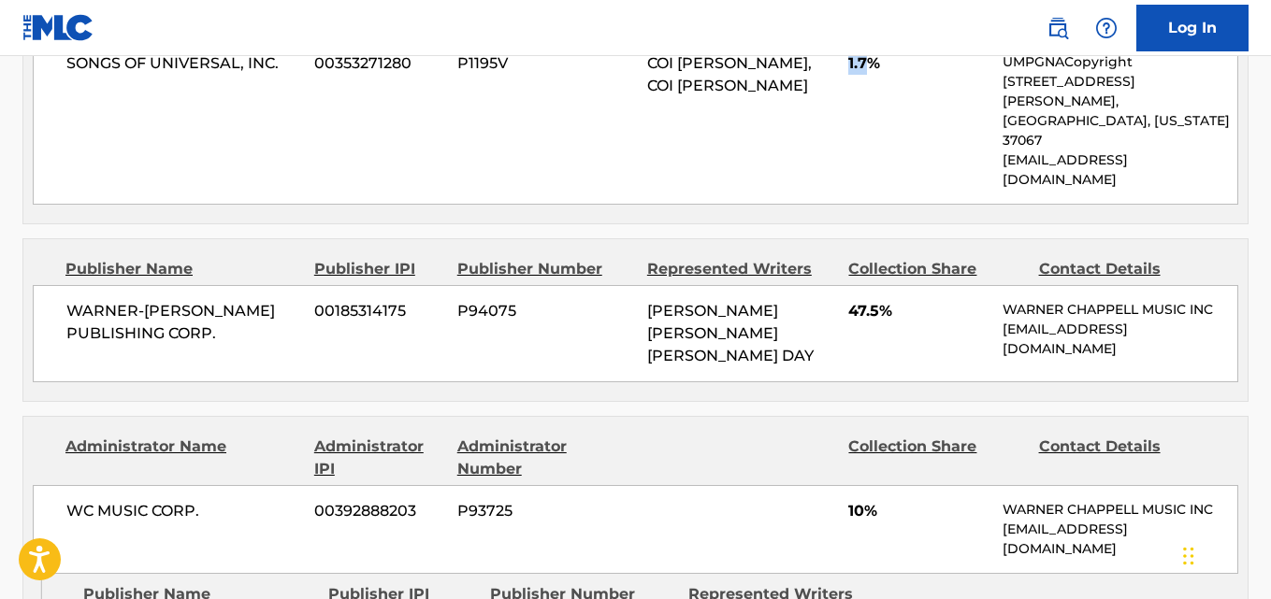
scroll to position [1029, 0]
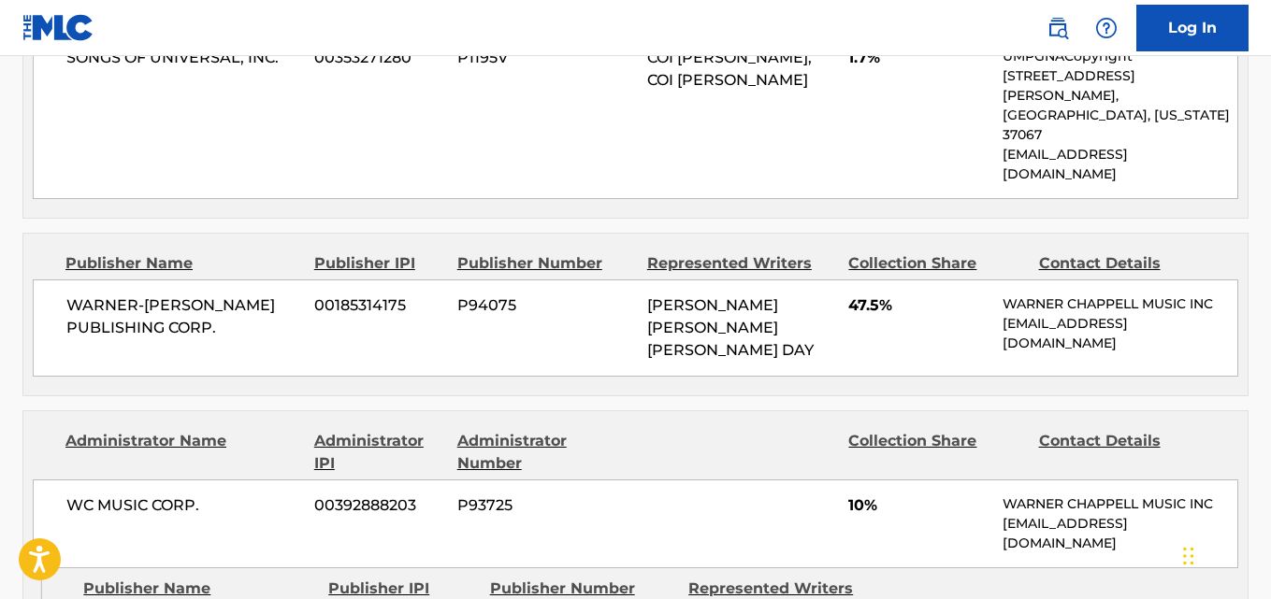
click at [855, 295] on span "47.5%" at bounding box center [918, 306] width 140 height 22
click at [860, 495] on span "10%" at bounding box center [918, 506] width 140 height 22
click at [847, 480] on div "WC MUSIC CORP. 00392888203 P93725 10% [PERSON_NAME] MUSIC INC [EMAIL_ADDRESS][D…" at bounding box center [635, 524] width 1205 height 89
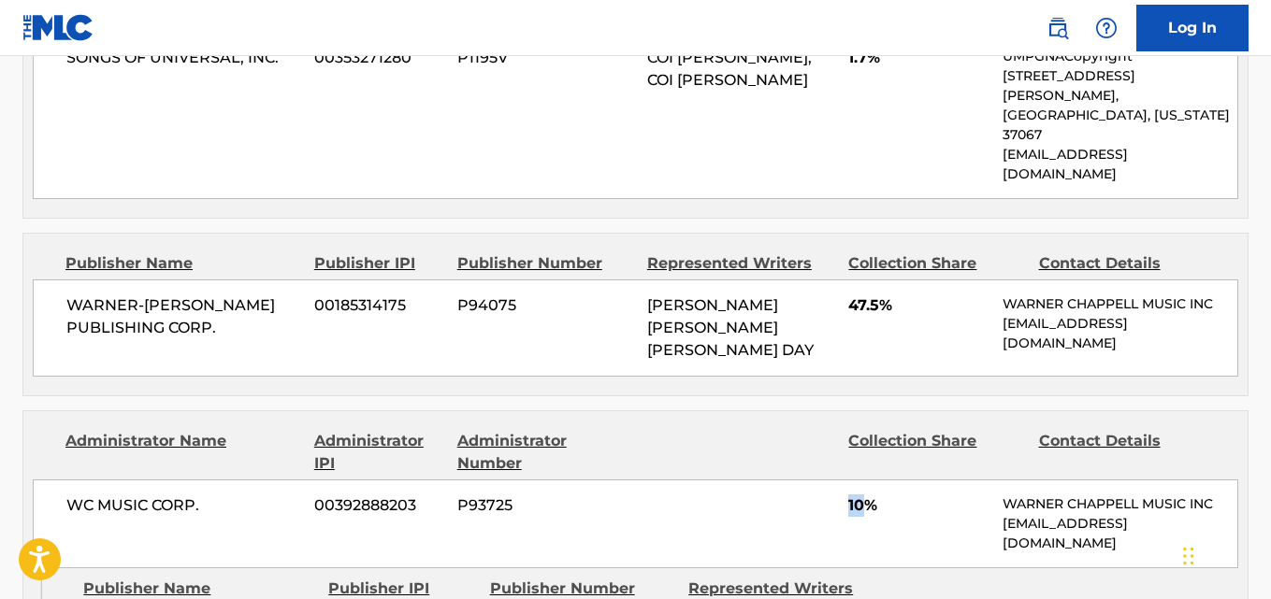
click at [847, 480] on div "WC MUSIC CORP. 00392888203 P93725 10% [PERSON_NAME] MUSIC INC [EMAIL_ADDRESS][D…" at bounding box center [635, 524] width 1205 height 89
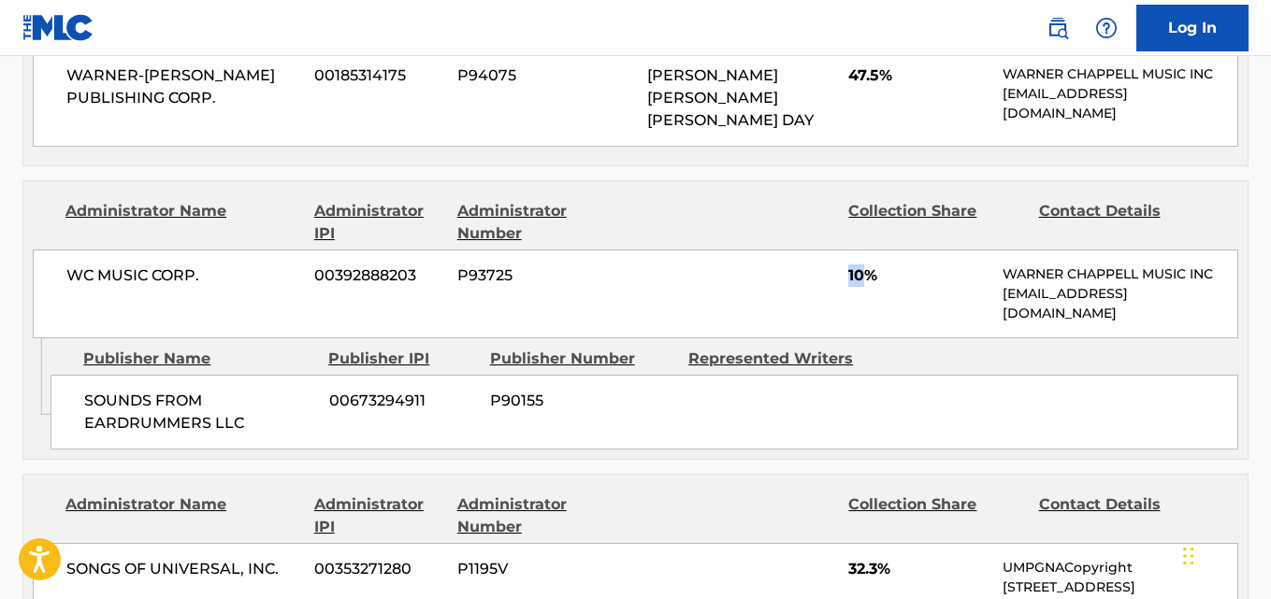
scroll to position [1309, 0]
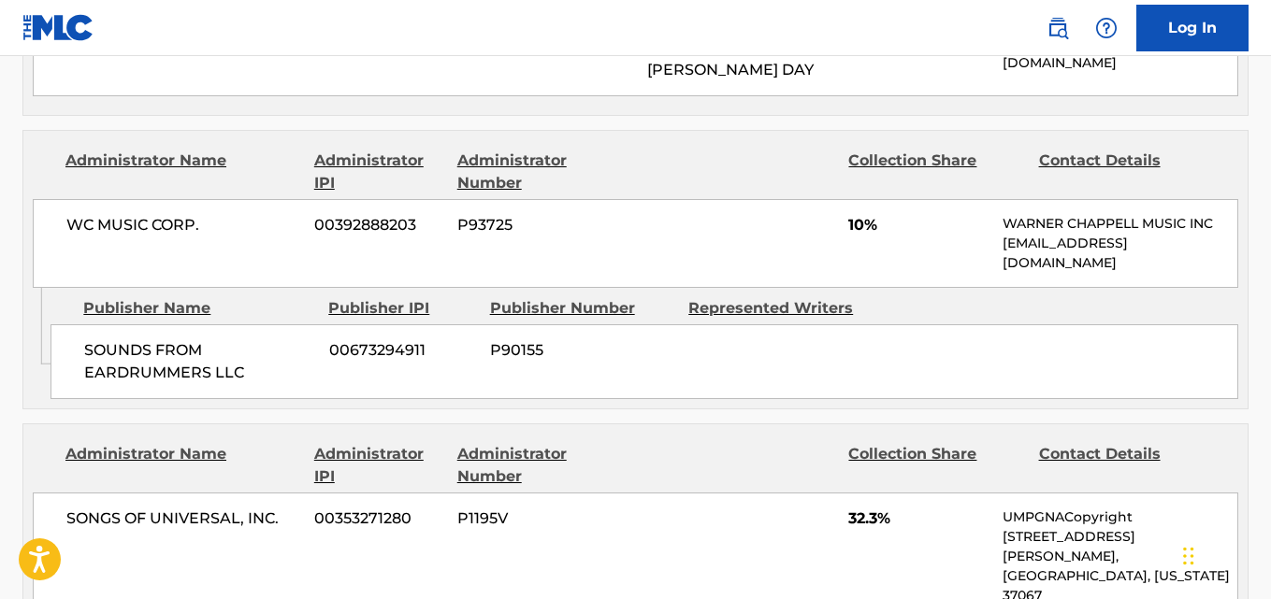
click at [861, 508] on span "32.3%" at bounding box center [918, 519] width 140 height 22
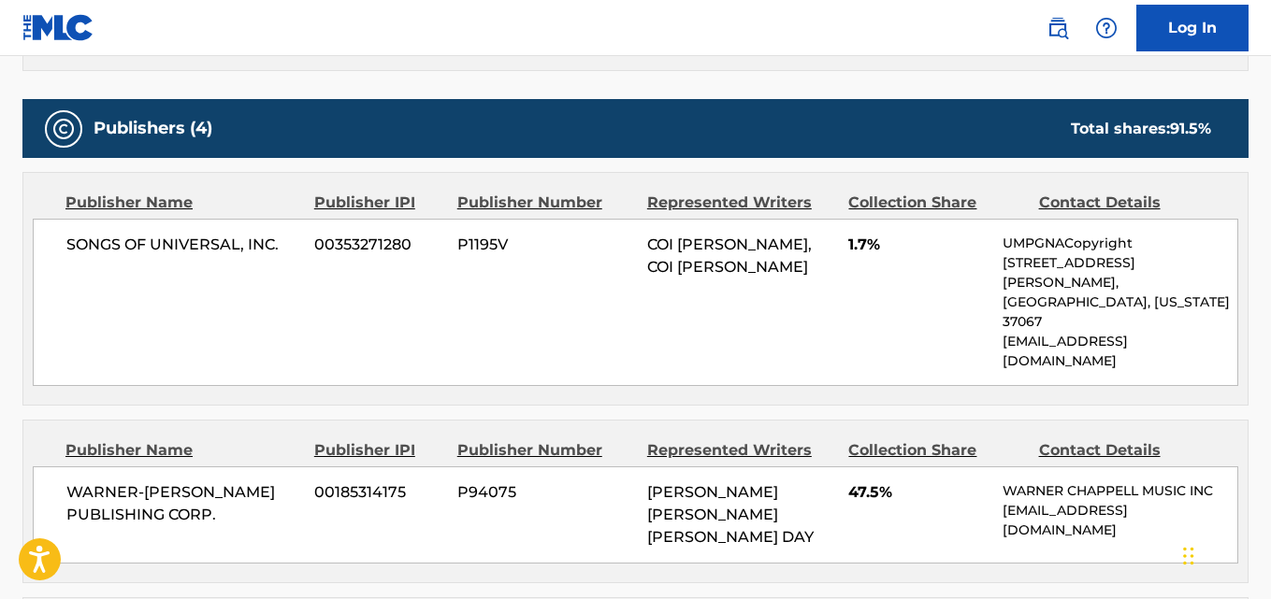
click at [594, 421] on div "Publisher Name Publisher IPI Publisher Number Represented Writers Collection Sh…" at bounding box center [635, 502] width 1224 height 162
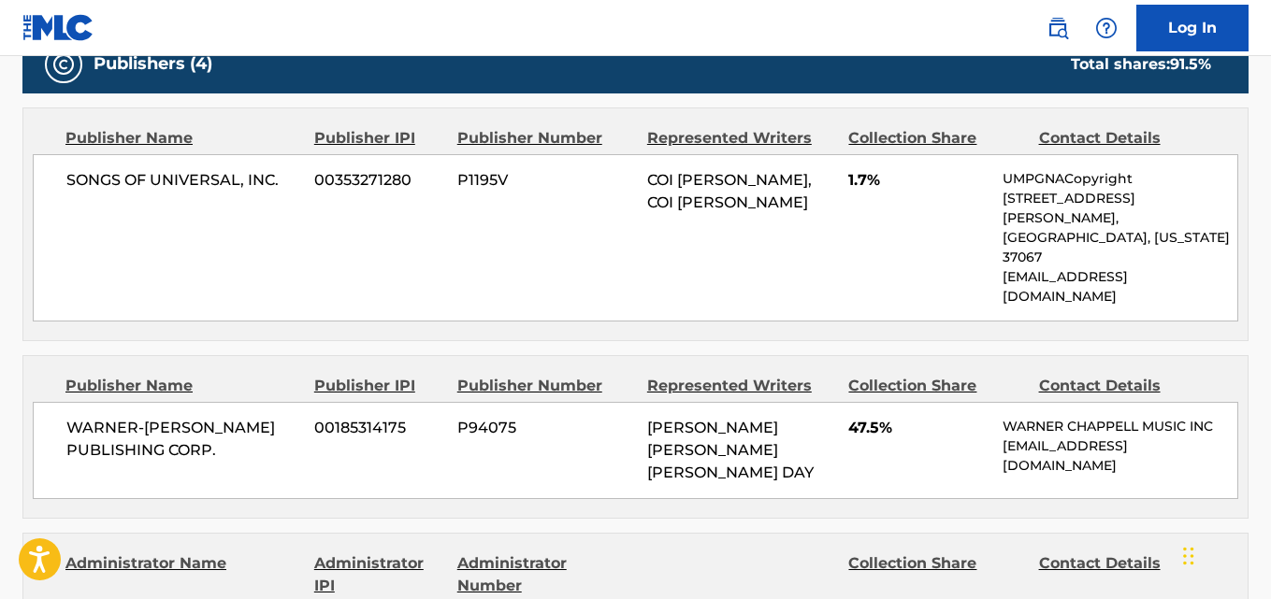
scroll to position [935, 0]
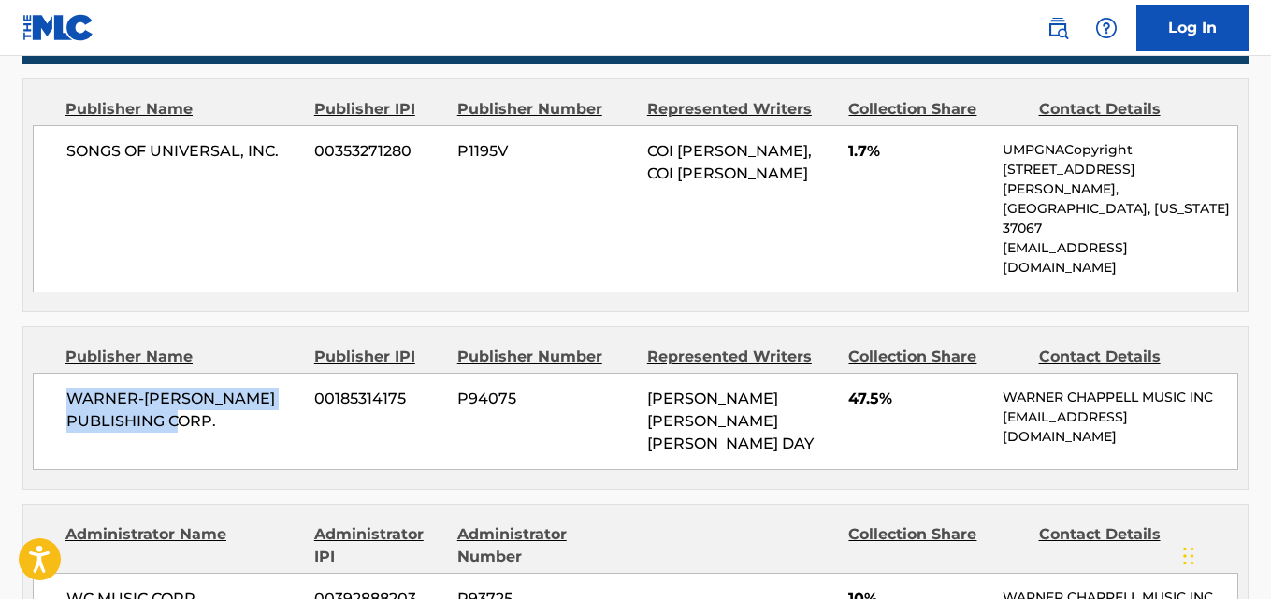
drag, startPoint x: 61, startPoint y: 338, endPoint x: 249, endPoint y: 359, distance: 189.1
click at [249, 373] on div "WARNER-[PERSON_NAME] PUBLISHING CORP. 00185314175 P94075 [PERSON_NAME] [PERSON_…" at bounding box center [635, 421] width 1205 height 97
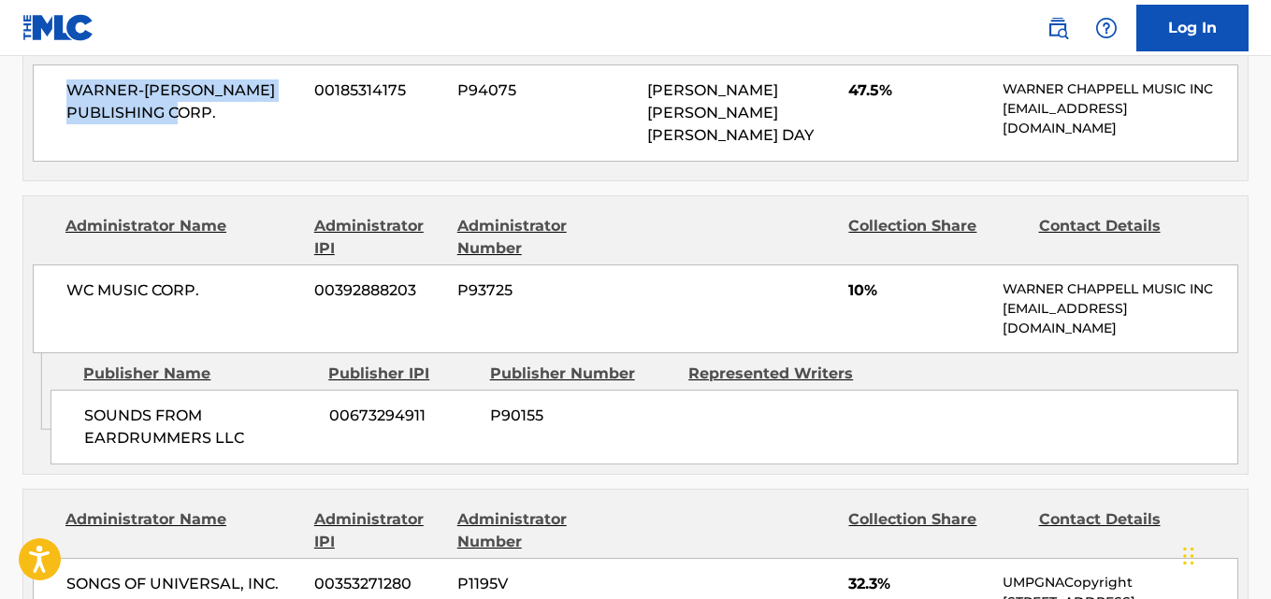
scroll to position [1309, 0]
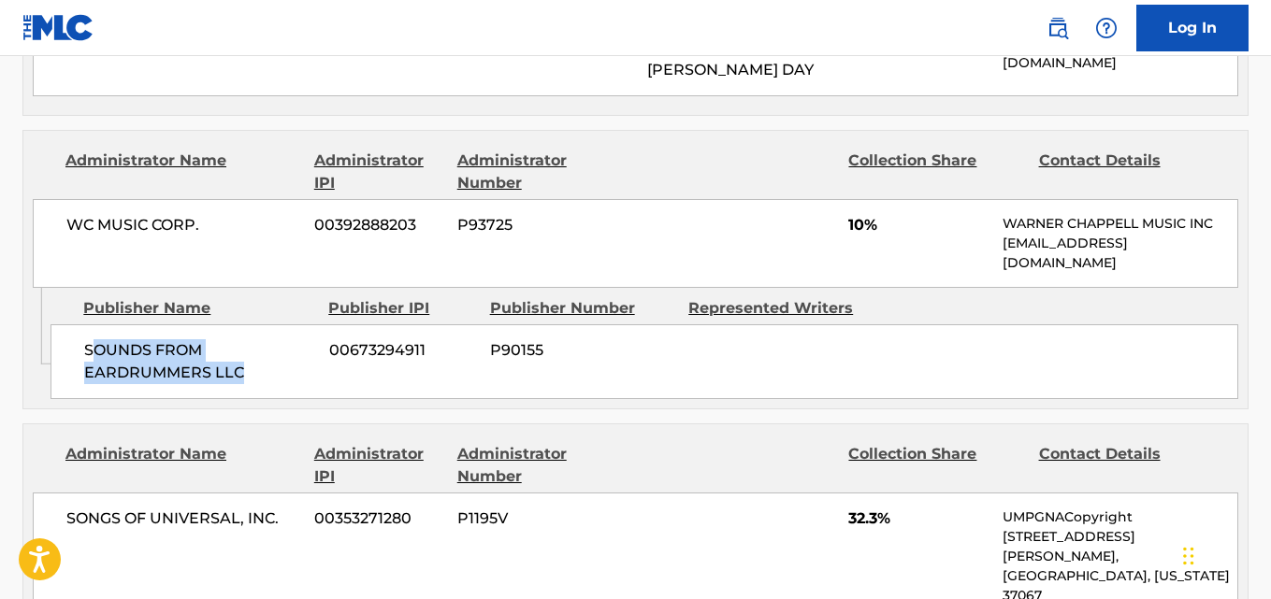
drag, startPoint x: 91, startPoint y: 286, endPoint x: 266, endPoint y: 314, distance: 177.1
click at [266, 339] on span "SOUNDS FROM EARDRUMMERS LLC" at bounding box center [199, 361] width 231 height 45
click at [130, 339] on span "SOUNDS FROM EARDRUMMERS LLC" at bounding box center [199, 361] width 231 height 45
drag, startPoint x: 79, startPoint y: 286, endPoint x: 293, endPoint y: 316, distance: 216.2
click at [293, 324] on div "SOUNDS FROM EARDRUMMERS LLC 00673294911 P90155" at bounding box center [644, 361] width 1188 height 75
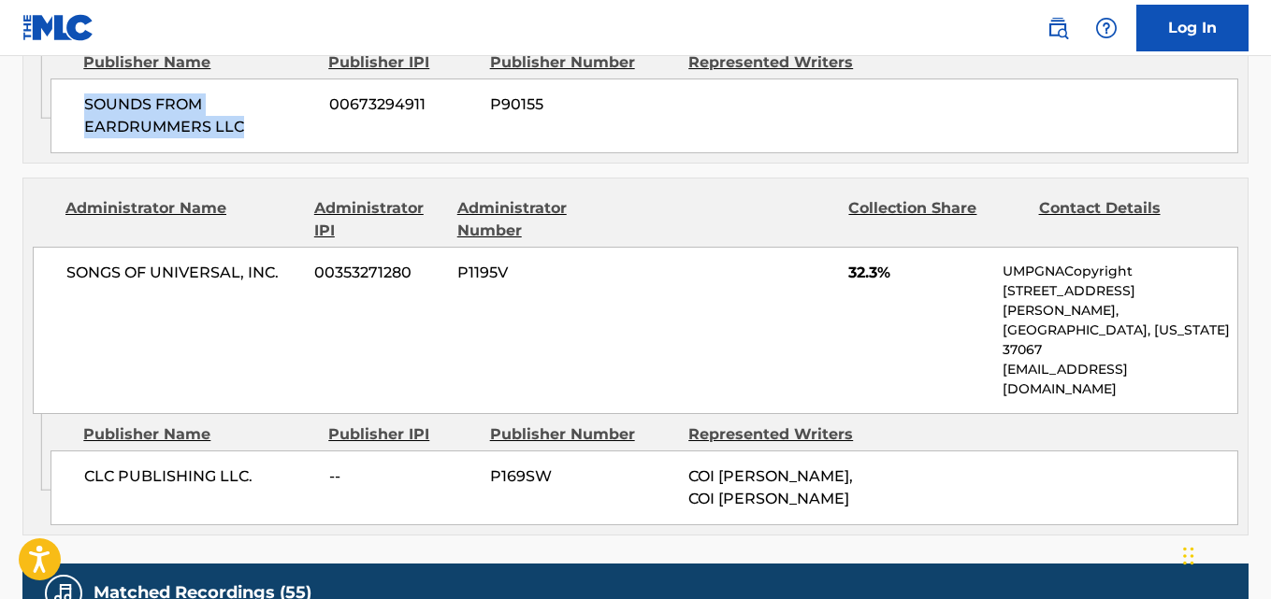
scroll to position [1590, 0]
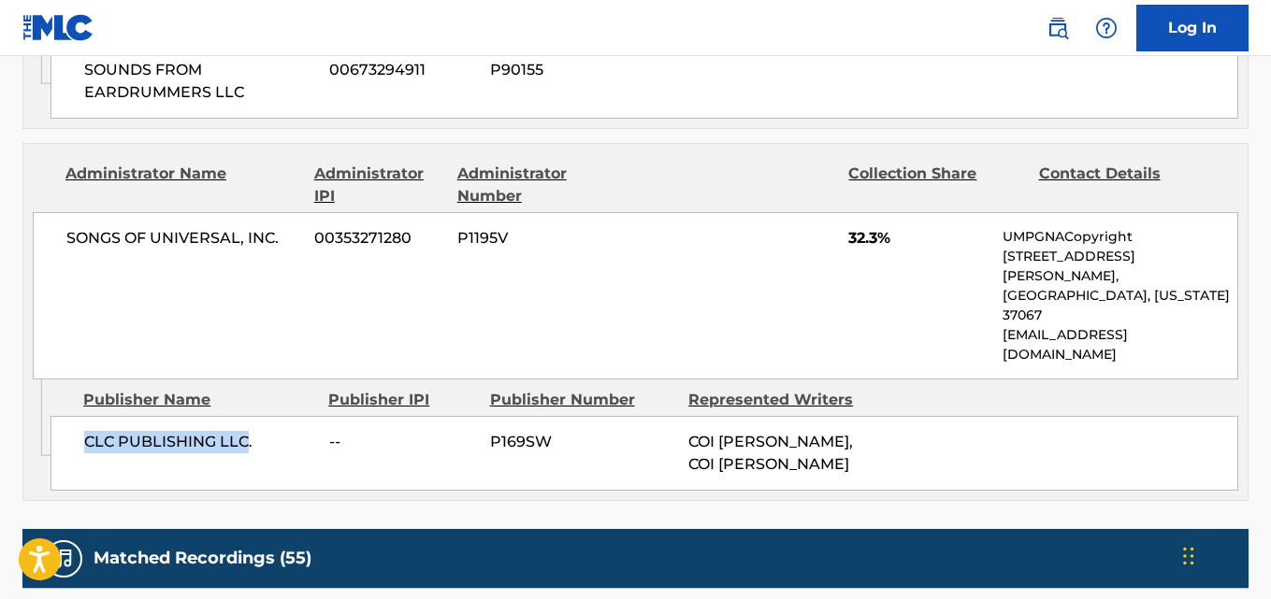
drag, startPoint x: 75, startPoint y: 320, endPoint x: 247, endPoint y: 320, distance: 172.1
click at [247, 416] on div "CLC PUBLISHING LLC. -- P169SW COI [PERSON_NAME], COI [PERSON_NAME]" at bounding box center [644, 453] width 1188 height 75
drag, startPoint x: 235, startPoint y: 397, endPoint x: 167, endPoint y: 376, distance: 70.7
drag, startPoint x: 68, startPoint y: 320, endPoint x: 282, endPoint y: 318, distance: 214.1
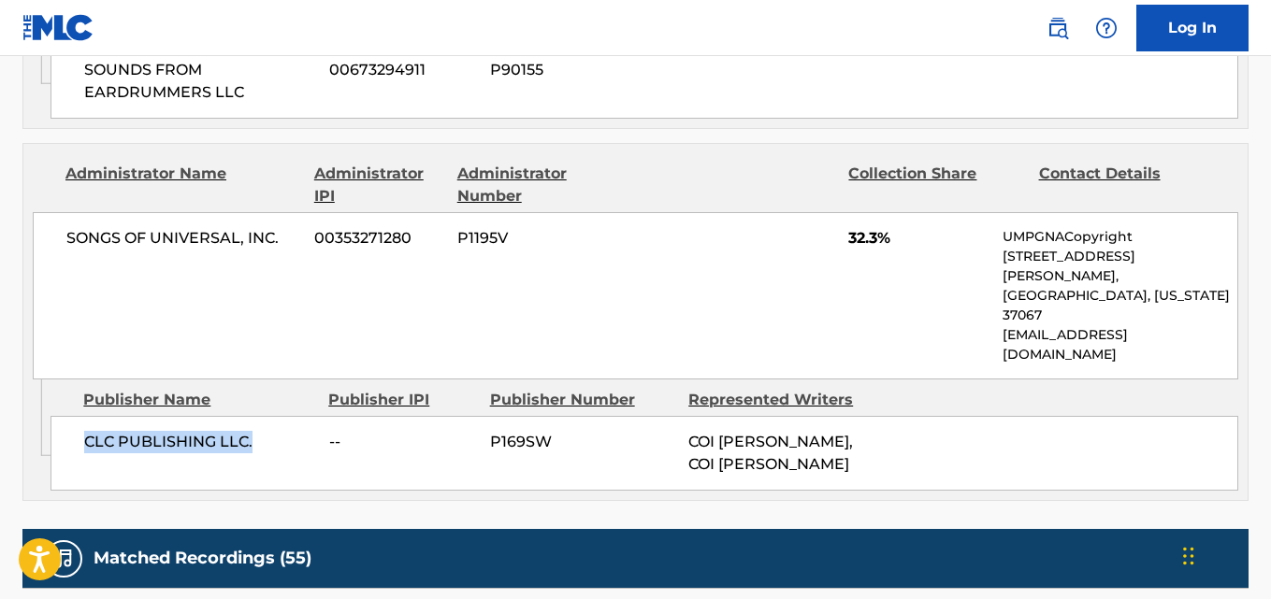
click at [282, 416] on div "CLC PUBLISHING LLC. -- P169SW COI [PERSON_NAME], COI [PERSON_NAME]" at bounding box center [644, 453] width 1188 height 75
click at [491, 416] on div "CLC PUBLISHING LLC. -- P169SW COI [PERSON_NAME], COI [PERSON_NAME]" at bounding box center [644, 453] width 1188 height 75
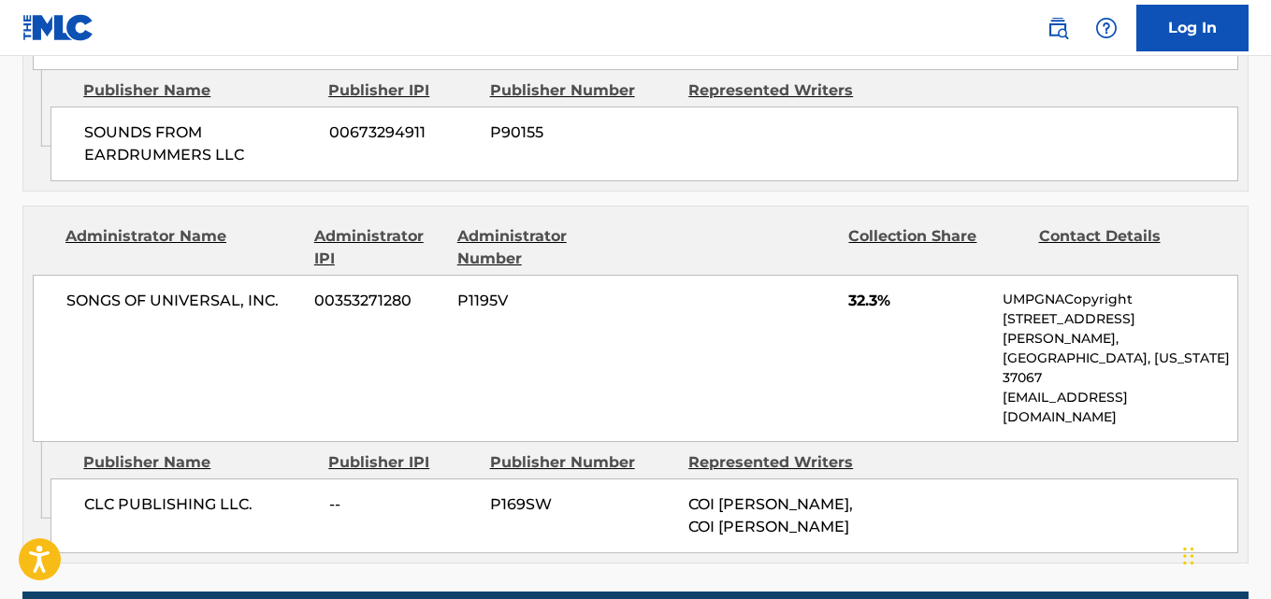
scroll to position [1403, 0]
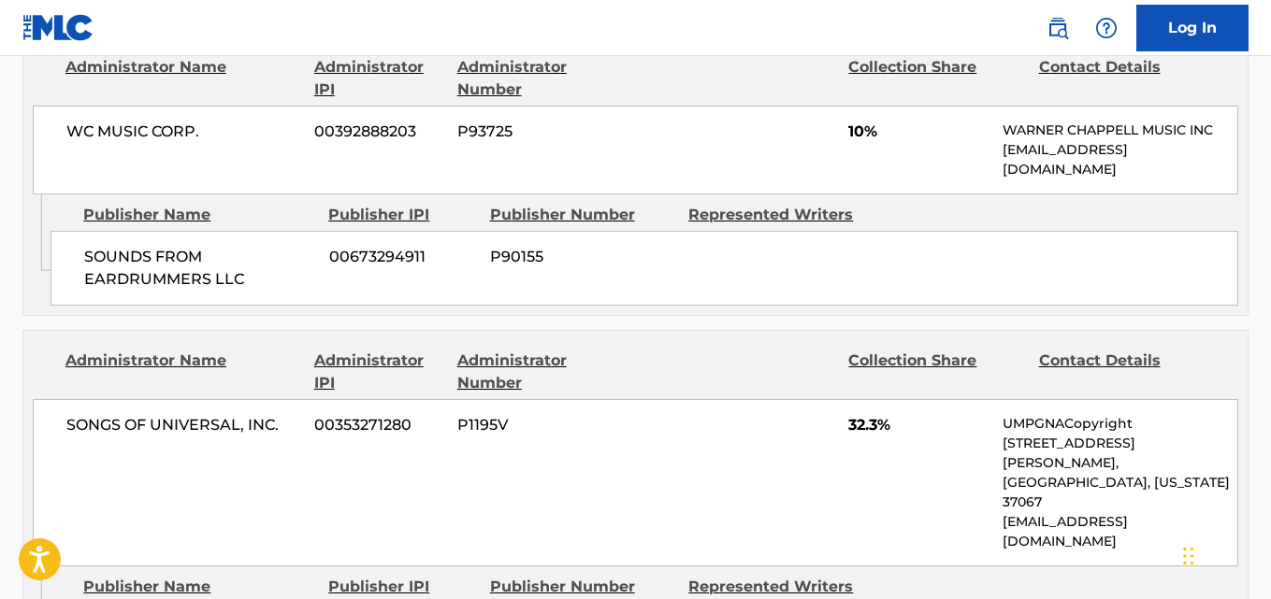
click at [925, 261] on div "Publishers (4) Total shares: 91.5 % Publisher Name Publisher IPI Publisher Numb…" at bounding box center [635, 113] width 1226 height 1150
click at [813, 350] on div at bounding box center [741, 372] width 188 height 45
click at [677, 350] on div at bounding box center [741, 372] width 188 height 45
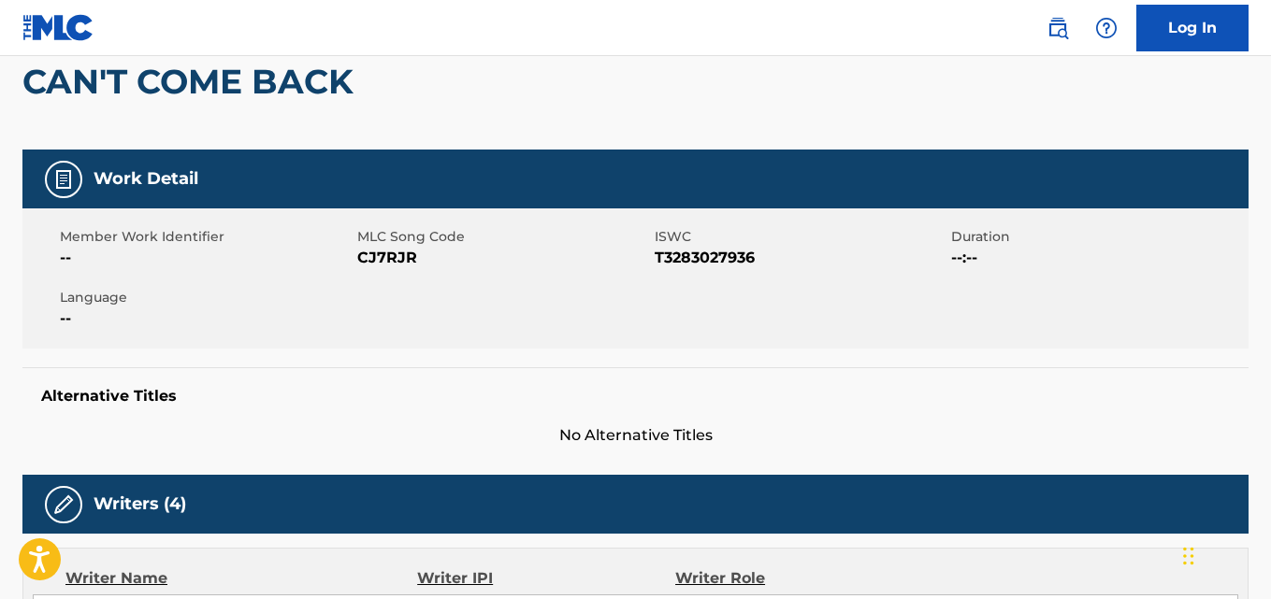
scroll to position [0, 0]
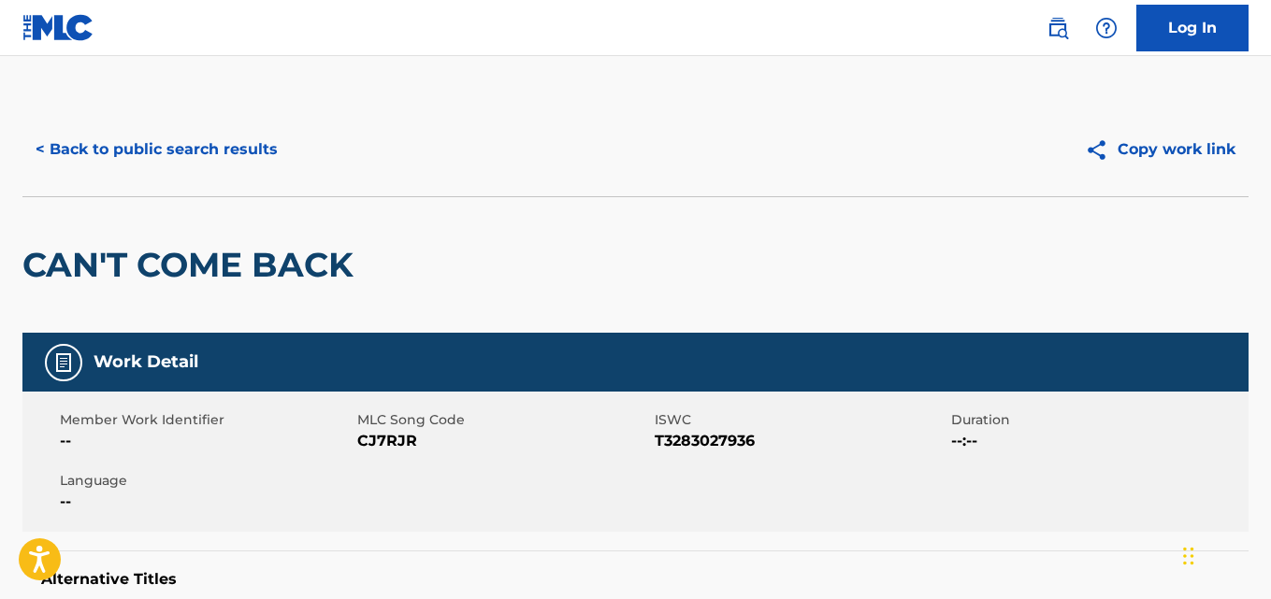
click at [196, 183] on div "< Back to public search results Copy work link" at bounding box center [635, 150] width 1226 height 94
click at [199, 144] on button "< Back to public search results" at bounding box center [156, 149] width 268 height 47
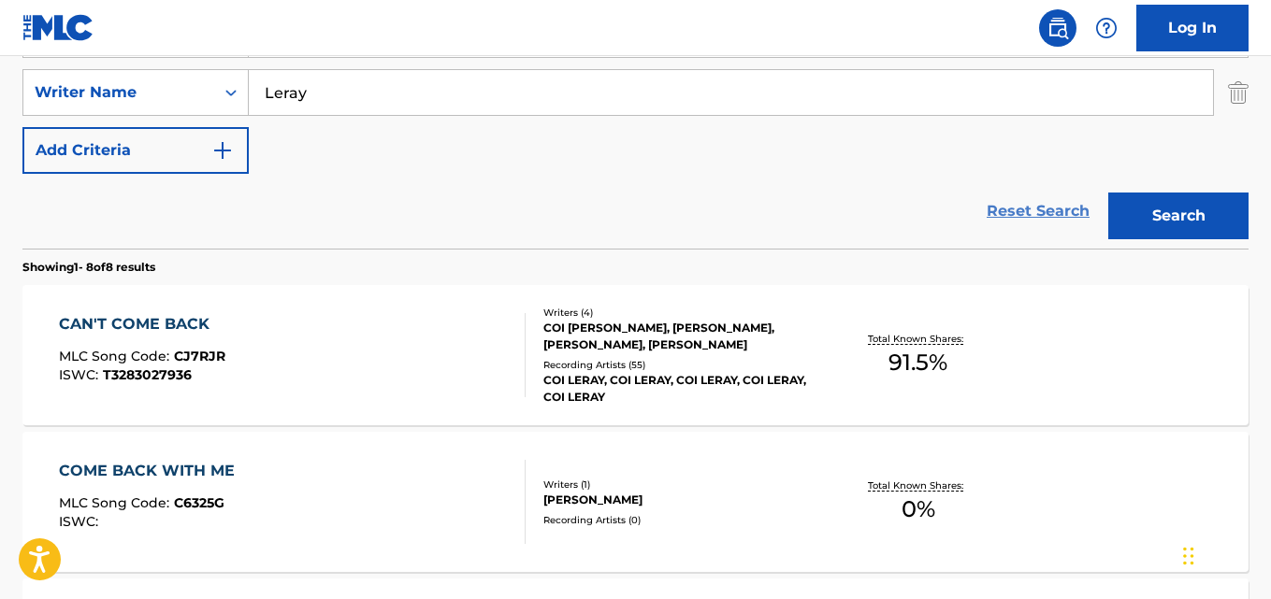
click at [1010, 226] on link "Reset Search" at bounding box center [1038, 211] width 122 height 41
